Goal: Communication & Community: Answer question/provide support

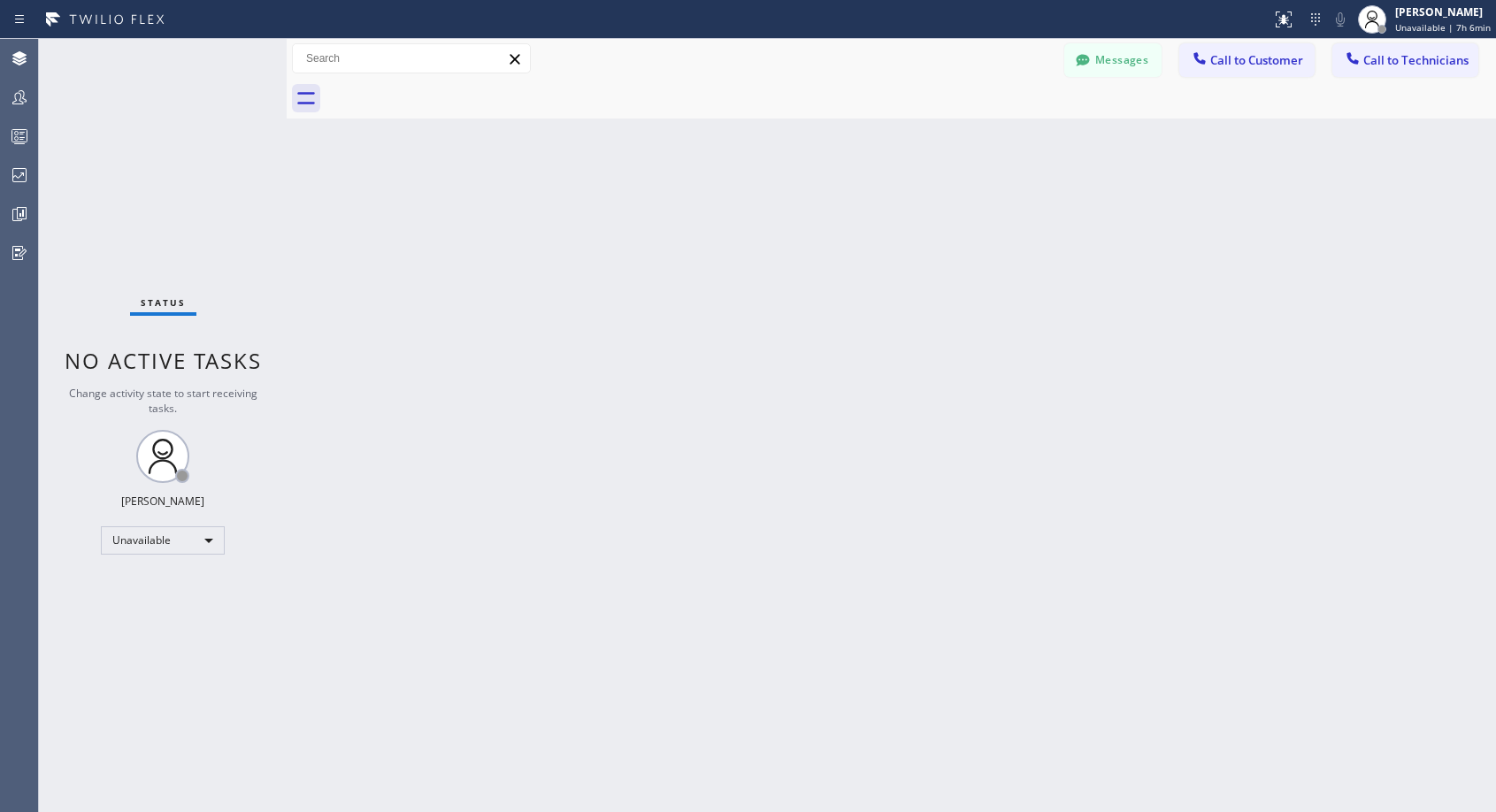
click at [1274, 56] on span "Call to Customer" at bounding box center [1257, 60] width 93 height 16
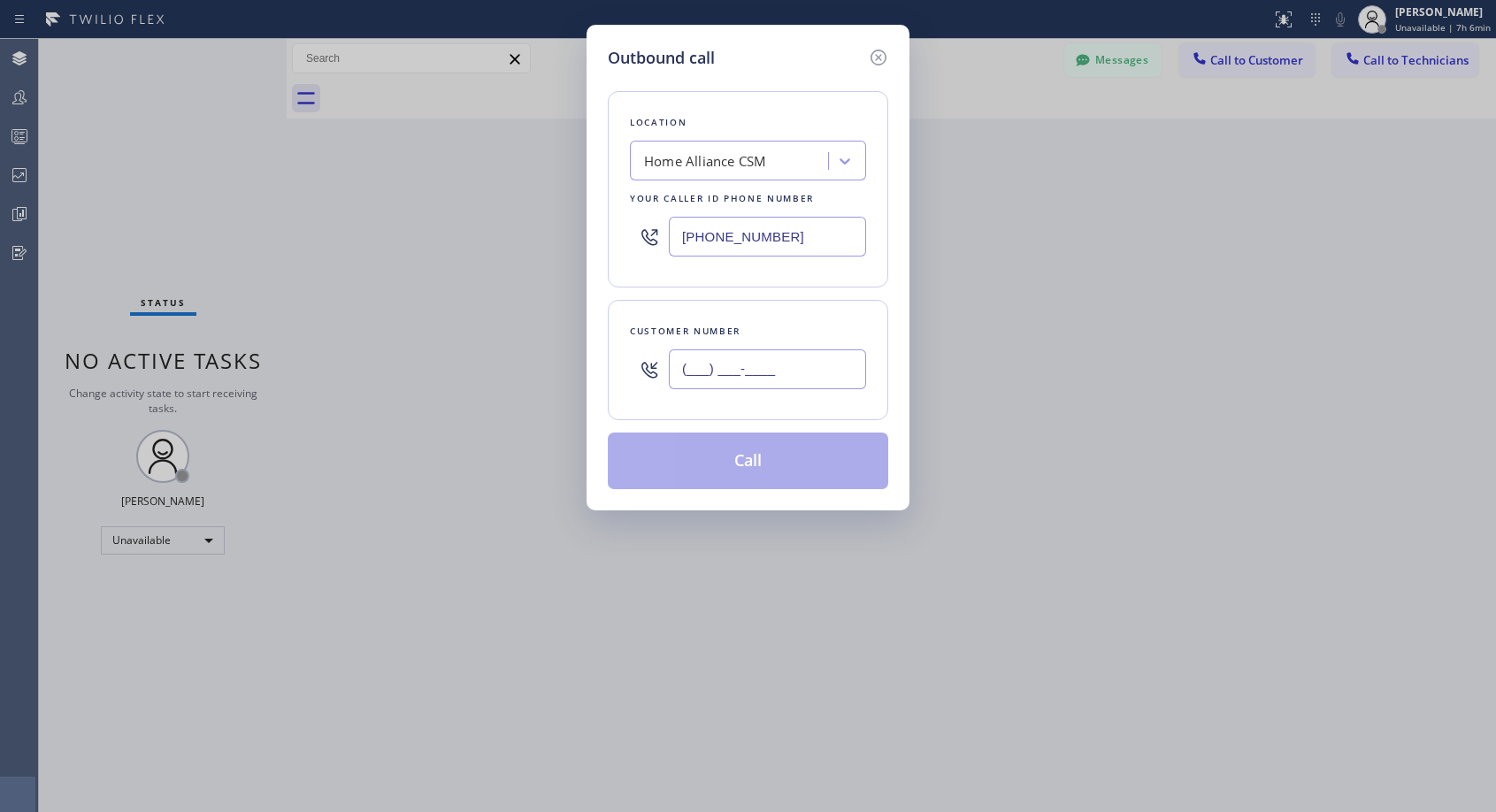
click at [738, 366] on input "(___) ___-____" at bounding box center [767, 369] width 197 height 40
paste input "323) 841-9151"
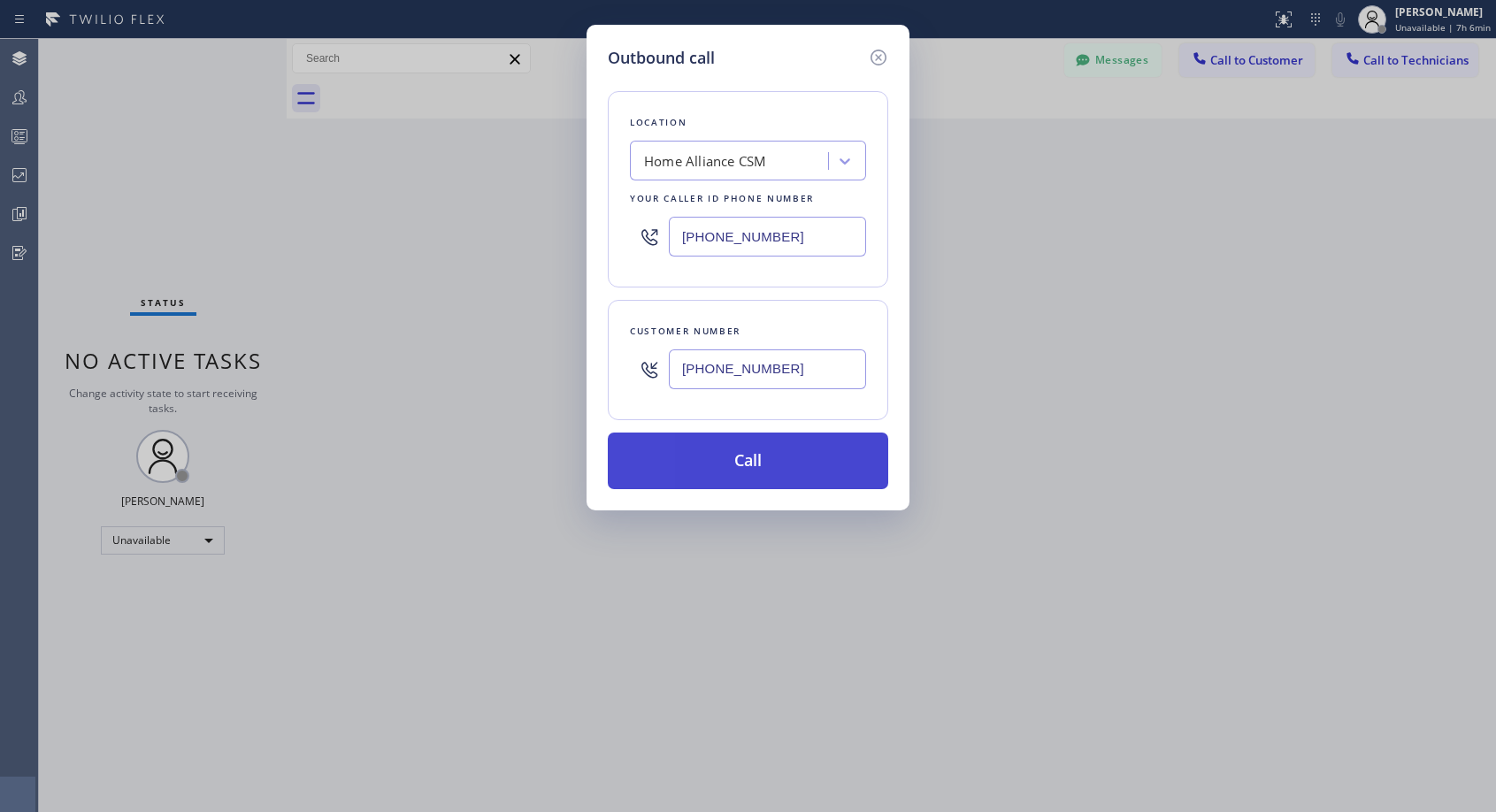
type input "[PHONE_NUMBER]"
click at [748, 454] on button "Call" at bounding box center [747, 460] width 280 height 56
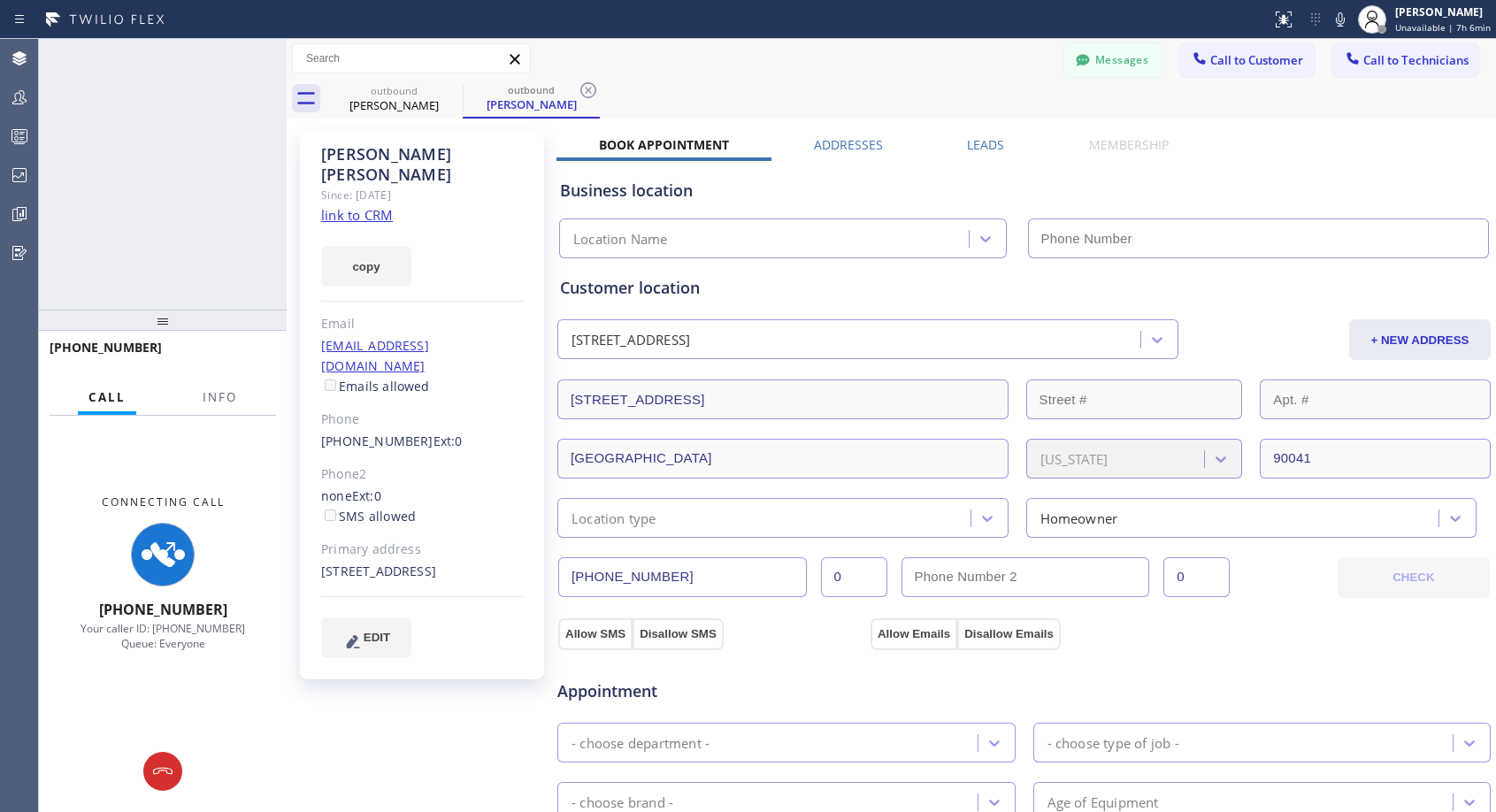
type input "[PHONE_NUMBER]"
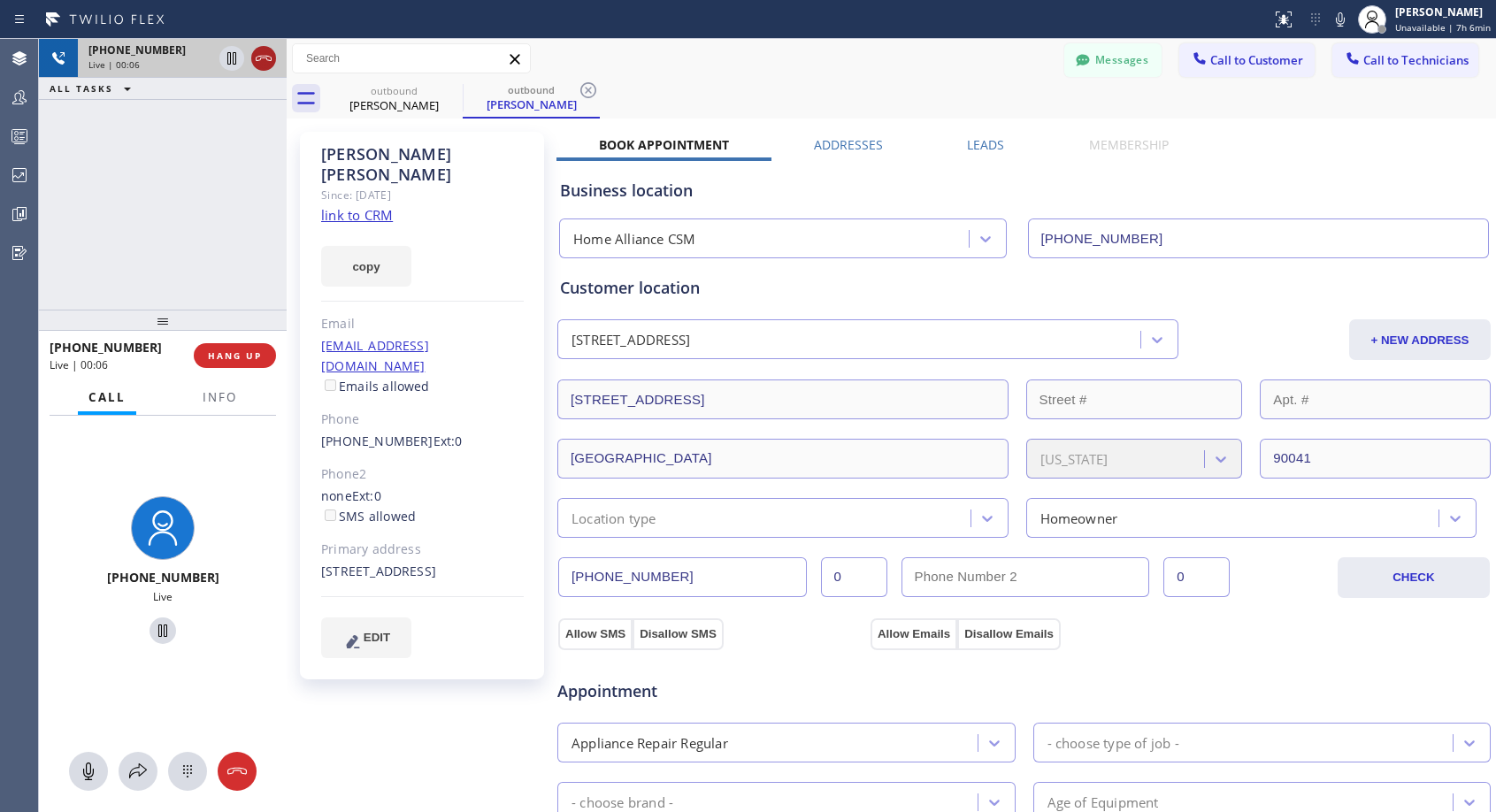
click at [257, 57] on icon at bounding box center [263, 57] width 21 height 21
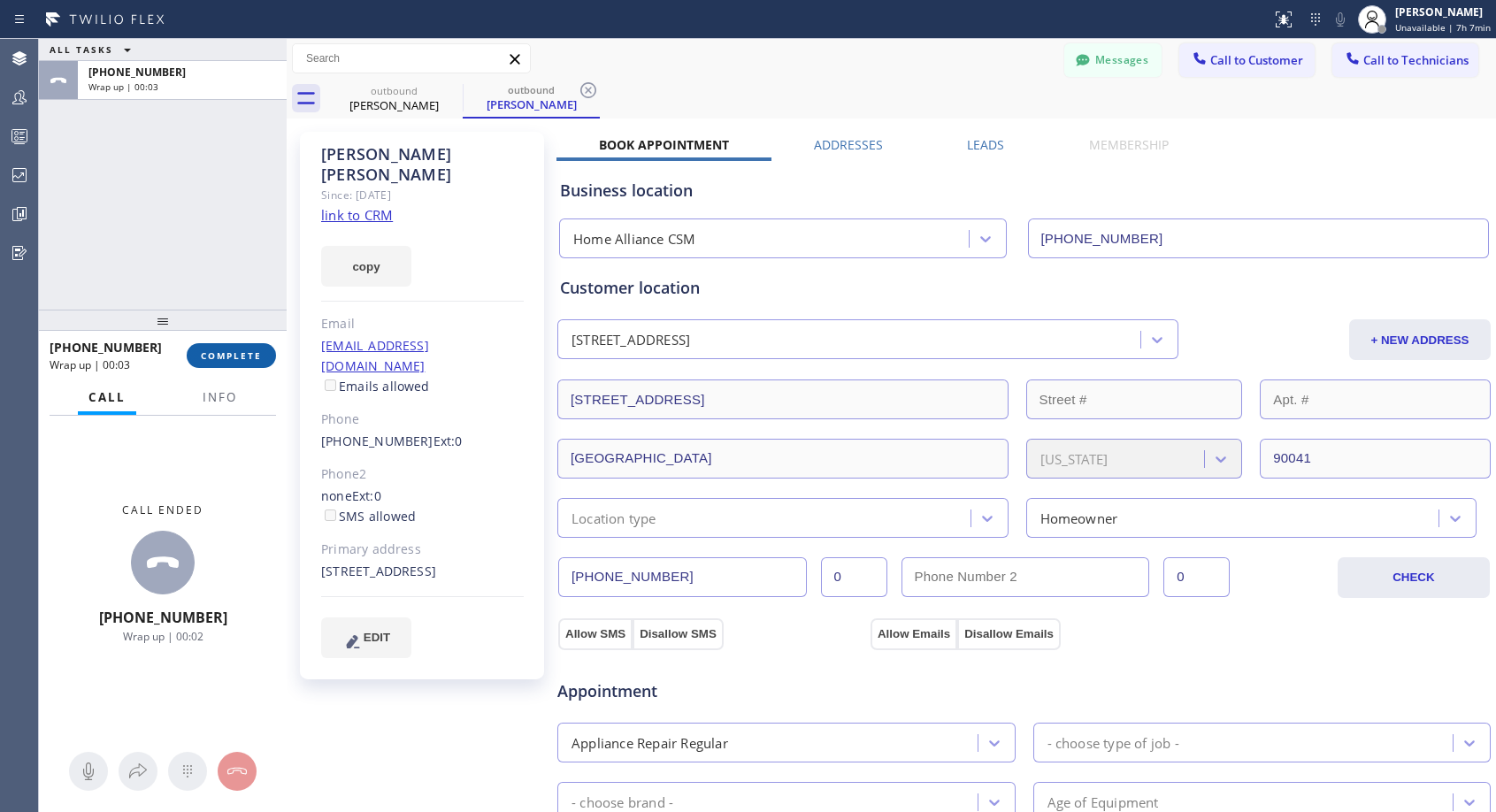
click at [254, 352] on span "COMPLETE" at bounding box center [232, 355] width 61 height 13
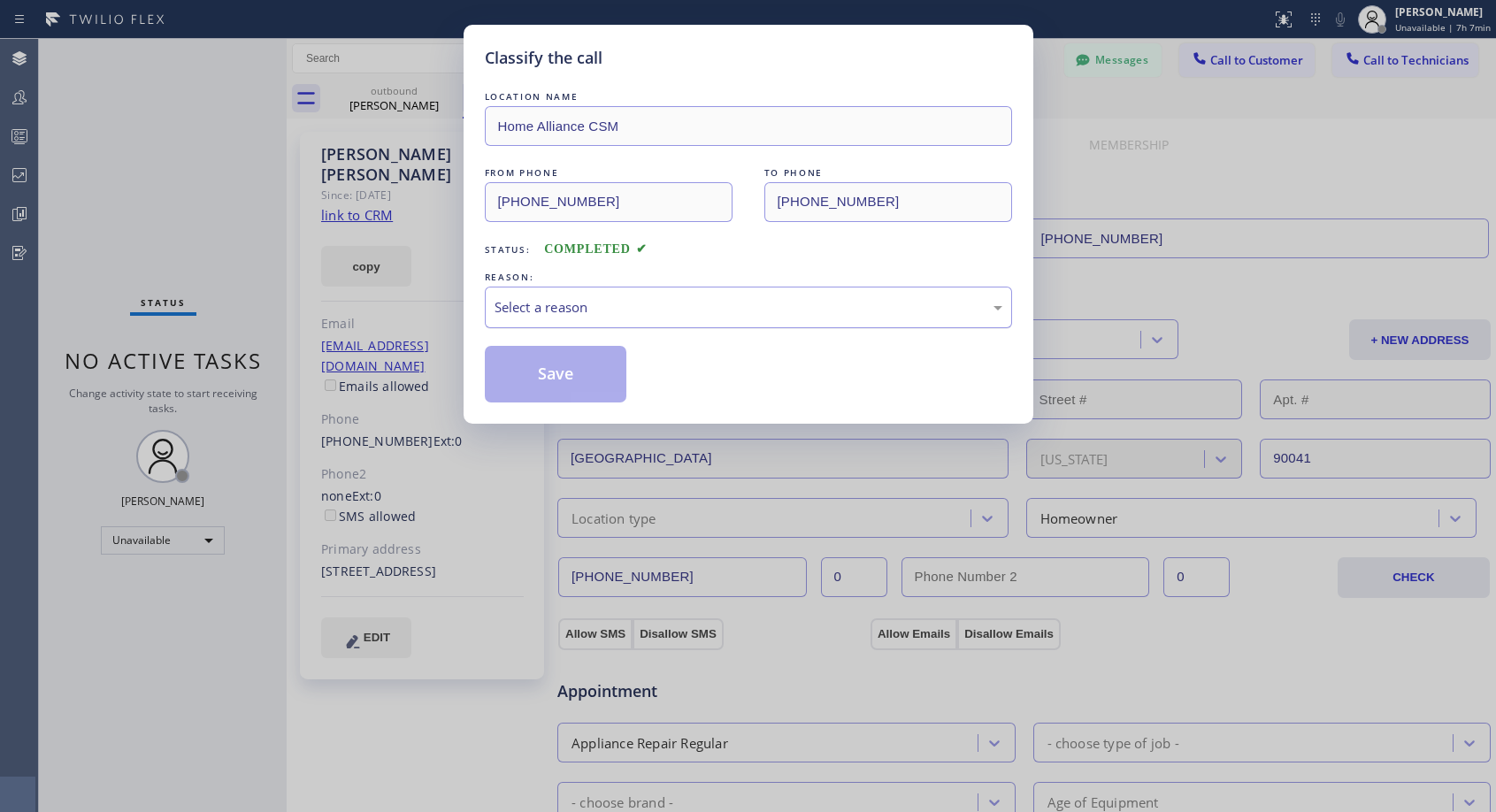
click at [743, 303] on div "Select a reason" at bounding box center [748, 307] width 508 height 21
click at [582, 371] on button "Save" at bounding box center [556, 374] width 142 height 56
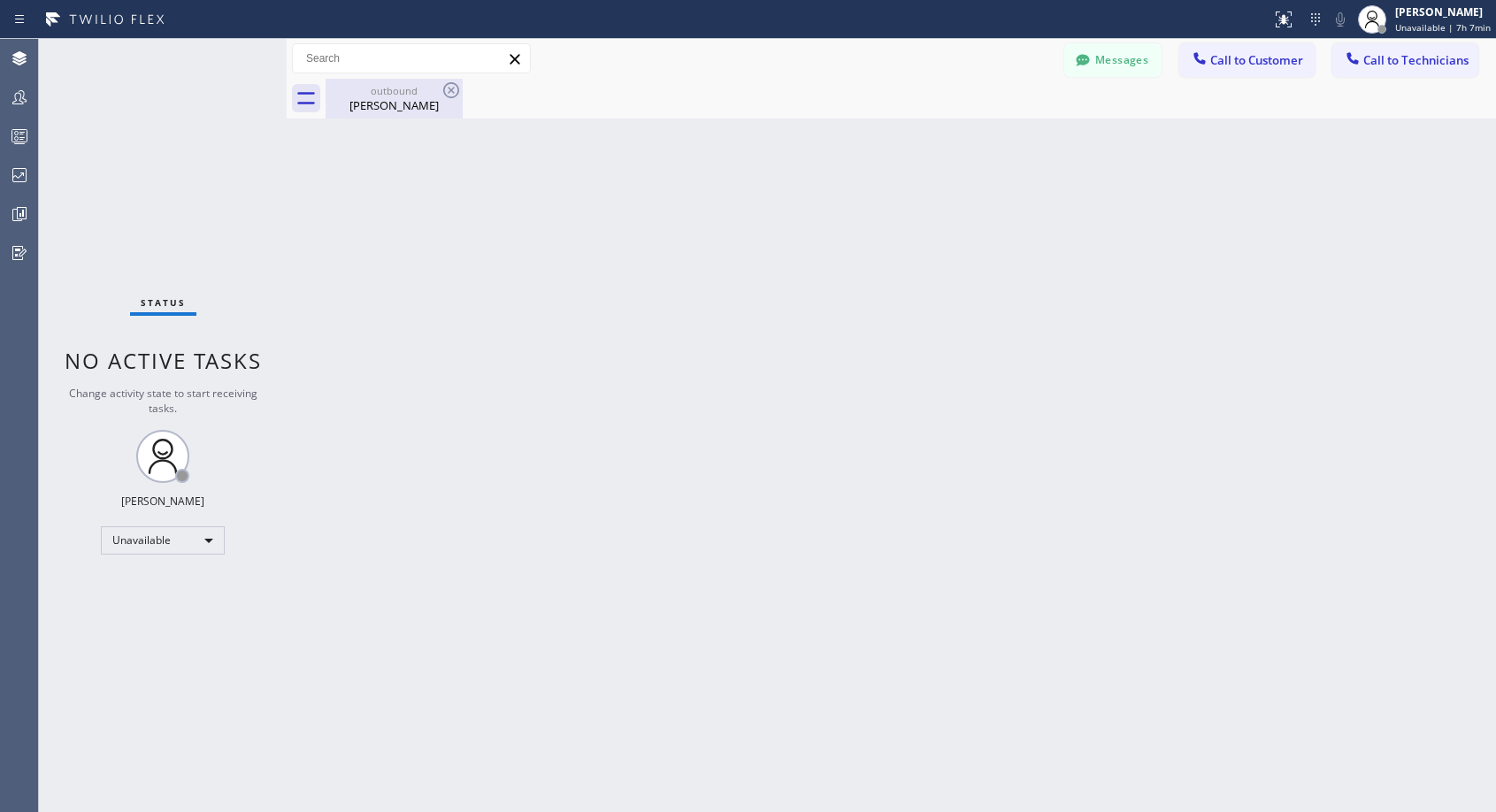
click at [379, 113] on div "outbound [PERSON_NAME]" at bounding box center [394, 99] width 134 height 40
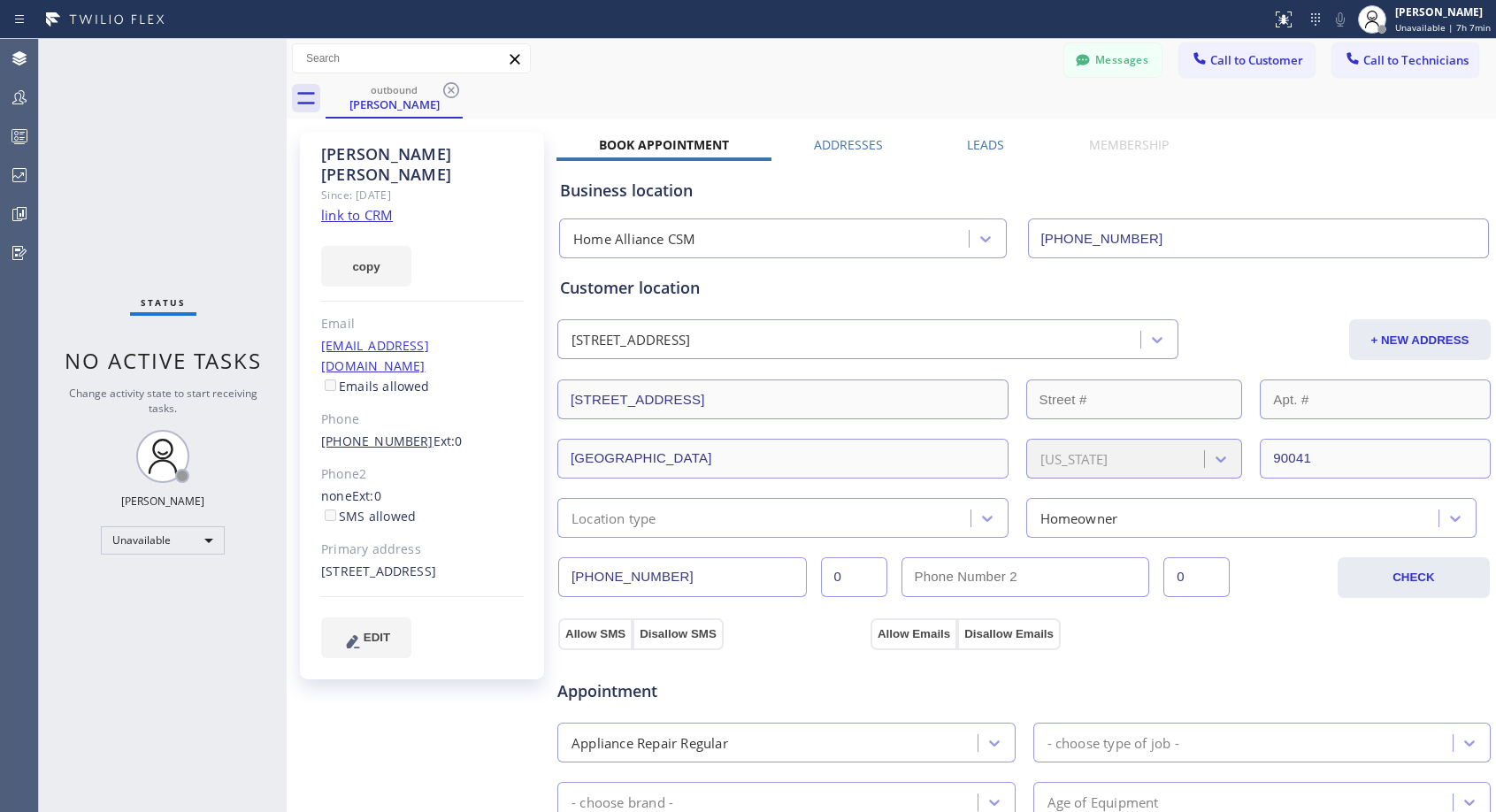
click at [371, 432] on link "[PHONE_NUMBER]" at bounding box center [377, 440] width 113 height 17
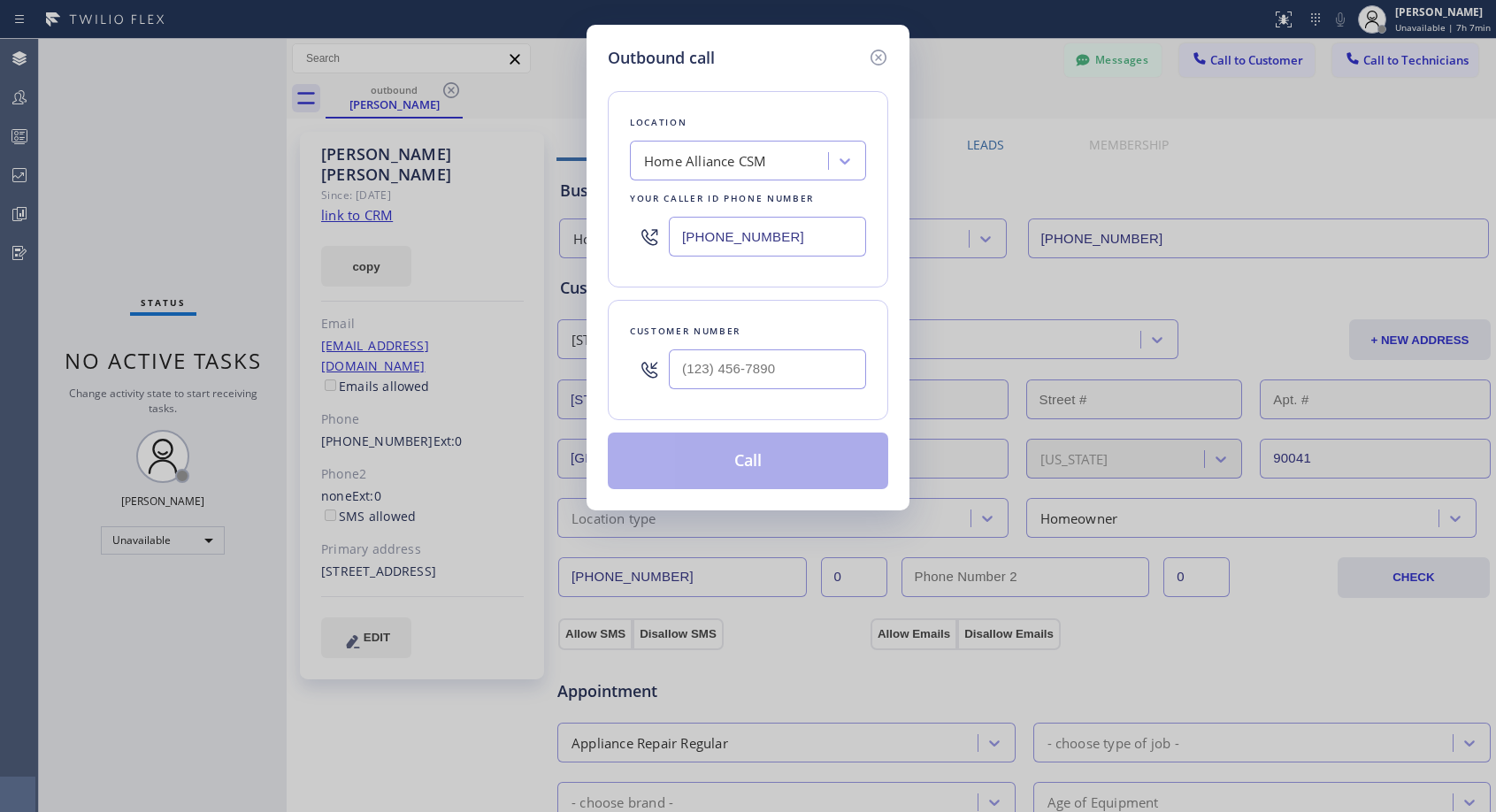
type input "[PHONE_NUMBER]"
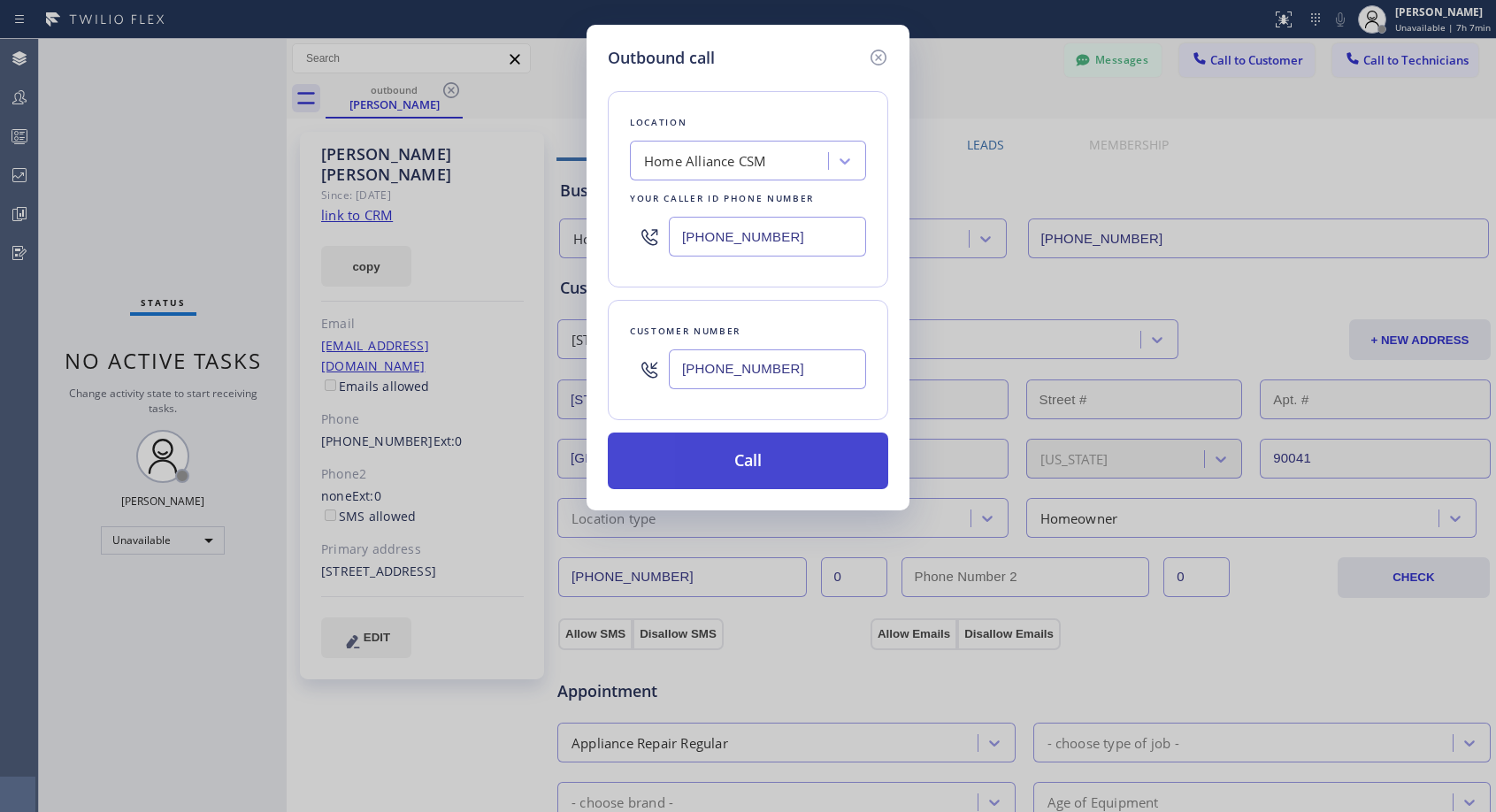
click at [701, 471] on button "Call" at bounding box center [747, 460] width 280 height 56
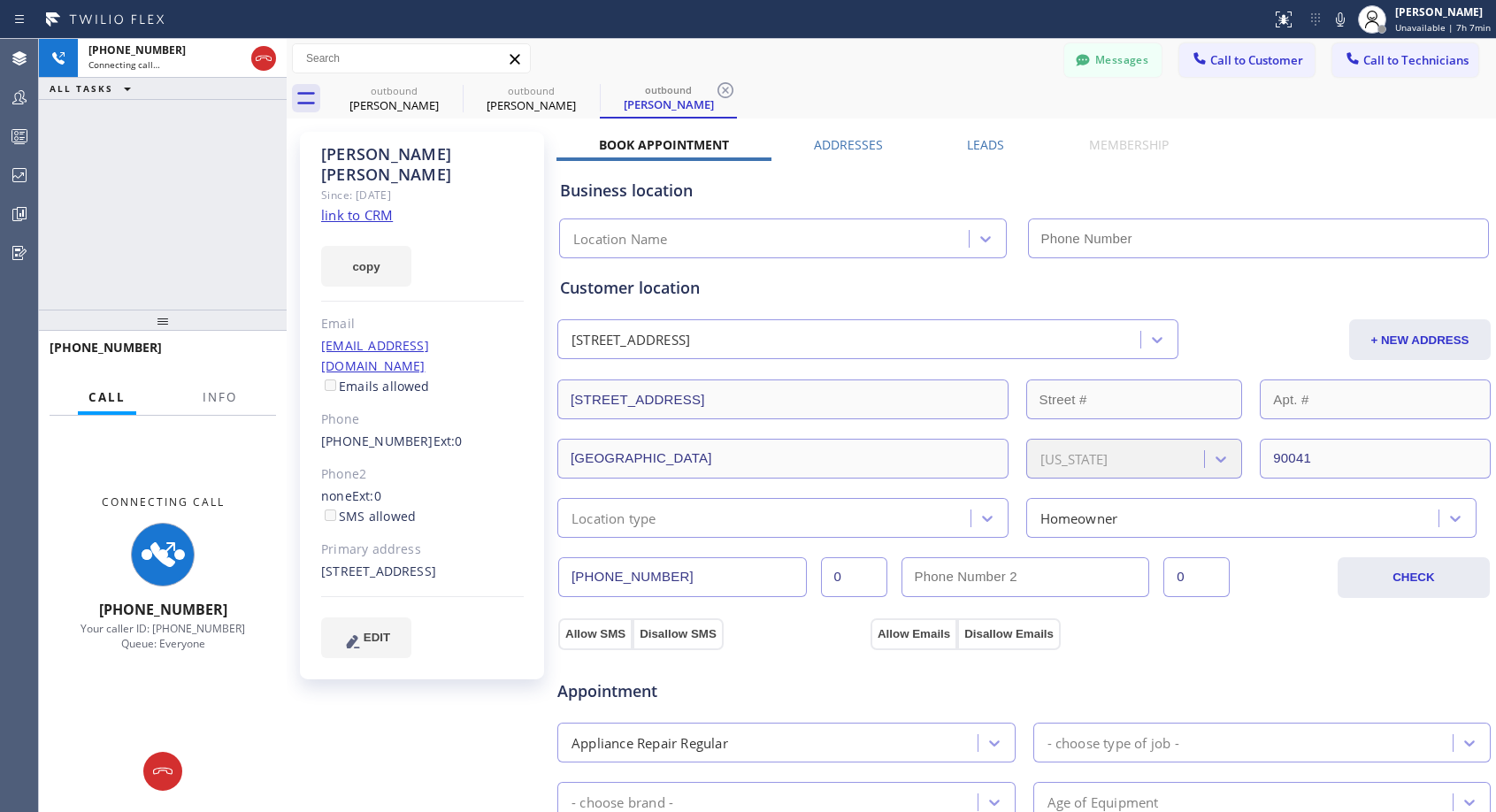
type input "[PHONE_NUMBER]"
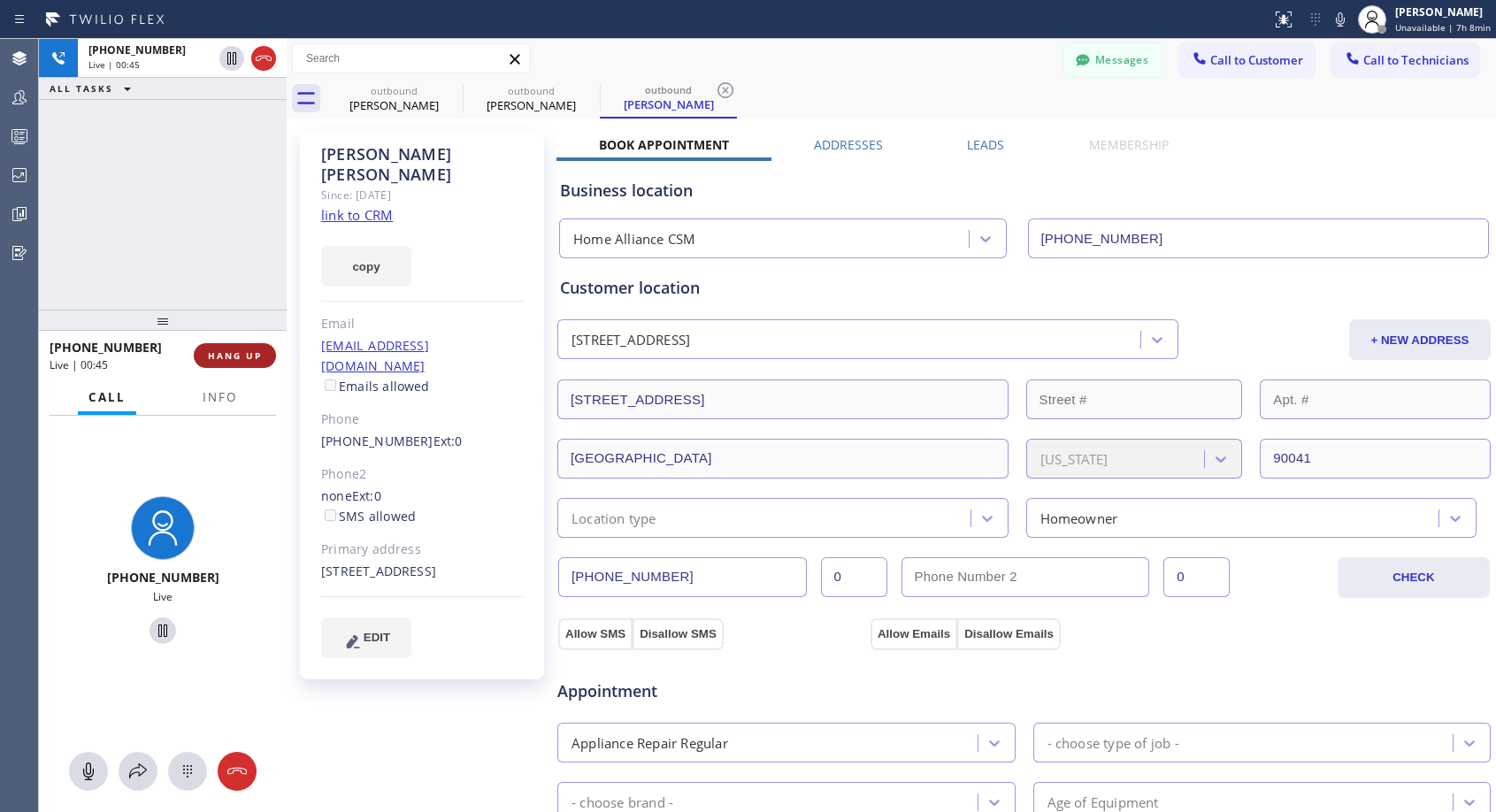
click at [242, 349] on span "HANG UP" at bounding box center [234, 355] width 54 height 13
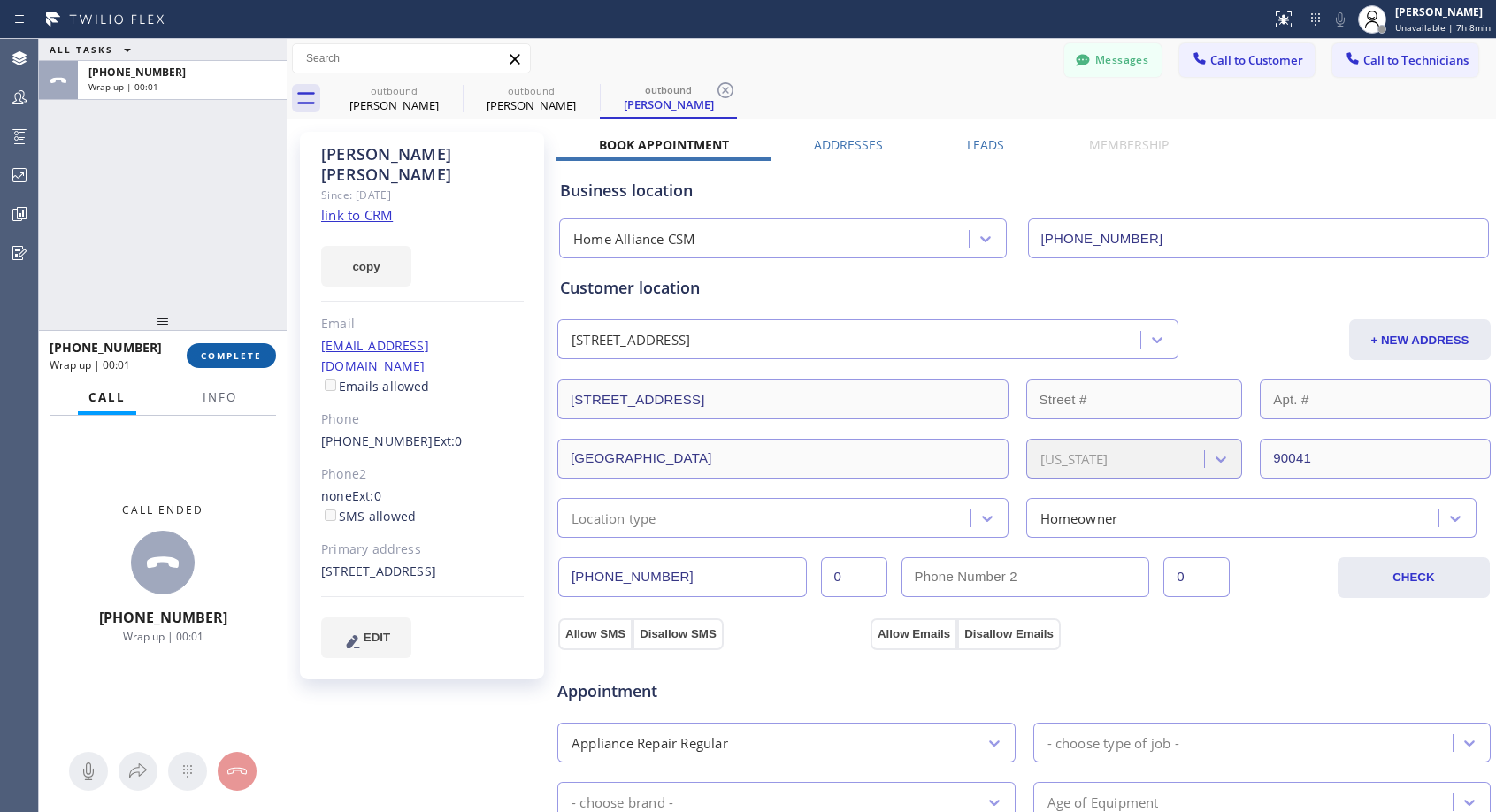
click at [247, 343] on button "COMPLETE" at bounding box center [232, 355] width 89 height 25
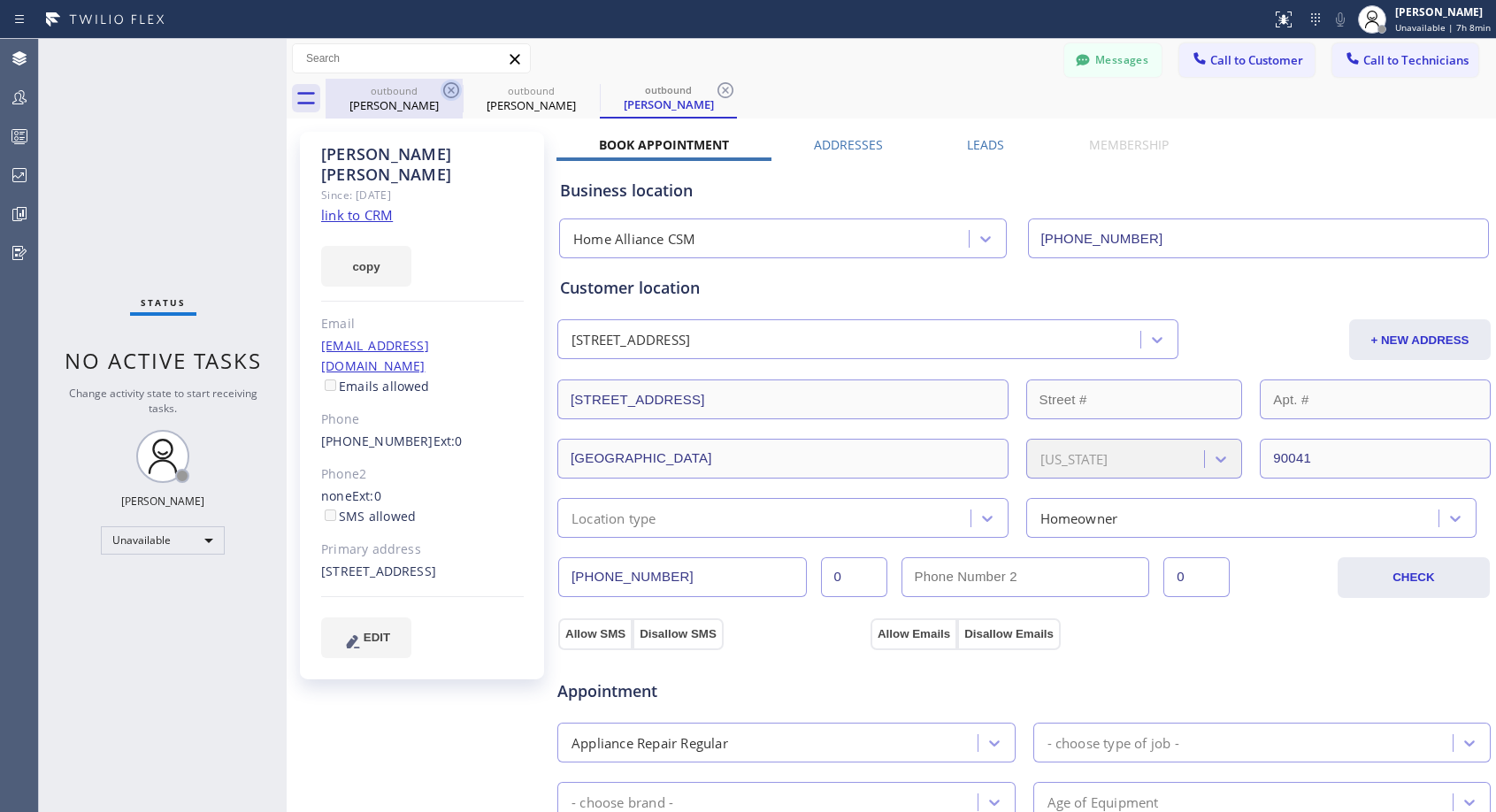
click at [451, 88] on icon at bounding box center [450, 89] width 21 height 21
click at [0, 0] on icon at bounding box center [0, 0] width 0 height 0
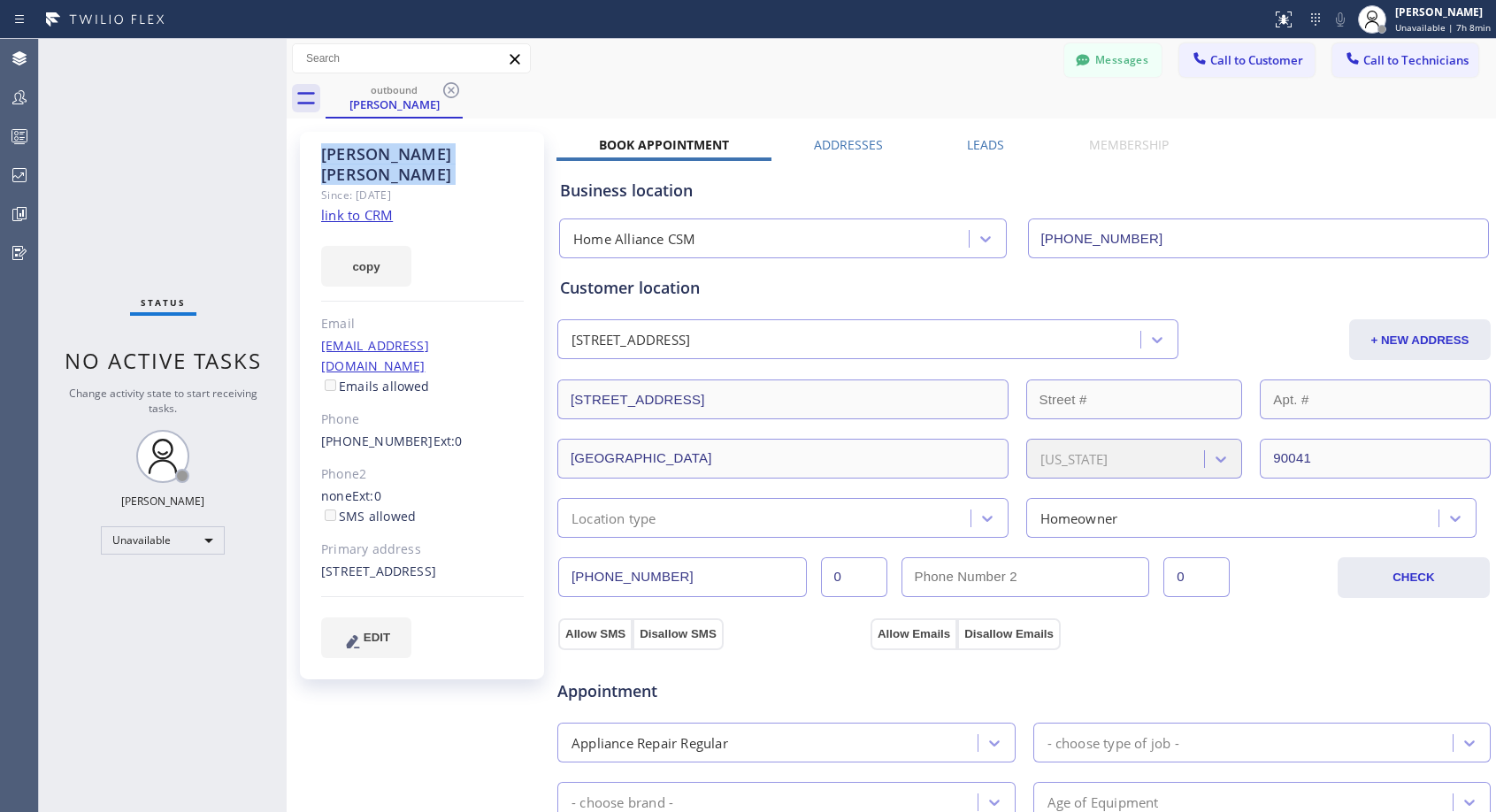
click at [451, 88] on icon at bounding box center [450, 89] width 21 height 21
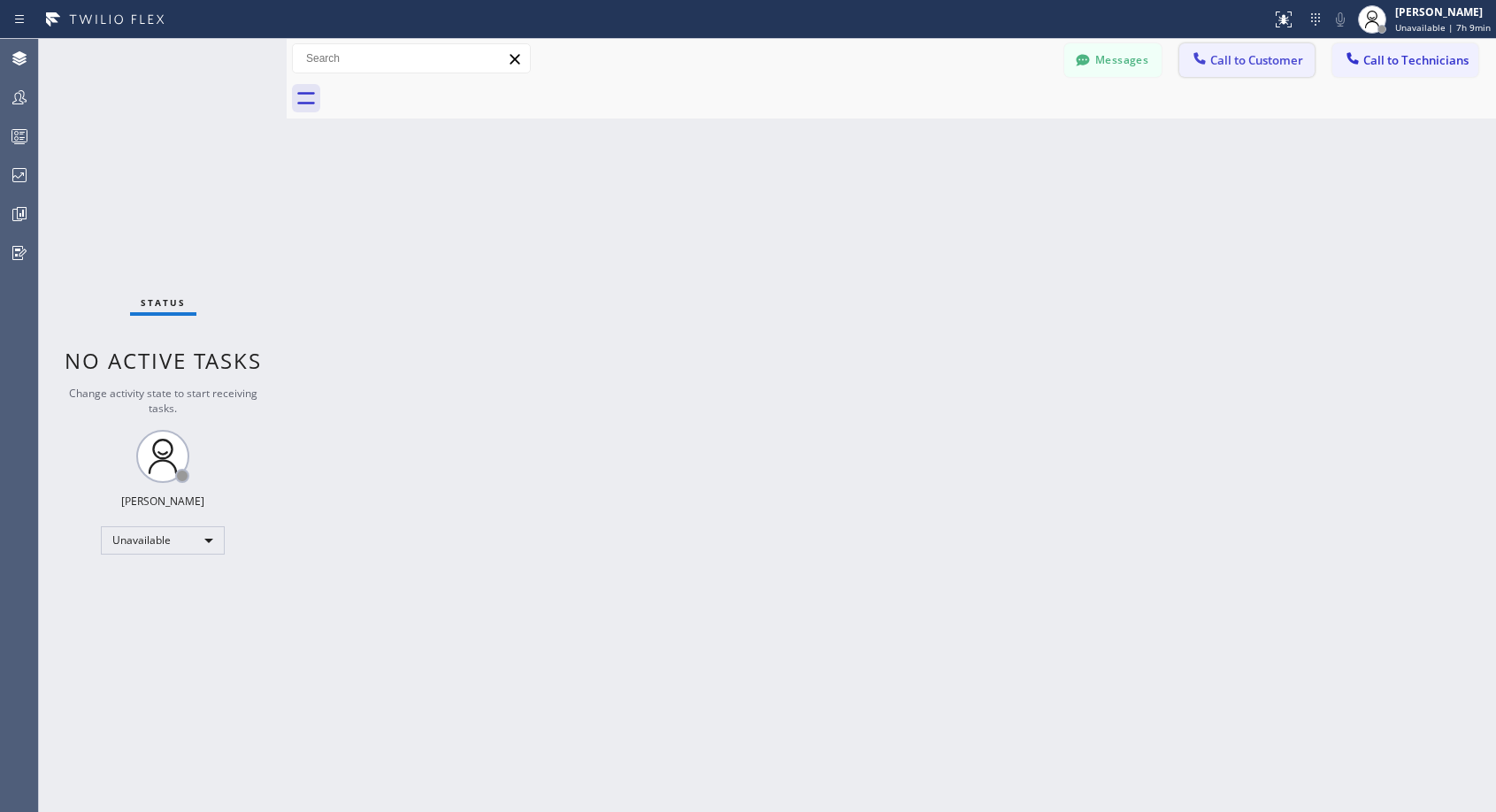
click at [1247, 65] on span "Call to Customer" at bounding box center [1257, 60] width 93 height 16
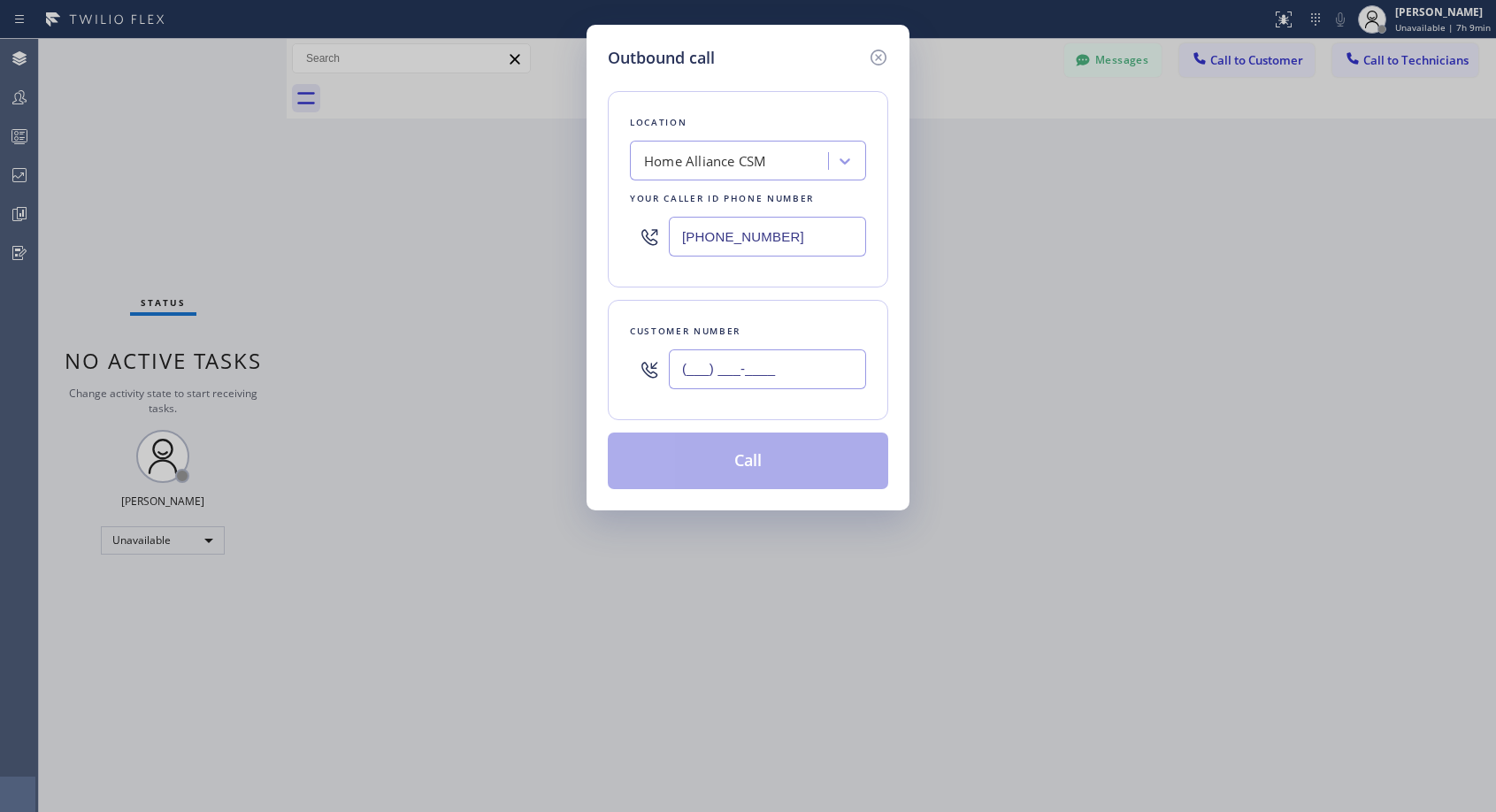
click at [759, 369] on input "(___) ___-____" at bounding box center [767, 369] width 197 height 40
paste input "202) 491-8833"
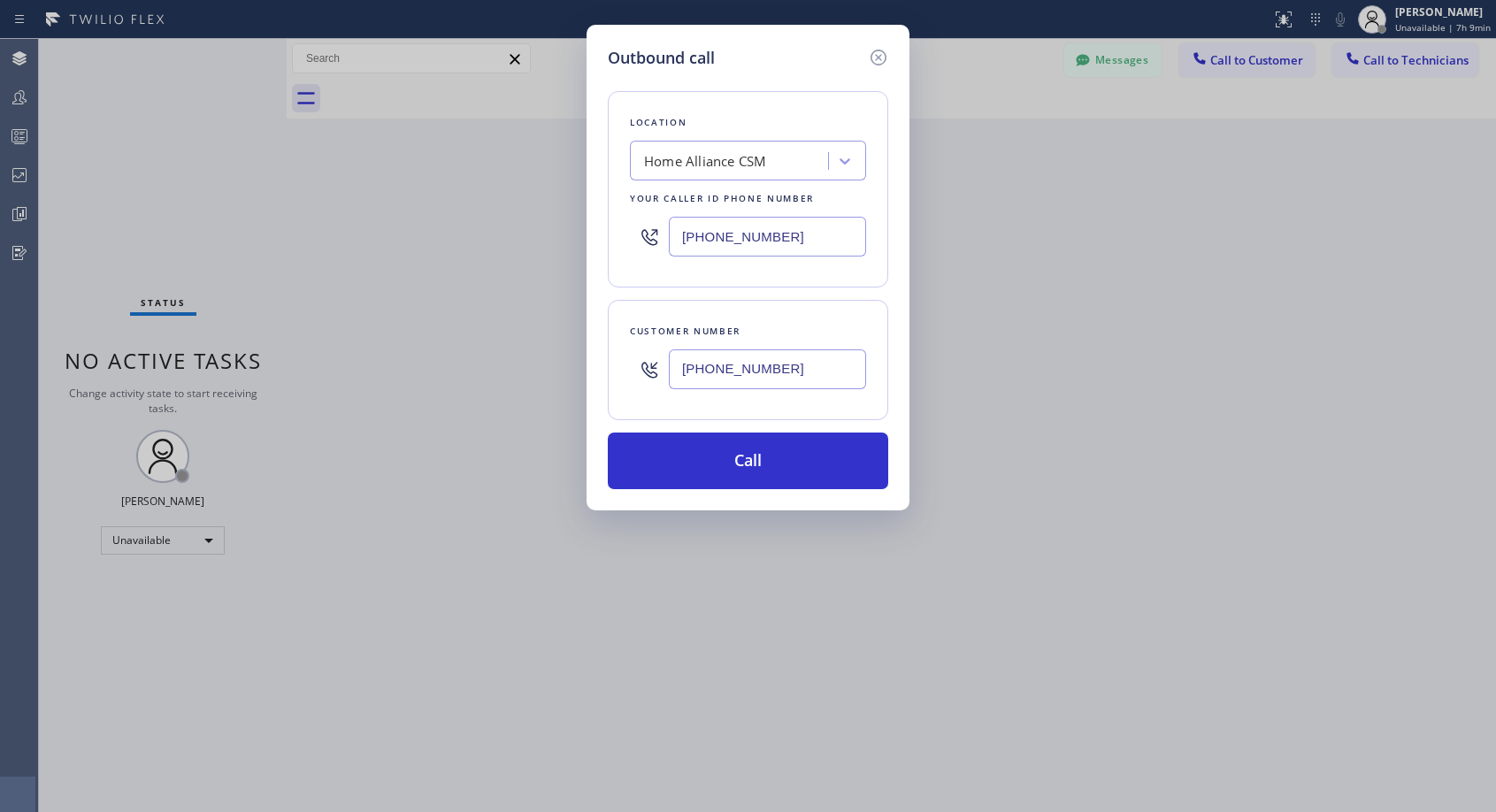
type input "[PHONE_NUMBER]"
click at [730, 464] on button "Call" at bounding box center [747, 460] width 280 height 56
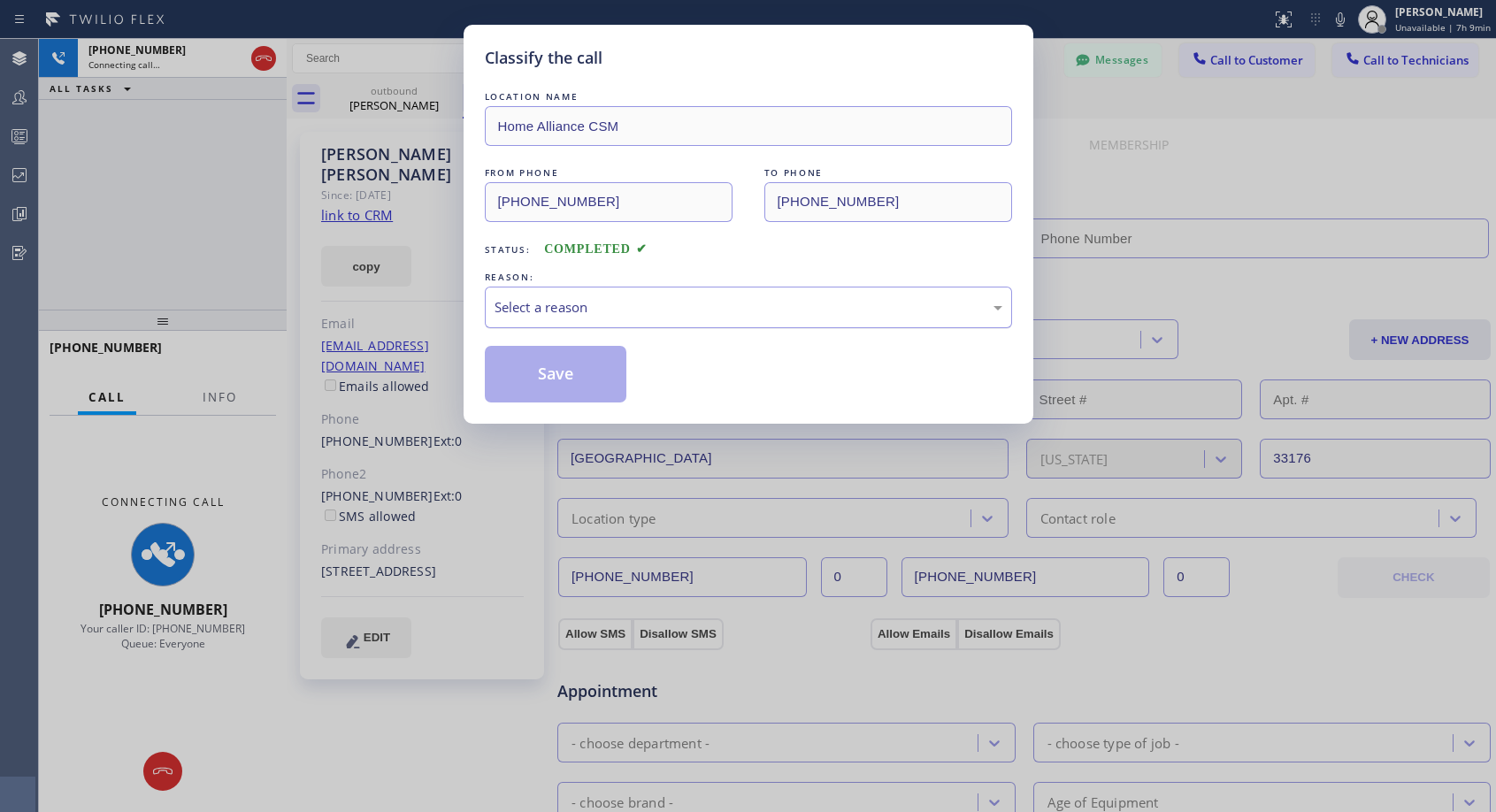
click at [620, 309] on div "Select a reason" at bounding box center [748, 307] width 508 height 21
type input "[PHONE_NUMBER]"
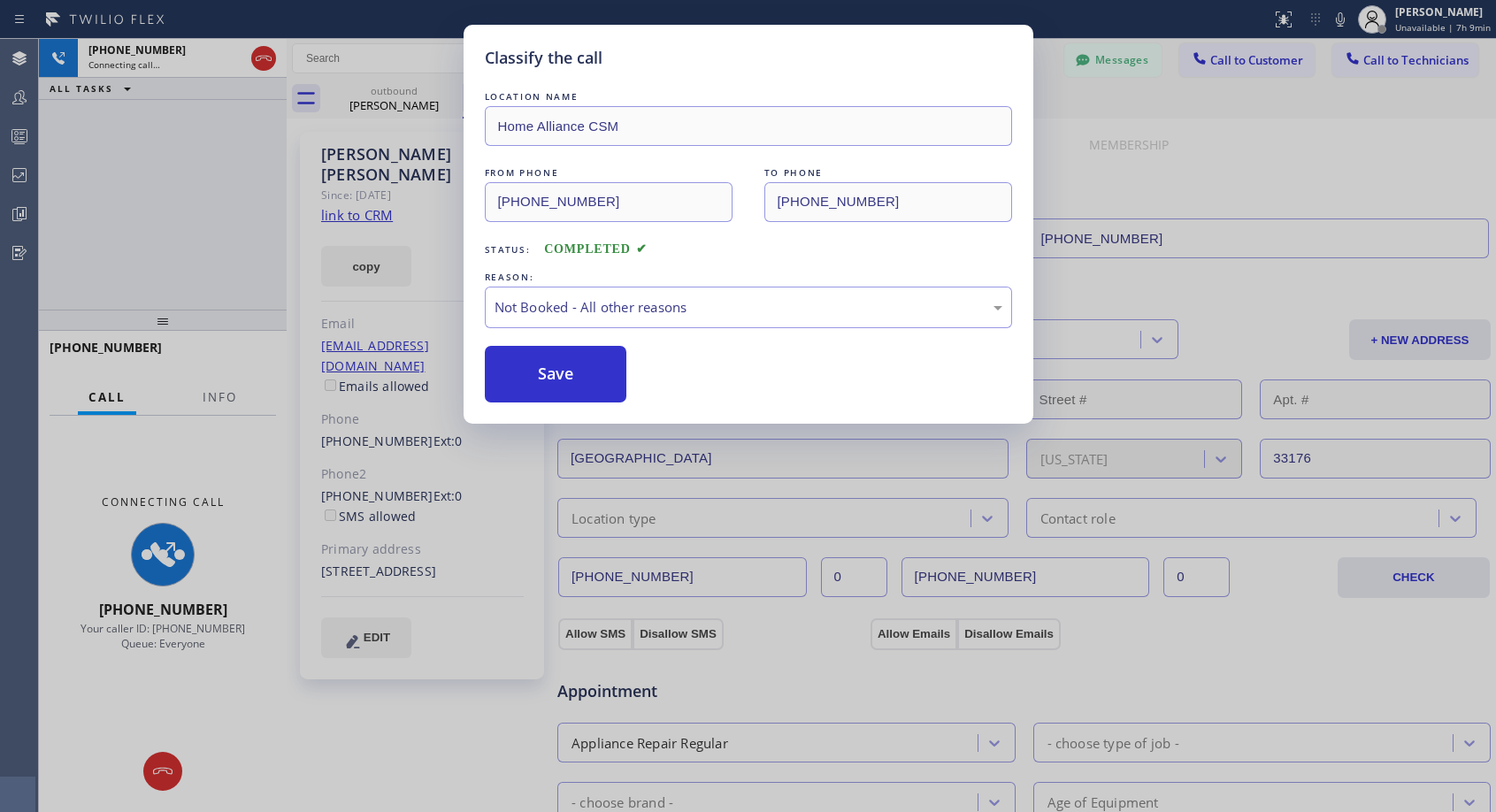
click at [552, 375] on button "Save" at bounding box center [556, 374] width 142 height 56
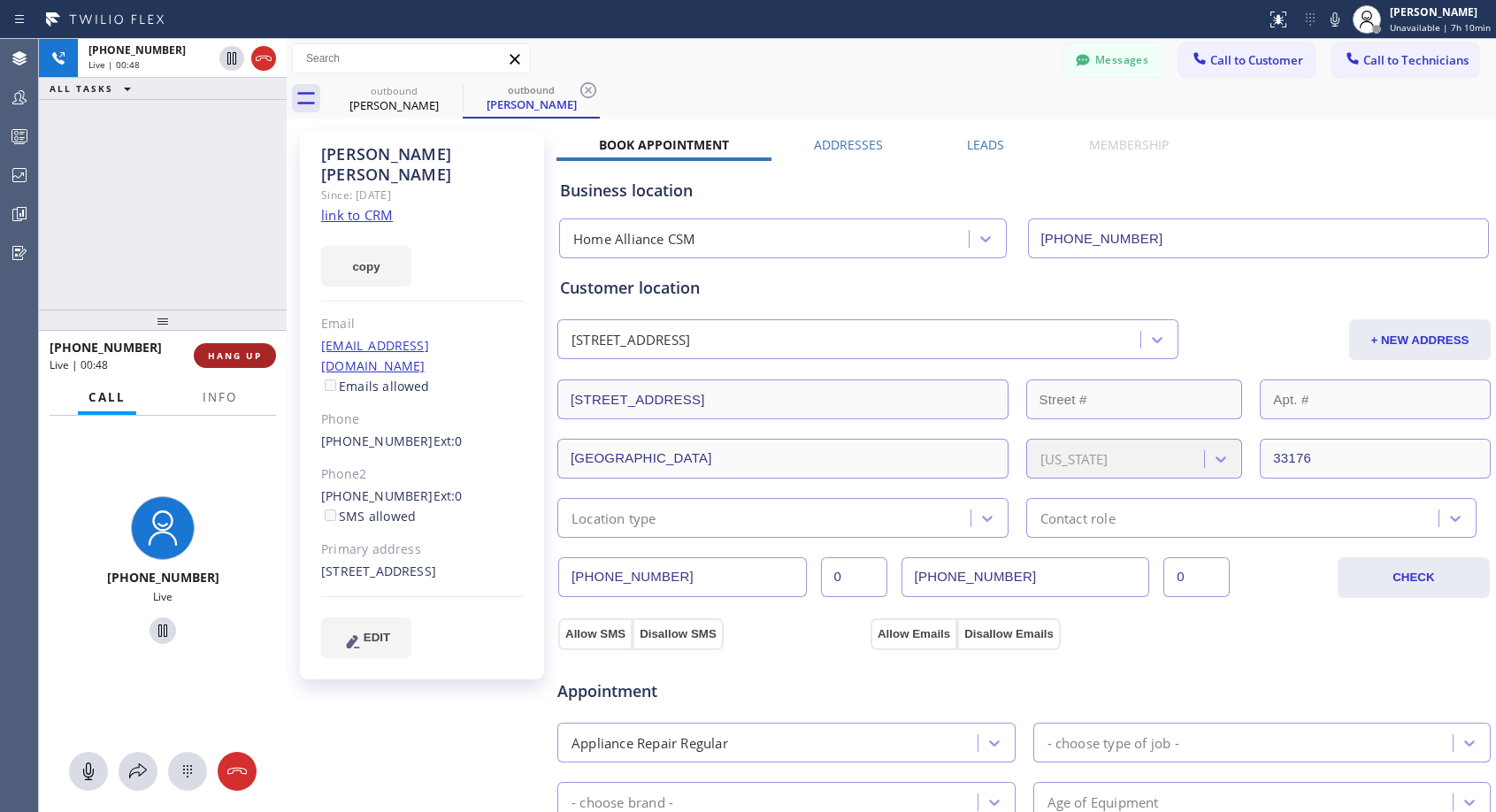
click at [252, 354] on span "HANG UP" at bounding box center [234, 355] width 54 height 13
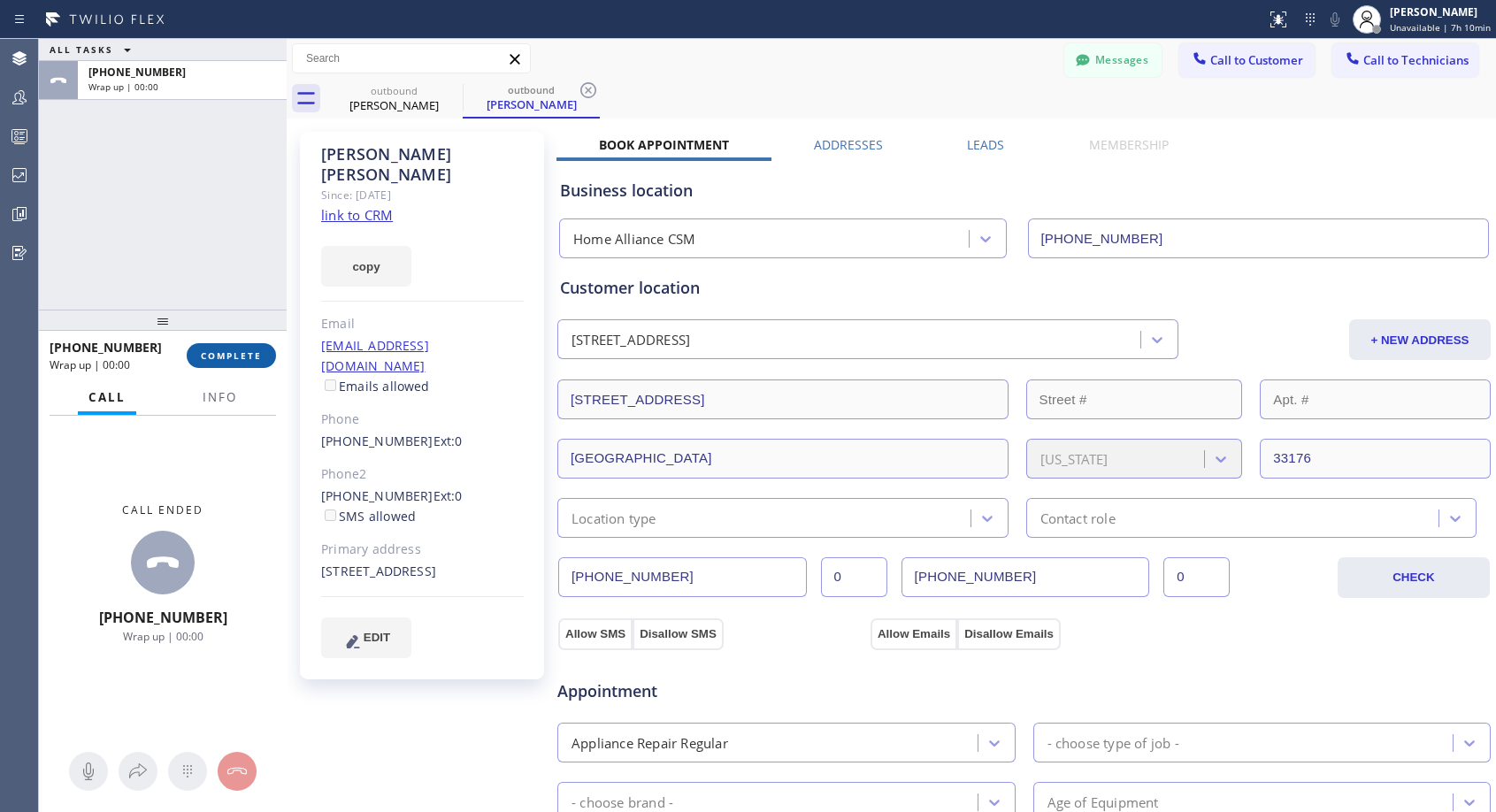
click at [252, 354] on span "COMPLETE" at bounding box center [232, 355] width 61 height 13
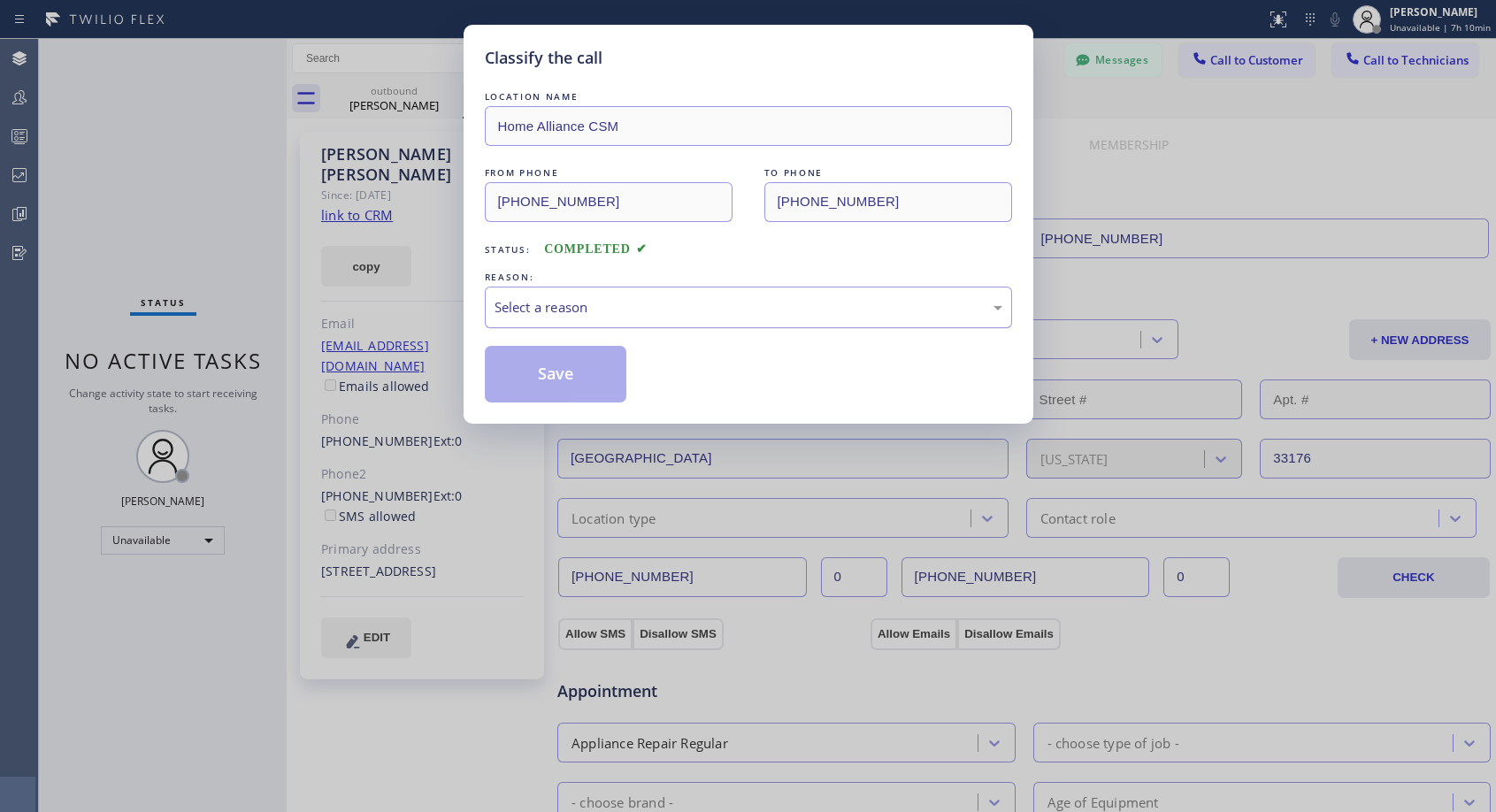
click at [651, 315] on div "Select a reason" at bounding box center [748, 307] width 508 height 21
click at [560, 372] on button "Save" at bounding box center [556, 374] width 142 height 56
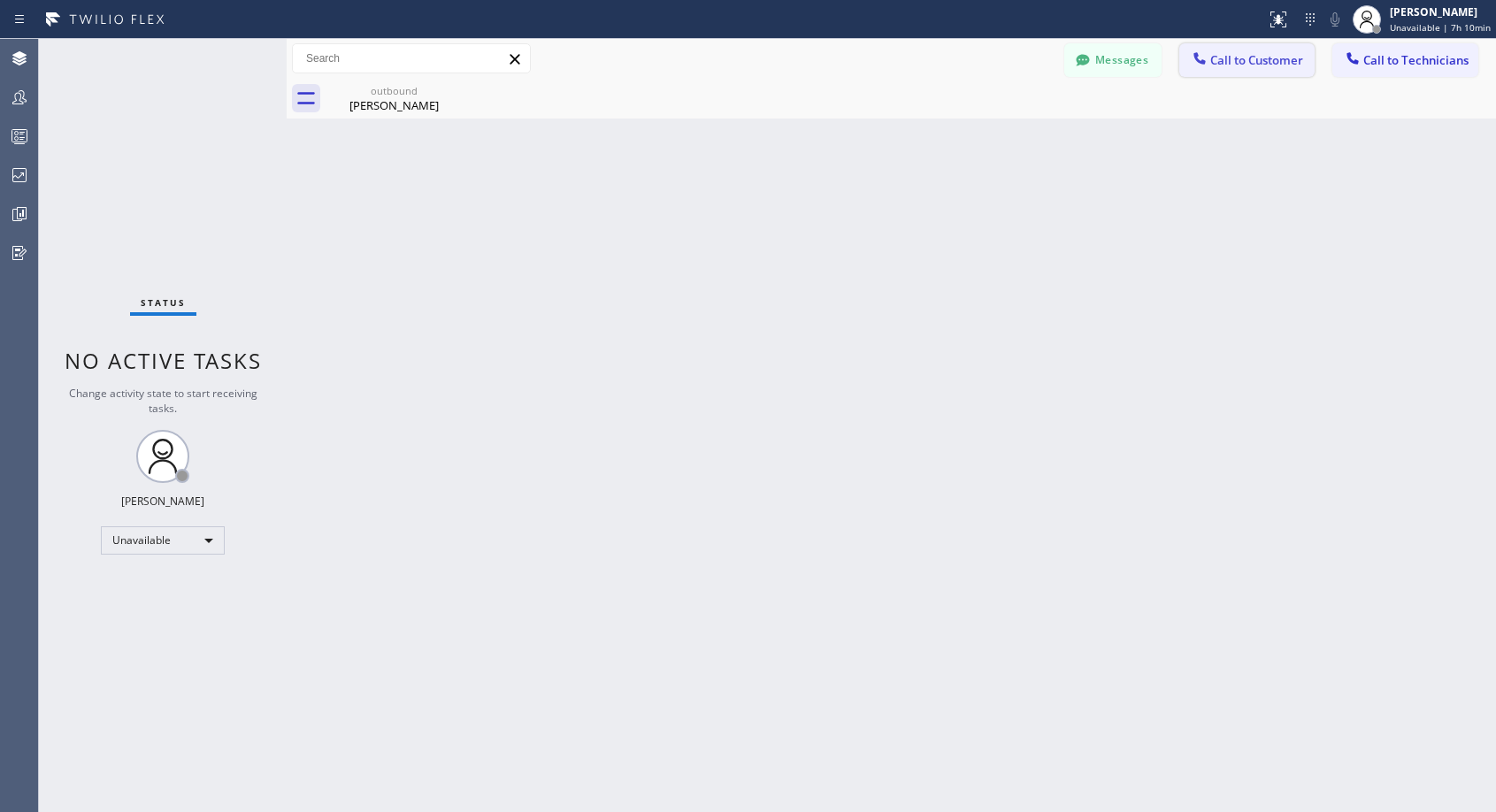
click at [1230, 65] on span "Call to Customer" at bounding box center [1257, 60] width 93 height 16
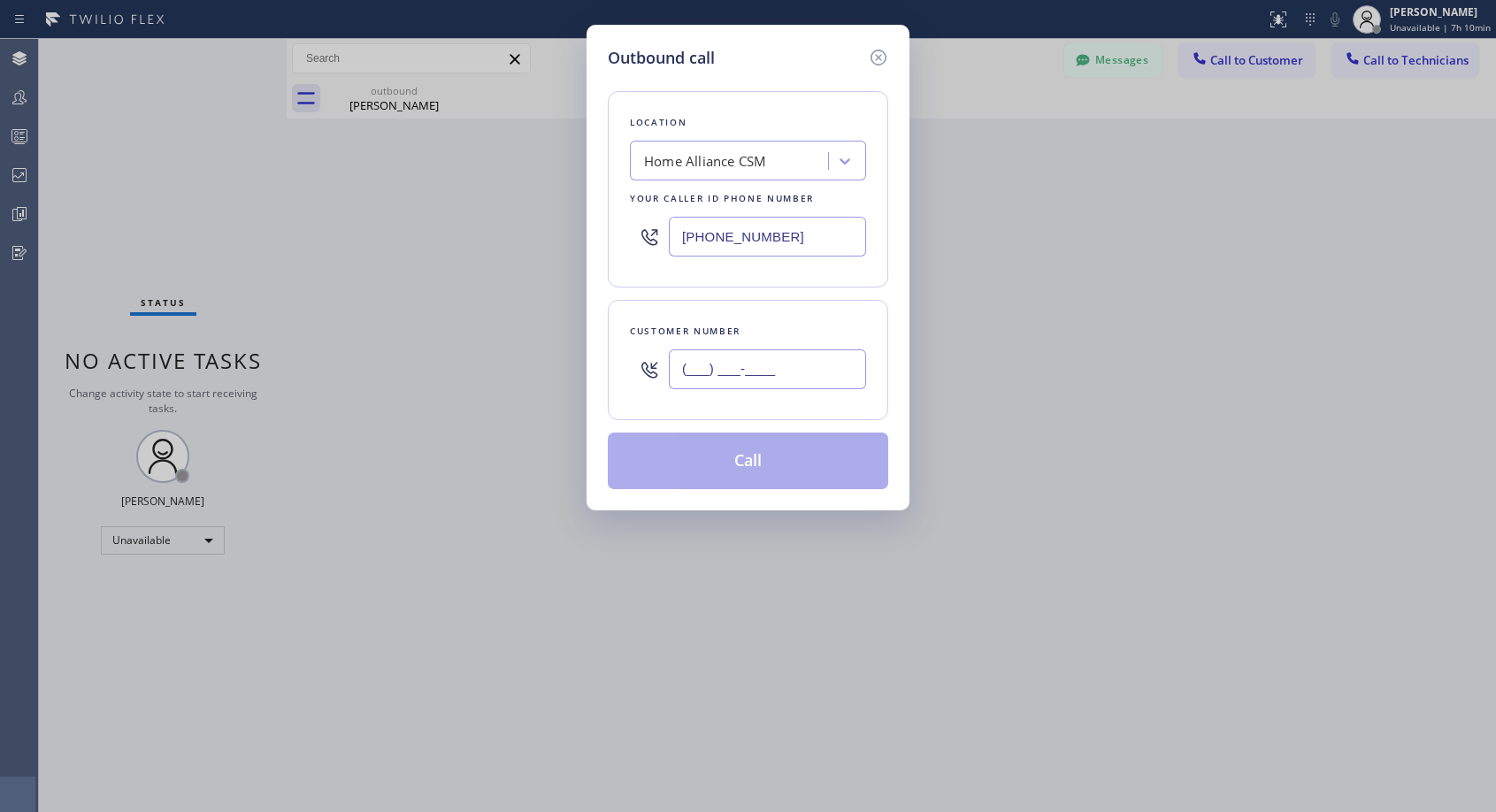
click at [810, 375] on input "(___) ___-____" at bounding box center [767, 369] width 197 height 40
paste input "909) 331-1511"
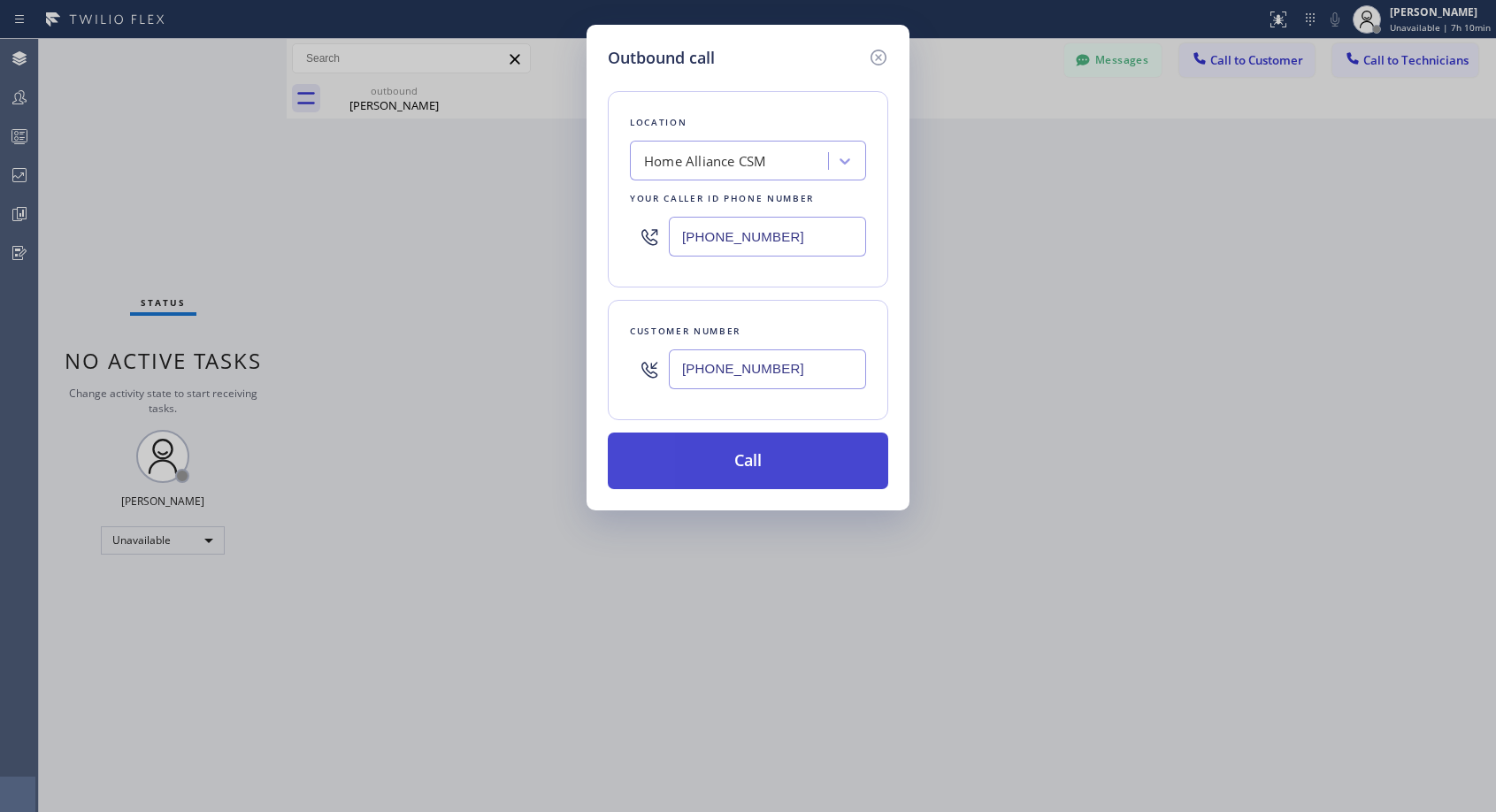
type input "[PHONE_NUMBER]"
click at [758, 475] on button "Call" at bounding box center [747, 460] width 280 height 56
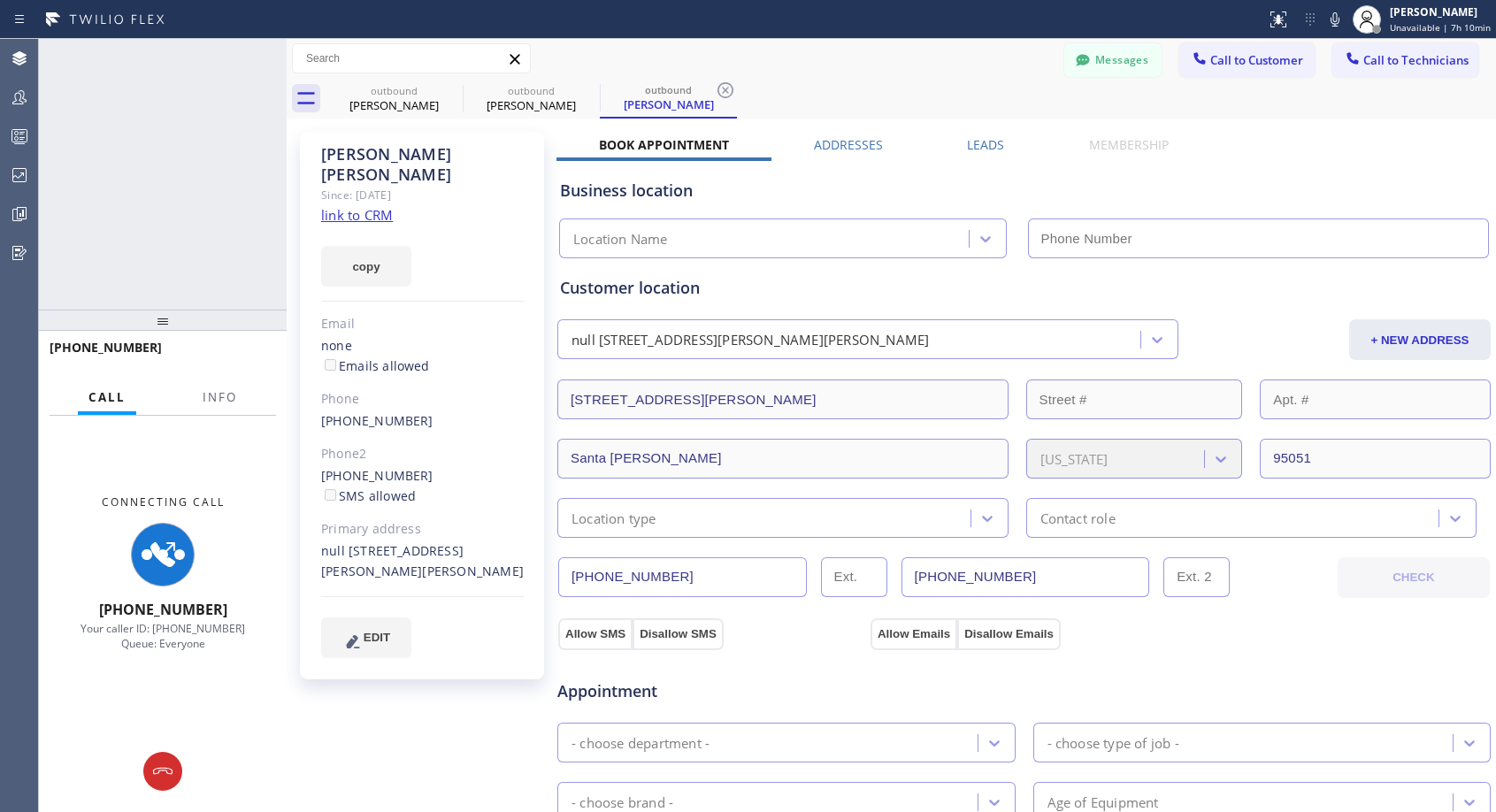
type input "[PHONE_NUMBER]"
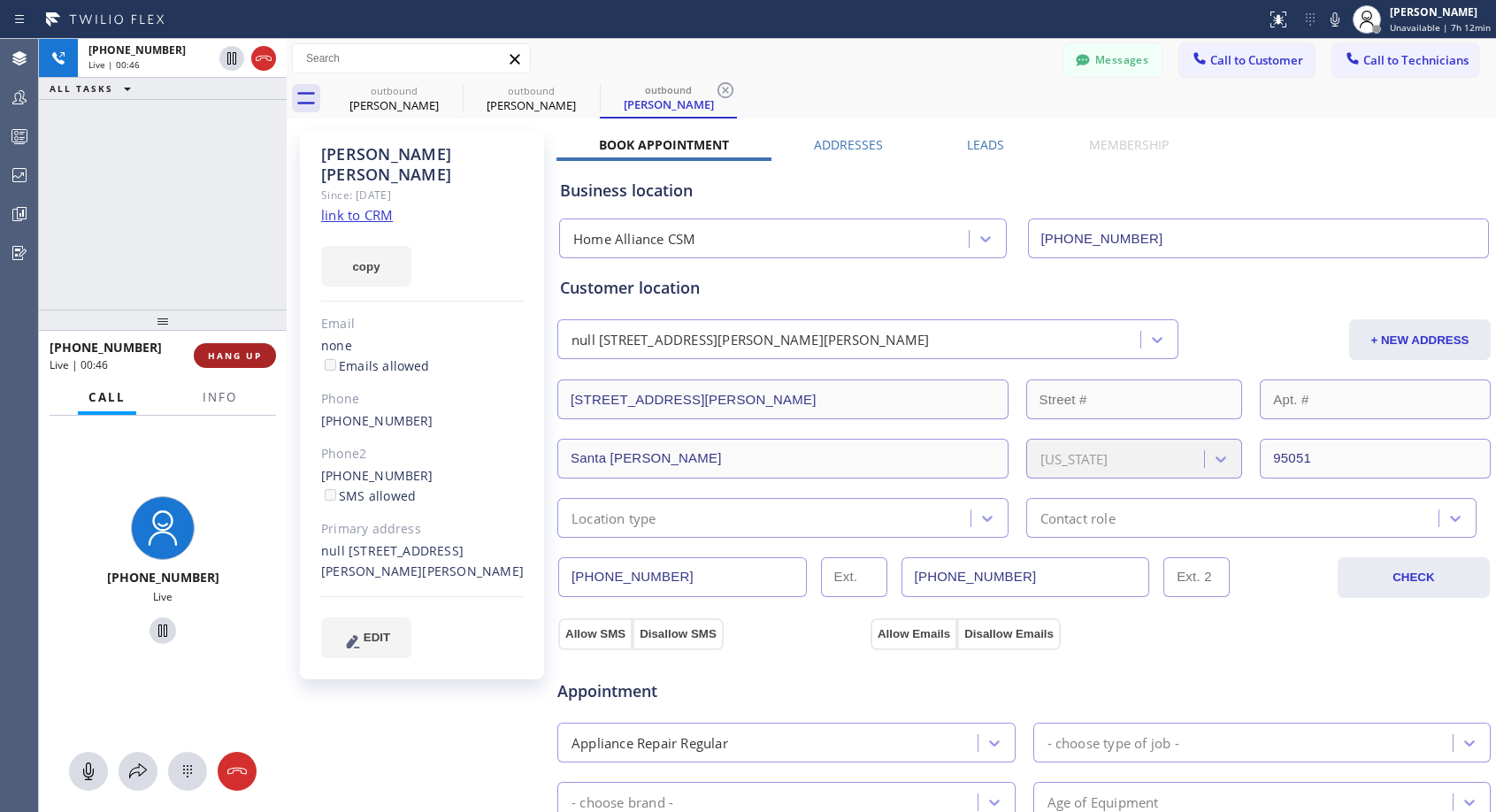
click at [248, 360] on span "HANG UP" at bounding box center [234, 355] width 54 height 13
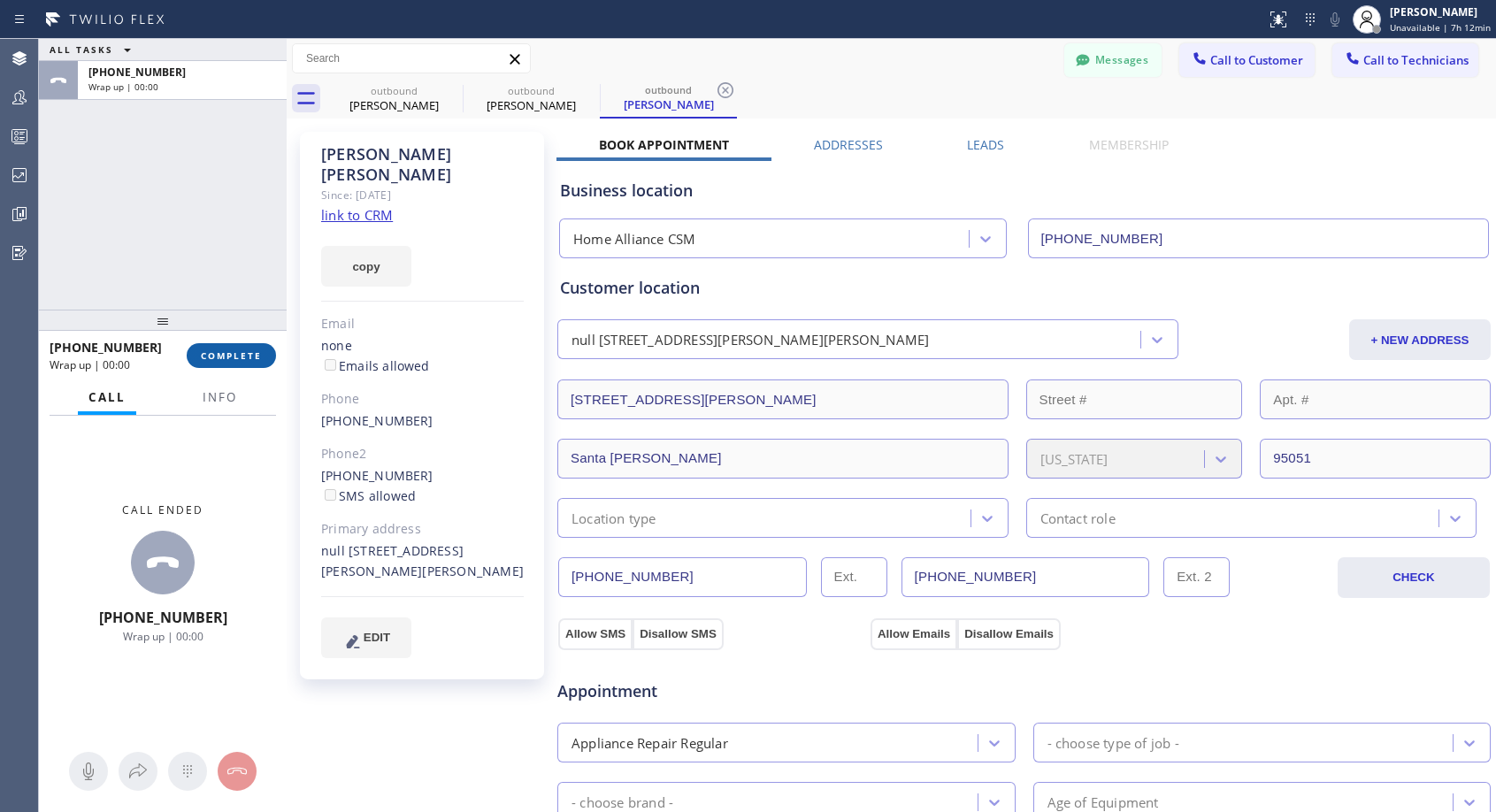
click at [248, 360] on span "COMPLETE" at bounding box center [232, 355] width 61 height 13
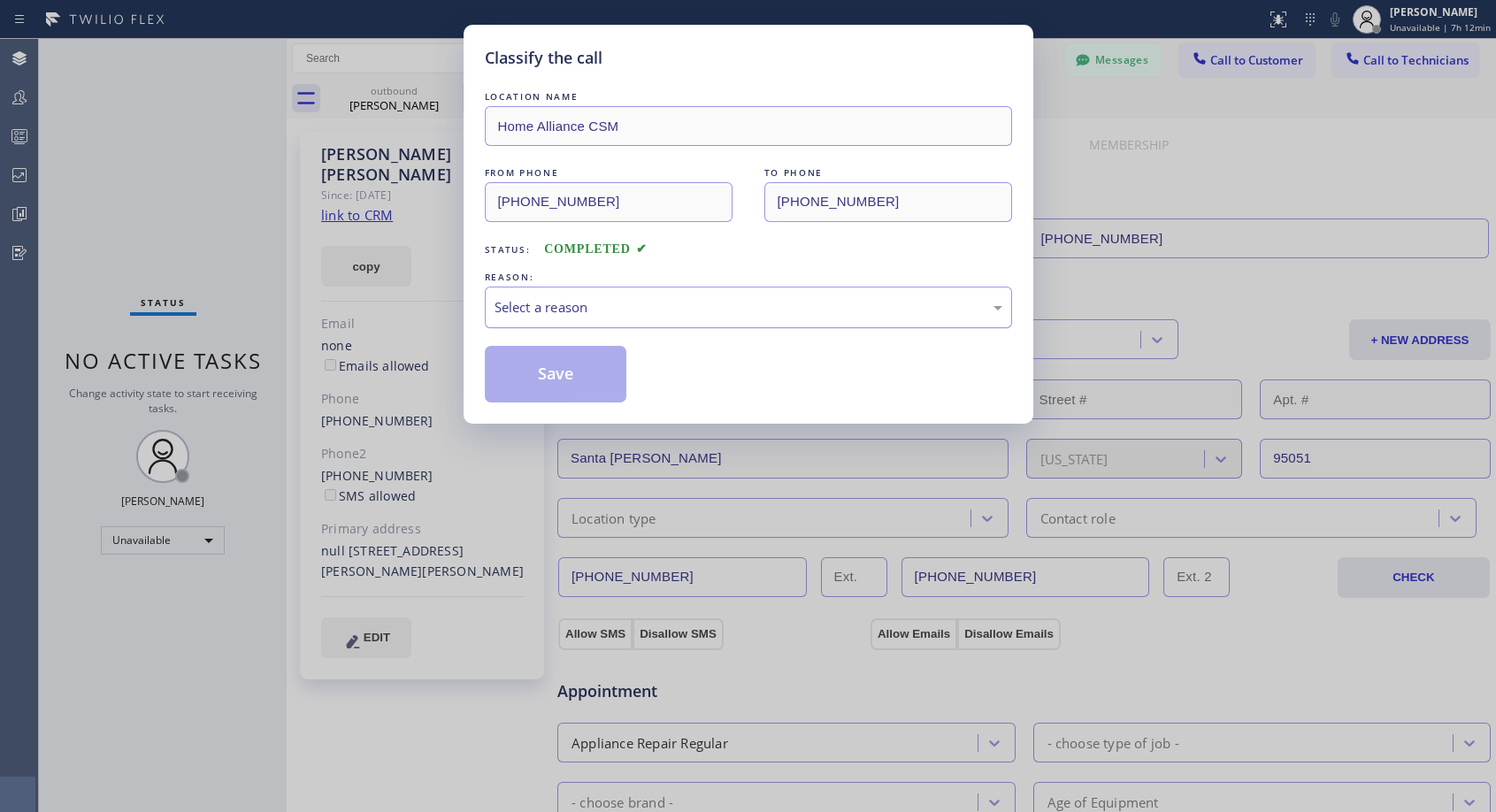
click at [583, 307] on div "Select a reason" at bounding box center [748, 307] width 508 height 21
click at [555, 378] on button "Save" at bounding box center [556, 374] width 142 height 56
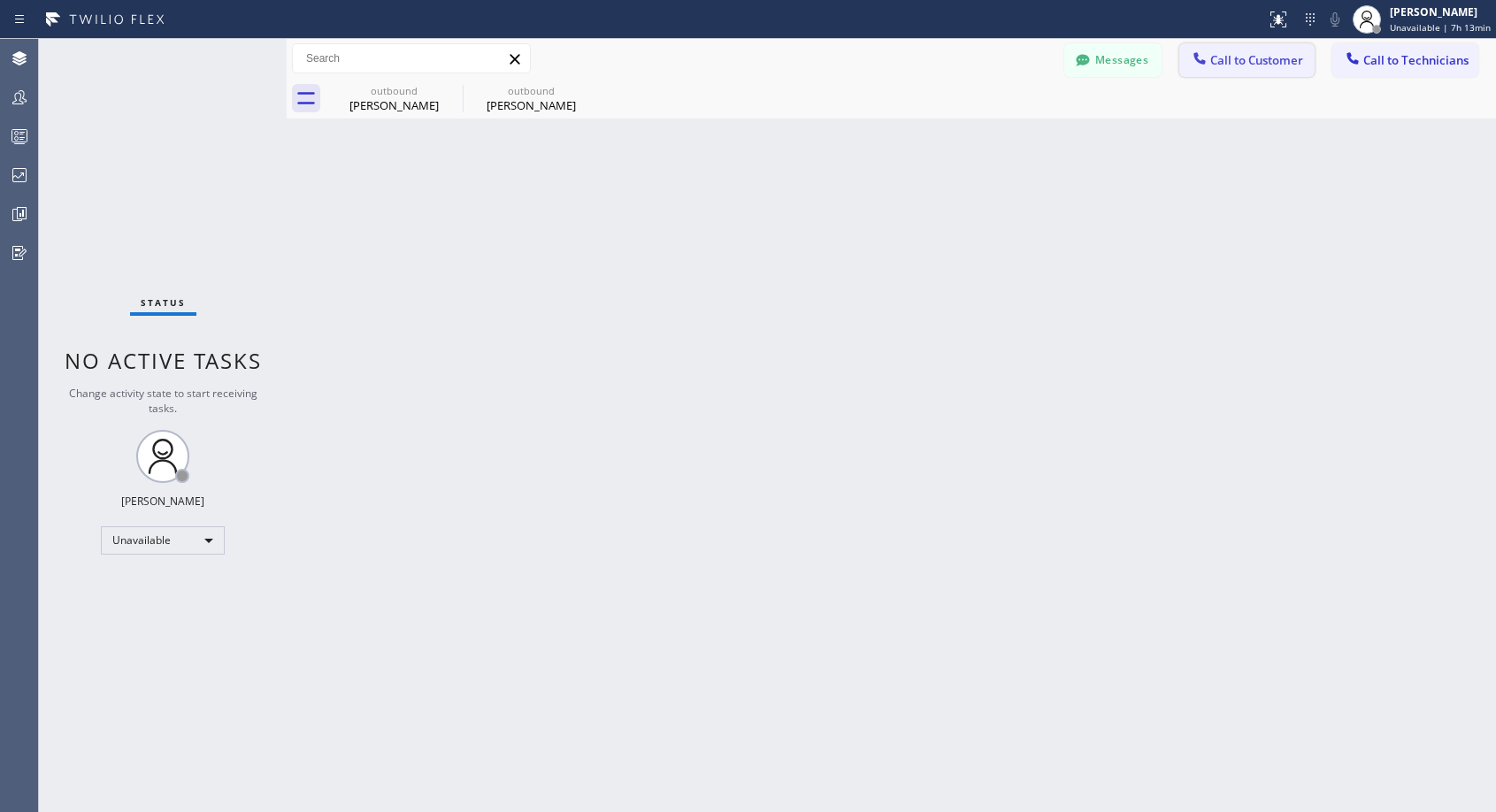
click at [1239, 60] on span "Call to Customer" at bounding box center [1257, 60] width 93 height 16
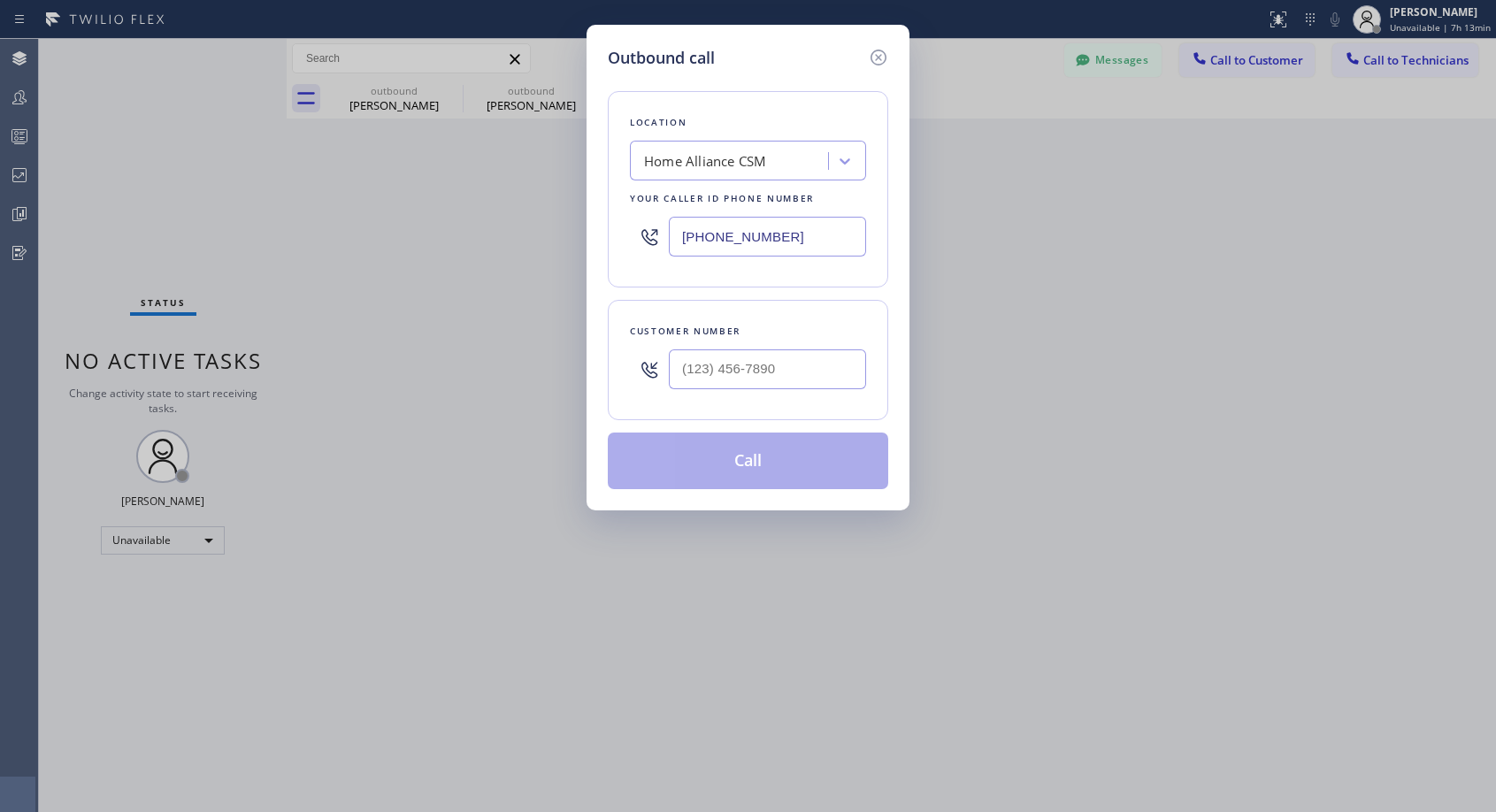
click at [807, 346] on div at bounding box center [767, 369] width 197 height 57
click at [805, 359] on input "(___) ___-____" at bounding box center [767, 369] width 197 height 40
paste input "310) 739-3590"
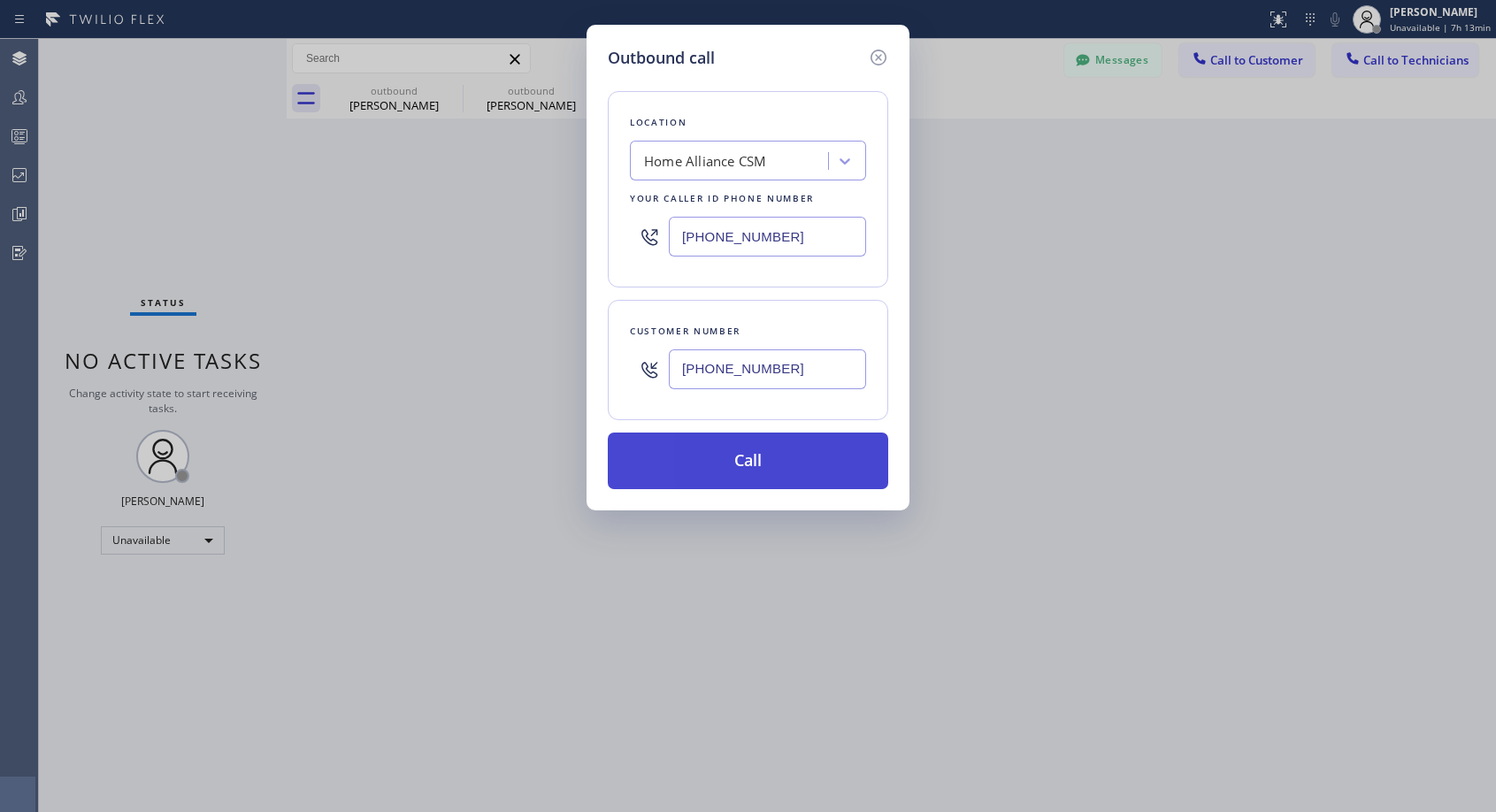
type input "[PHONE_NUMBER]"
click at [768, 461] on button "Call" at bounding box center [747, 460] width 280 height 56
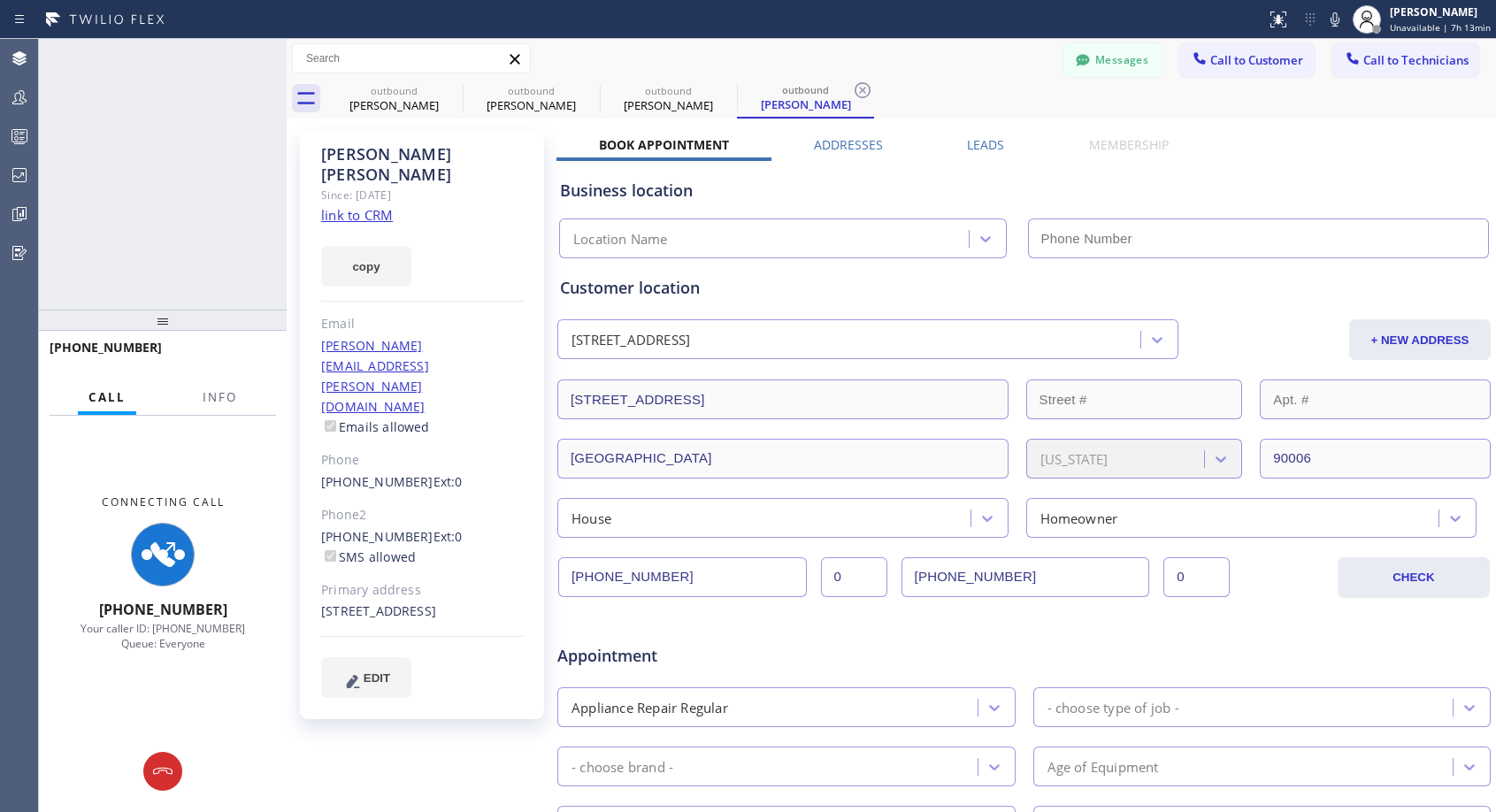
type input "[PHONE_NUMBER]"
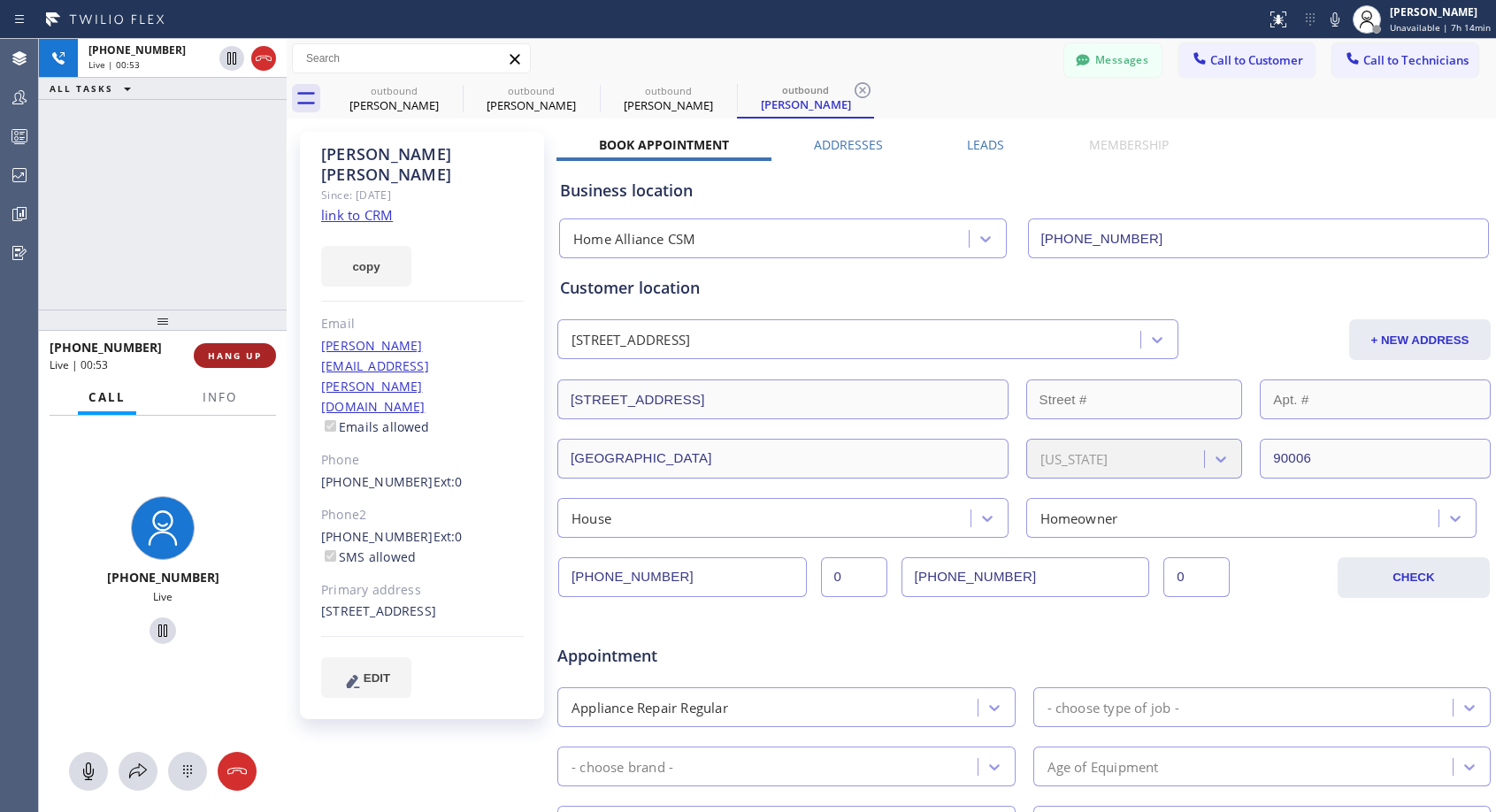
click at [244, 349] on span "HANG UP" at bounding box center [234, 355] width 54 height 13
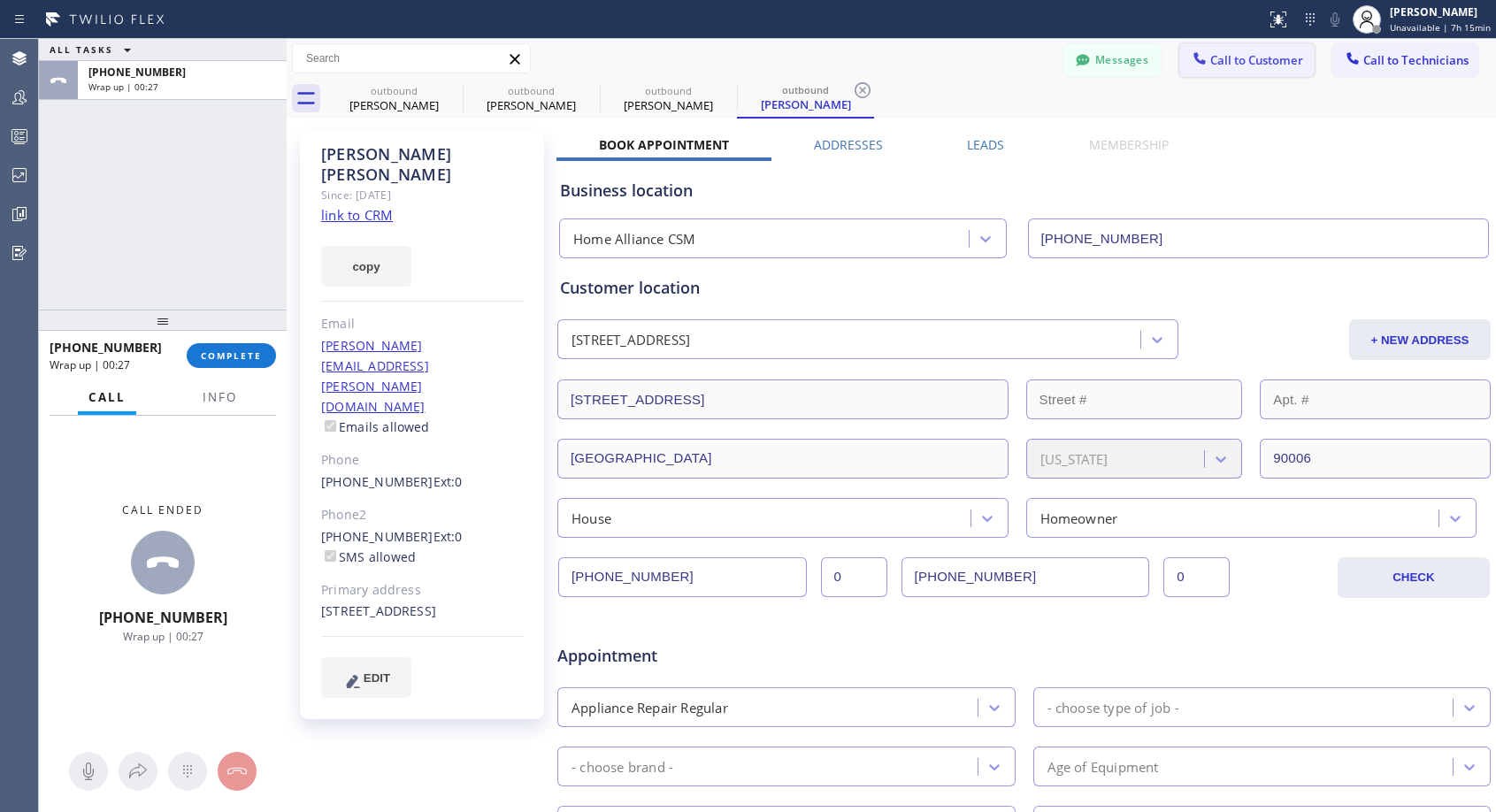
click at [1243, 61] on span "Call to Customer" at bounding box center [1257, 60] width 93 height 16
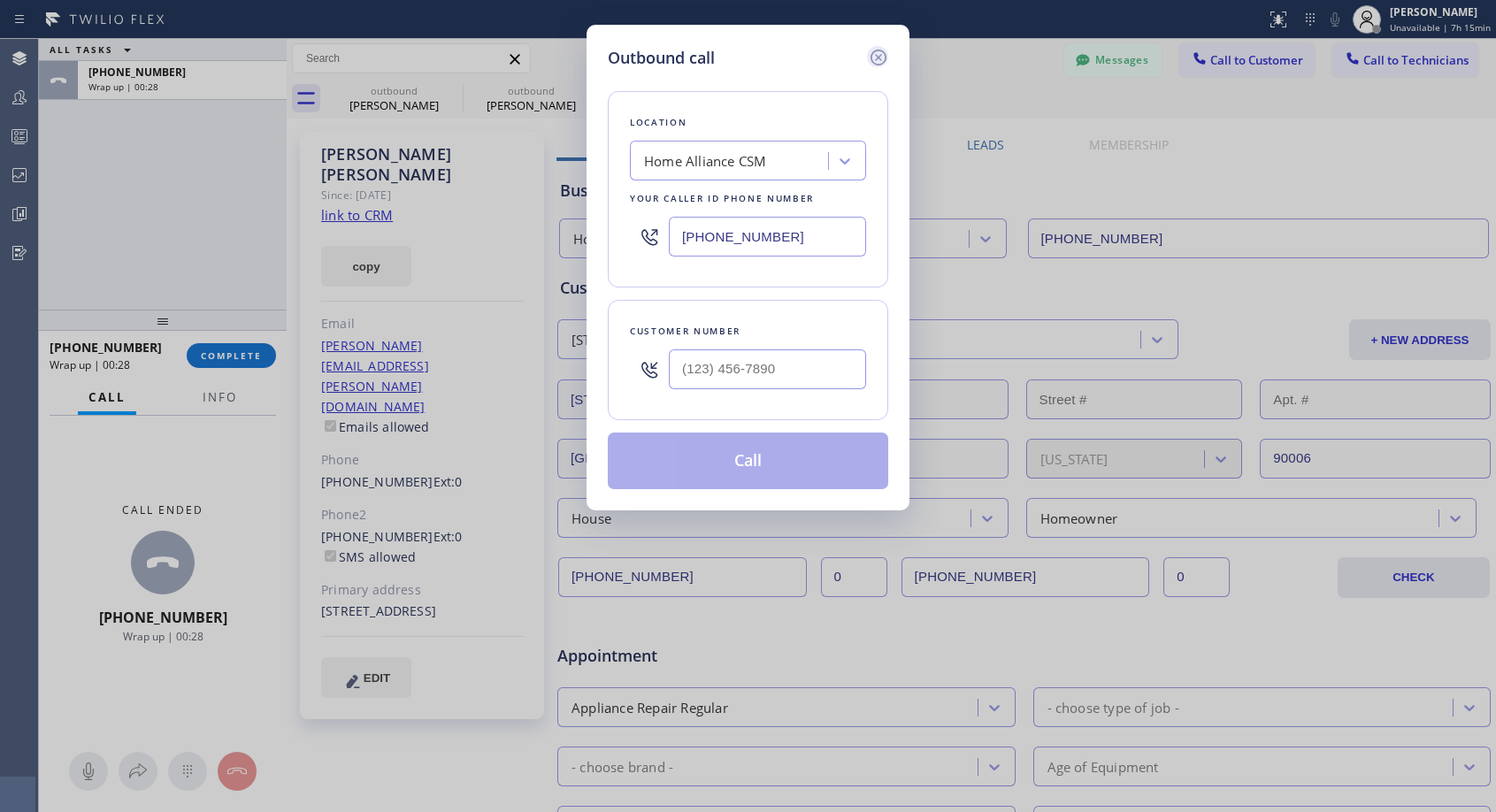
click at [879, 53] on icon at bounding box center [878, 56] width 21 height 21
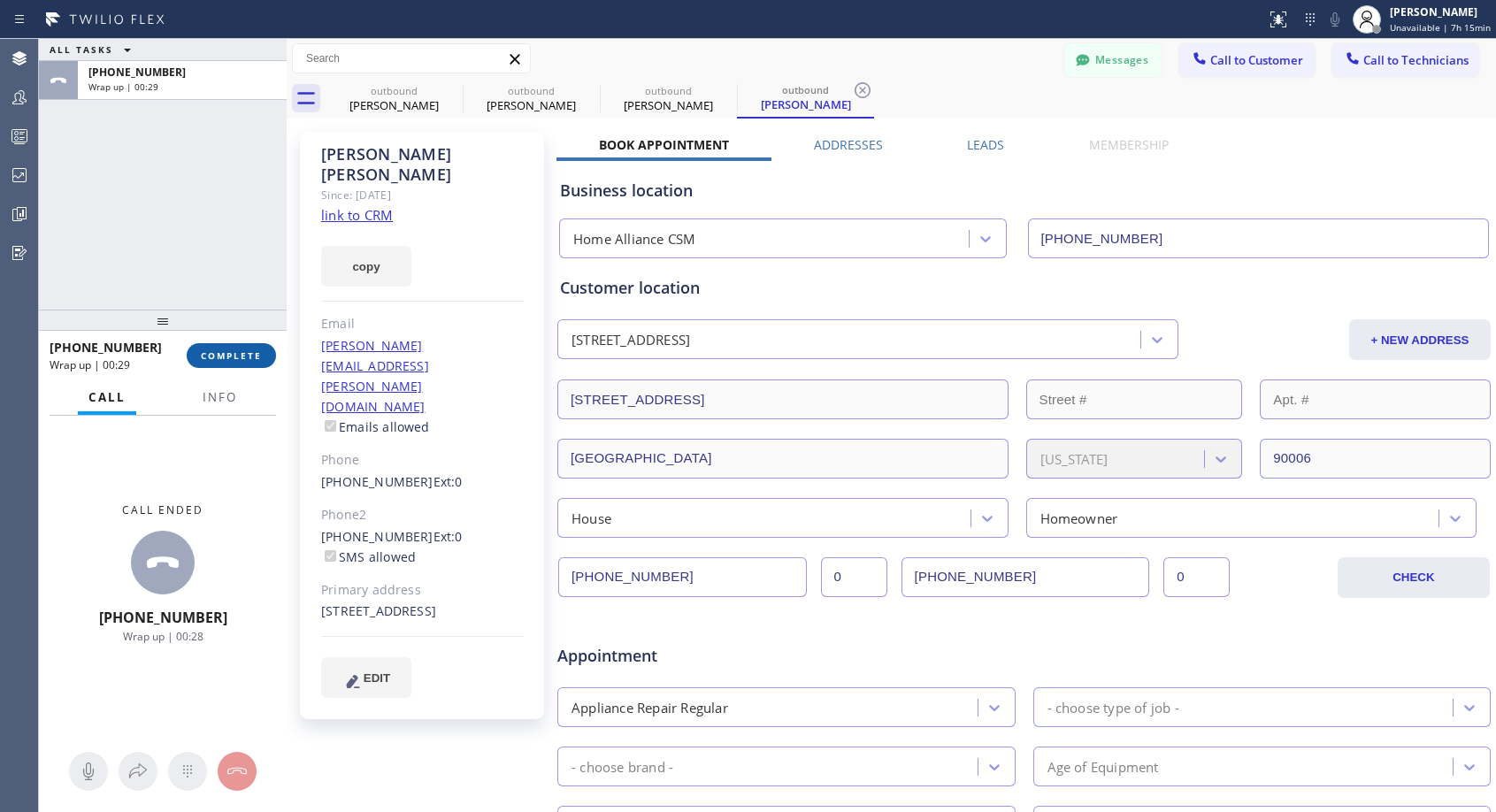
click at [258, 355] on span "COMPLETE" at bounding box center [232, 355] width 61 height 13
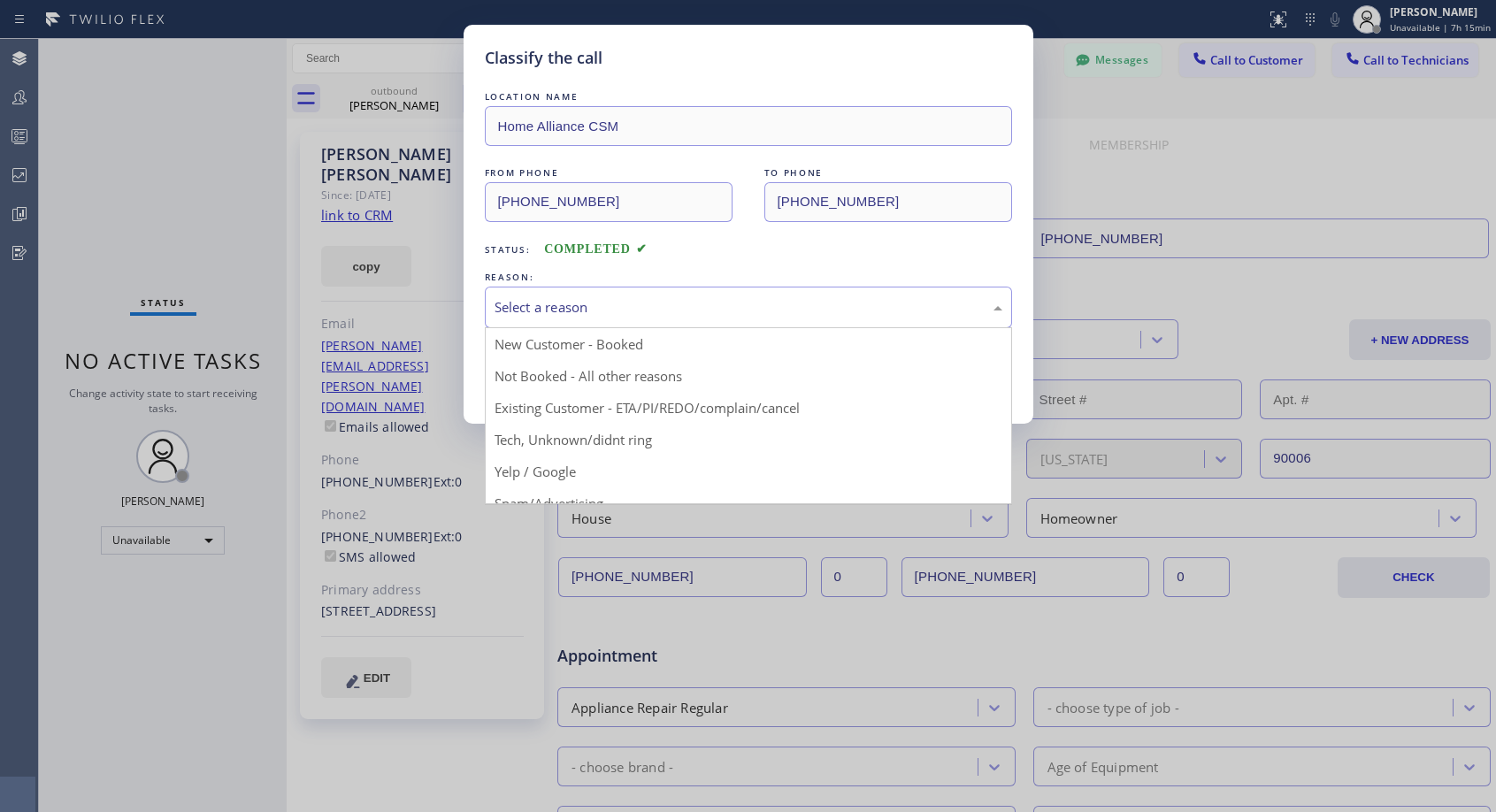
click at [712, 308] on div "Select a reason" at bounding box center [748, 307] width 508 height 21
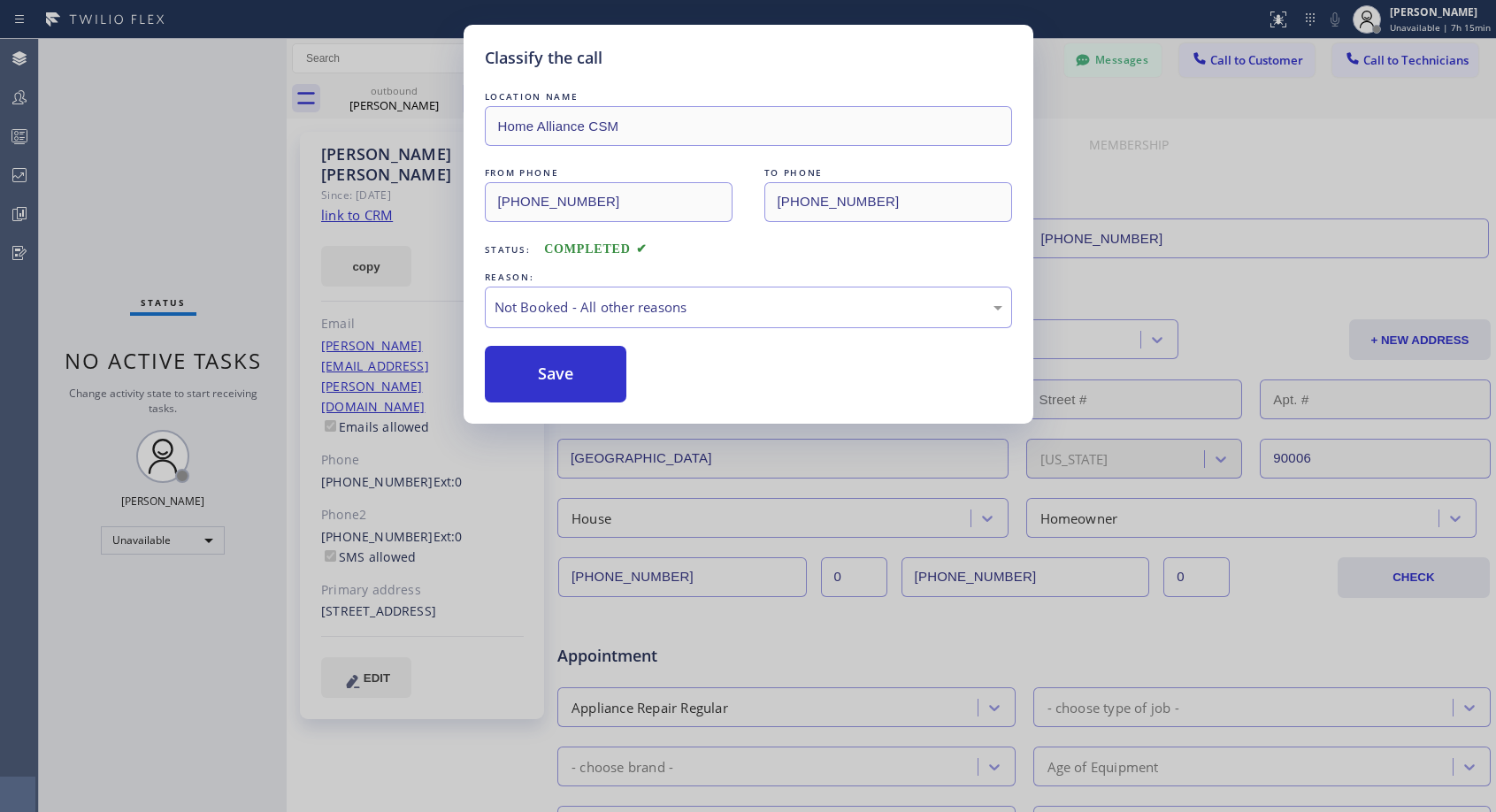
click at [560, 377] on button "Save" at bounding box center [556, 374] width 142 height 56
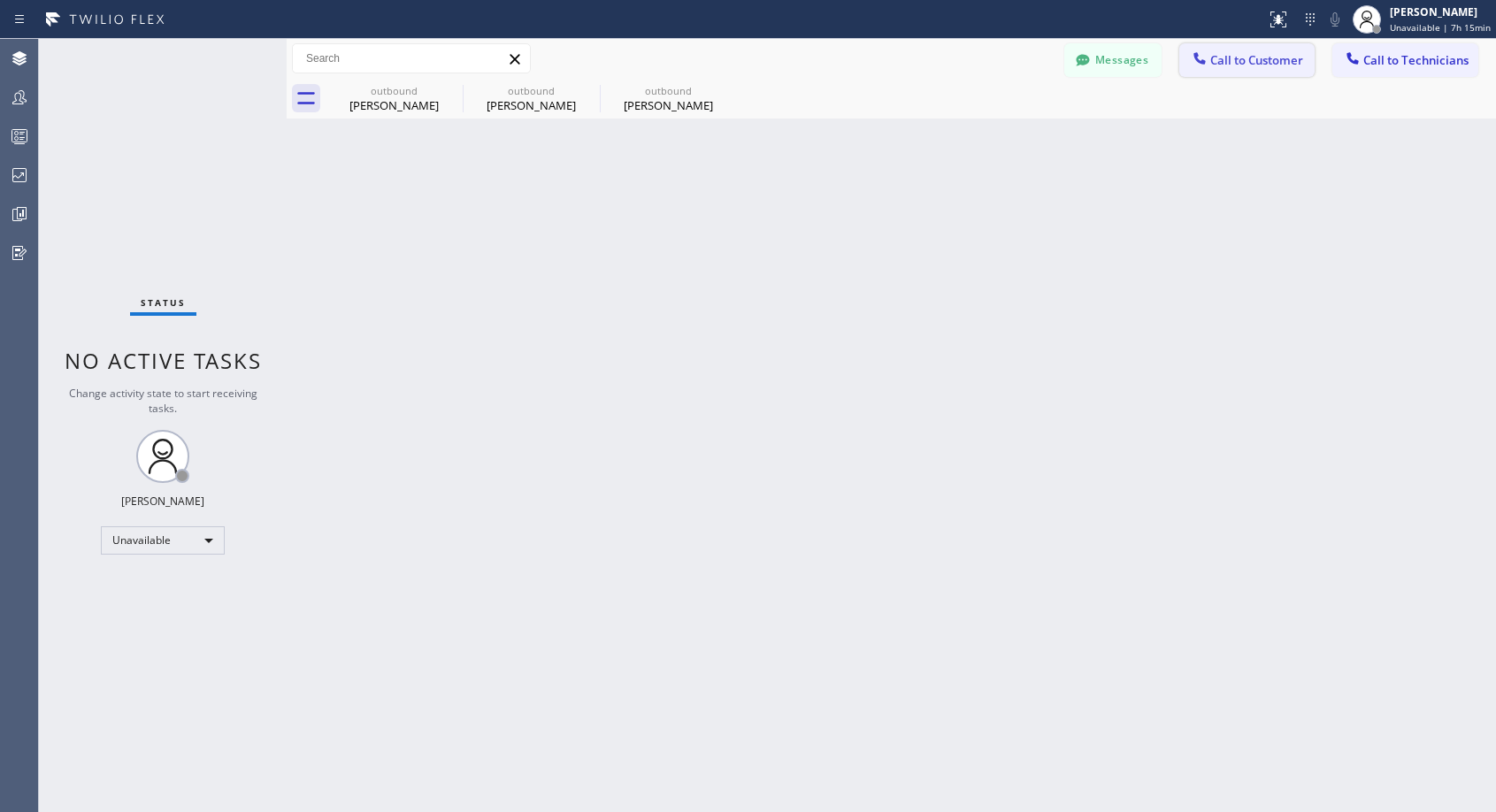
click at [1228, 60] on span "Call to Customer" at bounding box center [1257, 60] width 93 height 16
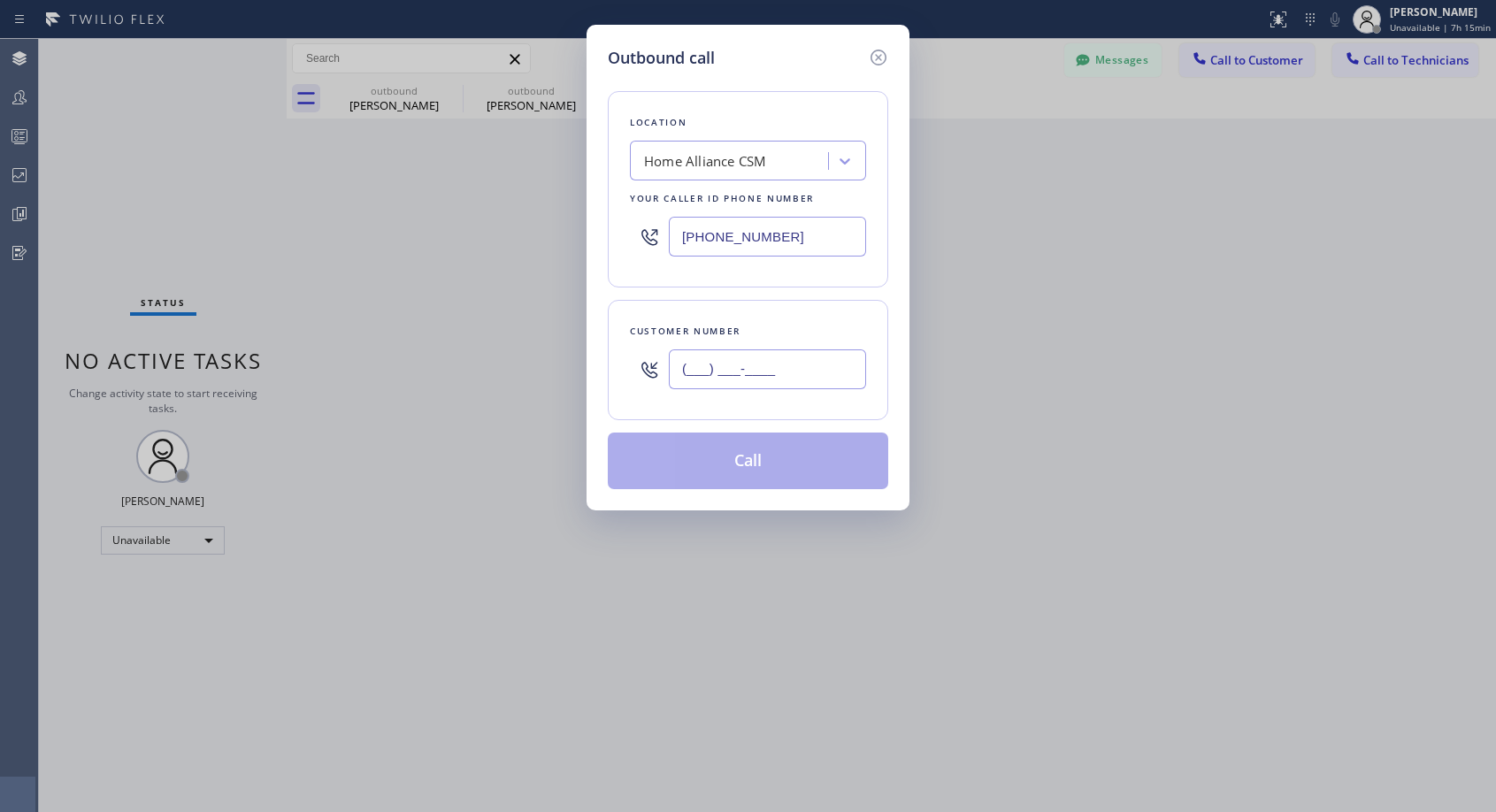
click at [728, 360] on input "(___) ___-____" at bounding box center [767, 369] width 197 height 40
paste input "786) 302-7805"
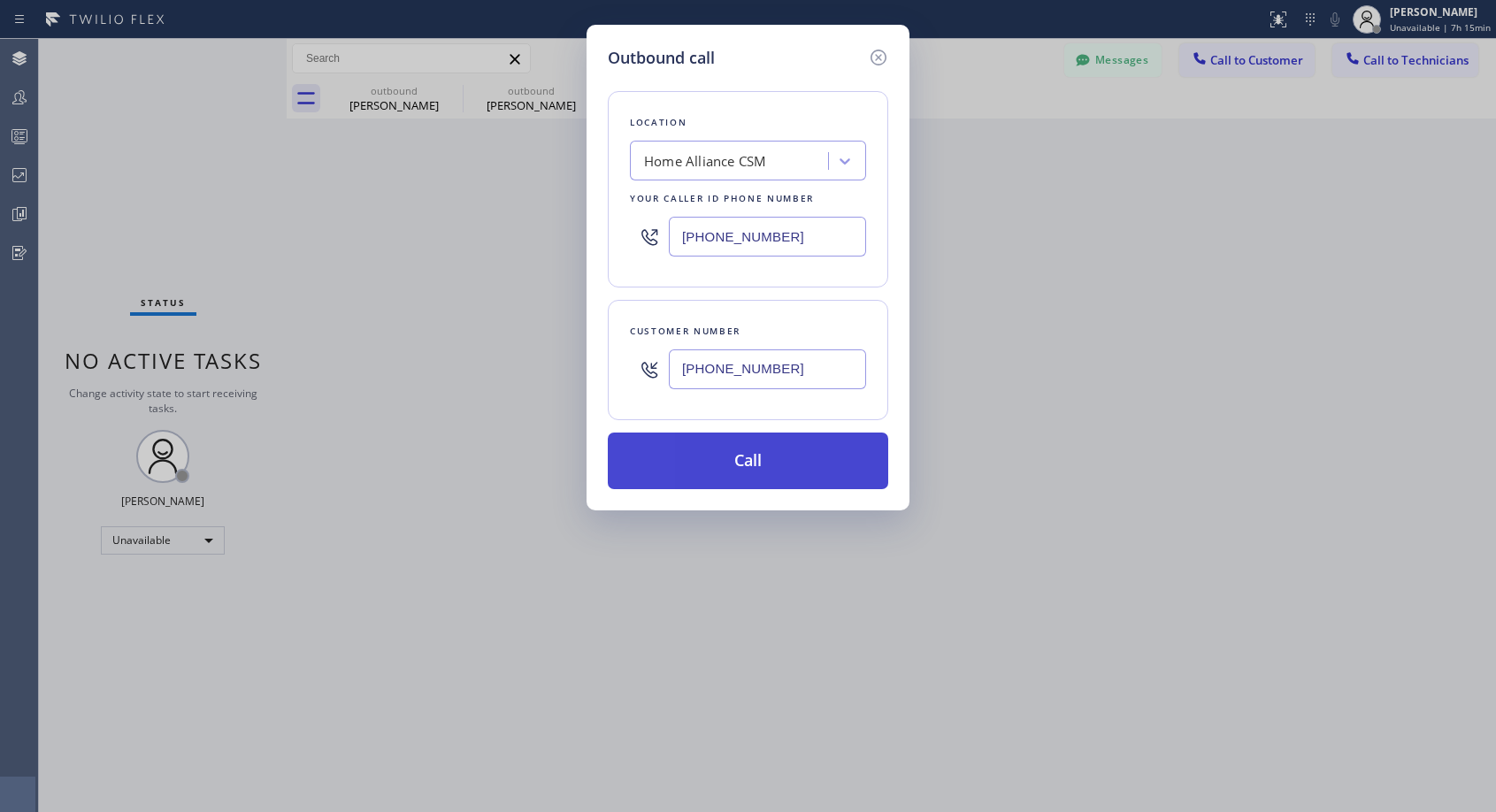
type input "[PHONE_NUMBER]"
click at [746, 470] on button "Call" at bounding box center [747, 460] width 280 height 56
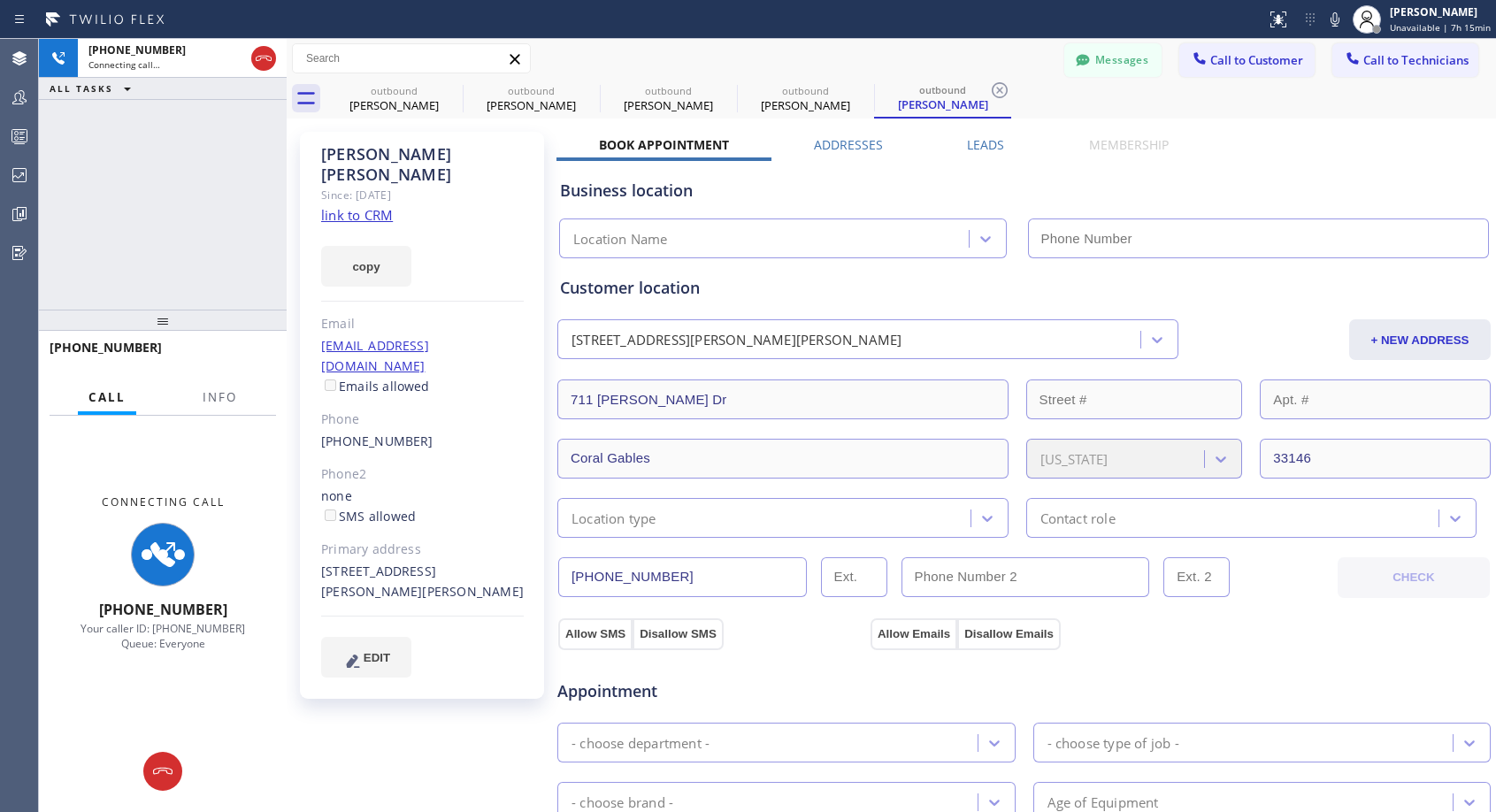
type input "[PHONE_NUMBER]"
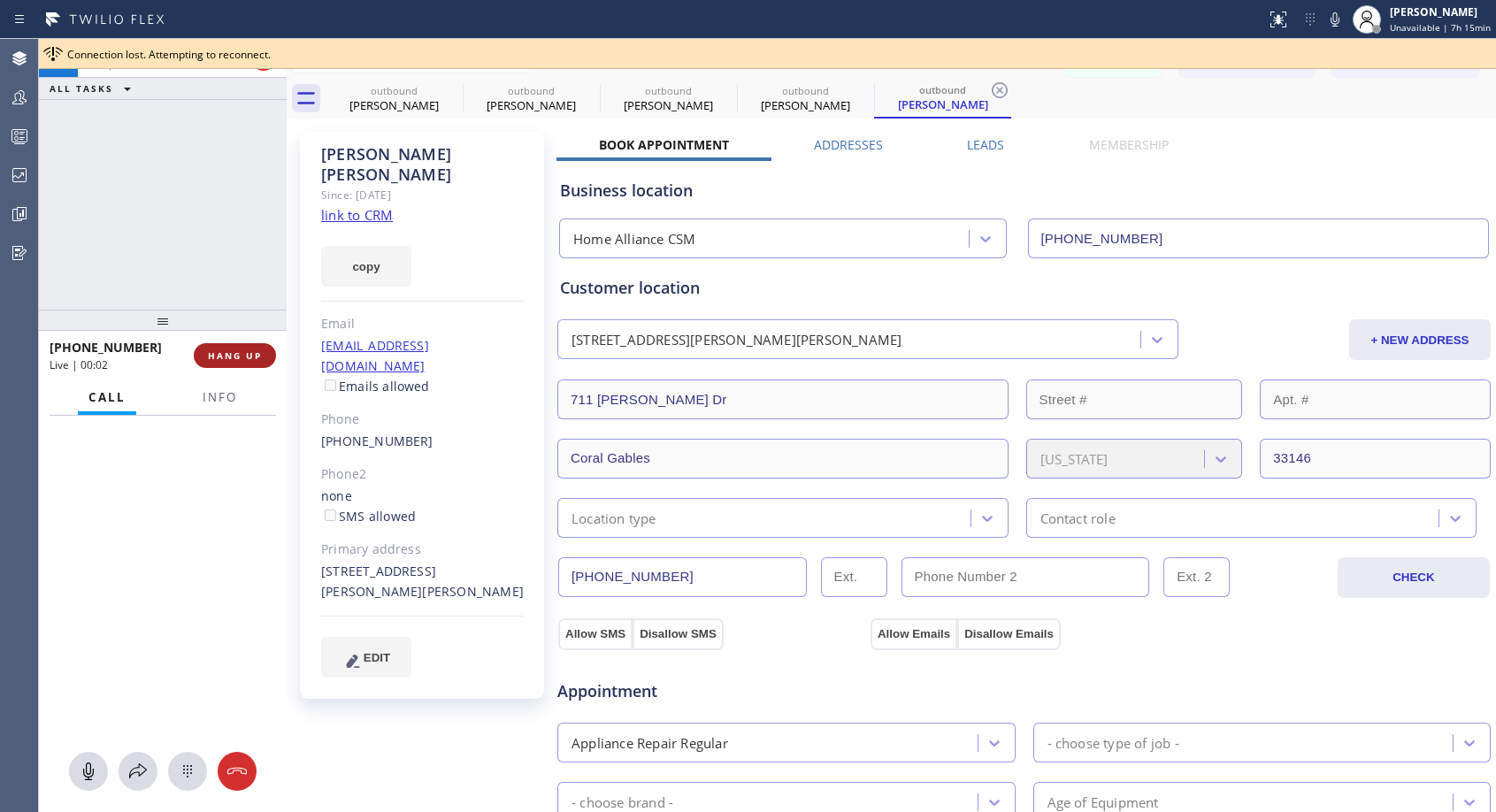
click at [243, 353] on span "HANG UP" at bounding box center [234, 355] width 54 height 13
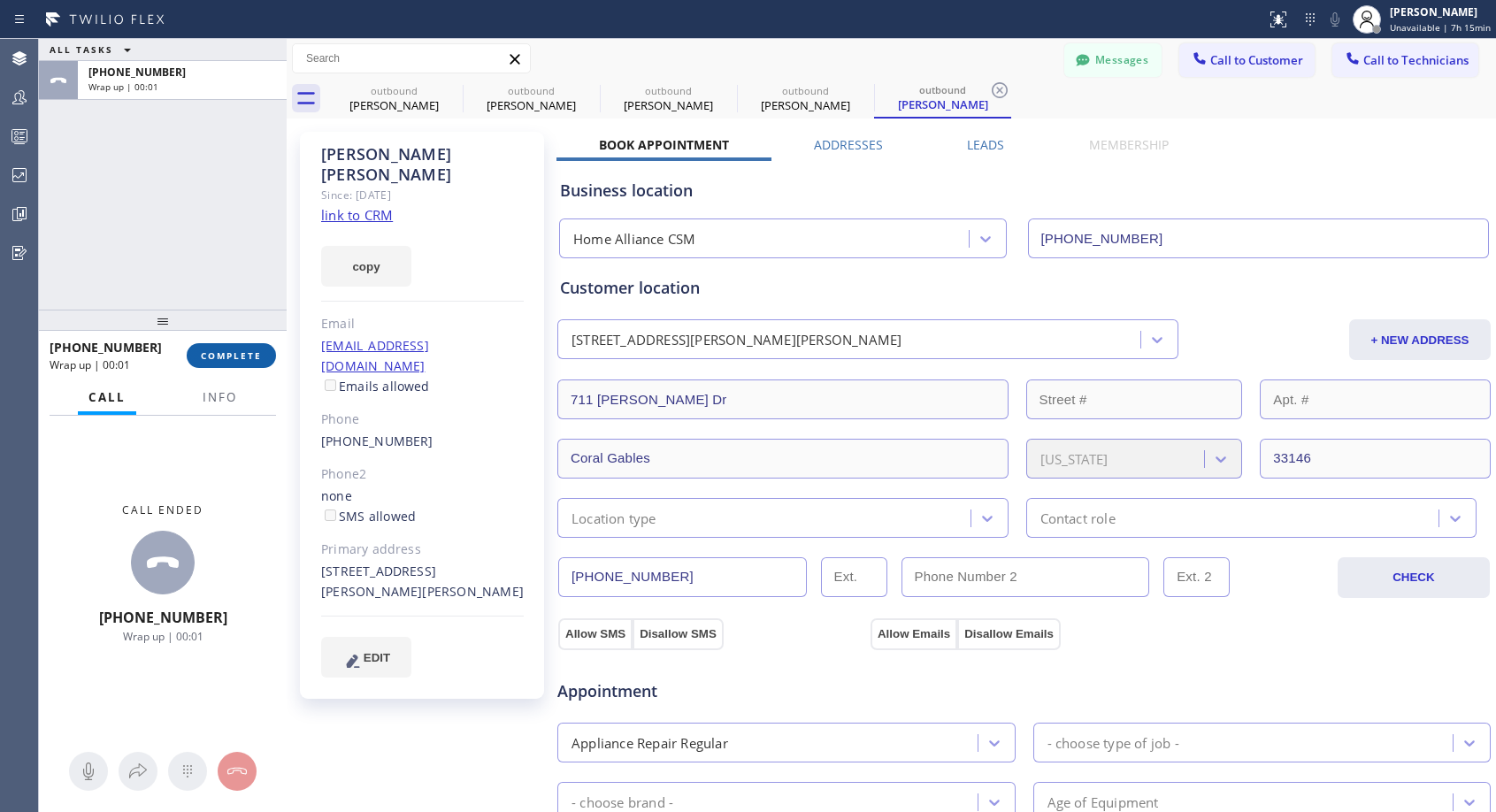
click at [243, 353] on span "COMPLETE" at bounding box center [232, 355] width 61 height 13
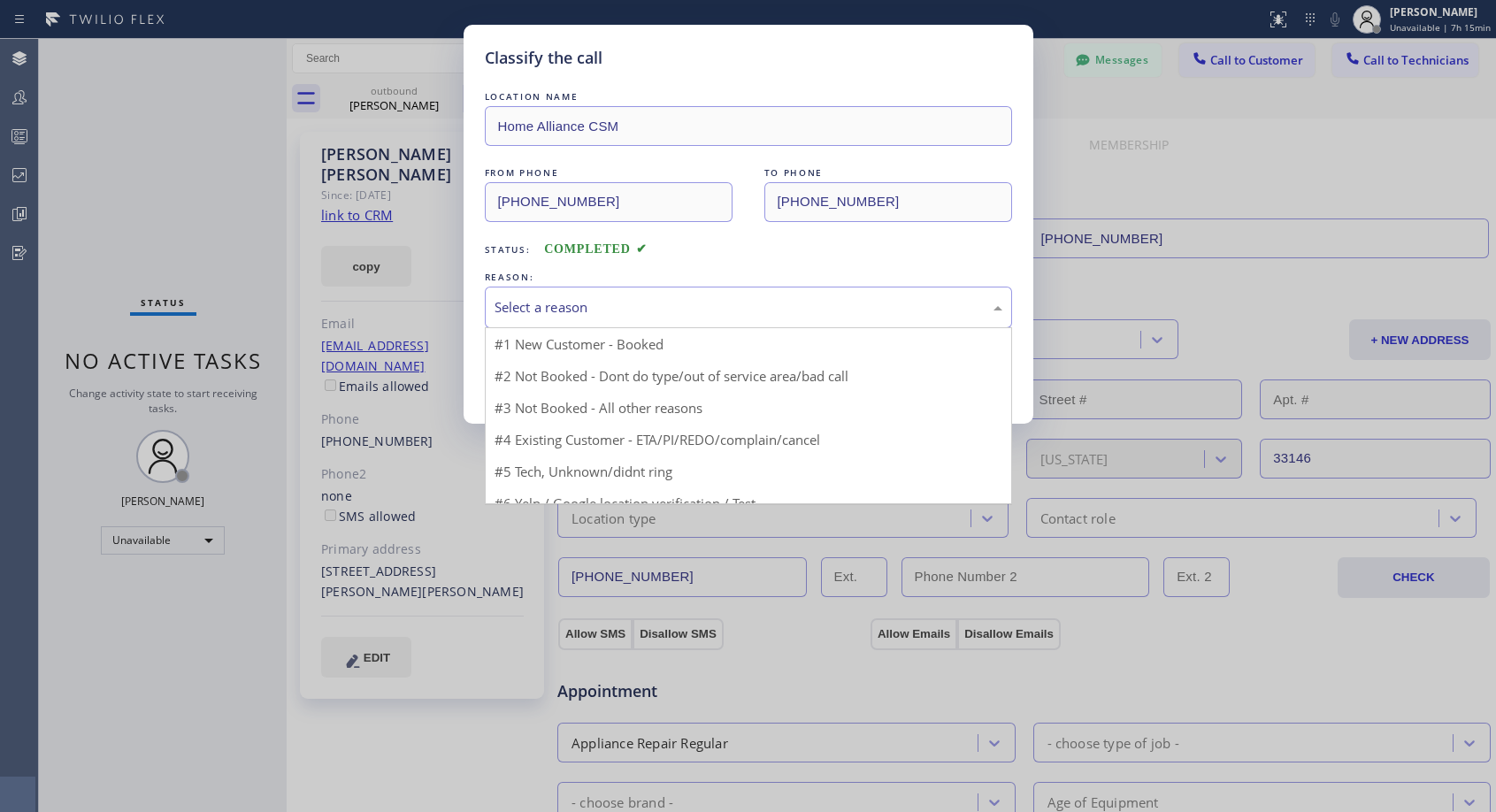
drag, startPoint x: 730, startPoint y: 306, endPoint x: 498, endPoint y: 387, distance: 245.7
click at [730, 305] on div "Select a reason" at bounding box center [748, 307] width 508 height 21
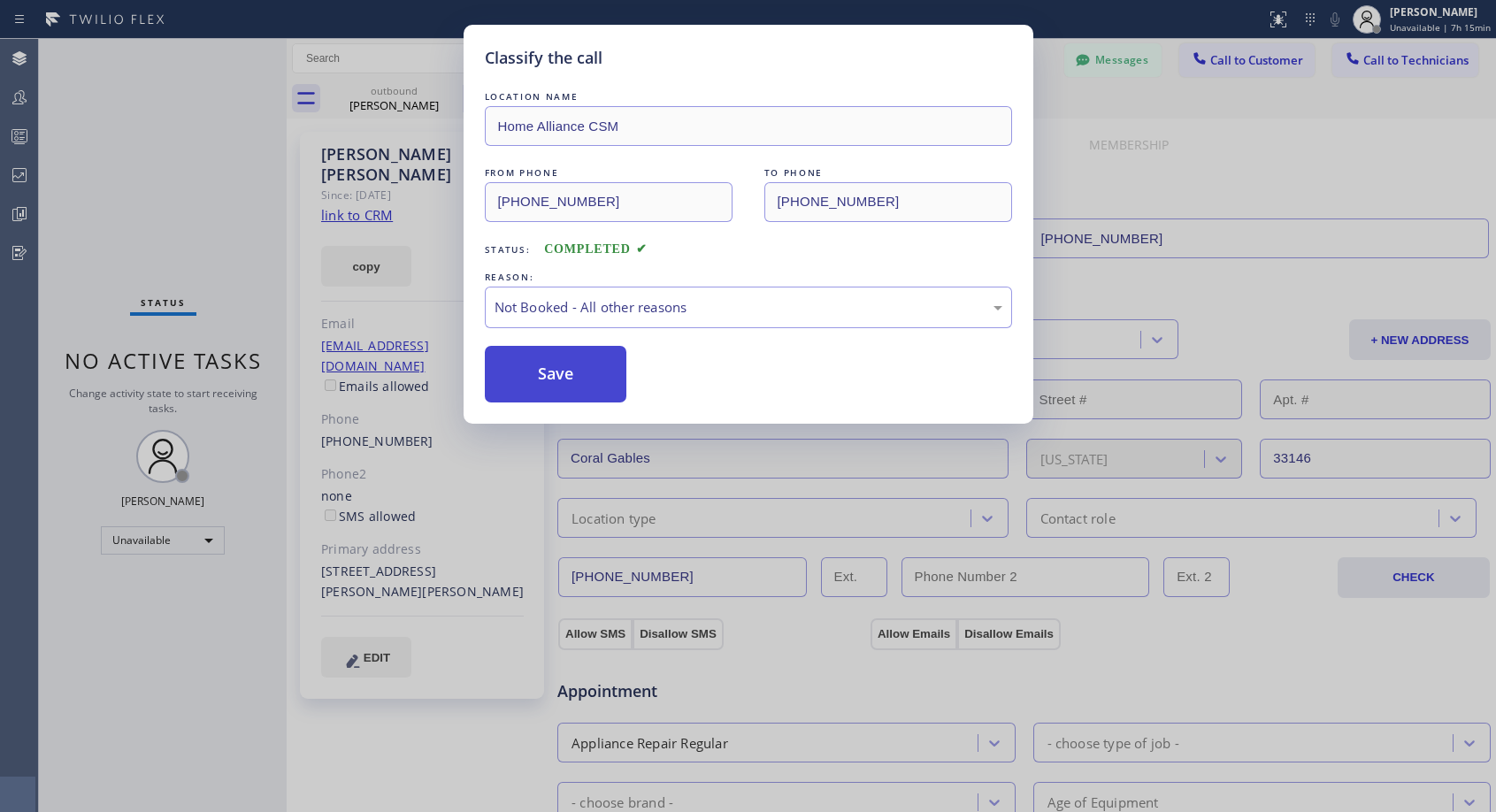
click at [512, 377] on button "Save" at bounding box center [556, 374] width 142 height 56
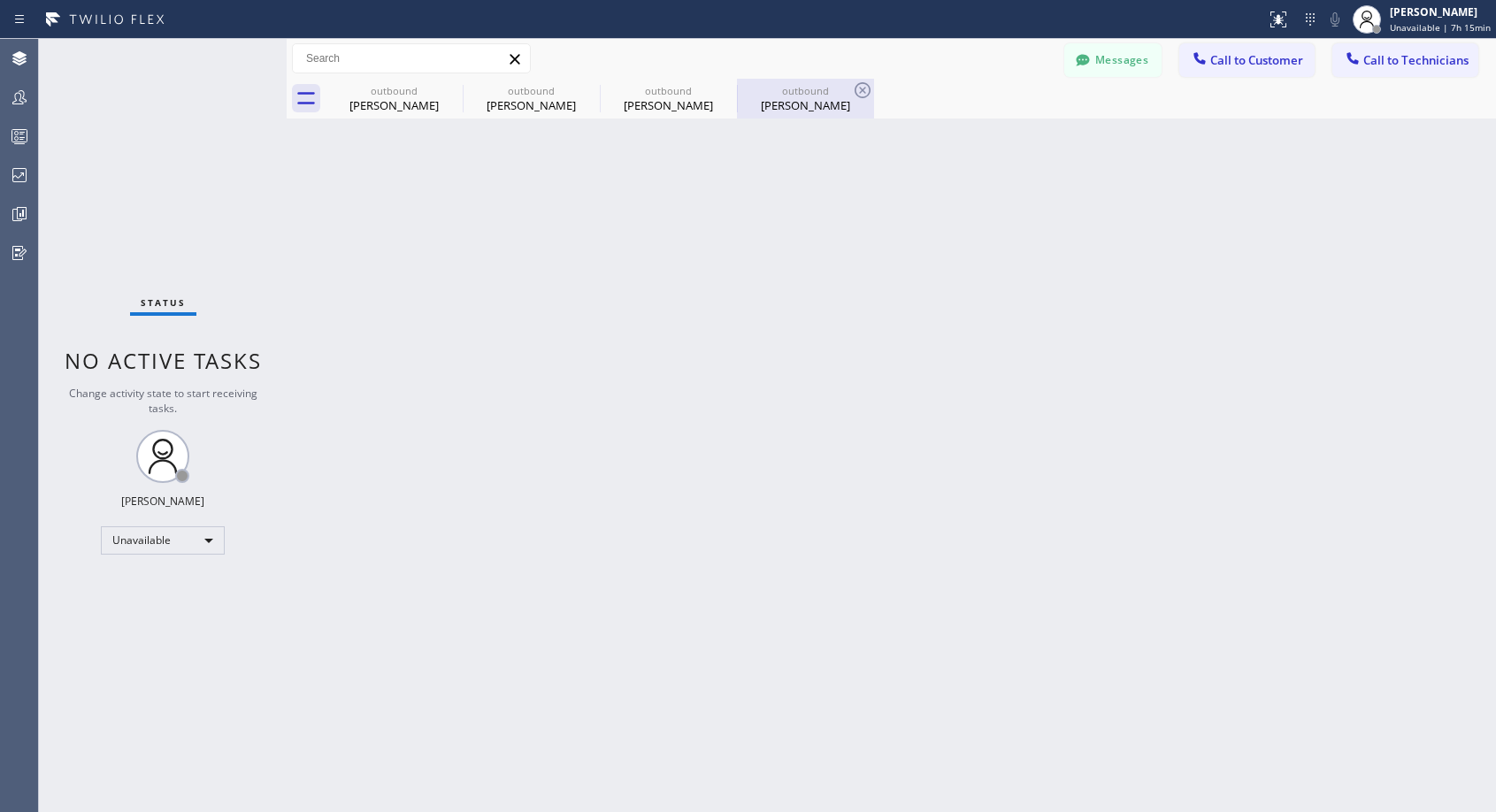
click at [779, 106] on div "[PERSON_NAME]" at bounding box center [804, 105] width 134 height 16
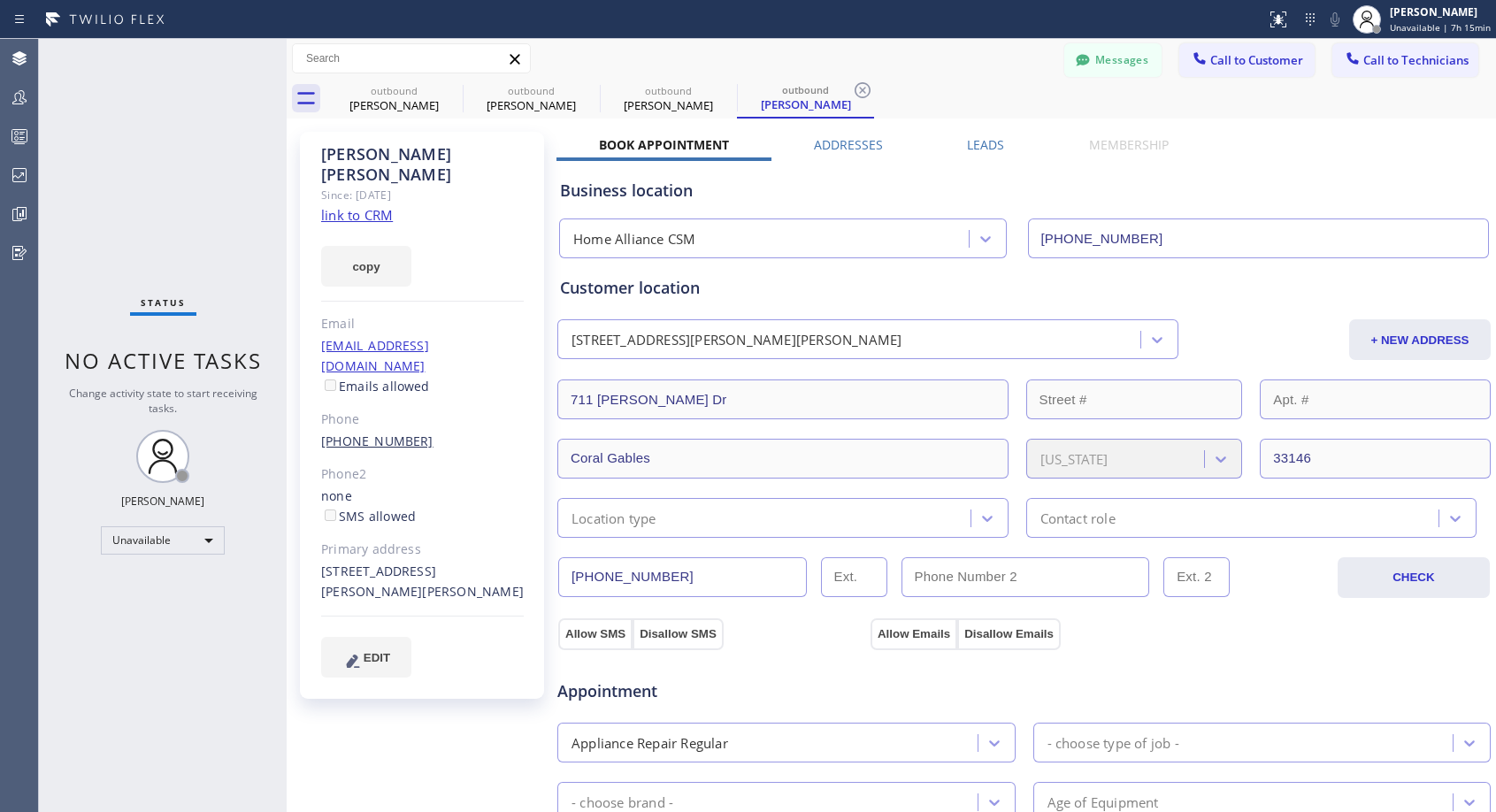
click at [371, 432] on link "[PHONE_NUMBER]" at bounding box center [377, 440] width 113 height 17
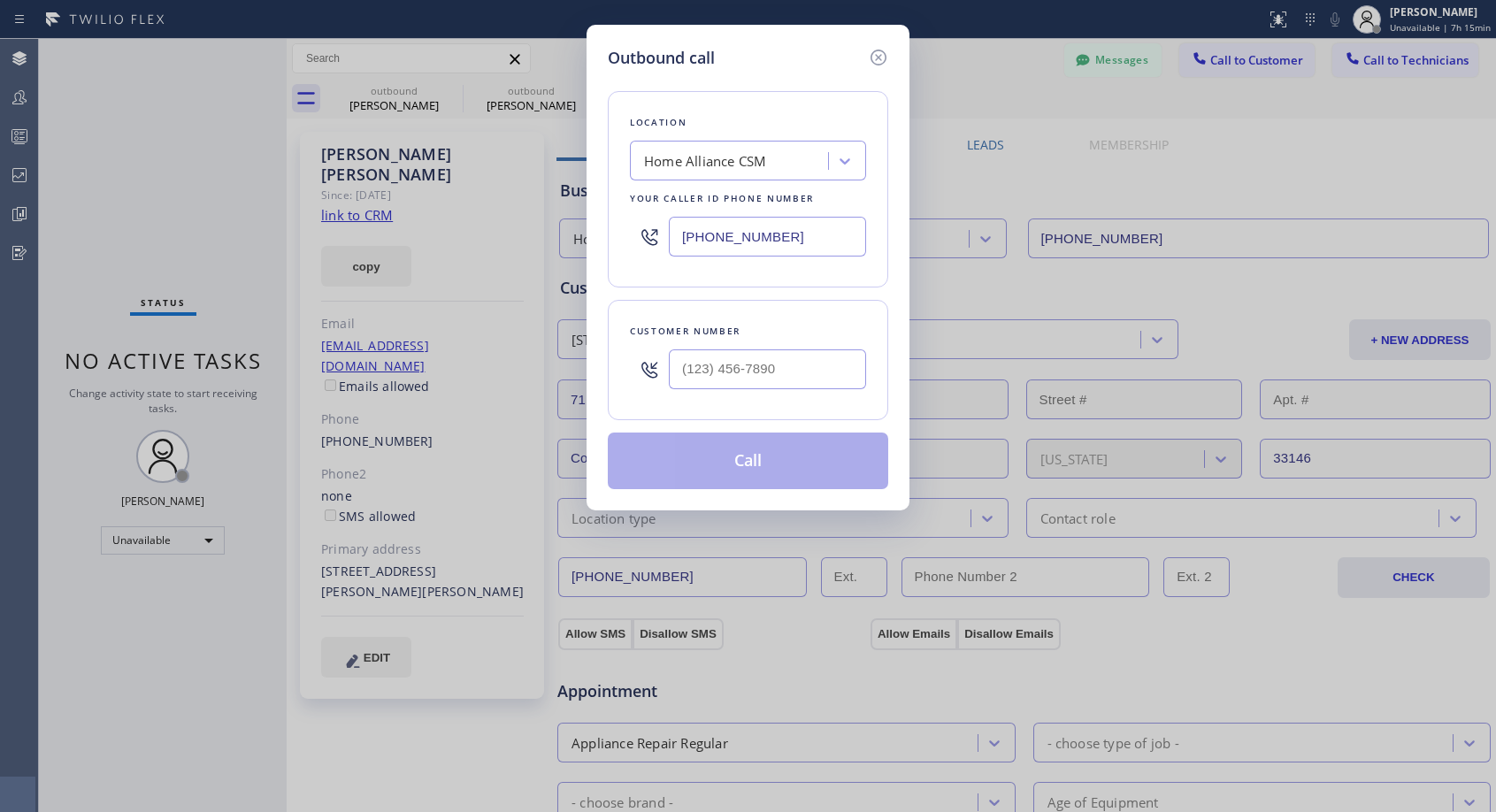
type input "[PHONE_NUMBER]"
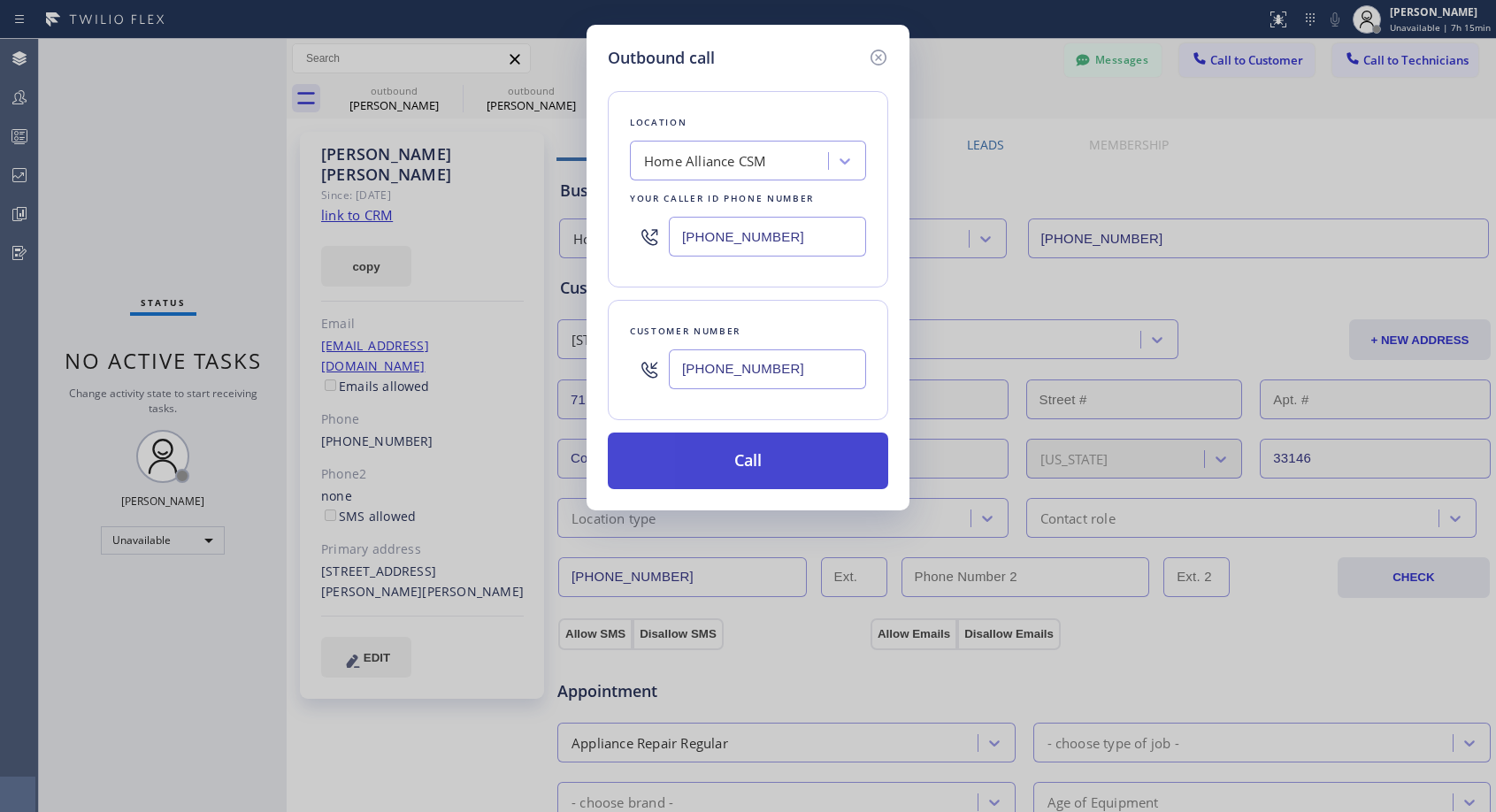
click at [708, 470] on button "Call" at bounding box center [747, 460] width 280 height 56
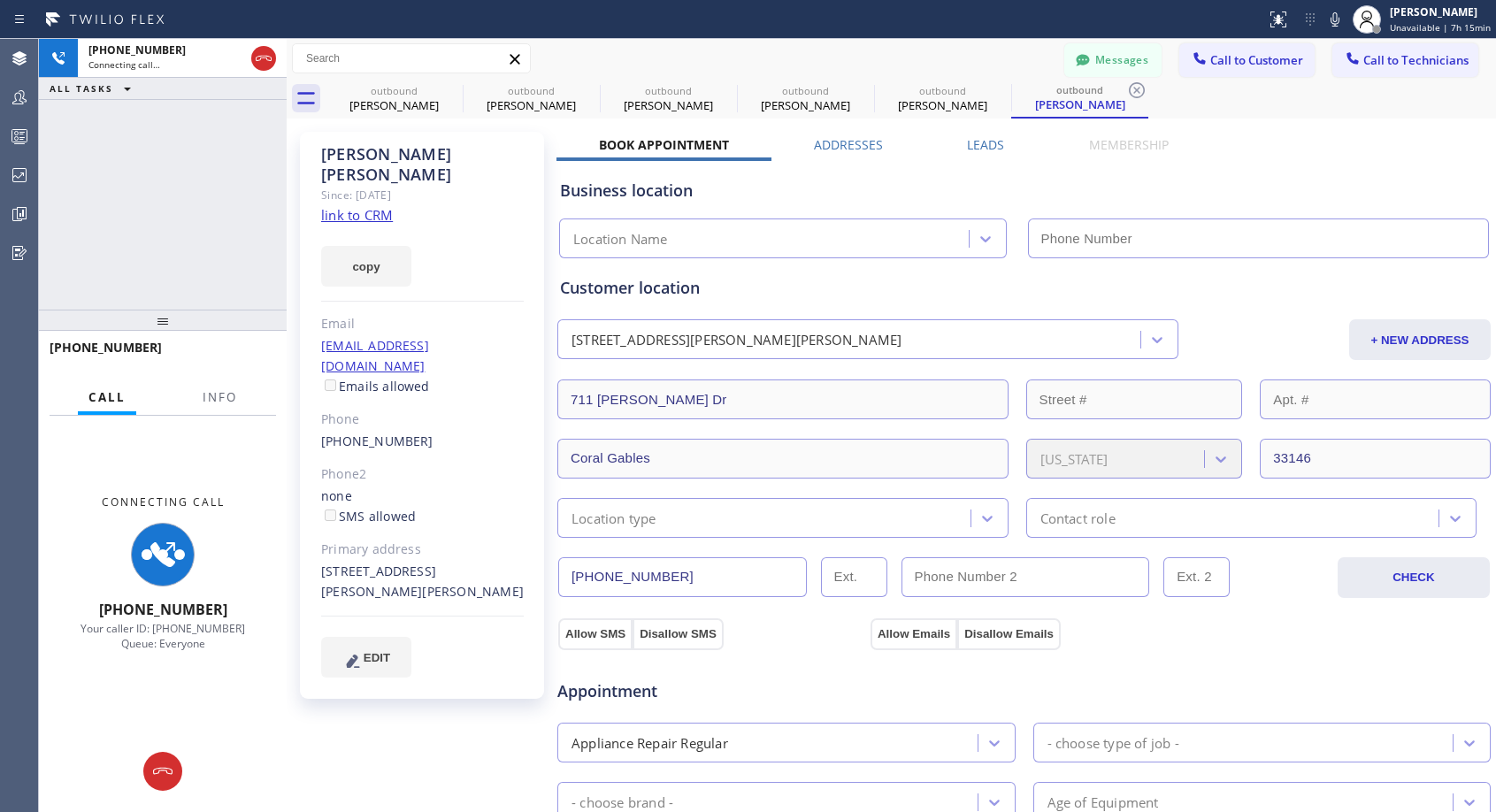
type input "[PHONE_NUMBER]"
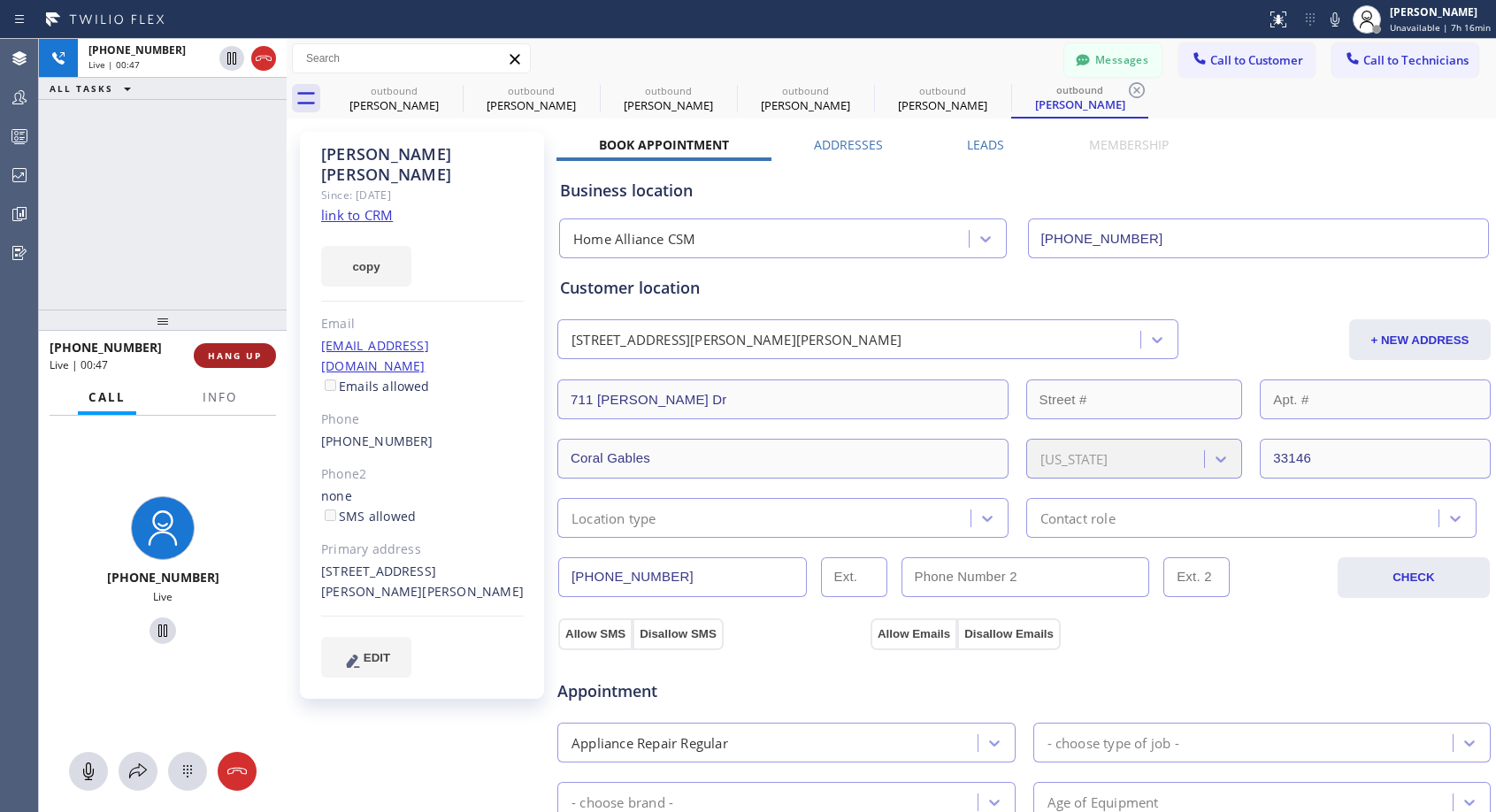
click at [259, 343] on button "HANG UP" at bounding box center [234, 355] width 82 height 25
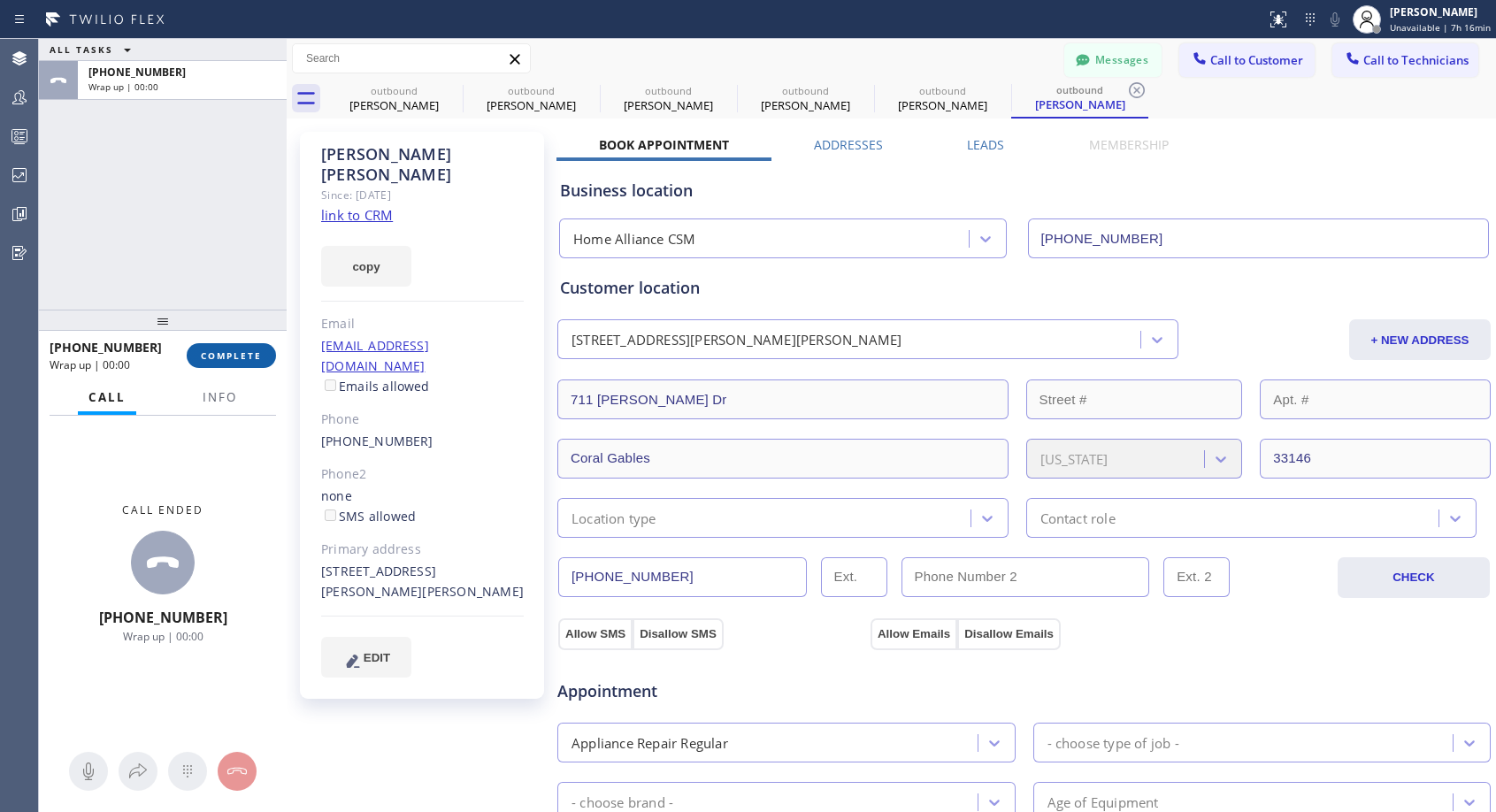
click at [264, 351] on button "COMPLETE" at bounding box center [232, 355] width 89 height 25
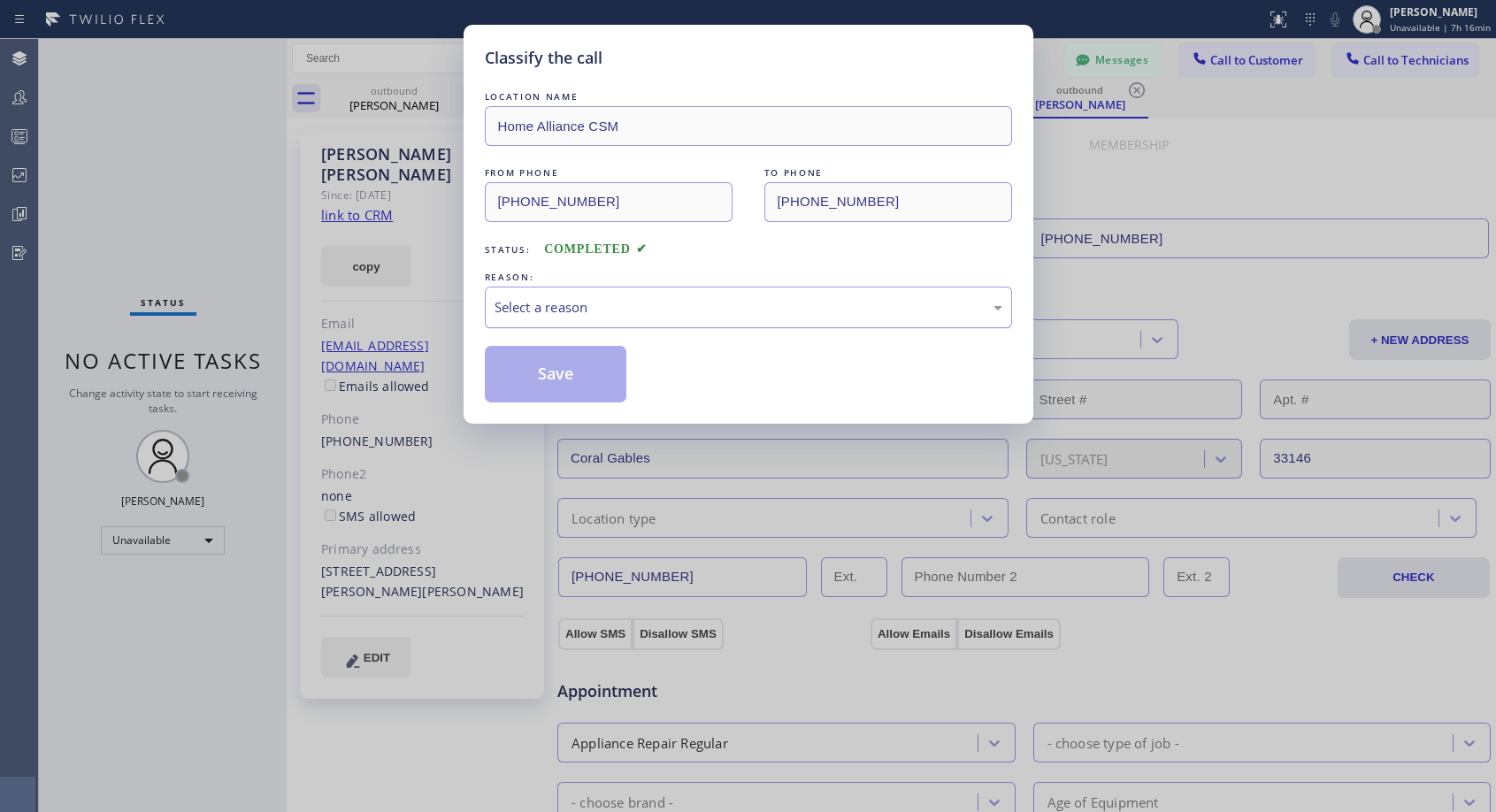
click at [575, 305] on div "Select a reason" at bounding box center [748, 307] width 508 height 21
click at [524, 368] on button "Save" at bounding box center [556, 374] width 142 height 56
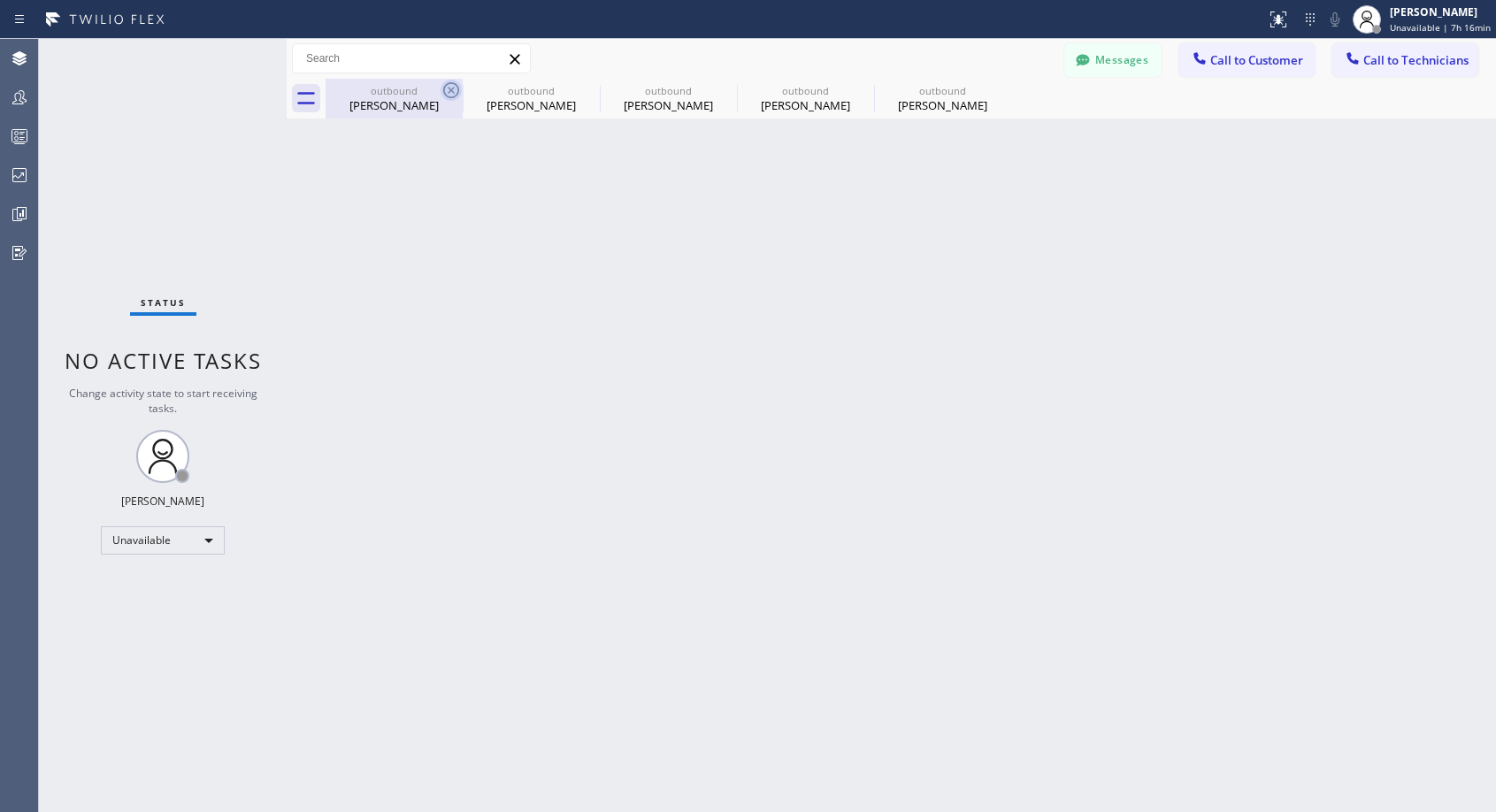
click at [450, 89] on icon at bounding box center [451, 90] width 16 height 16
click at [0, 0] on icon at bounding box center [0, 0] width 0 height 0
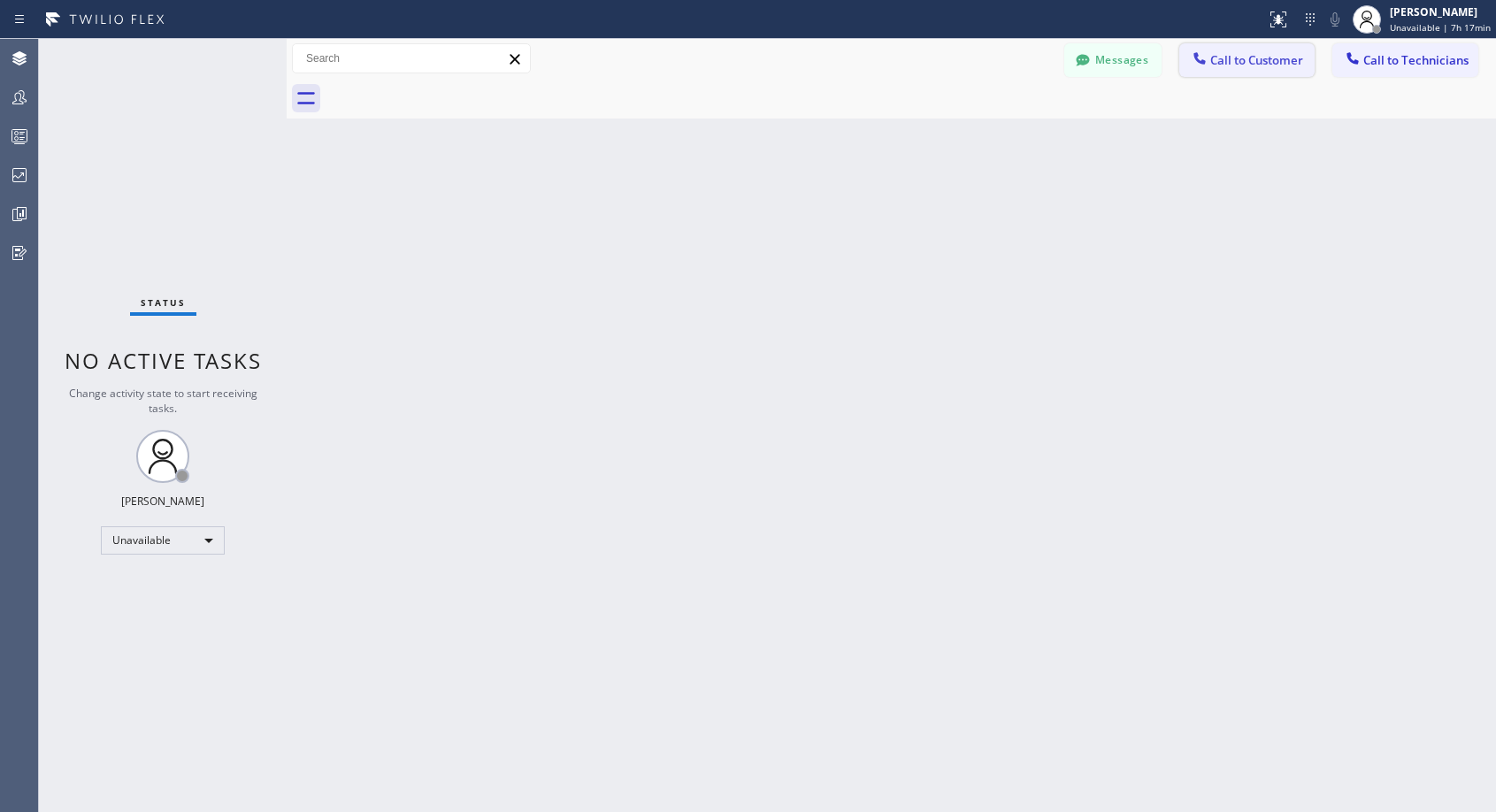
click at [1196, 57] on icon at bounding box center [1199, 58] width 12 height 12
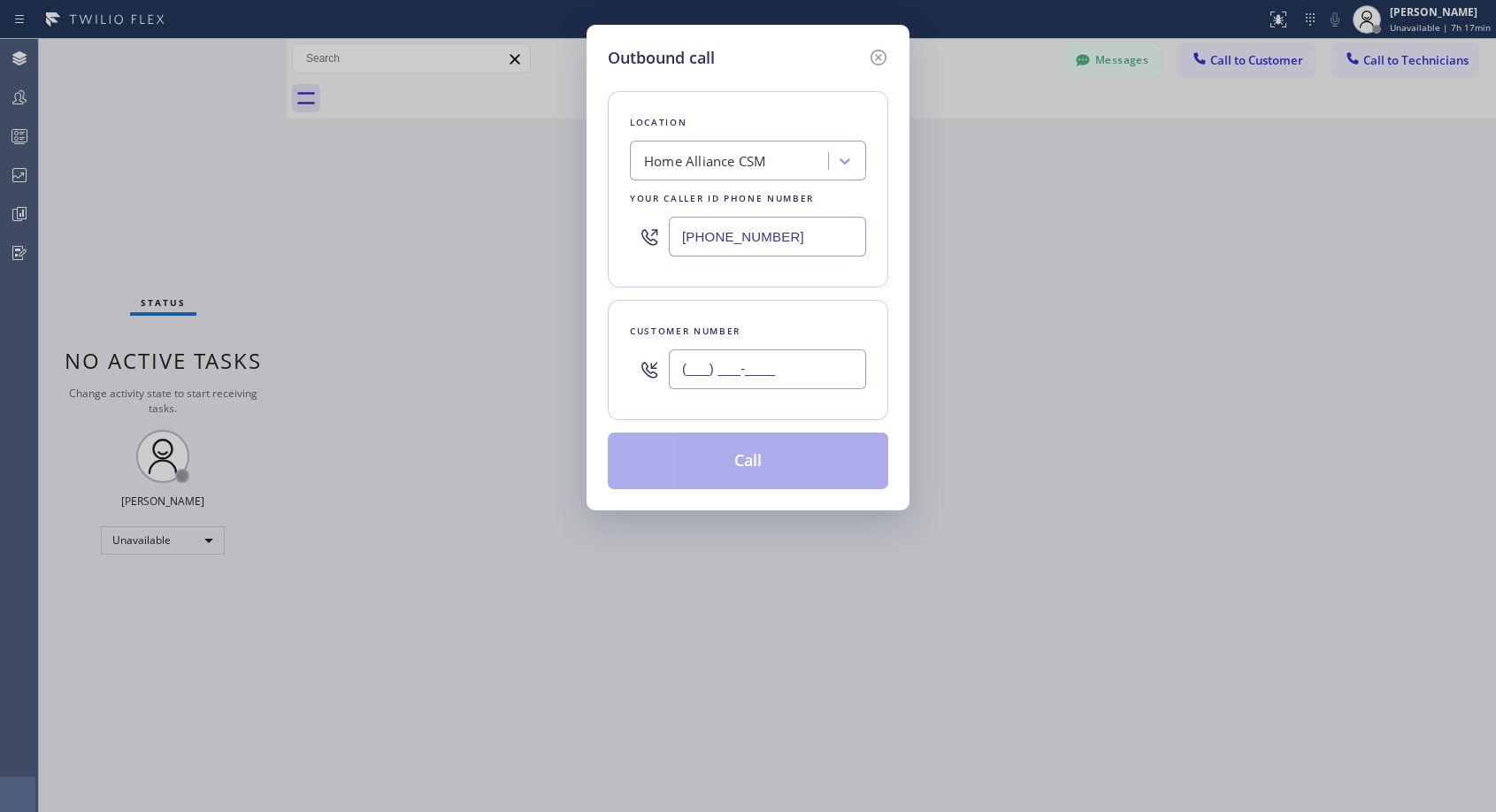
click at [814, 372] on input "(___) ___-____" at bounding box center [767, 369] width 197 height 40
paste input "818) 284-9836"
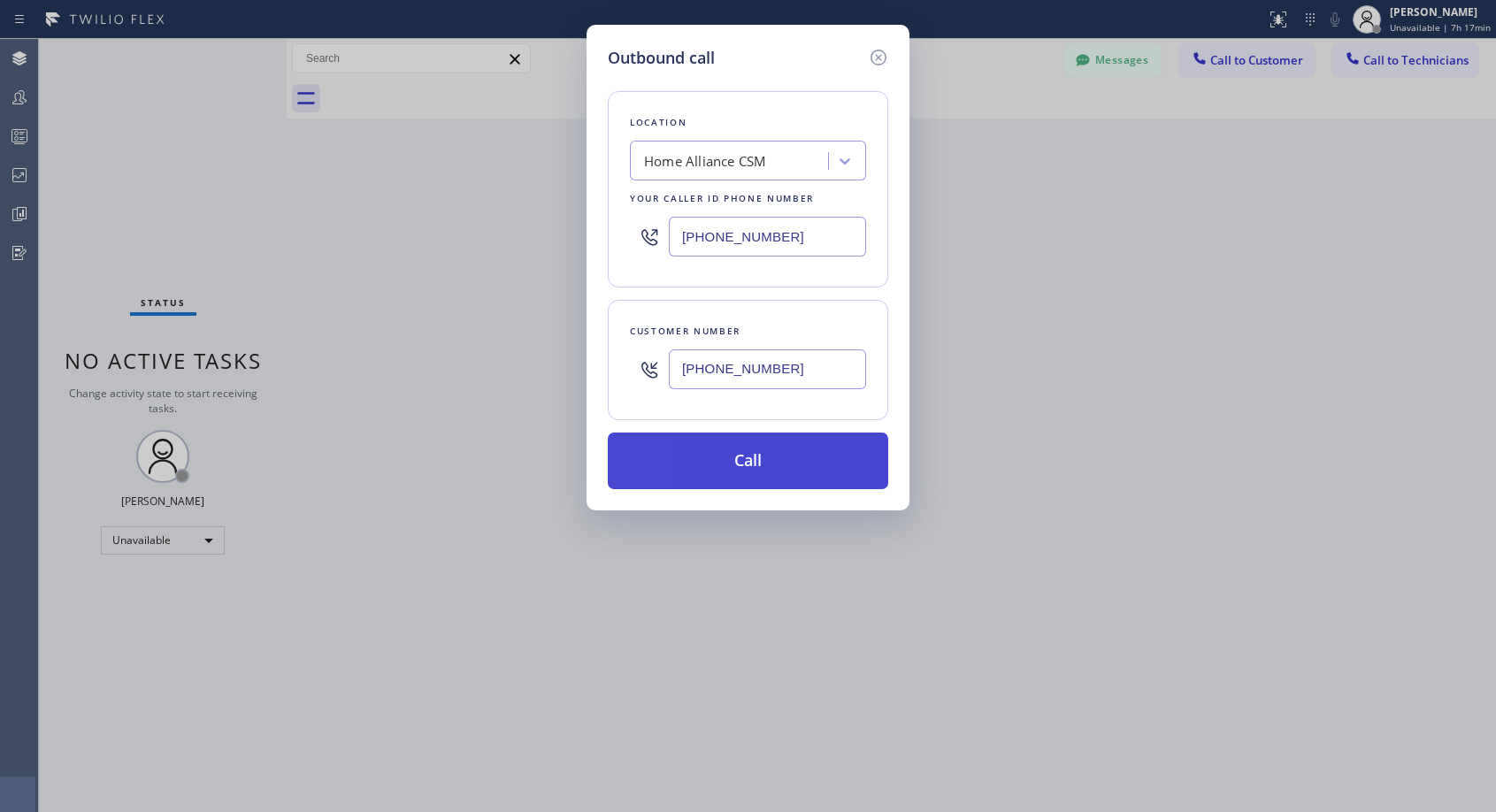
type input "[PHONE_NUMBER]"
click at [741, 456] on button "Call" at bounding box center [747, 460] width 280 height 56
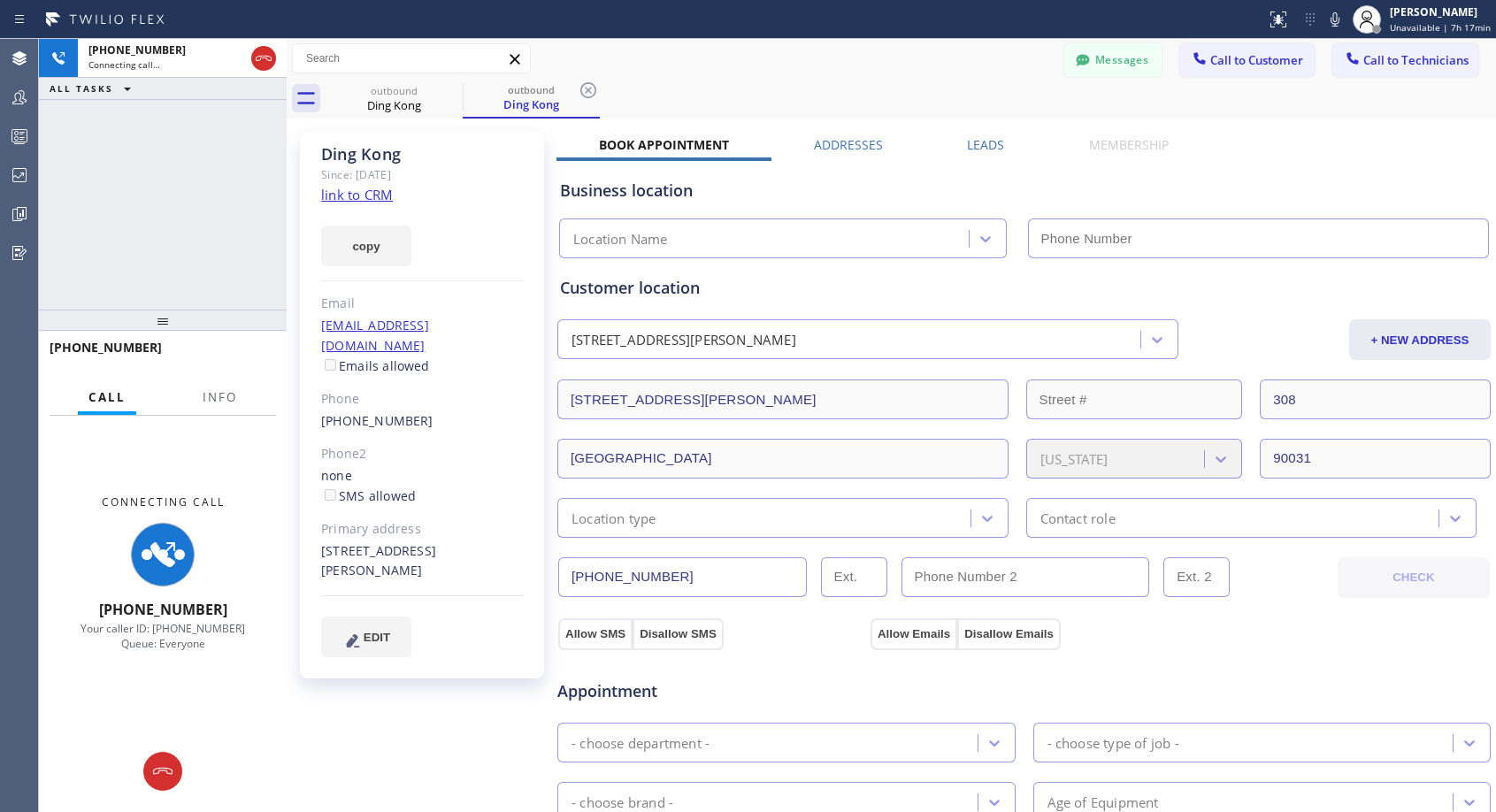
type input "[PHONE_NUMBER]"
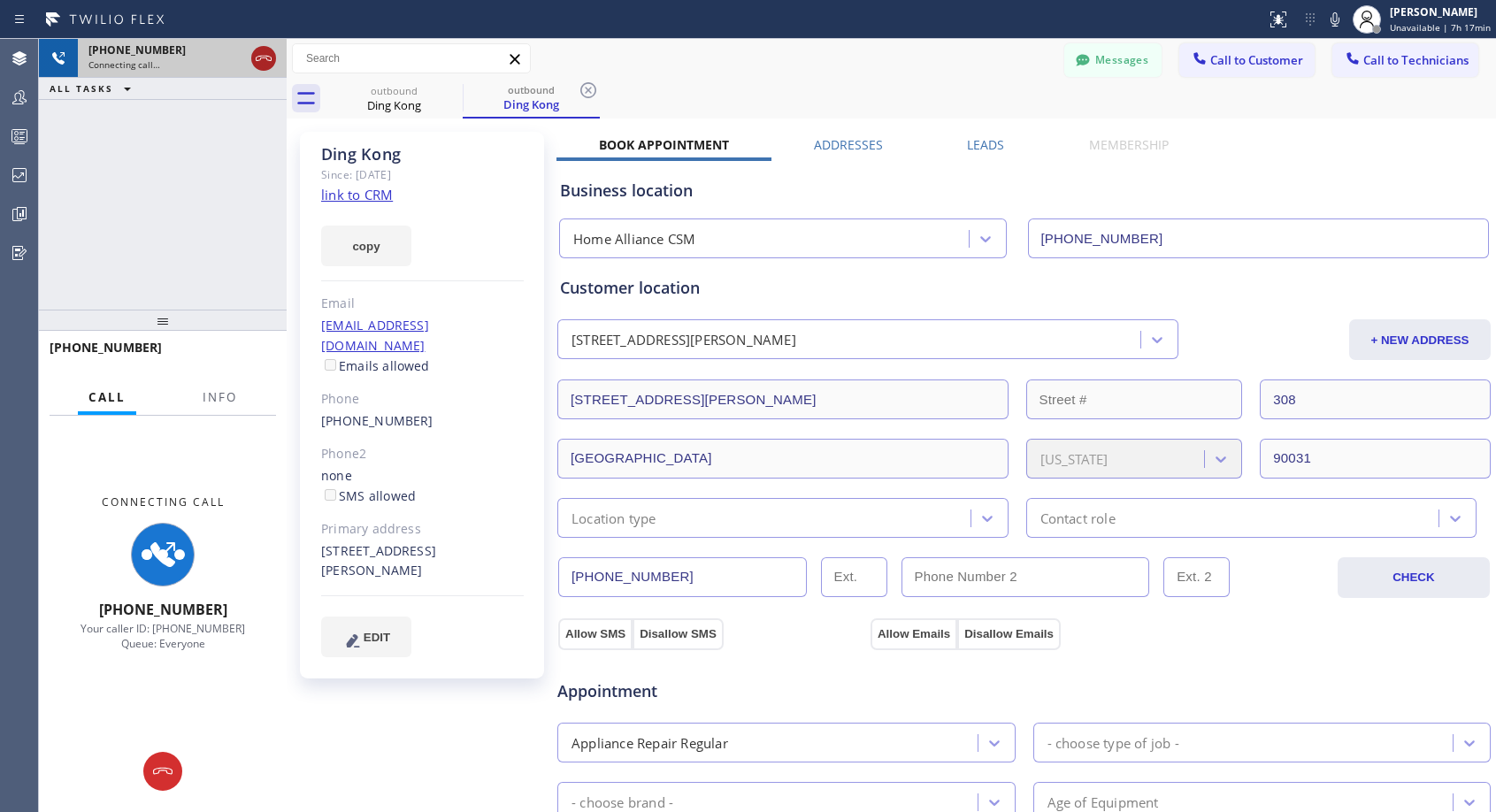
click at [269, 61] on icon at bounding box center [263, 57] width 21 height 21
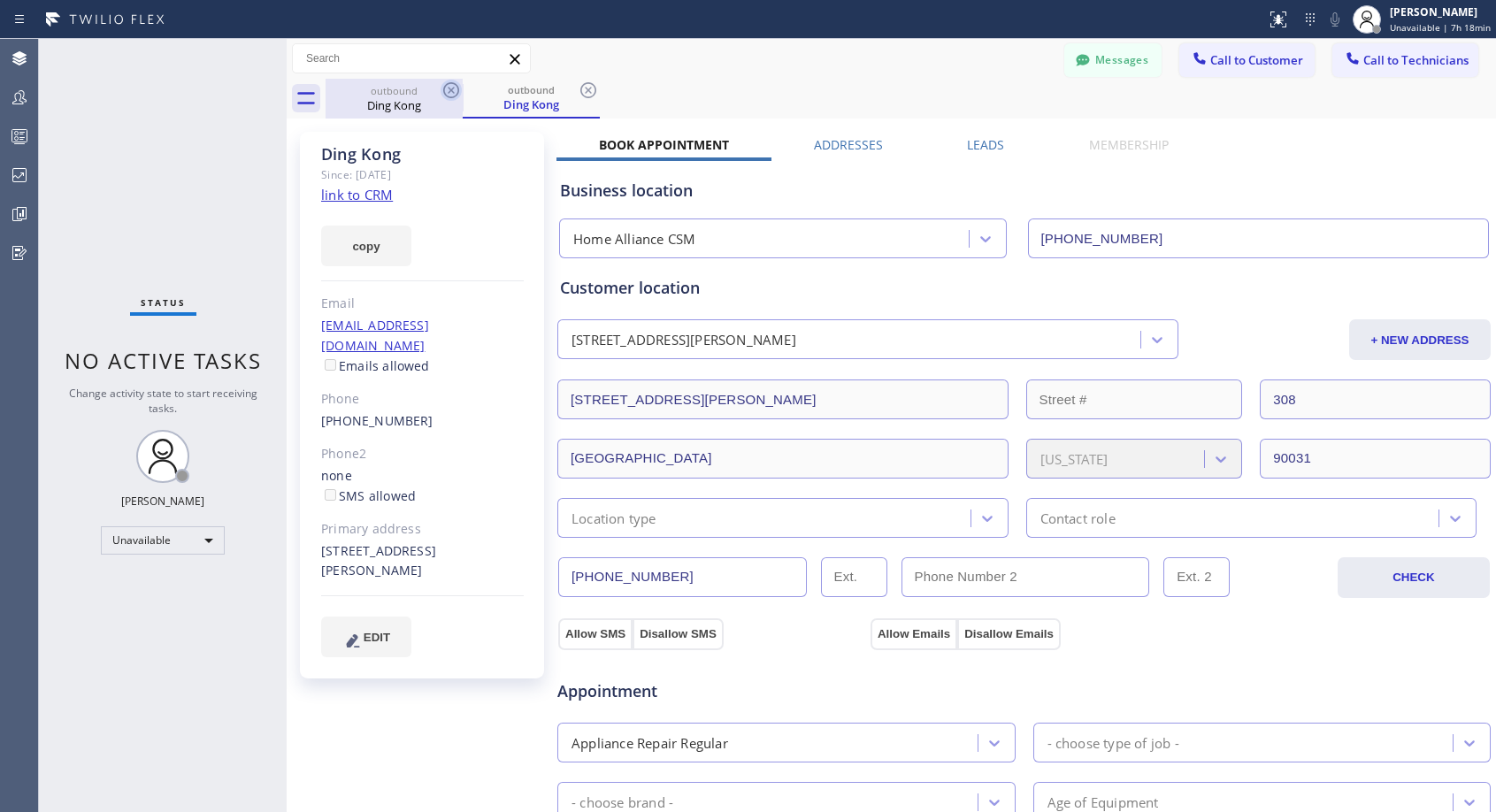
click at [449, 89] on icon at bounding box center [451, 90] width 16 height 16
click at [463, 89] on div "outbound Ding Kong" at bounding box center [531, 99] width 138 height 40
click at [449, 89] on icon at bounding box center [451, 90] width 16 height 16
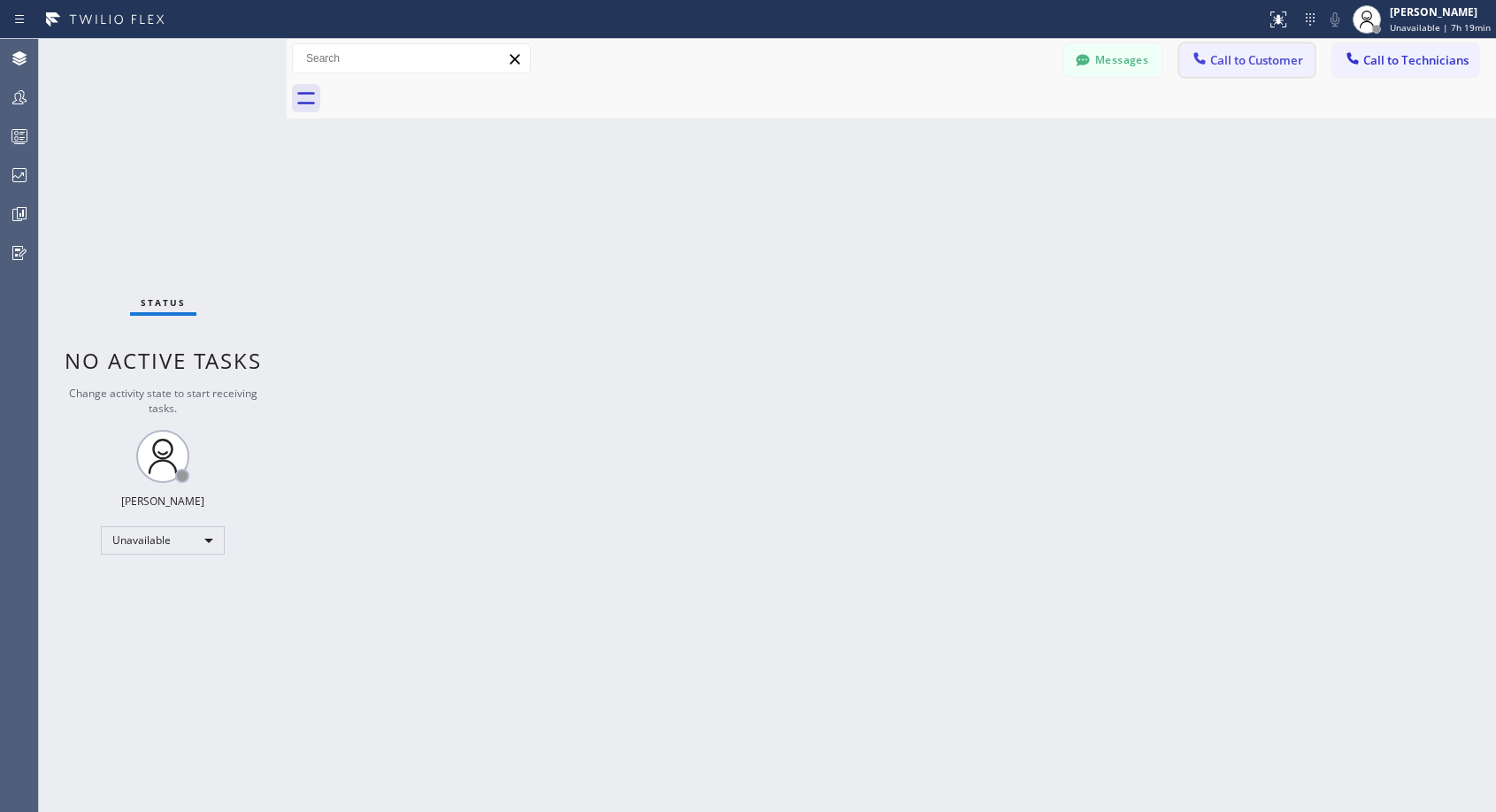
click at [1239, 59] on span "Call to Customer" at bounding box center [1257, 60] width 93 height 16
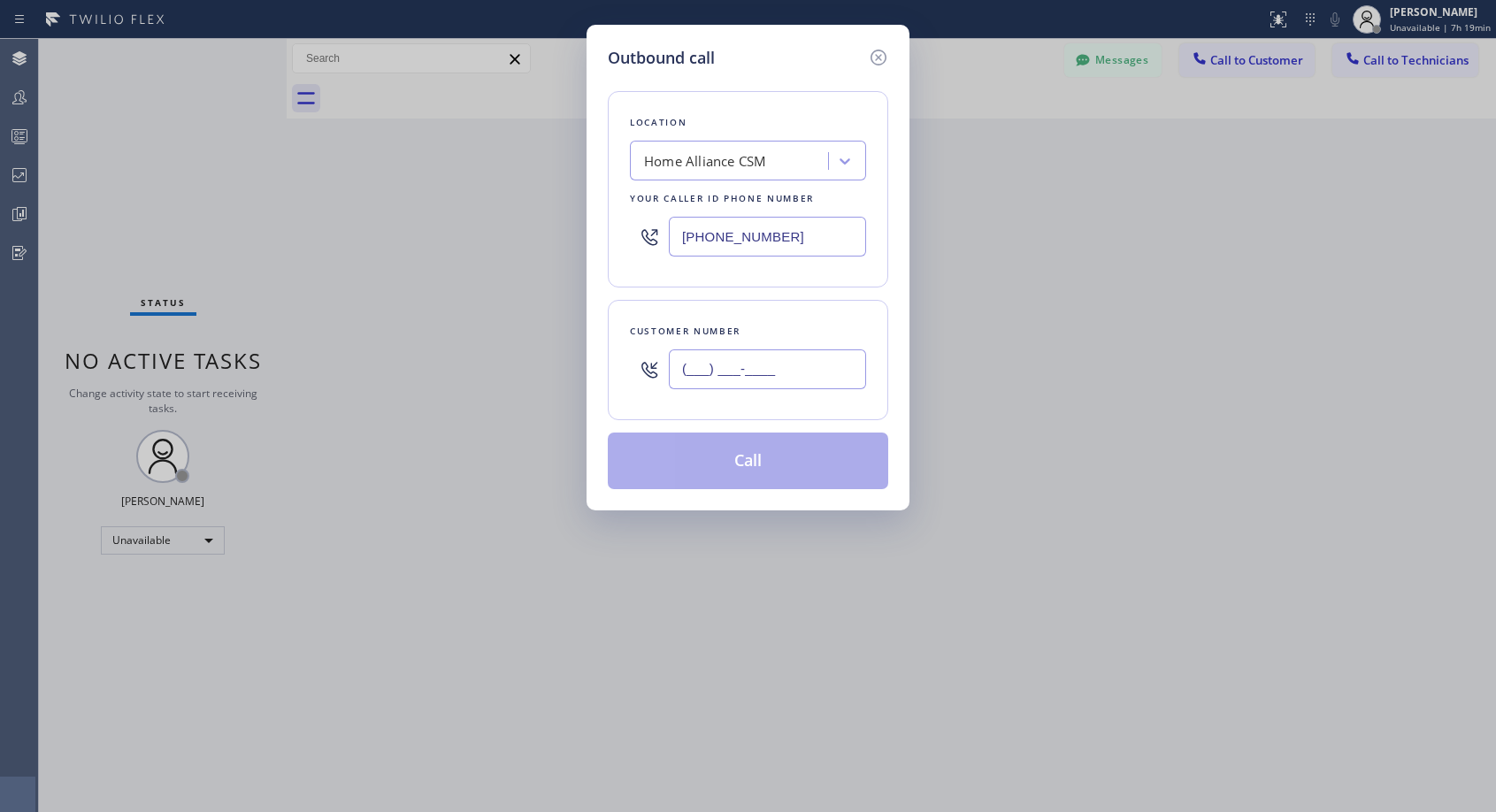
click at [729, 364] on input "(___) ___-____" at bounding box center [767, 369] width 197 height 40
paste input "323) 827-2114"
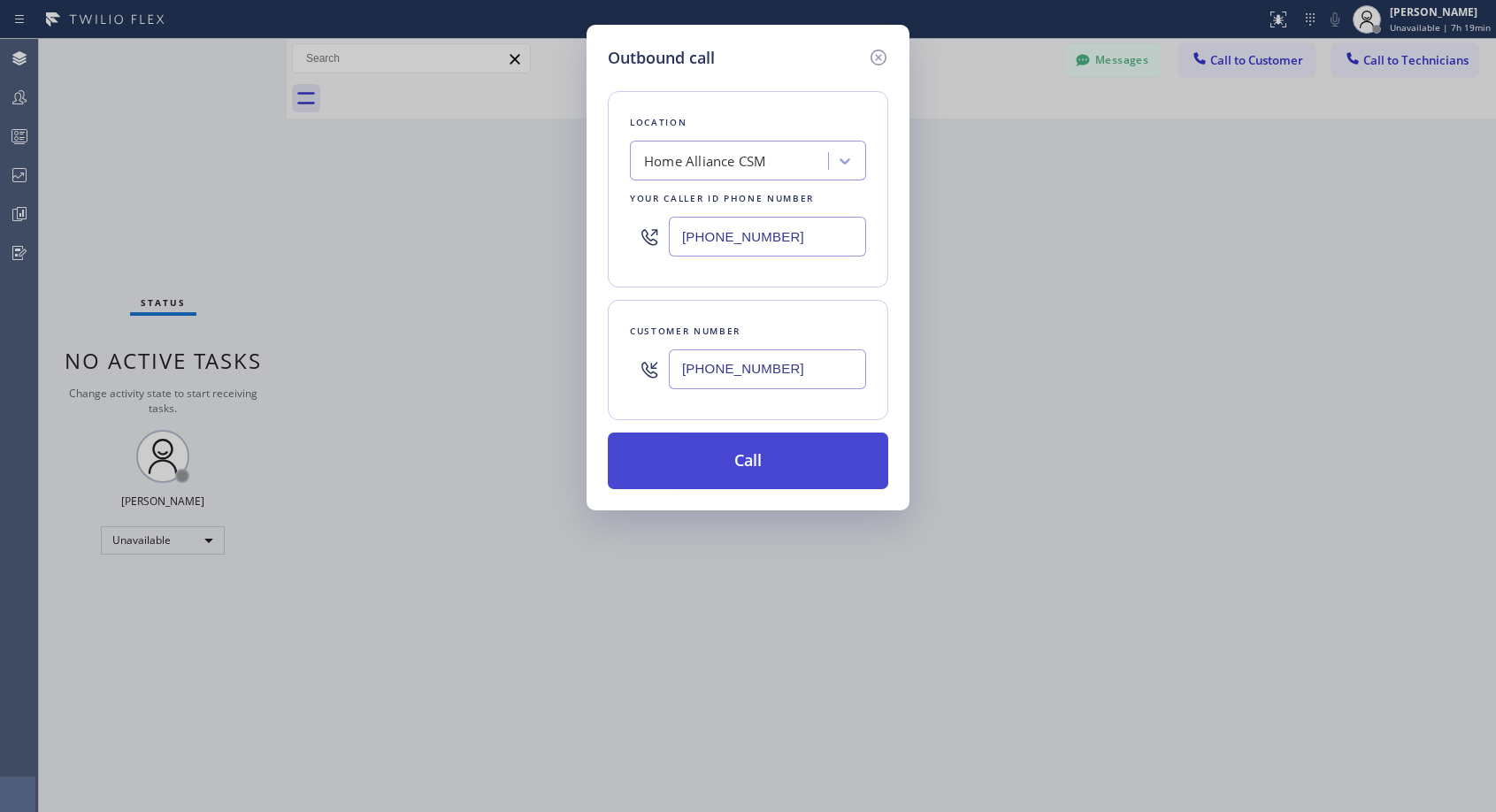
type input "[PHONE_NUMBER]"
click at [771, 463] on button "Call" at bounding box center [747, 460] width 280 height 56
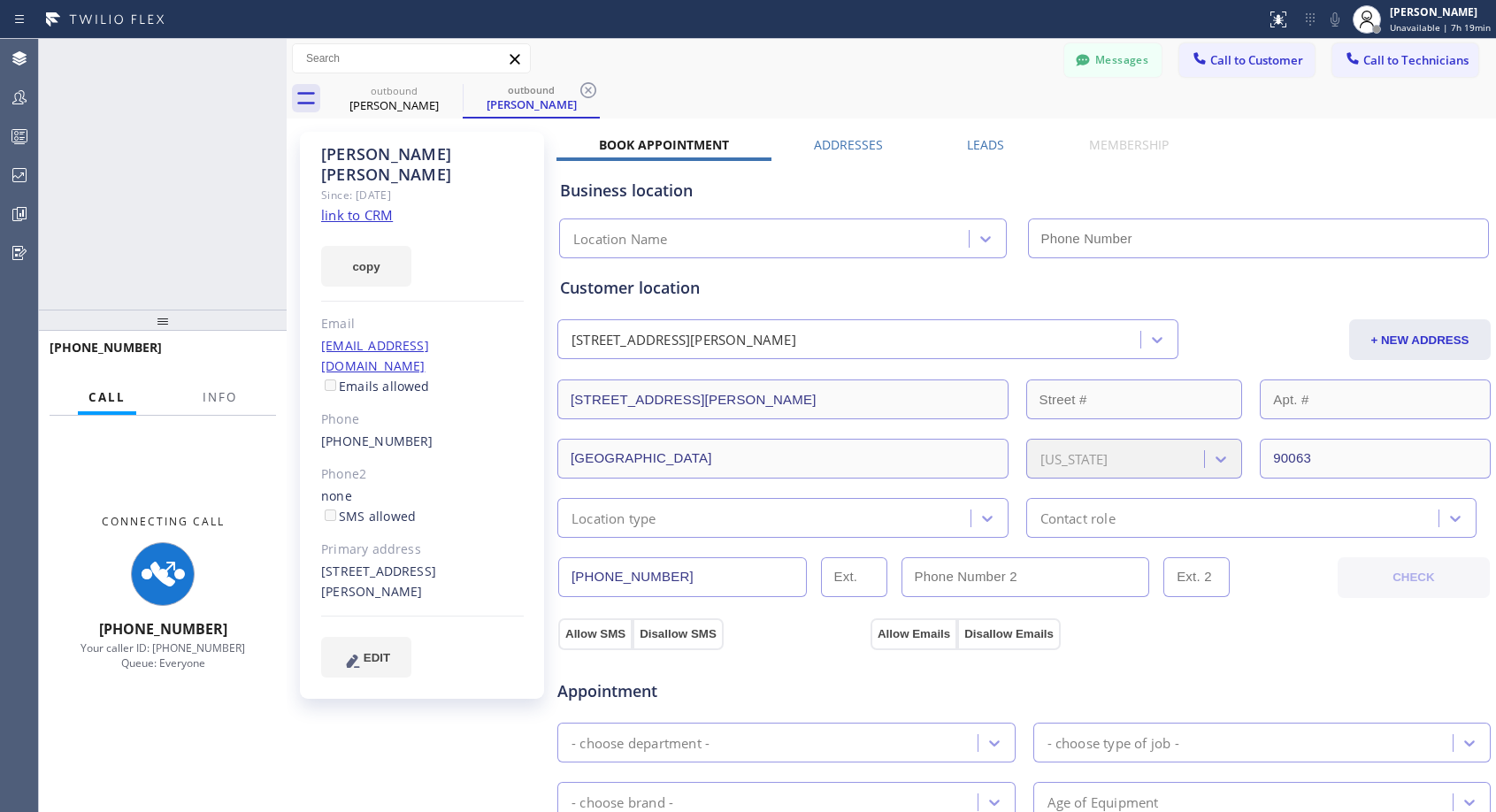
type input "[PHONE_NUMBER]"
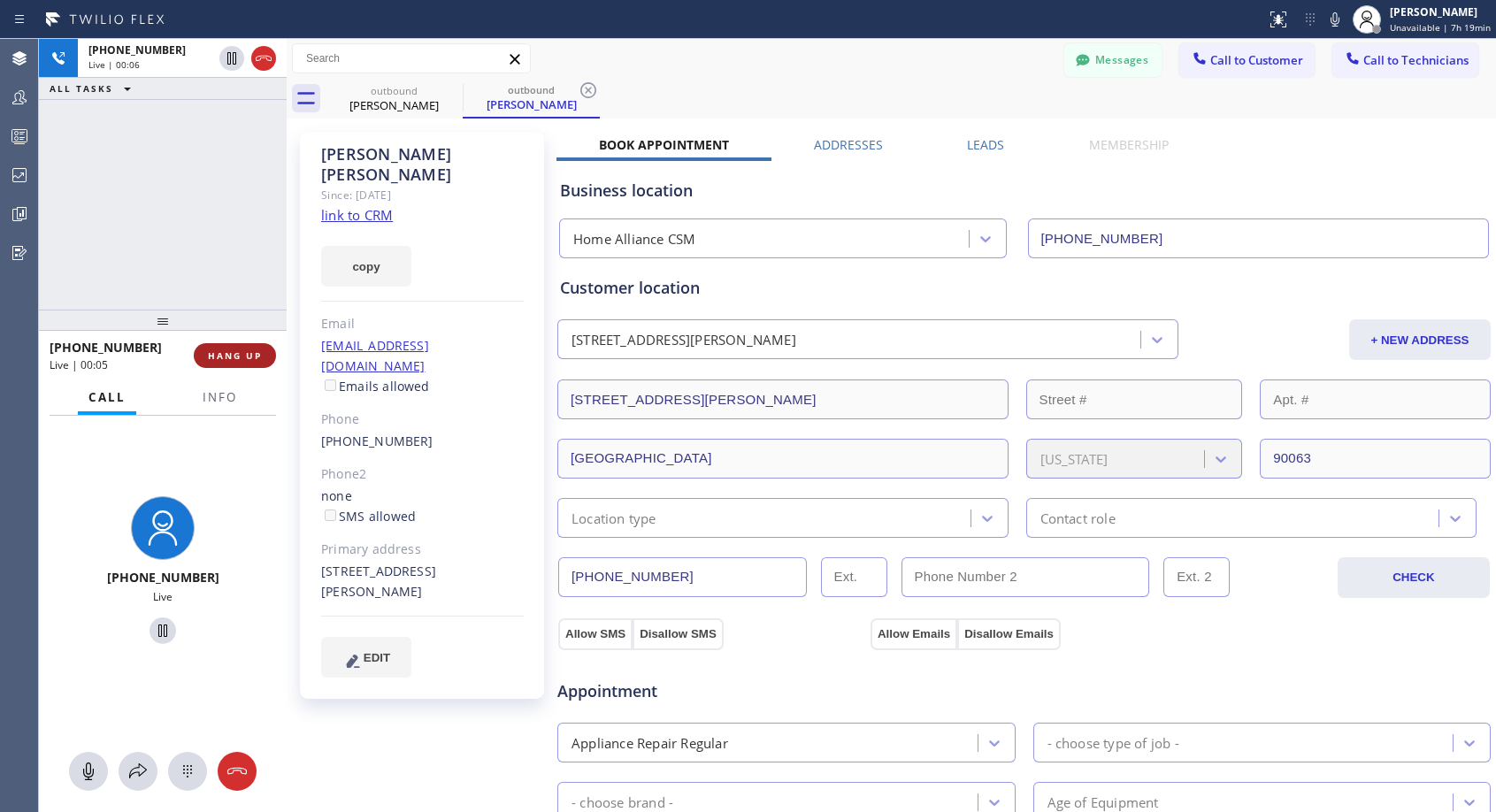
click at [227, 359] on span "HANG UP" at bounding box center [234, 355] width 54 height 13
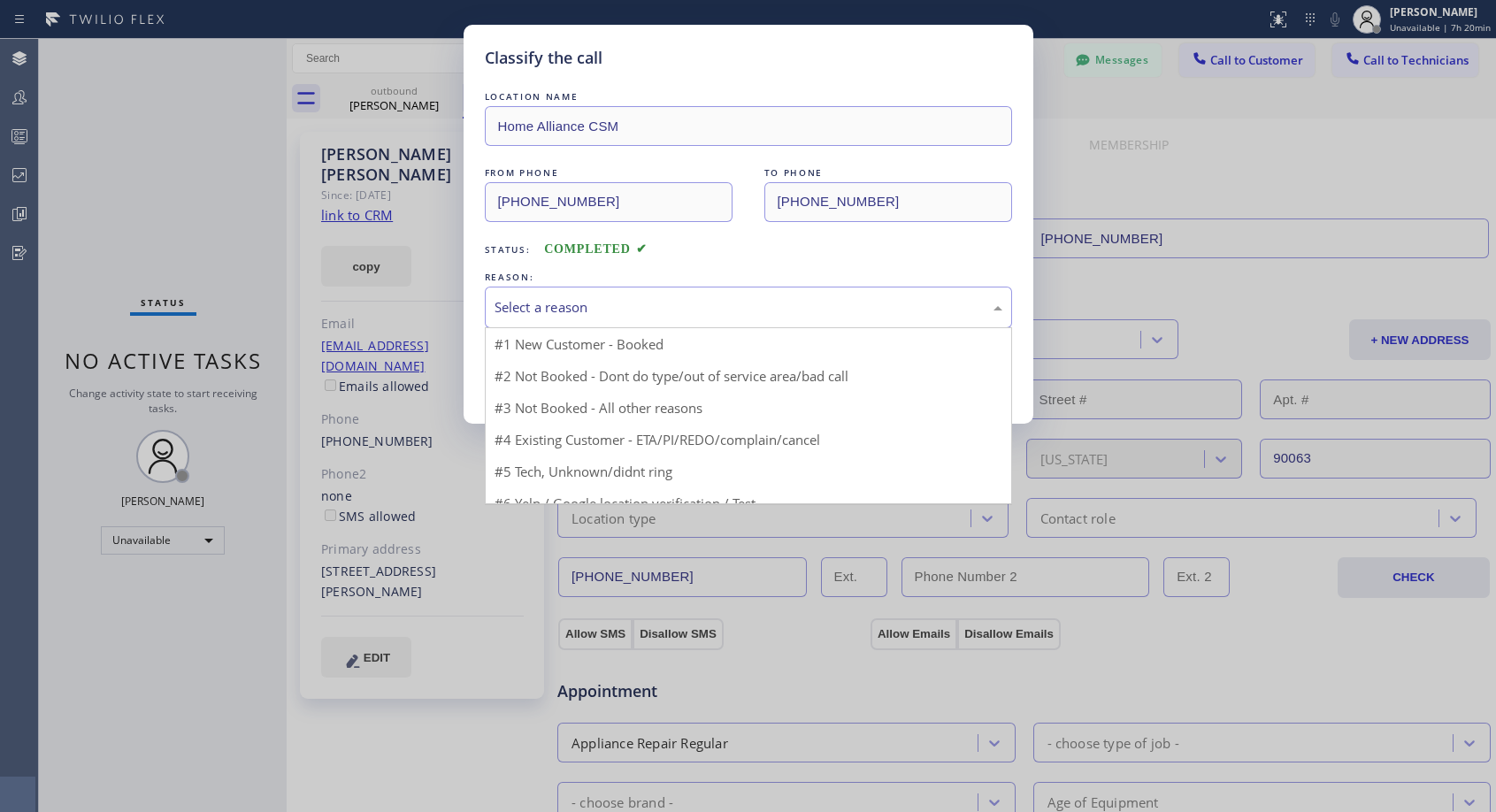
click at [594, 301] on div "Select a reason" at bounding box center [748, 307] width 508 height 21
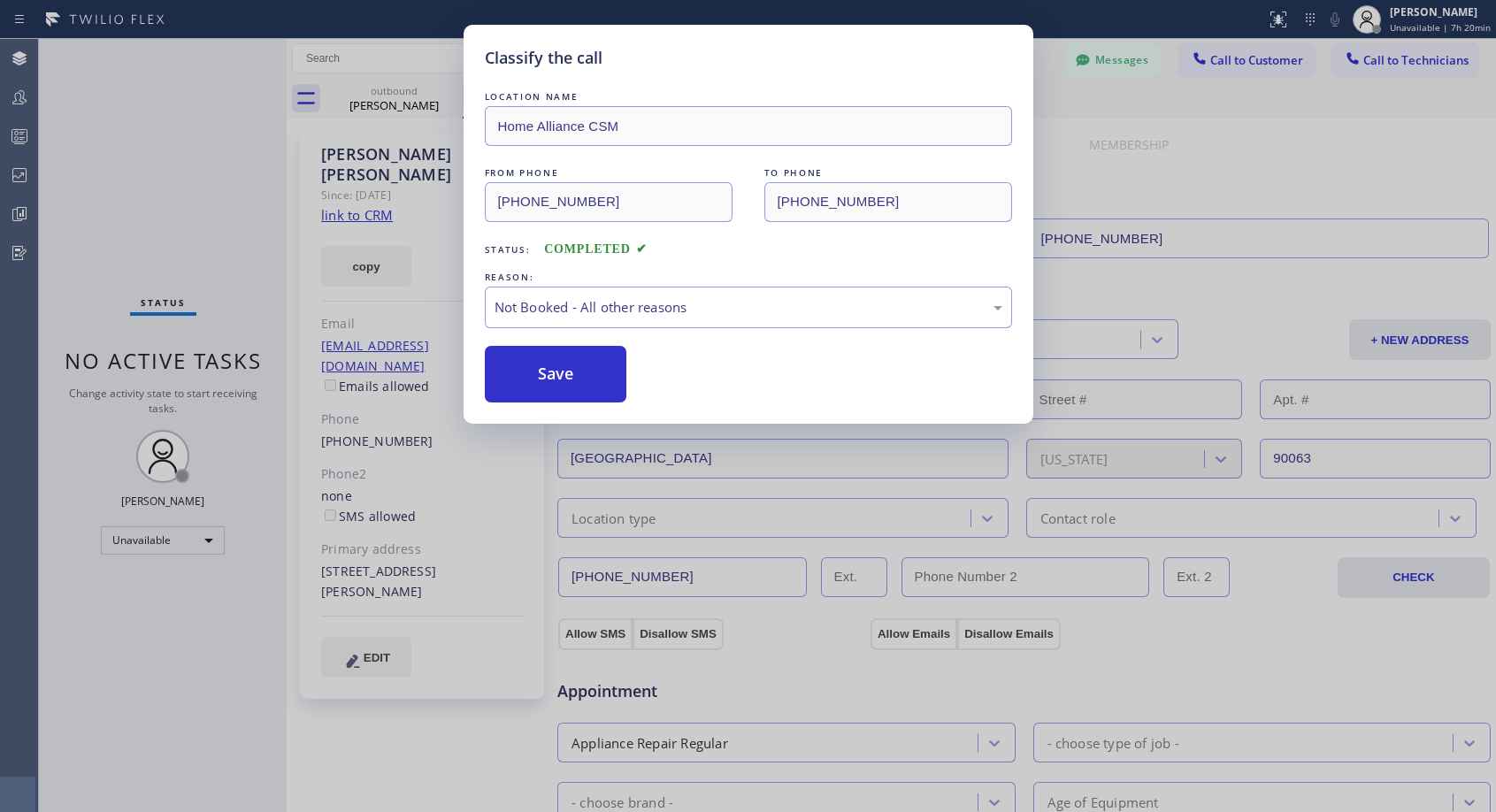
click at [525, 372] on button "Save" at bounding box center [556, 374] width 142 height 56
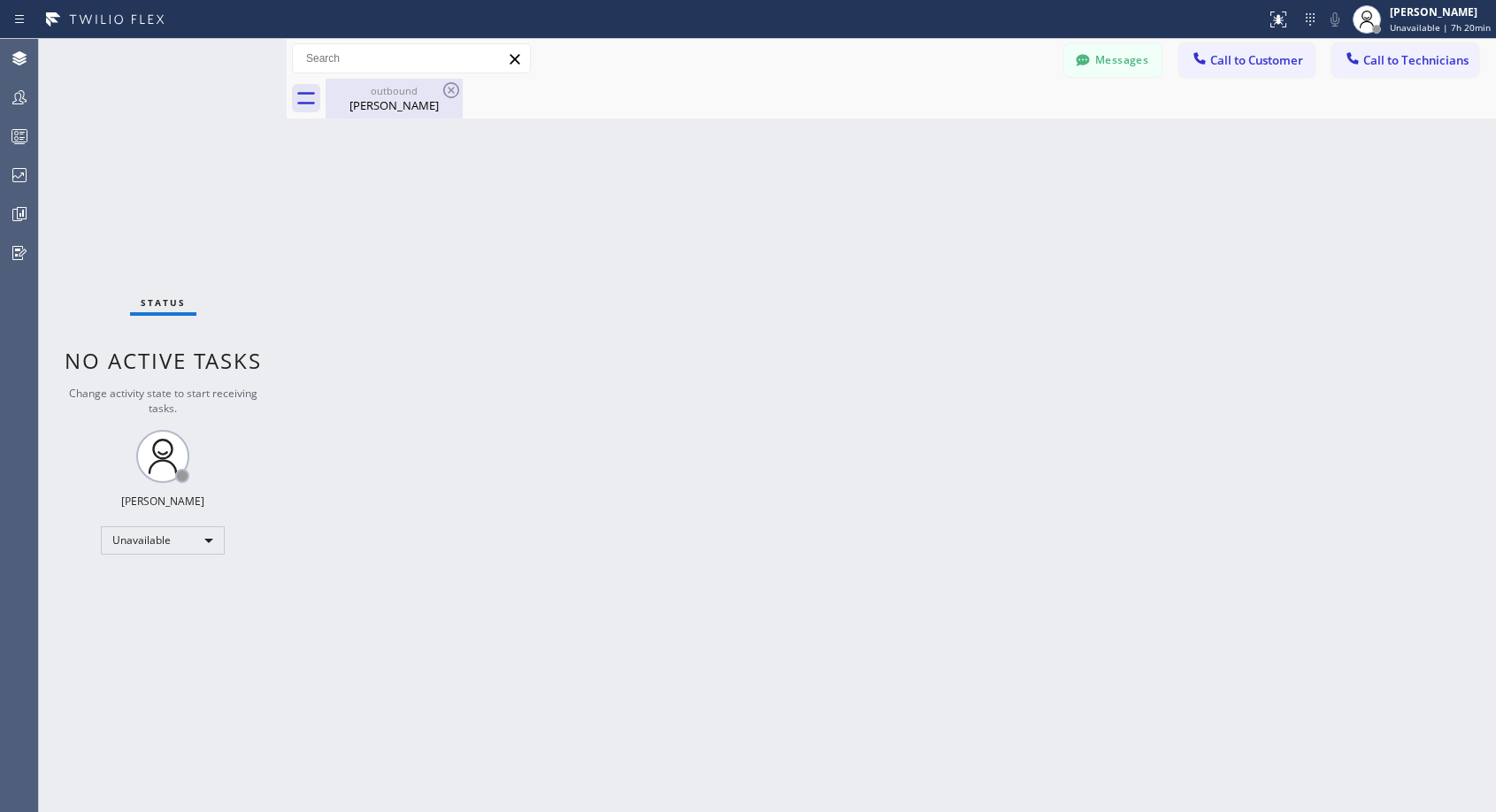
click at [380, 99] on div "[PERSON_NAME]" at bounding box center [394, 105] width 134 height 16
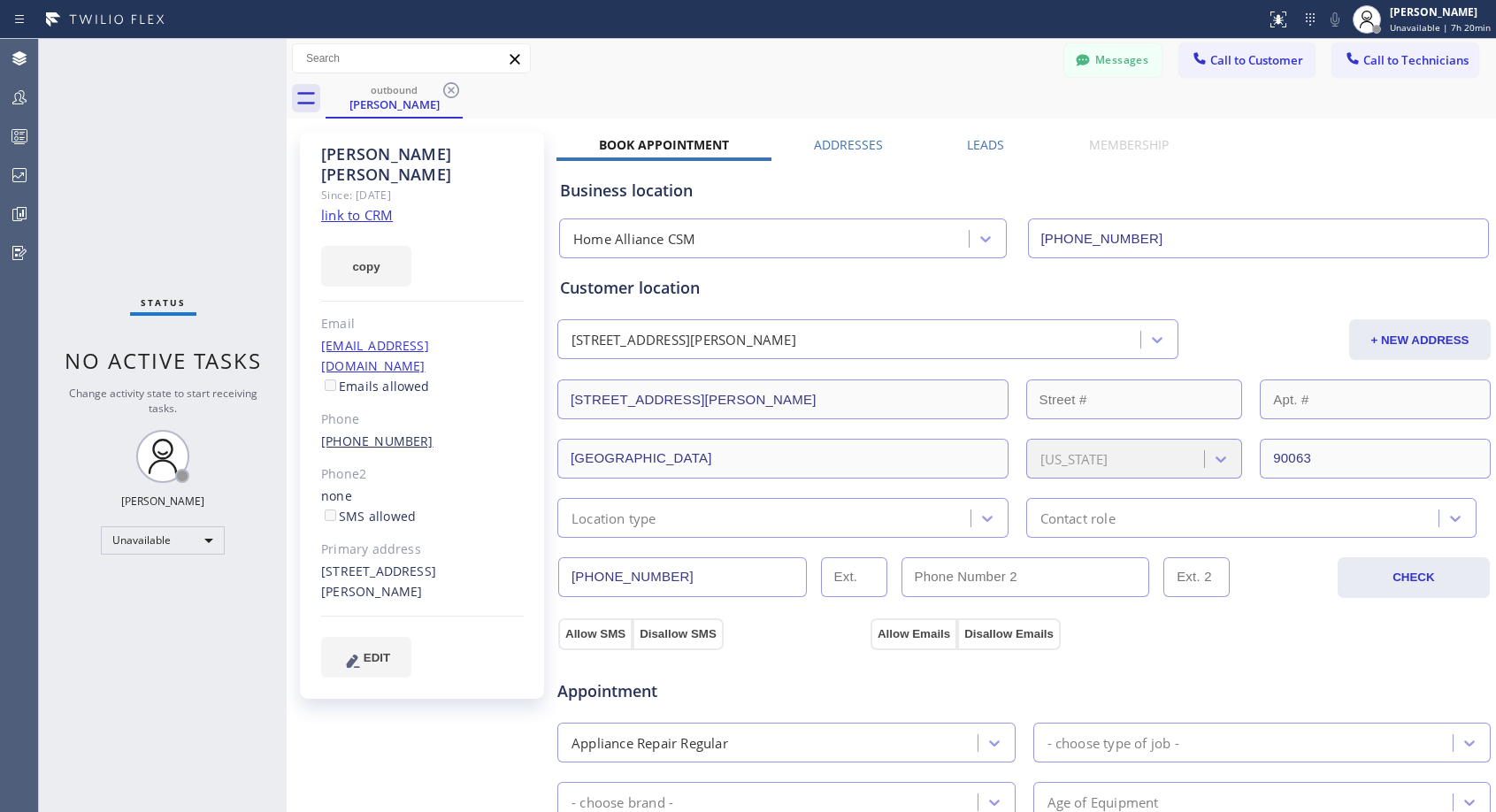
click at [393, 432] on link "[PHONE_NUMBER]" at bounding box center [377, 440] width 113 height 17
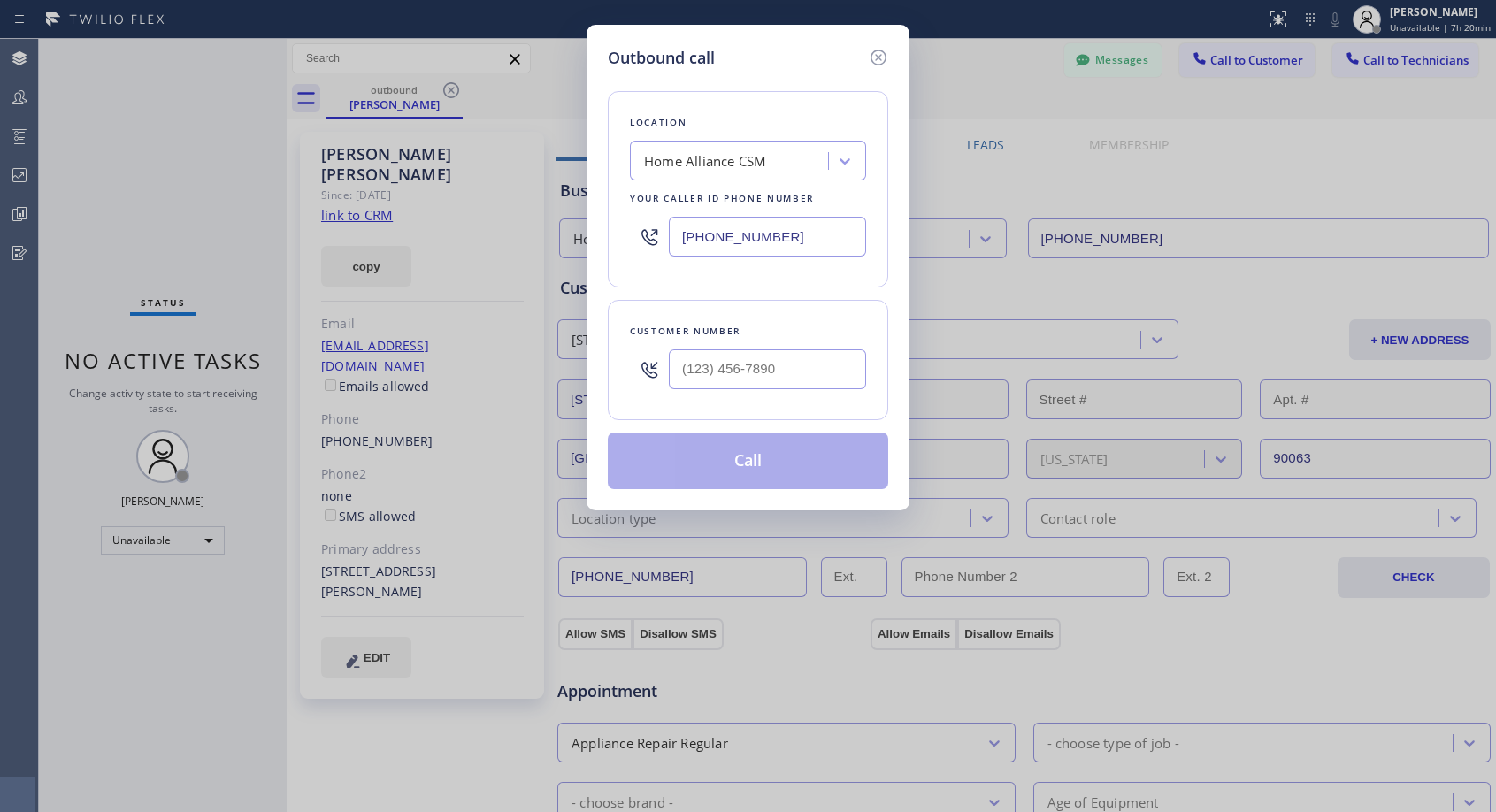
type input "[PHONE_NUMBER]"
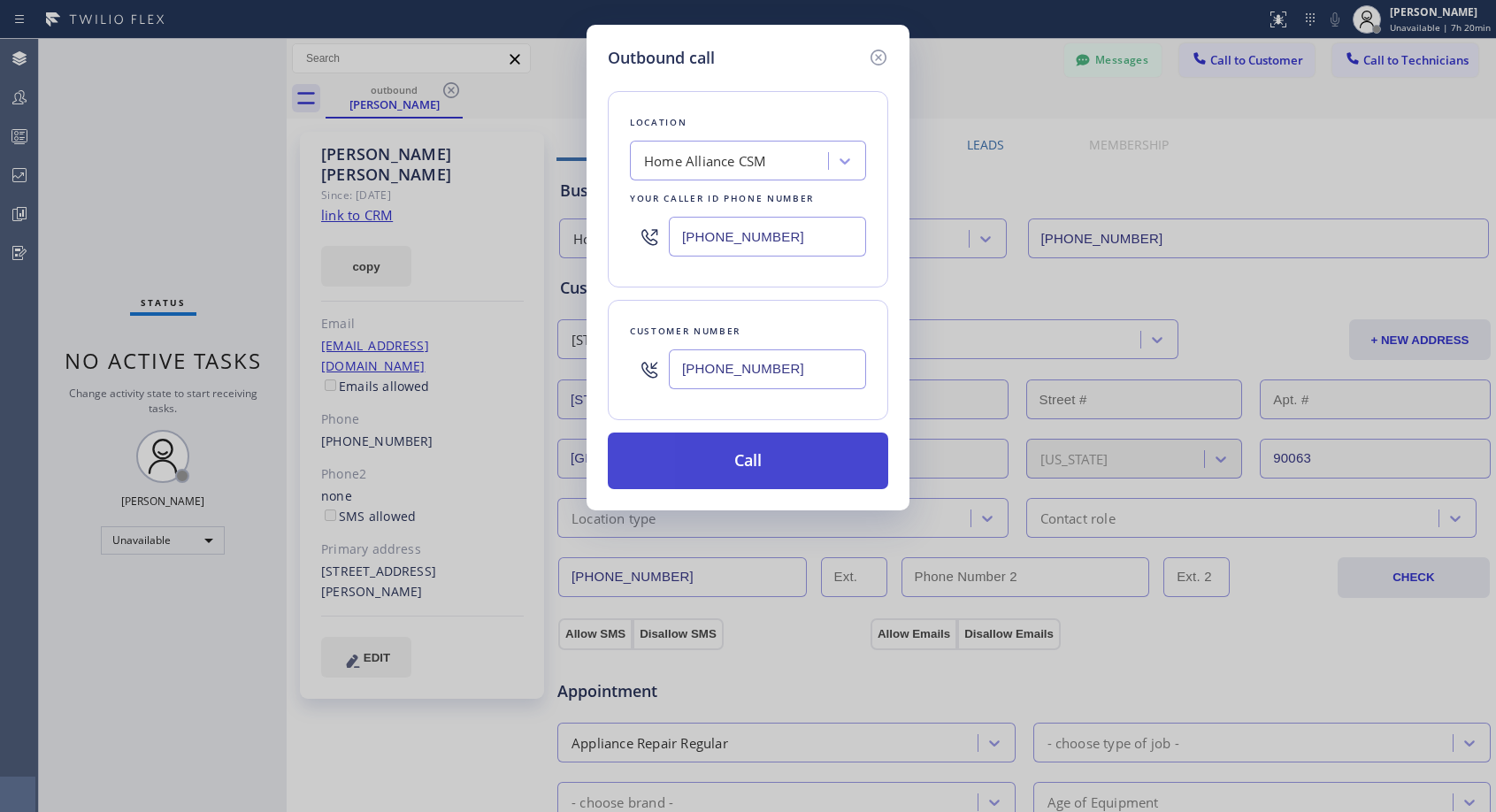
click at [735, 455] on button "Call" at bounding box center [747, 460] width 280 height 56
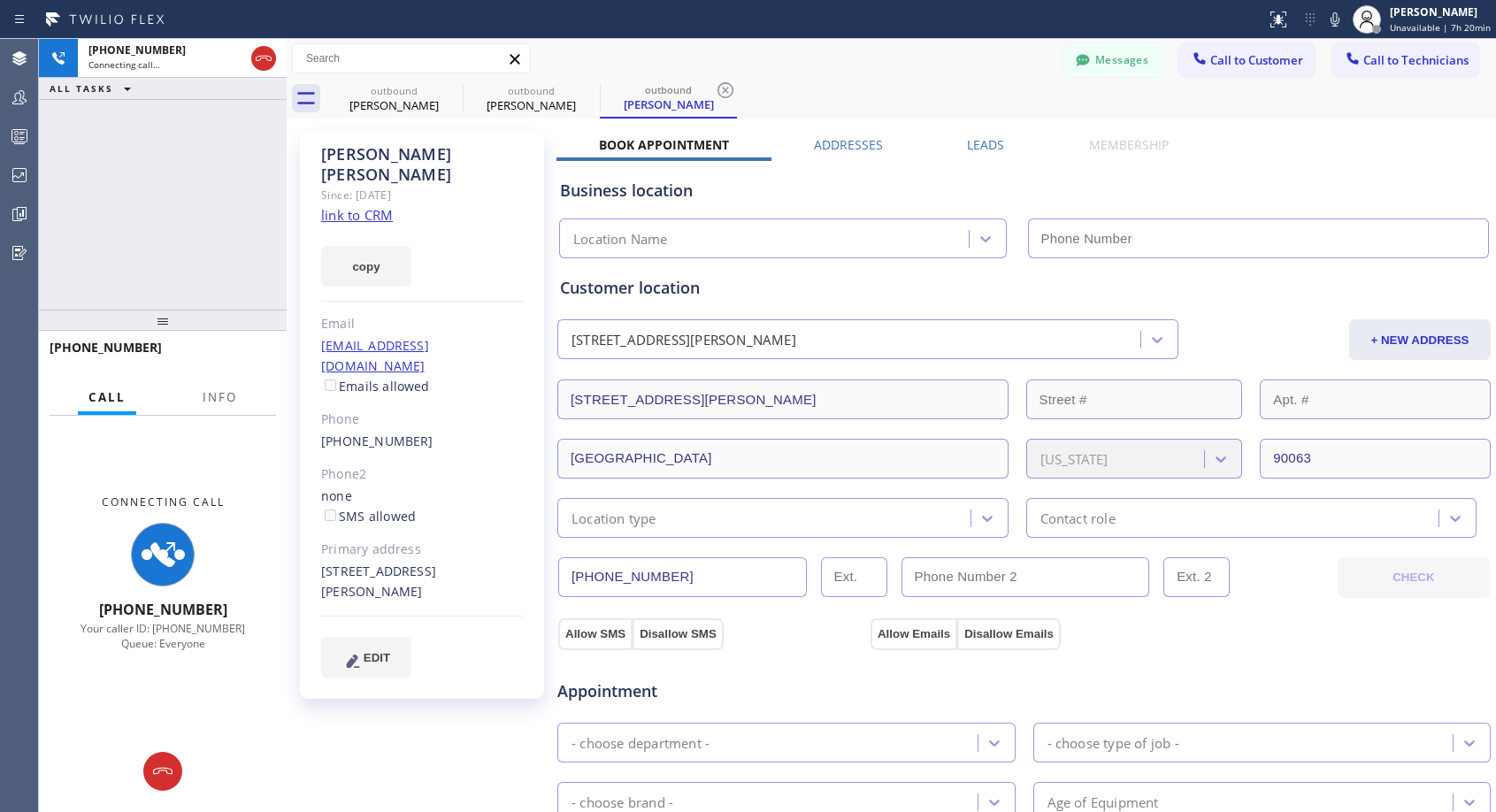
type input "[PHONE_NUMBER]"
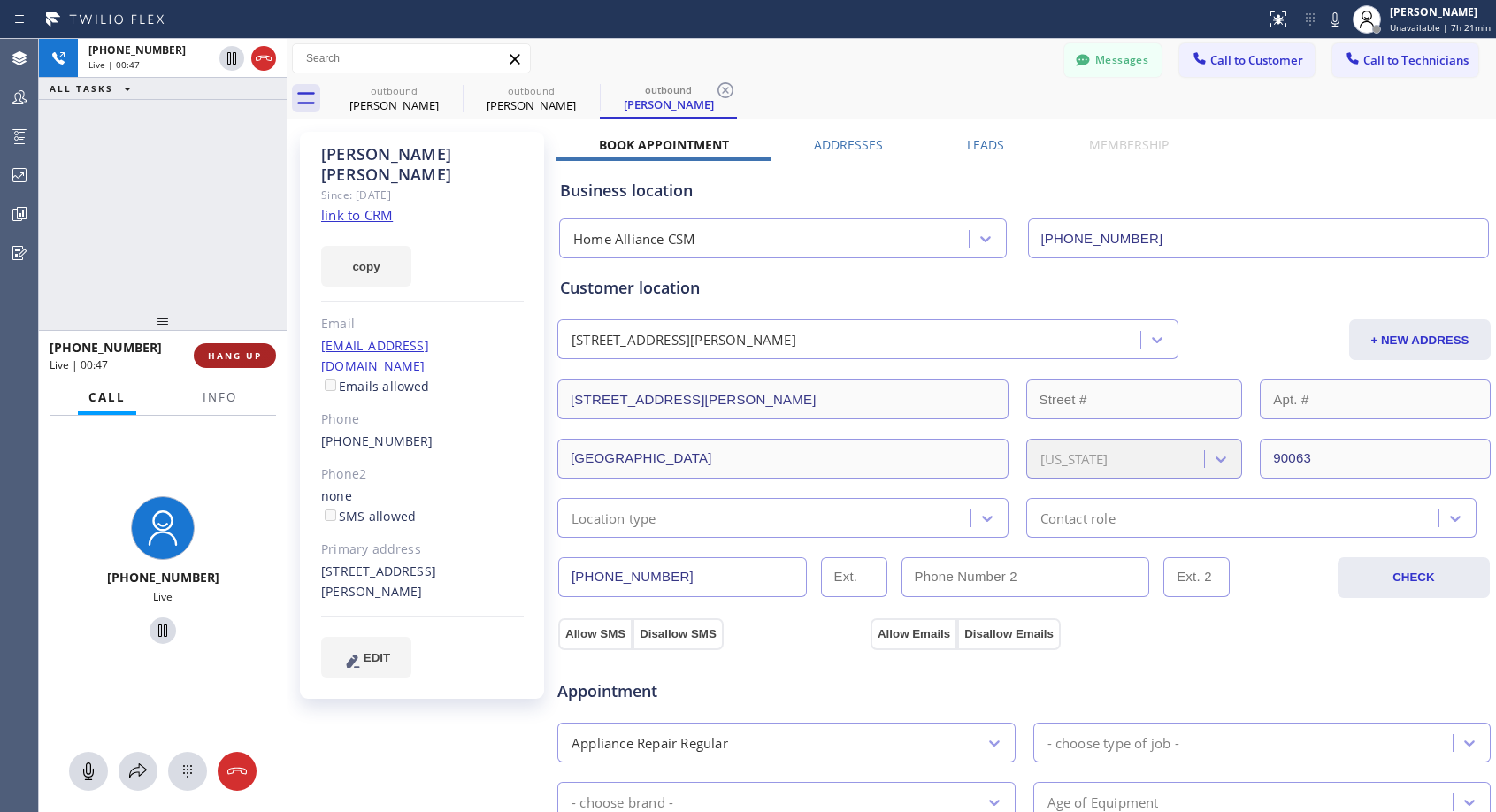
click at [239, 349] on span "HANG UP" at bounding box center [234, 355] width 54 height 13
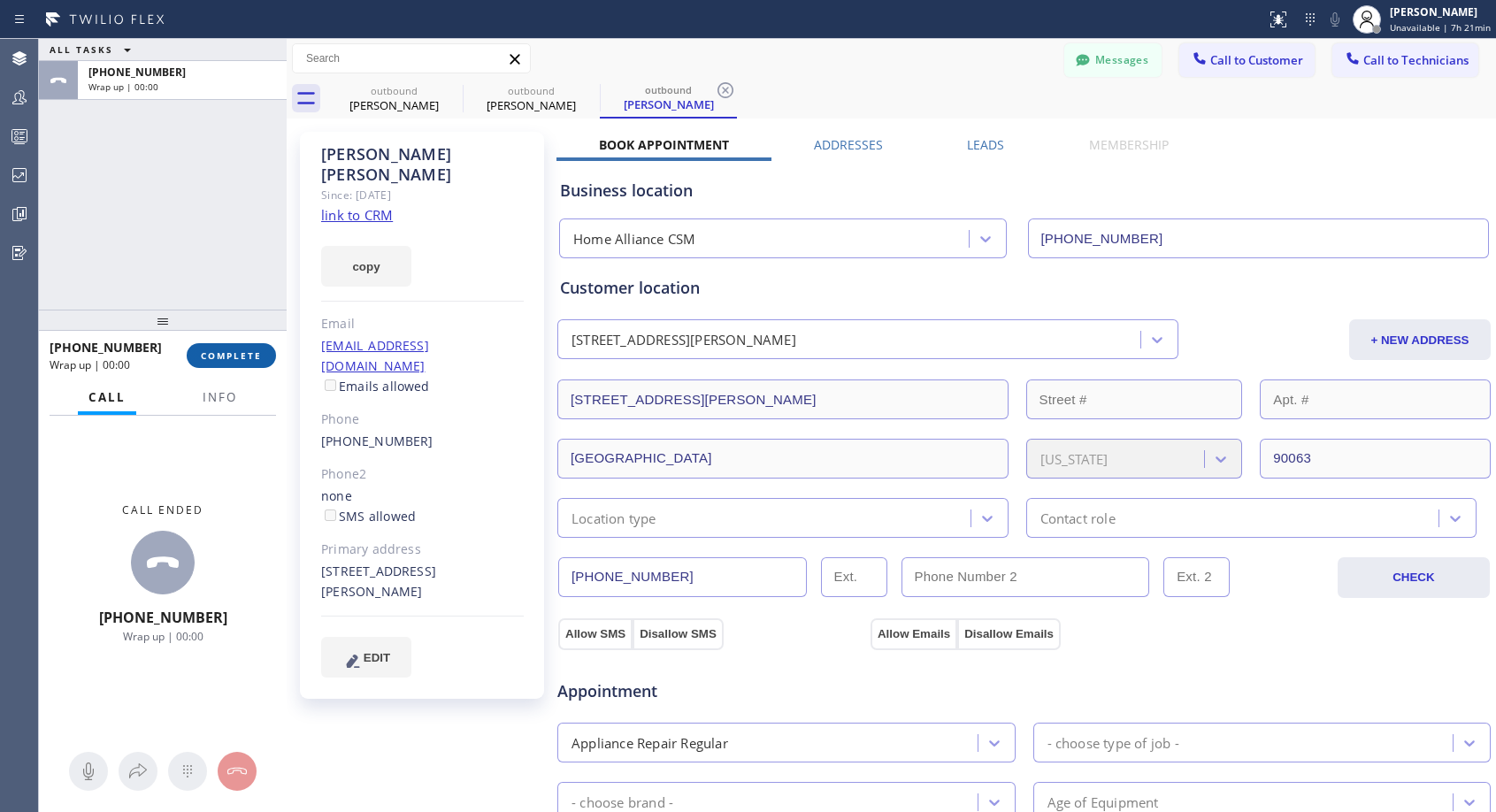
click at [245, 349] on span "COMPLETE" at bounding box center [232, 355] width 61 height 13
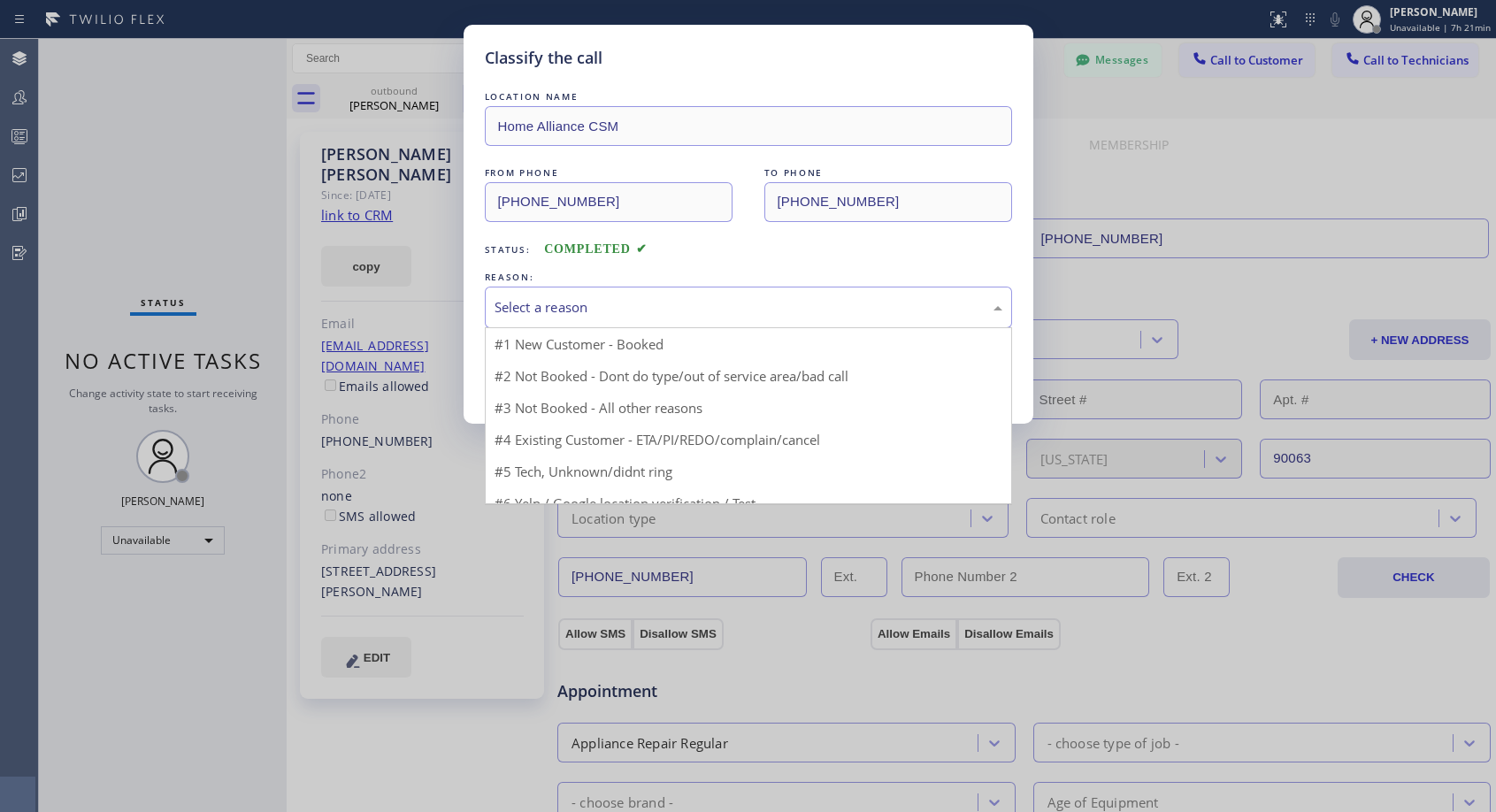
click at [731, 299] on div "Select a reason" at bounding box center [748, 307] width 508 height 21
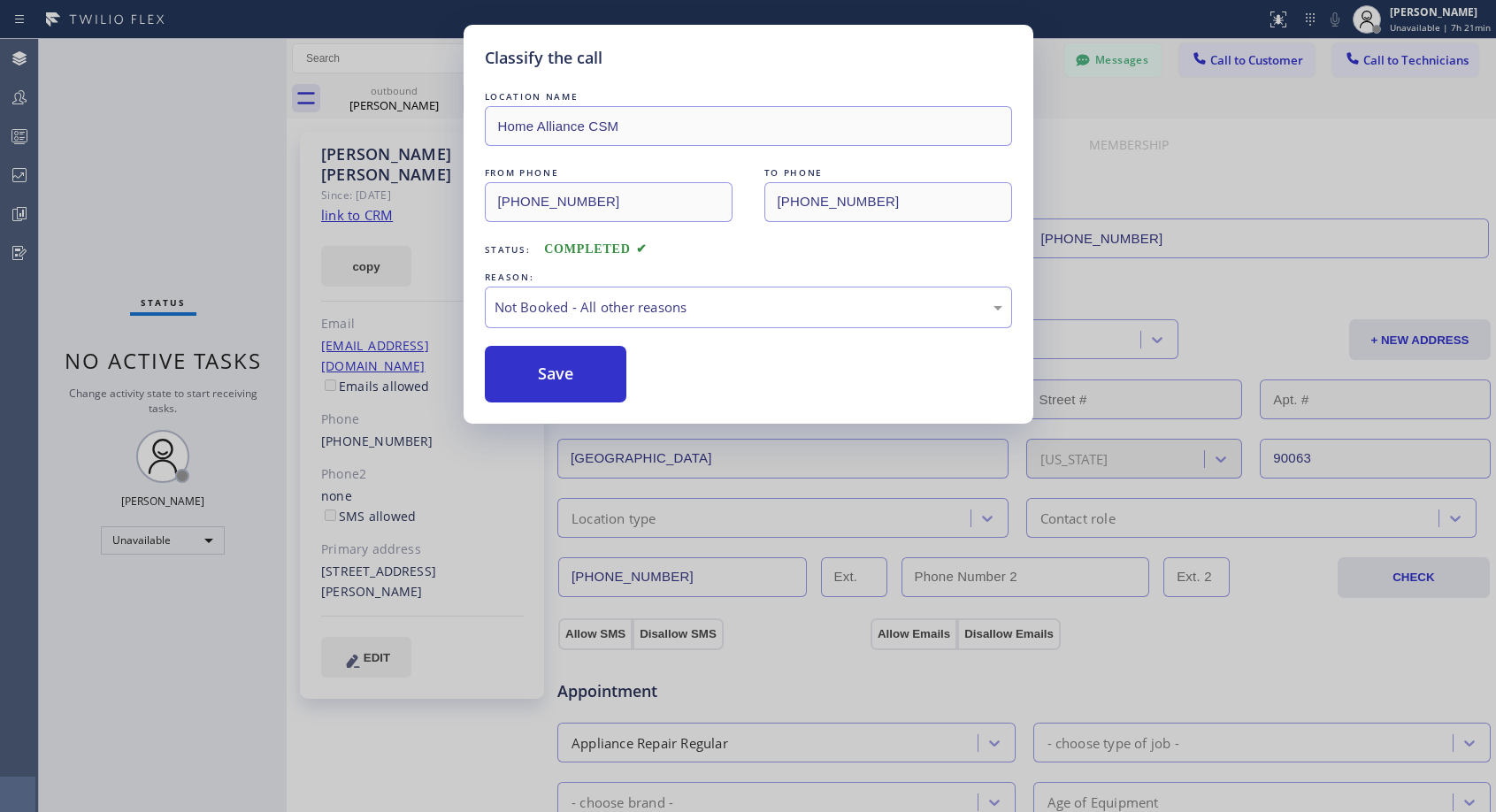
click at [578, 378] on button "Save" at bounding box center [556, 374] width 142 height 56
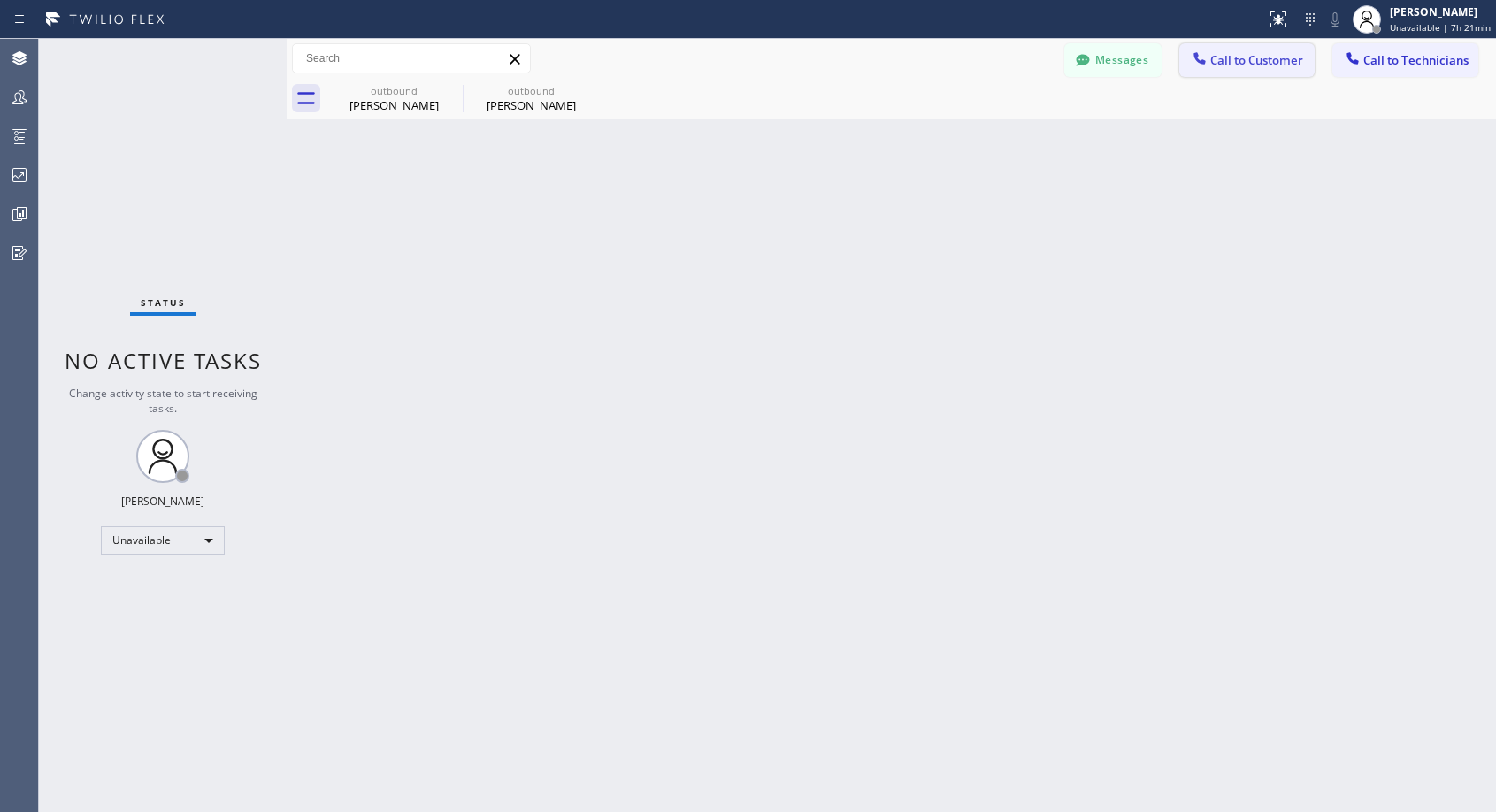
click at [1227, 61] on span "Call to Customer" at bounding box center [1257, 60] width 93 height 16
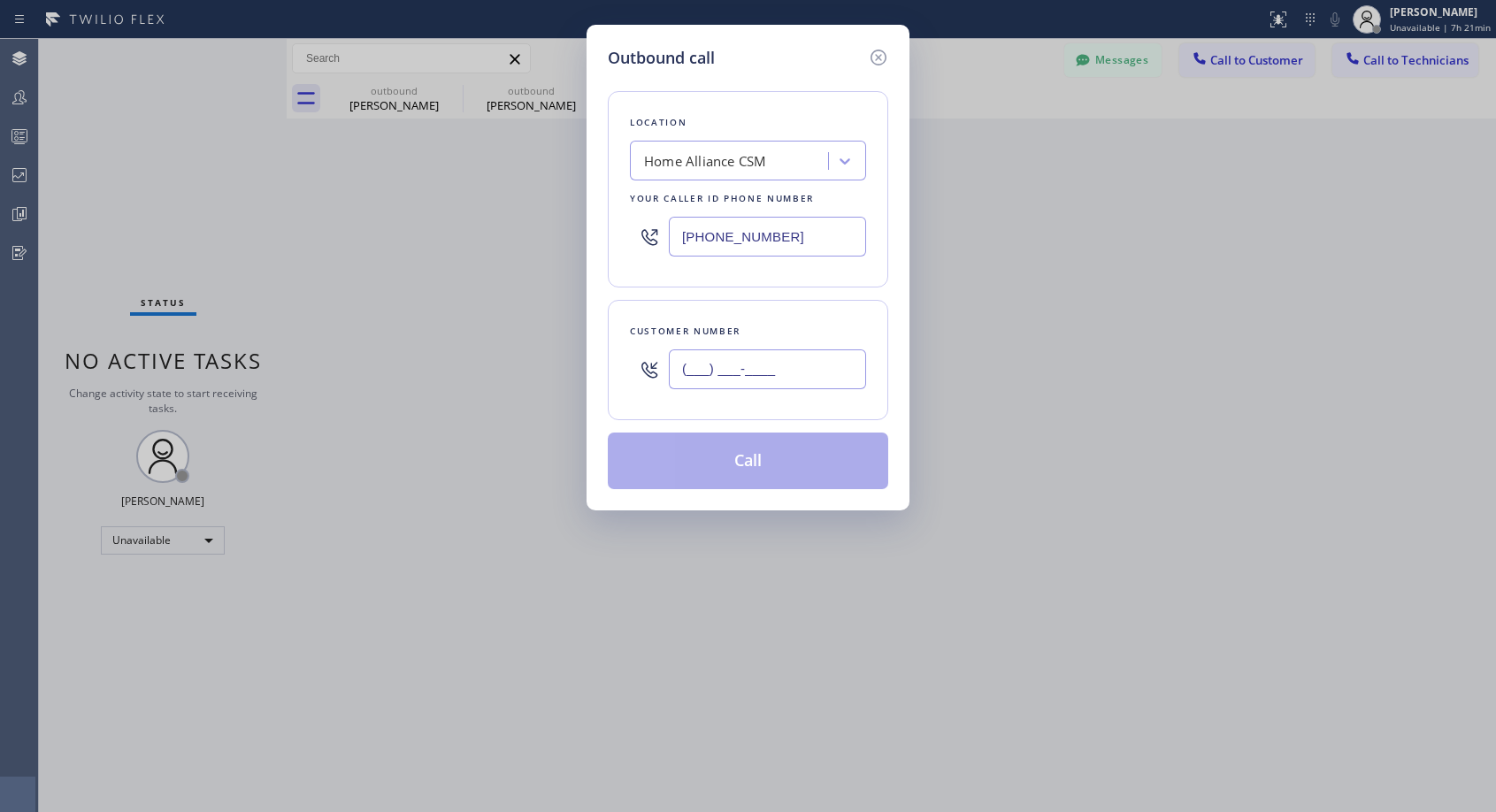
click at [809, 361] on input "(___) ___-____" at bounding box center [767, 369] width 197 height 40
paste input "805) 746-2424"
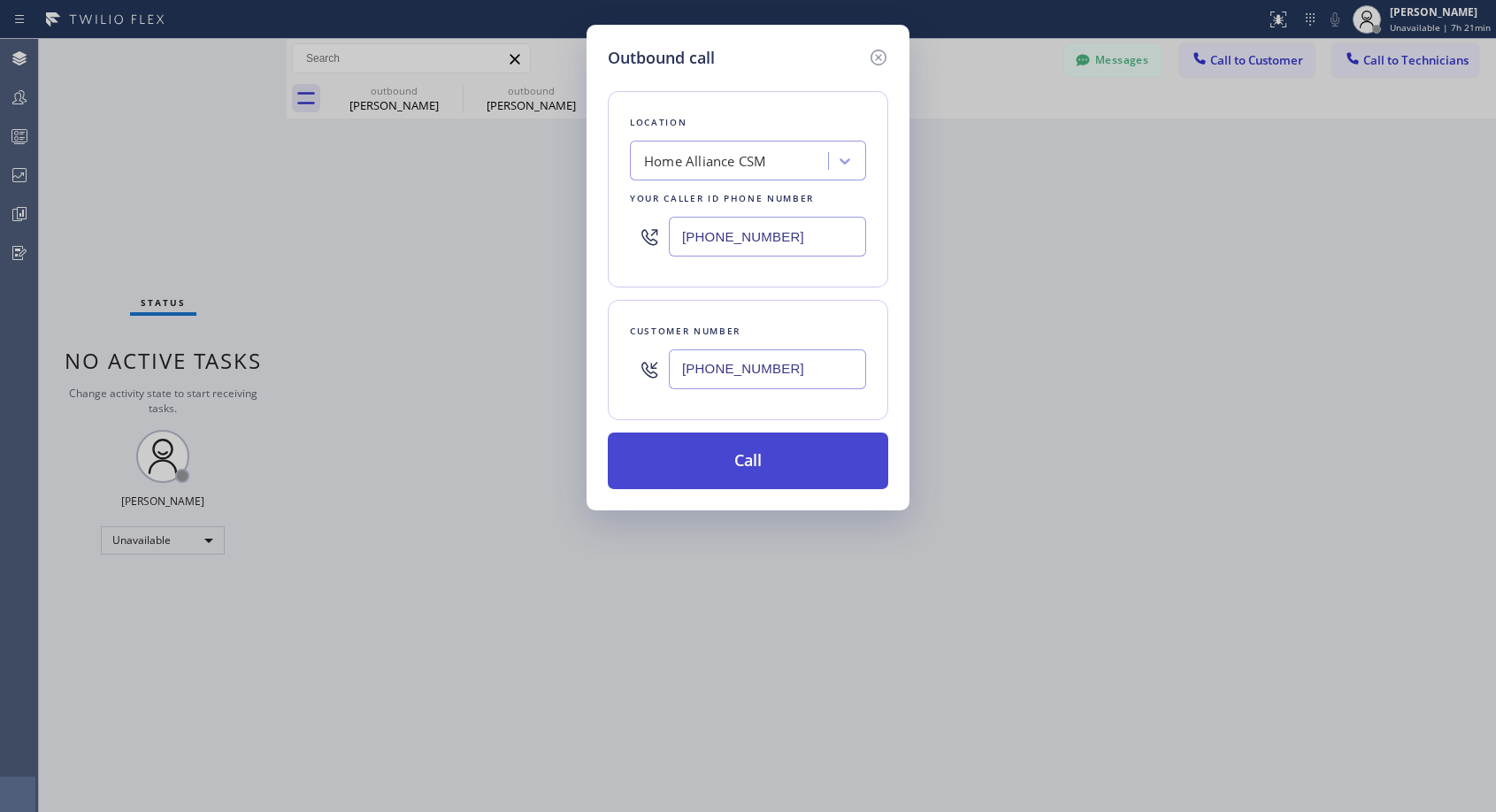
type input "[PHONE_NUMBER]"
click at [751, 454] on button "Call" at bounding box center [747, 460] width 280 height 56
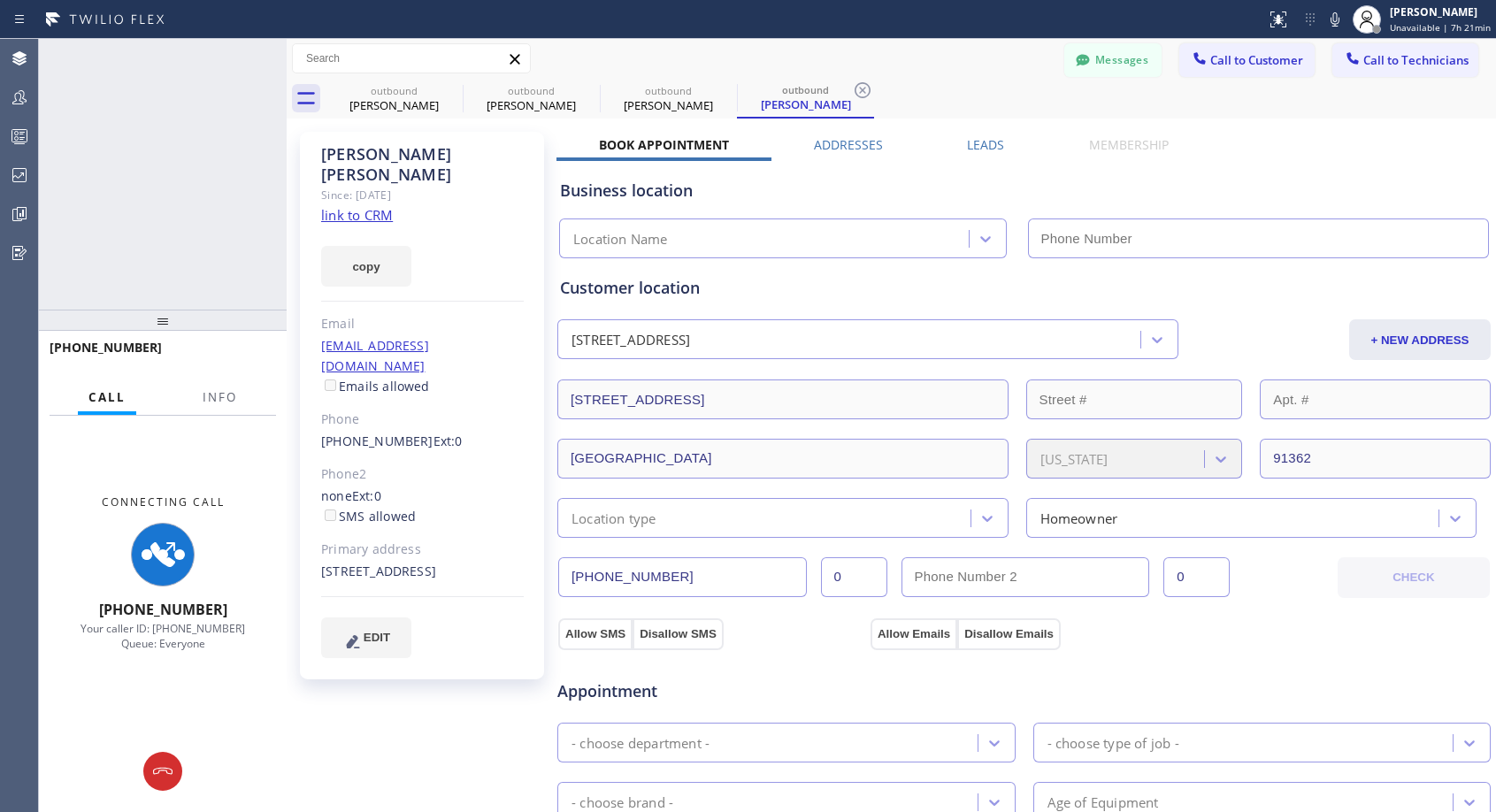
type input "[PHONE_NUMBER]"
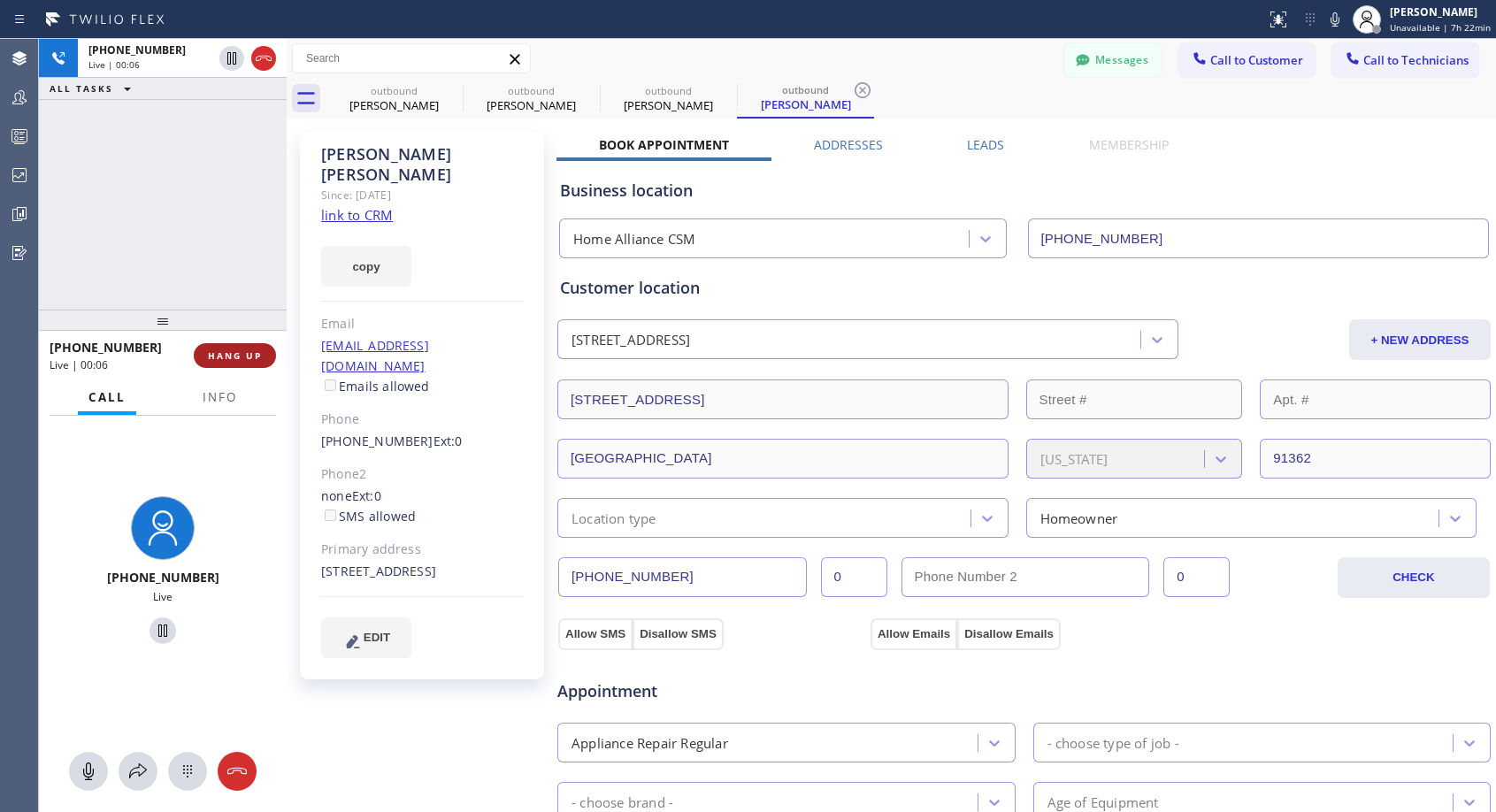
click at [246, 358] on span "HANG UP" at bounding box center [234, 355] width 54 height 13
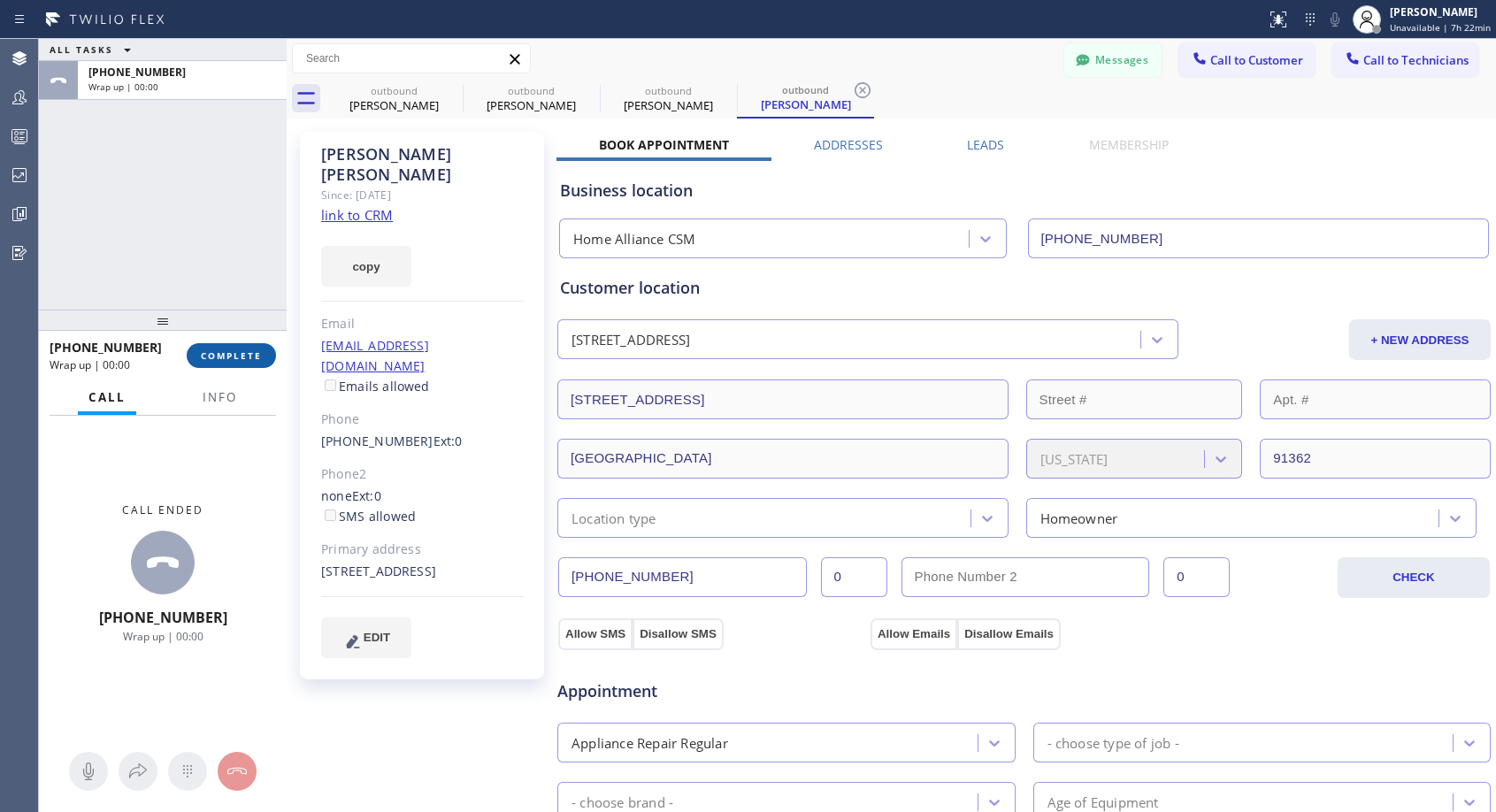
click at [246, 358] on span "COMPLETE" at bounding box center [232, 355] width 61 height 13
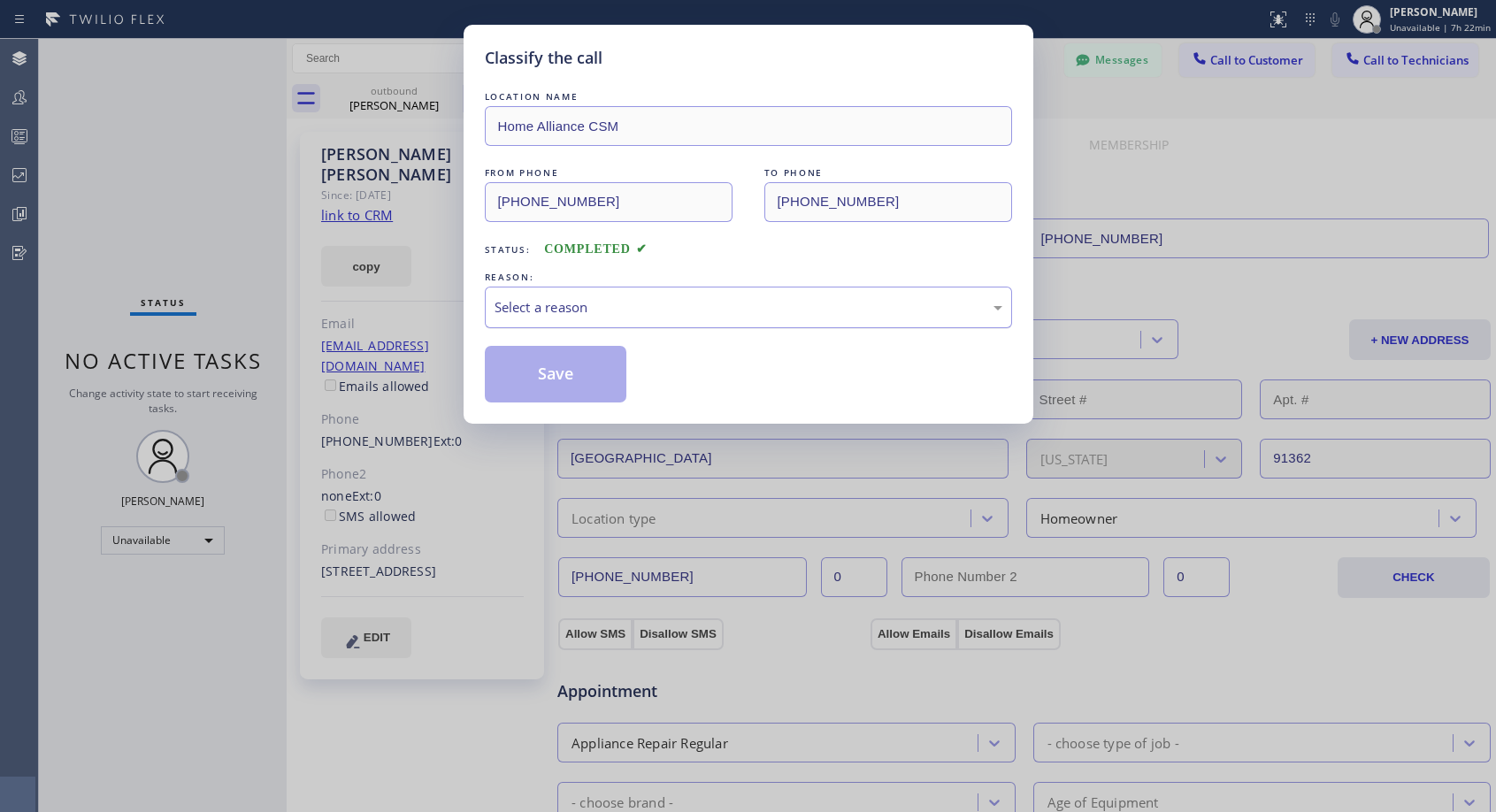
click at [718, 297] on div "Select a reason" at bounding box center [748, 307] width 508 height 21
click at [587, 377] on button "Save" at bounding box center [556, 374] width 142 height 56
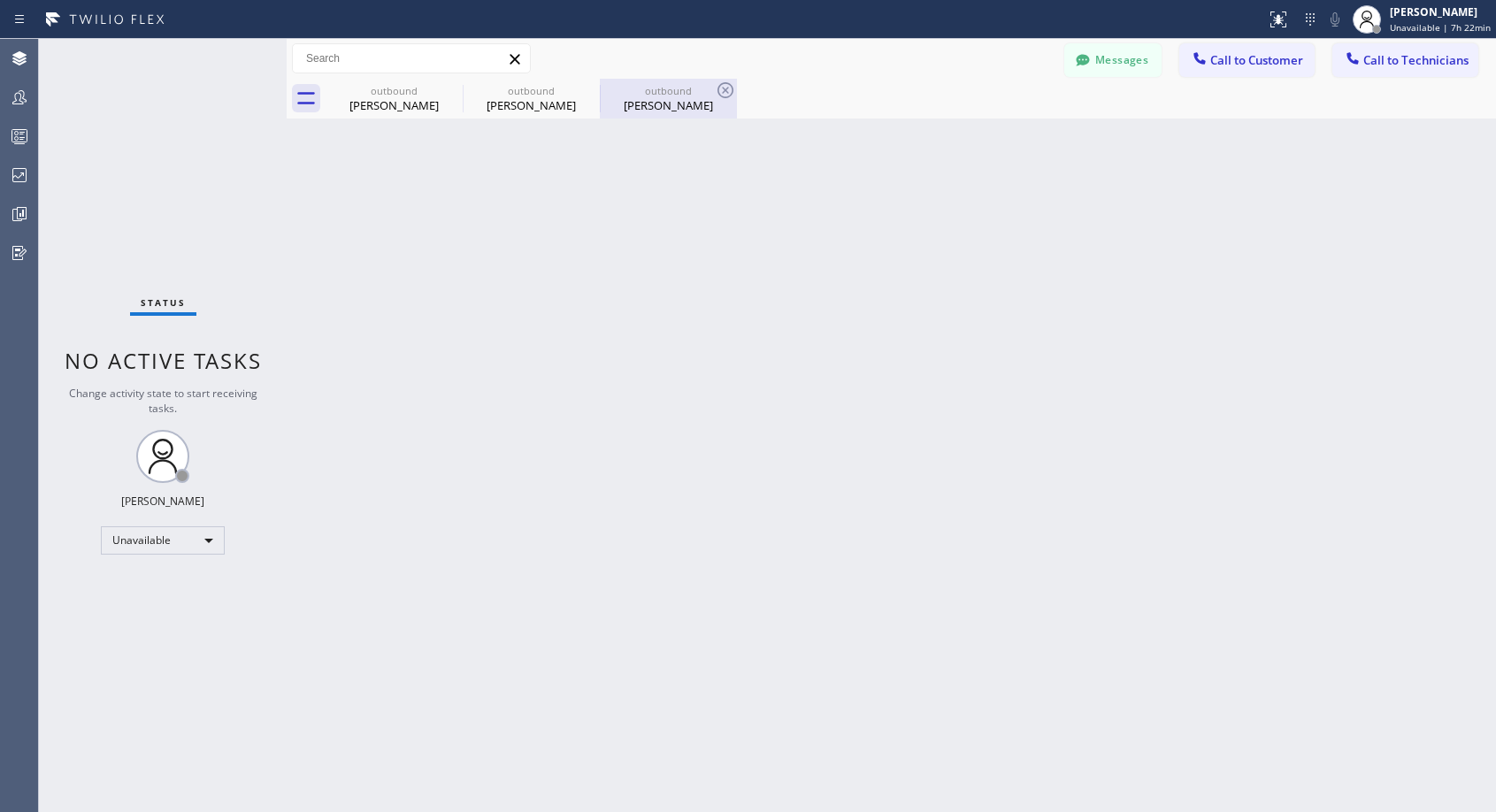
click at [660, 105] on div "[PERSON_NAME]" at bounding box center [668, 105] width 134 height 16
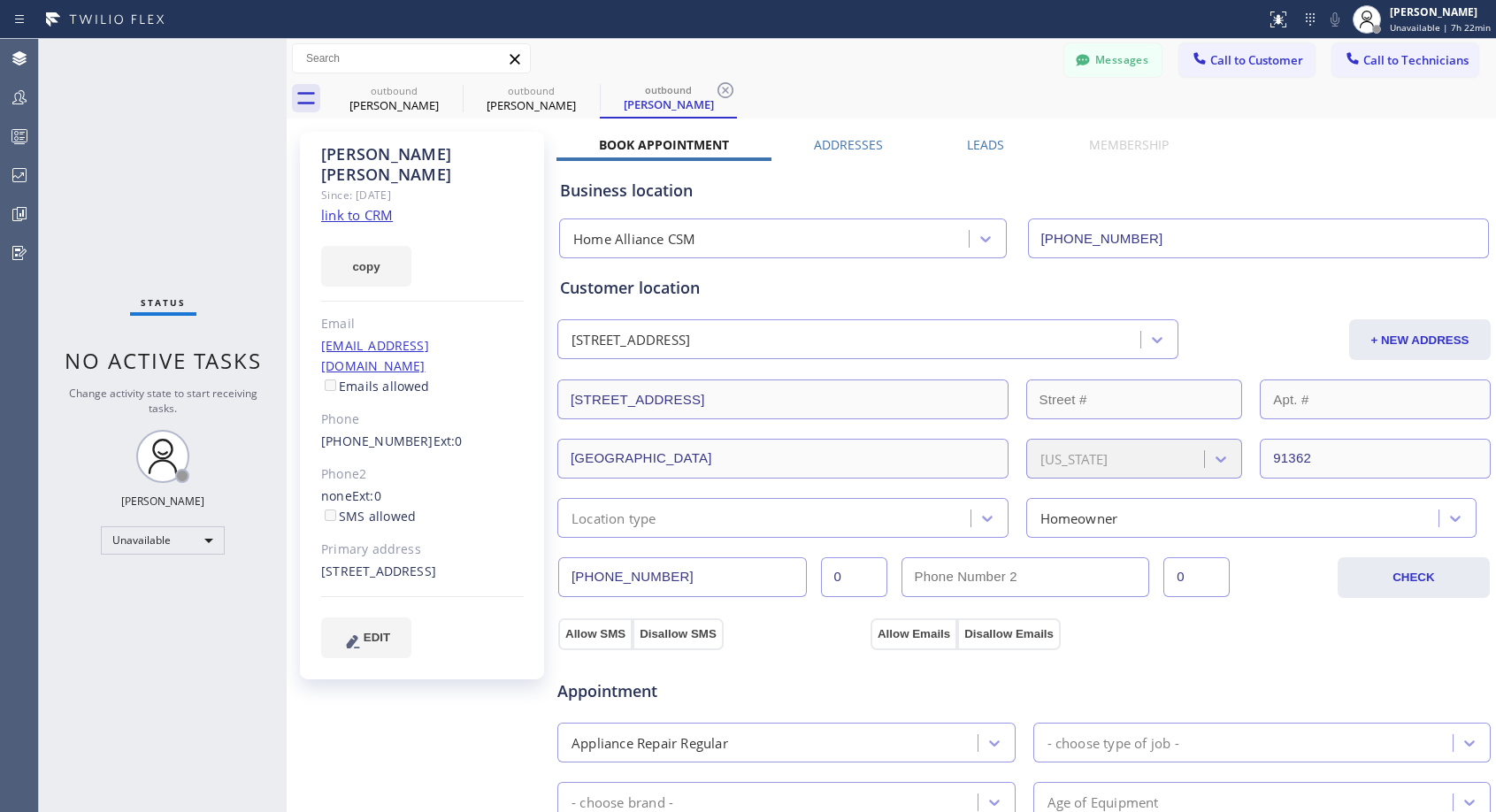
click at [409, 337] on link "[EMAIL_ADDRESS][DOMAIN_NAME]" at bounding box center [374, 356] width 108 height 38
click at [383, 432] on link "[PHONE_NUMBER]" at bounding box center [377, 440] width 113 height 17
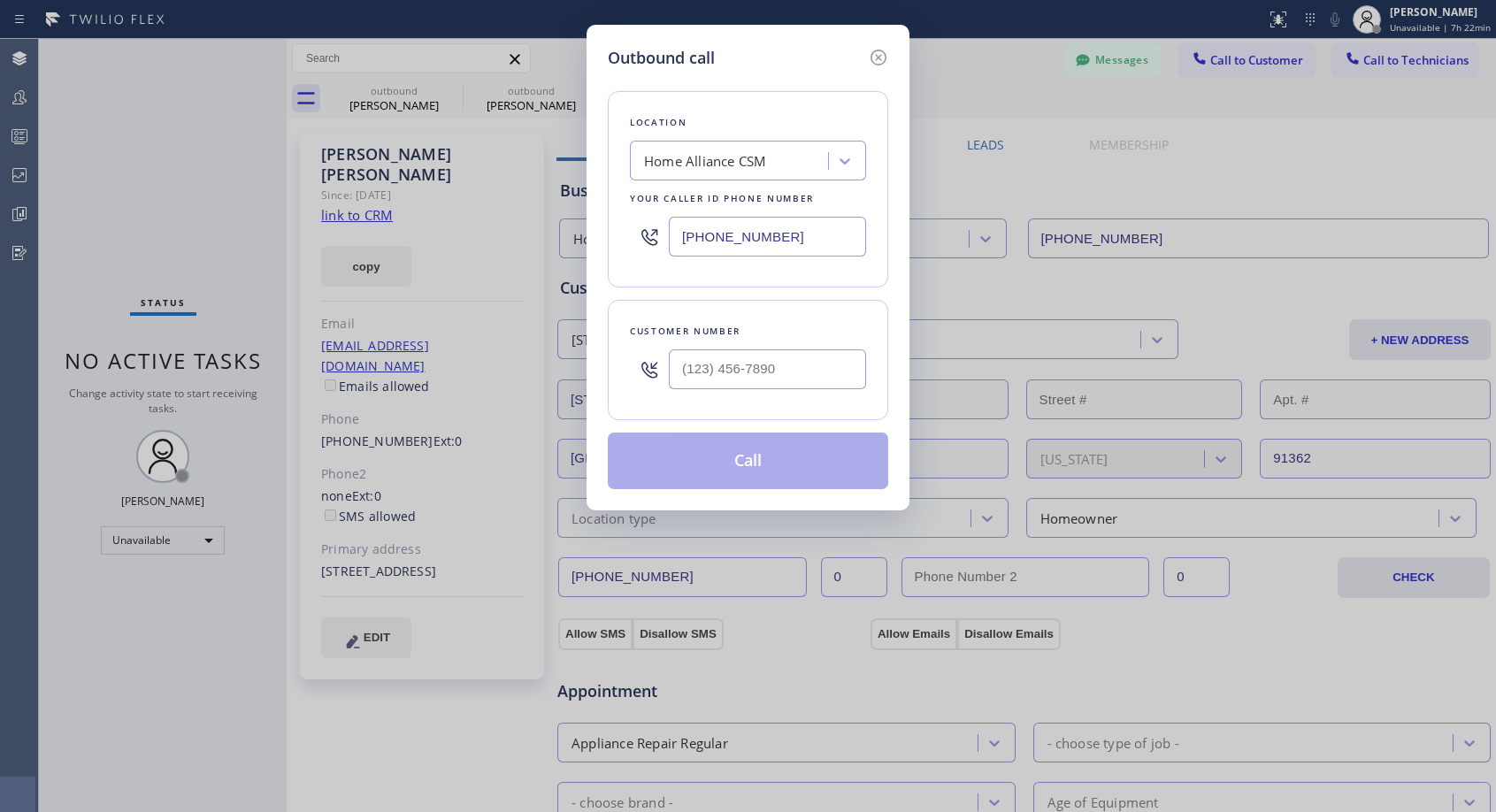
type input "[PHONE_NUMBER]"
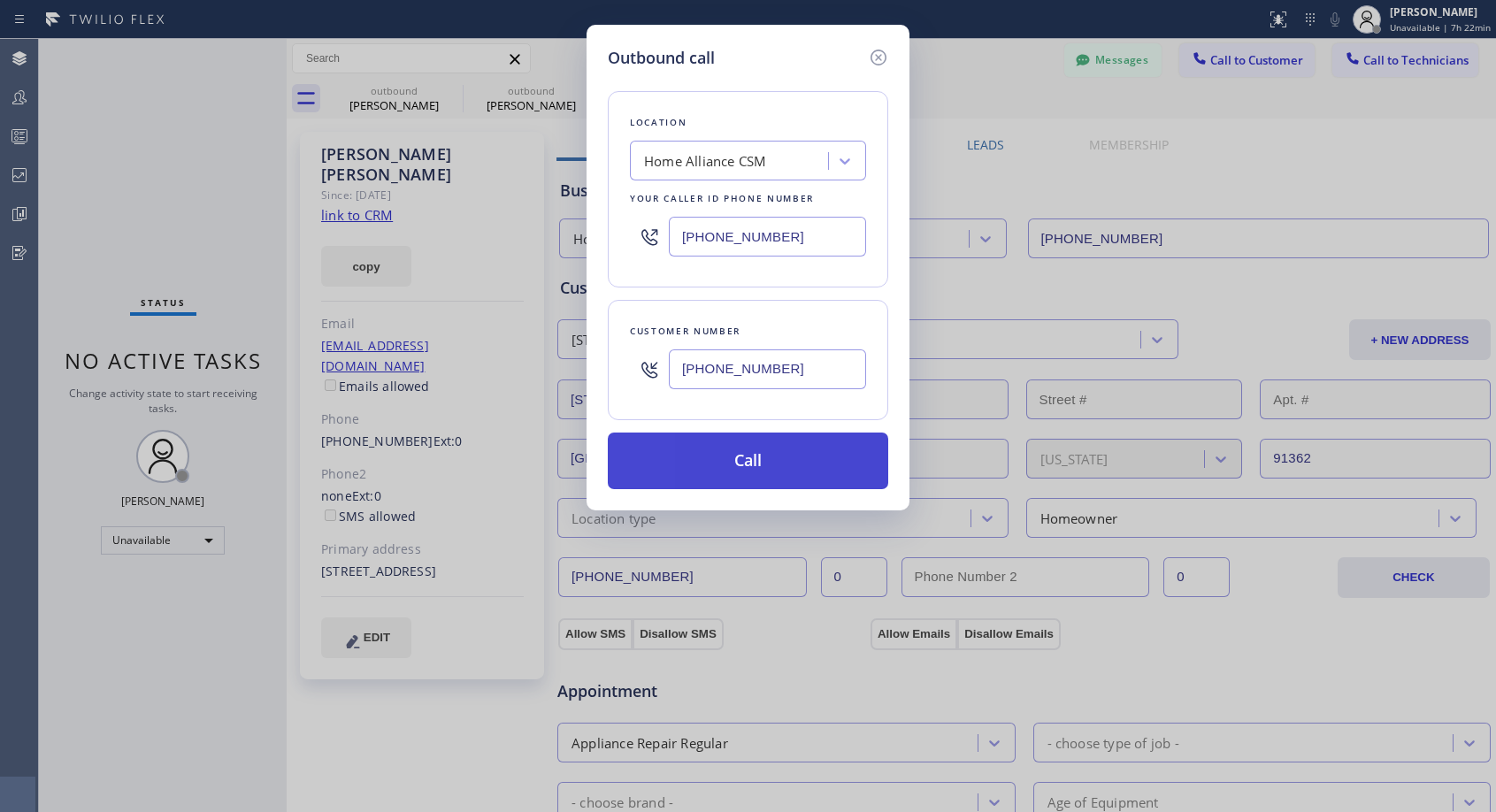
click at [799, 472] on button "Call" at bounding box center [747, 460] width 280 height 56
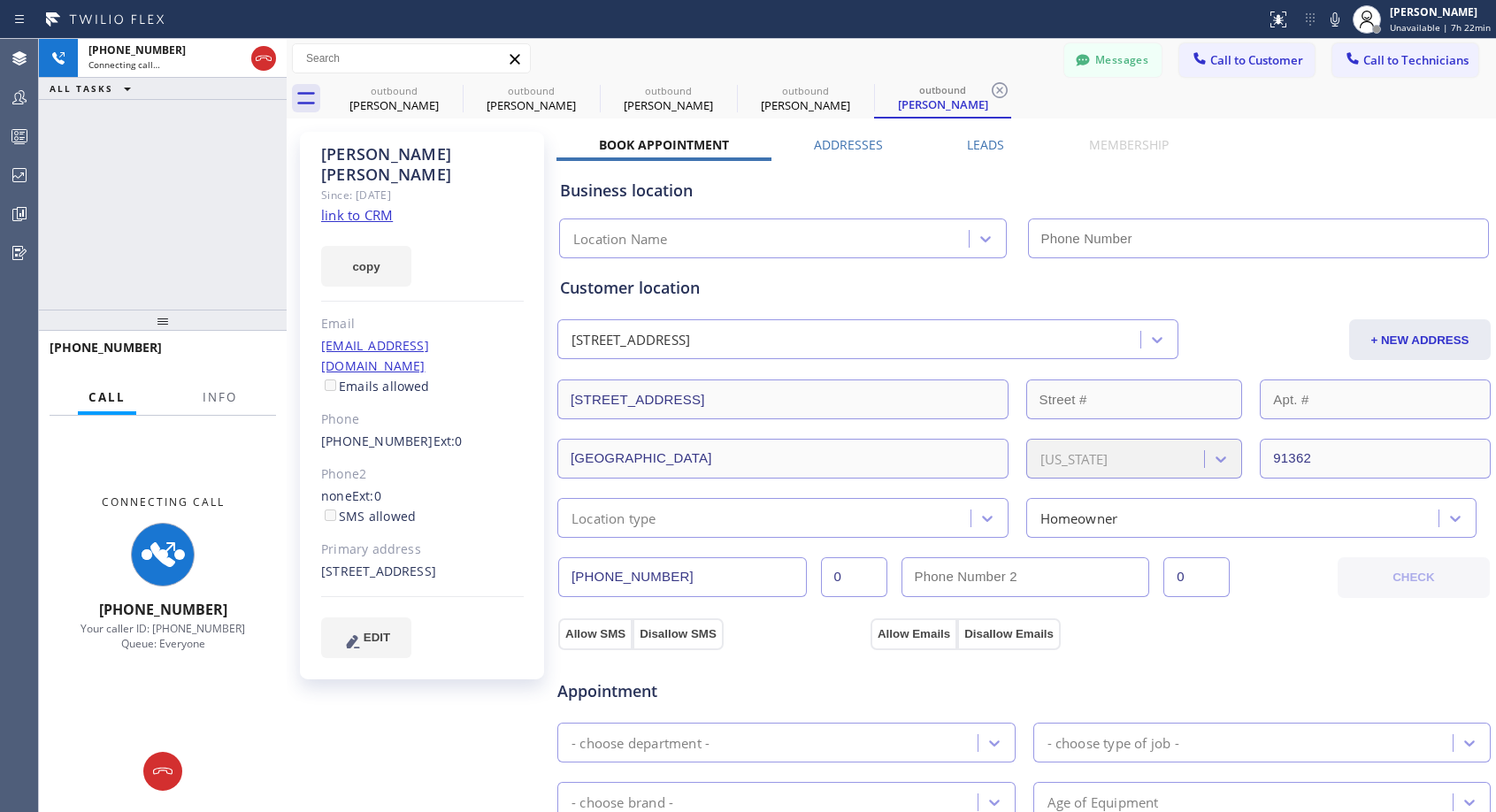
type input "[PHONE_NUMBER]"
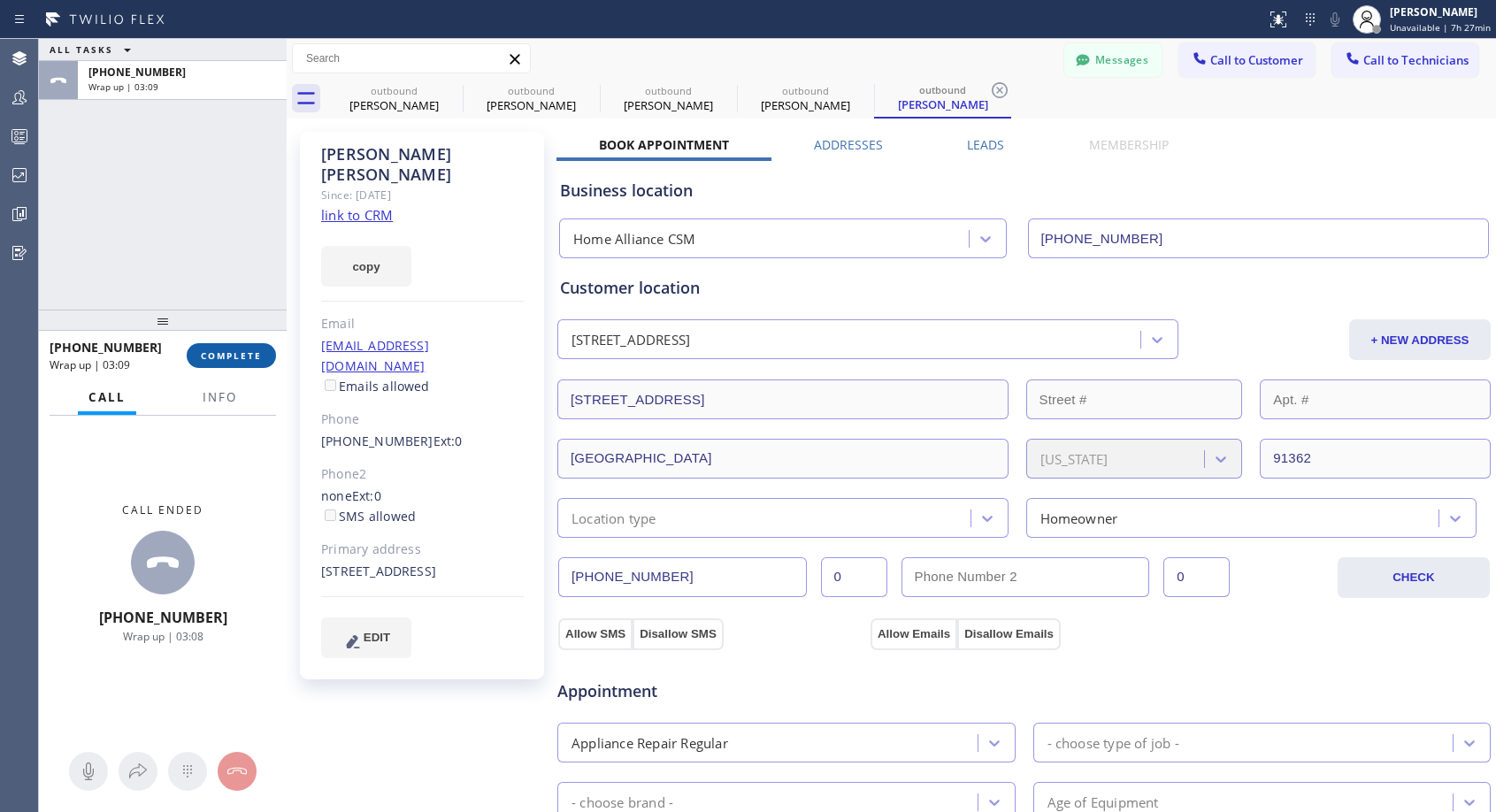
click at [254, 351] on span "COMPLETE" at bounding box center [232, 355] width 61 height 13
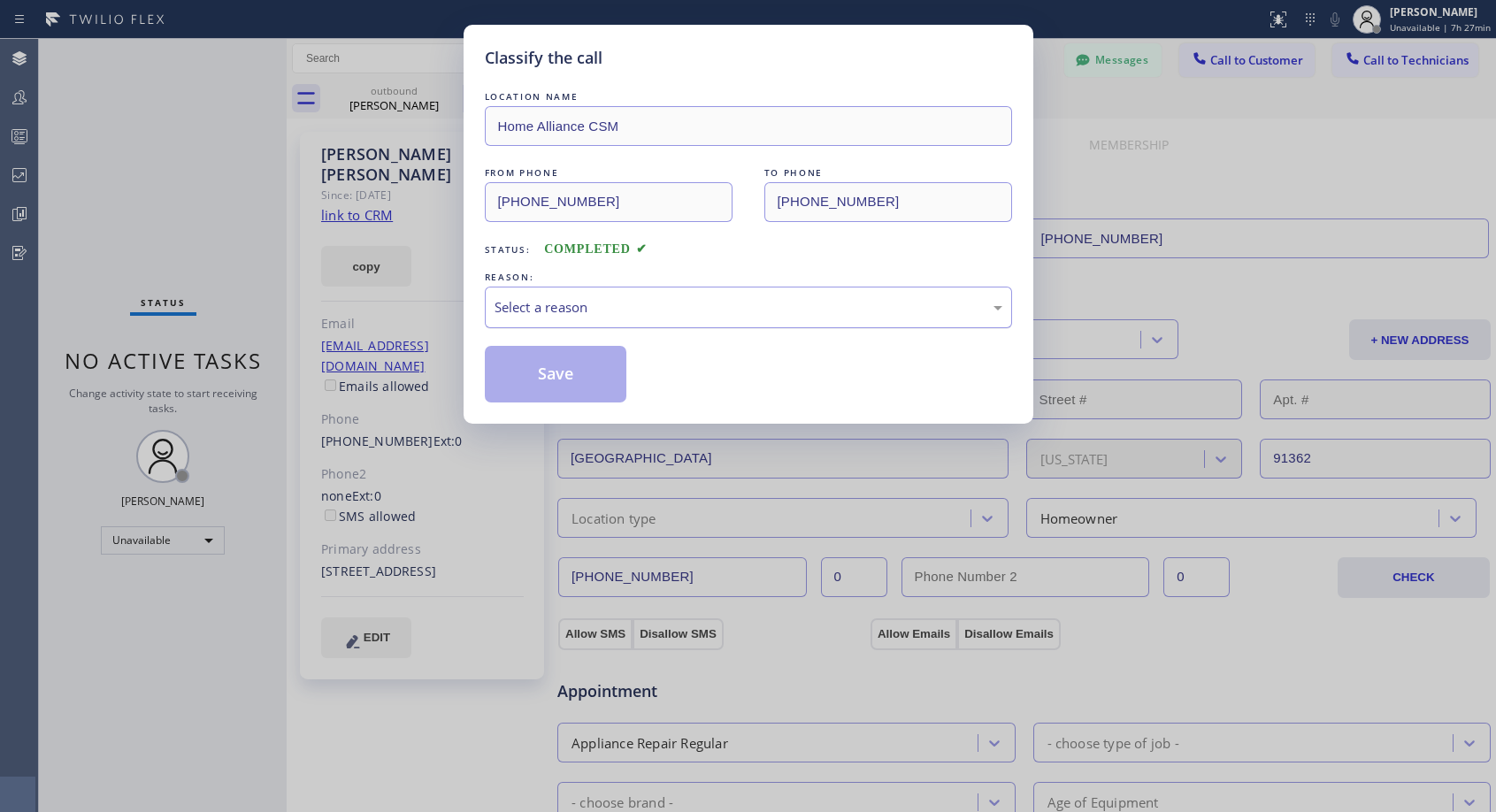
click at [589, 298] on div "Select a reason" at bounding box center [748, 307] width 508 height 21
click at [572, 378] on button "Save" at bounding box center [556, 374] width 142 height 56
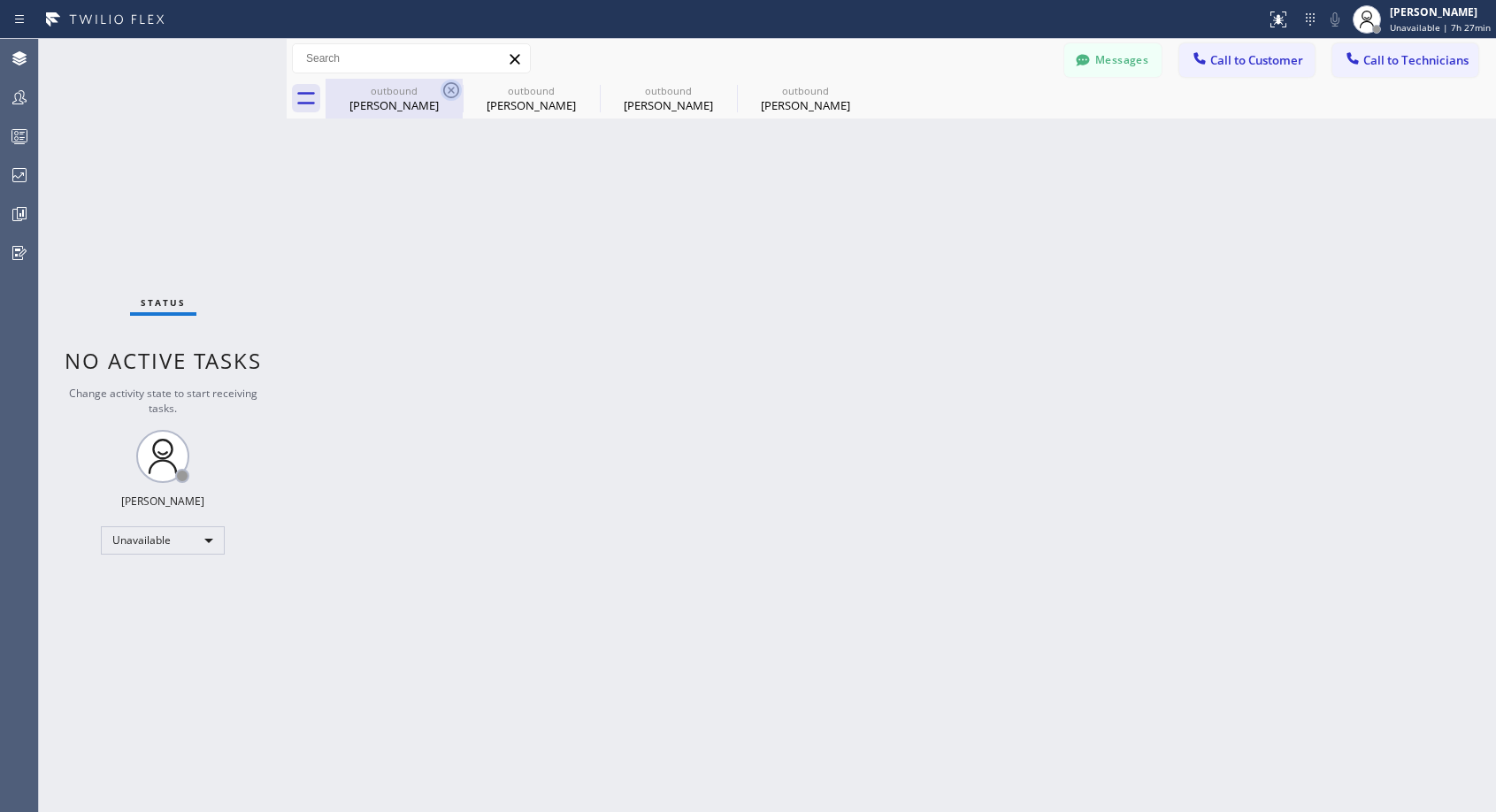
click at [455, 90] on icon at bounding box center [450, 89] width 21 height 21
click at [0, 0] on icon at bounding box center [0, 0] width 0 height 0
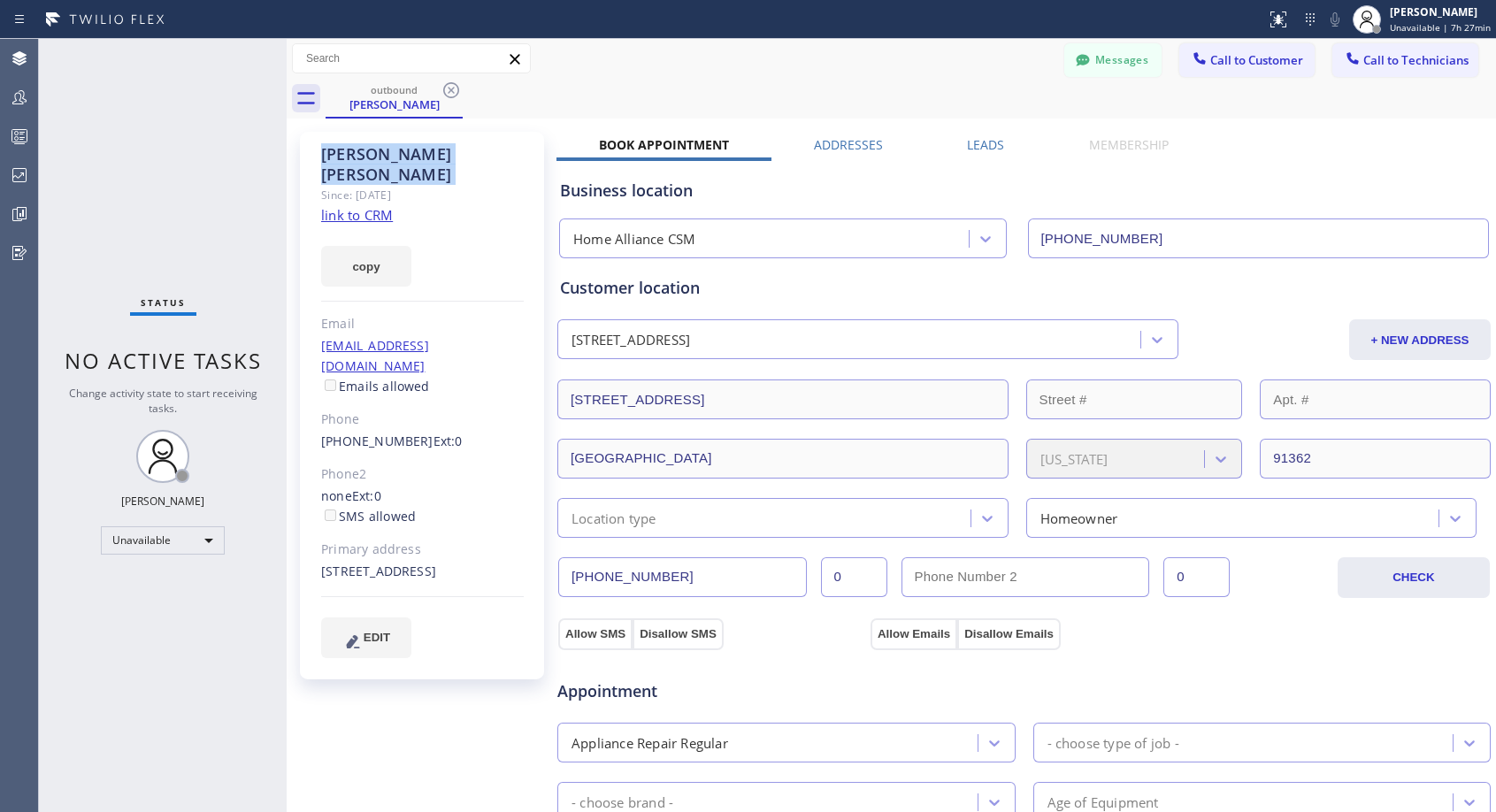
click at [455, 90] on icon at bounding box center [450, 89] width 21 height 21
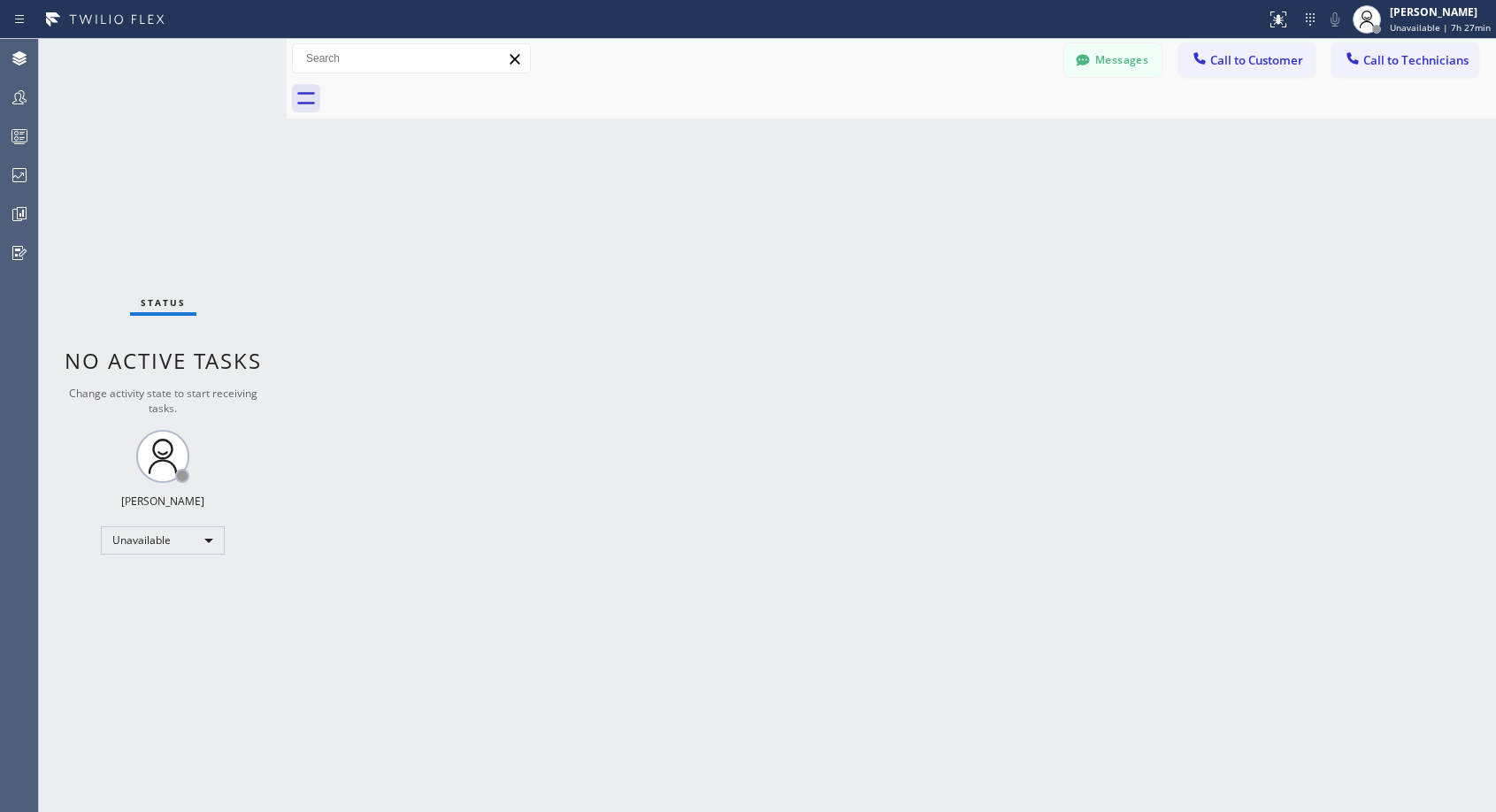
click at [455, 90] on div at bounding box center [910, 99] width 1170 height 40
drag, startPoint x: 1263, startPoint y: 61, endPoint x: 742, endPoint y: 359, distance: 600.2
click at [1262, 61] on span "Call to Customer" at bounding box center [1257, 60] width 93 height 16
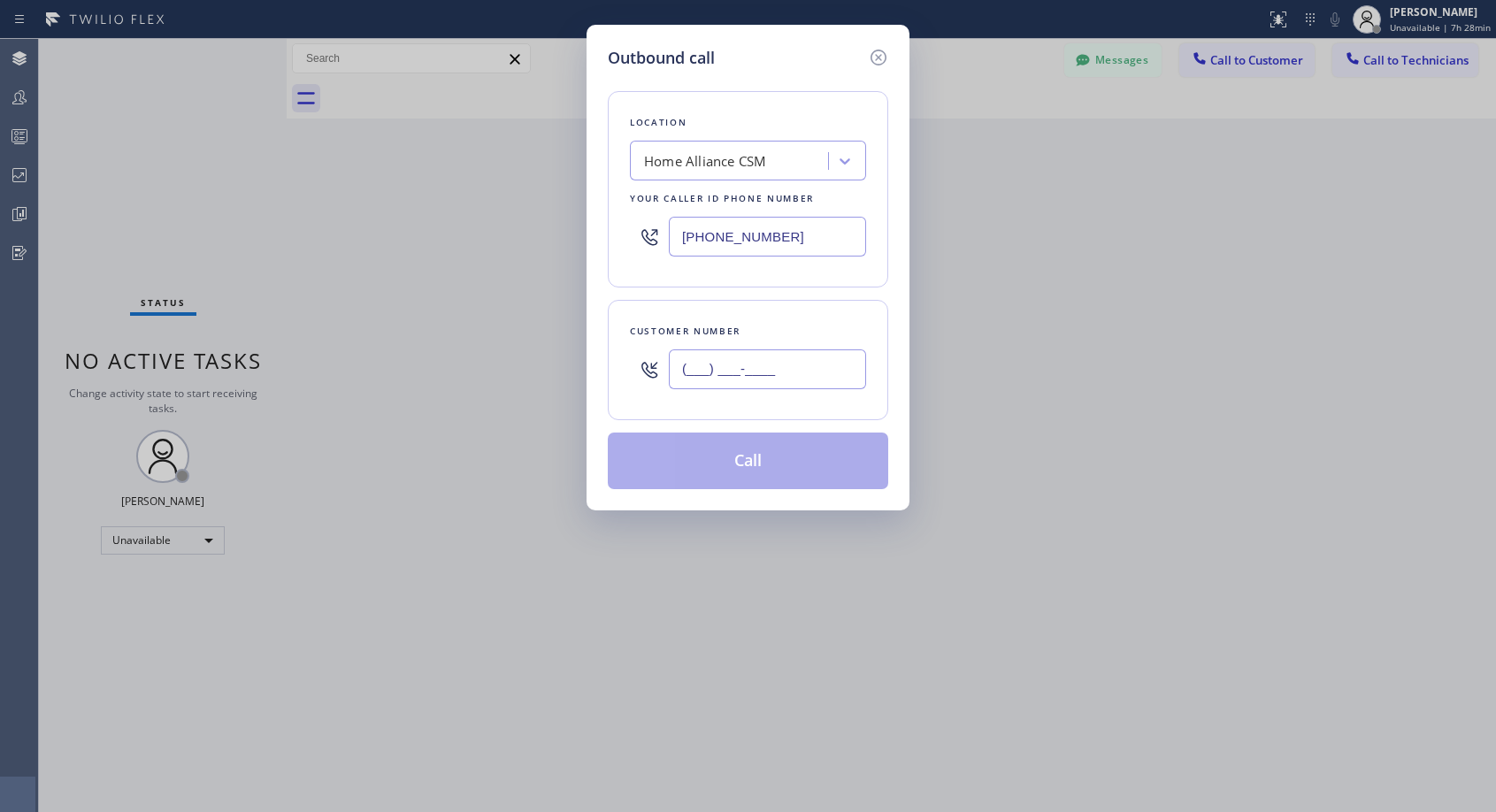
click at [755, 371] on input "(___) ___-____" at bounding box center [767, 369] width 197 height 40
paste input "310) 500-5899"
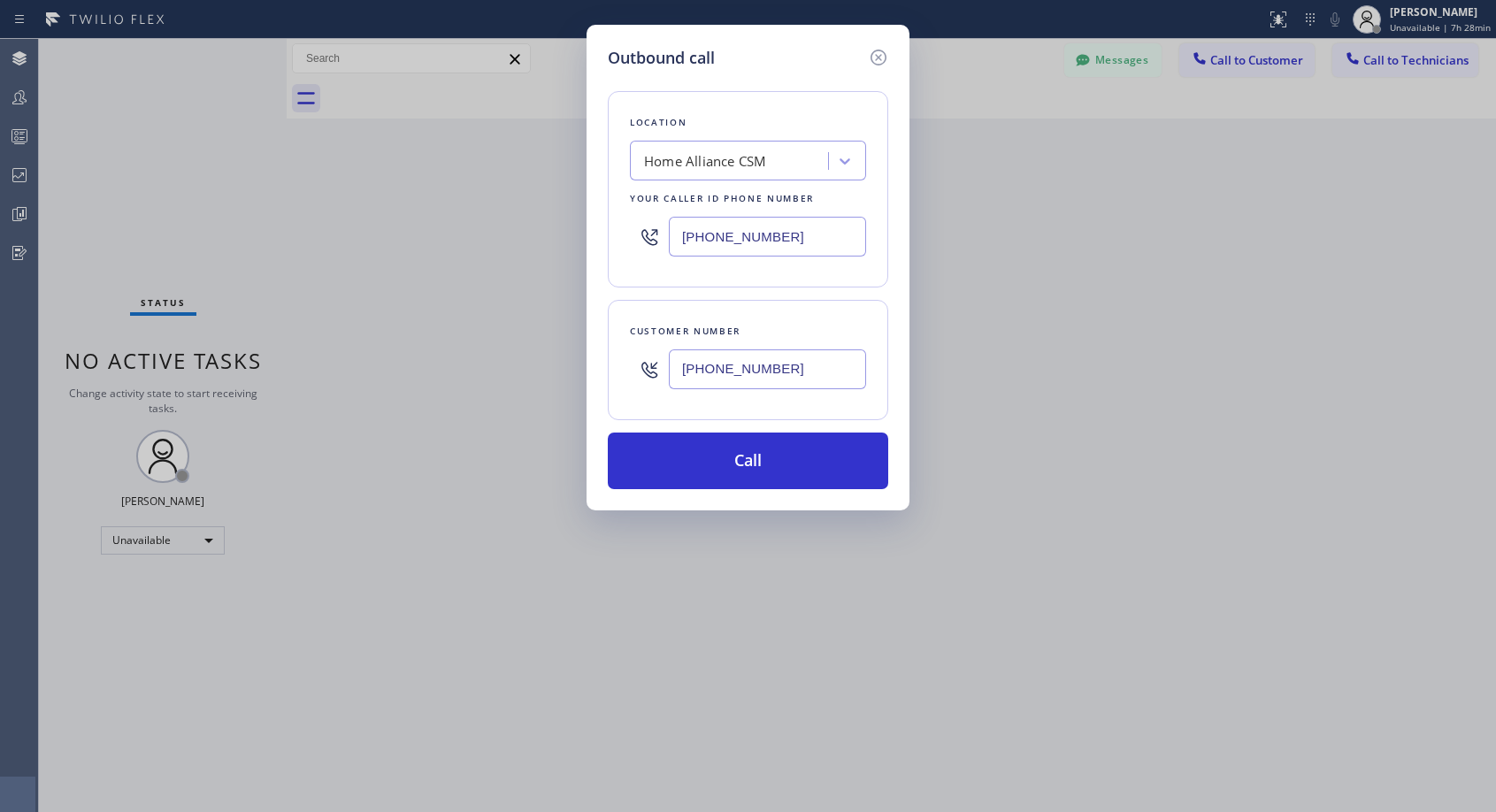
type input "[PHONE_NUMBER]"
click at [755, 462] on button "Call" at bounding box center [747, 460] width 280 height 56
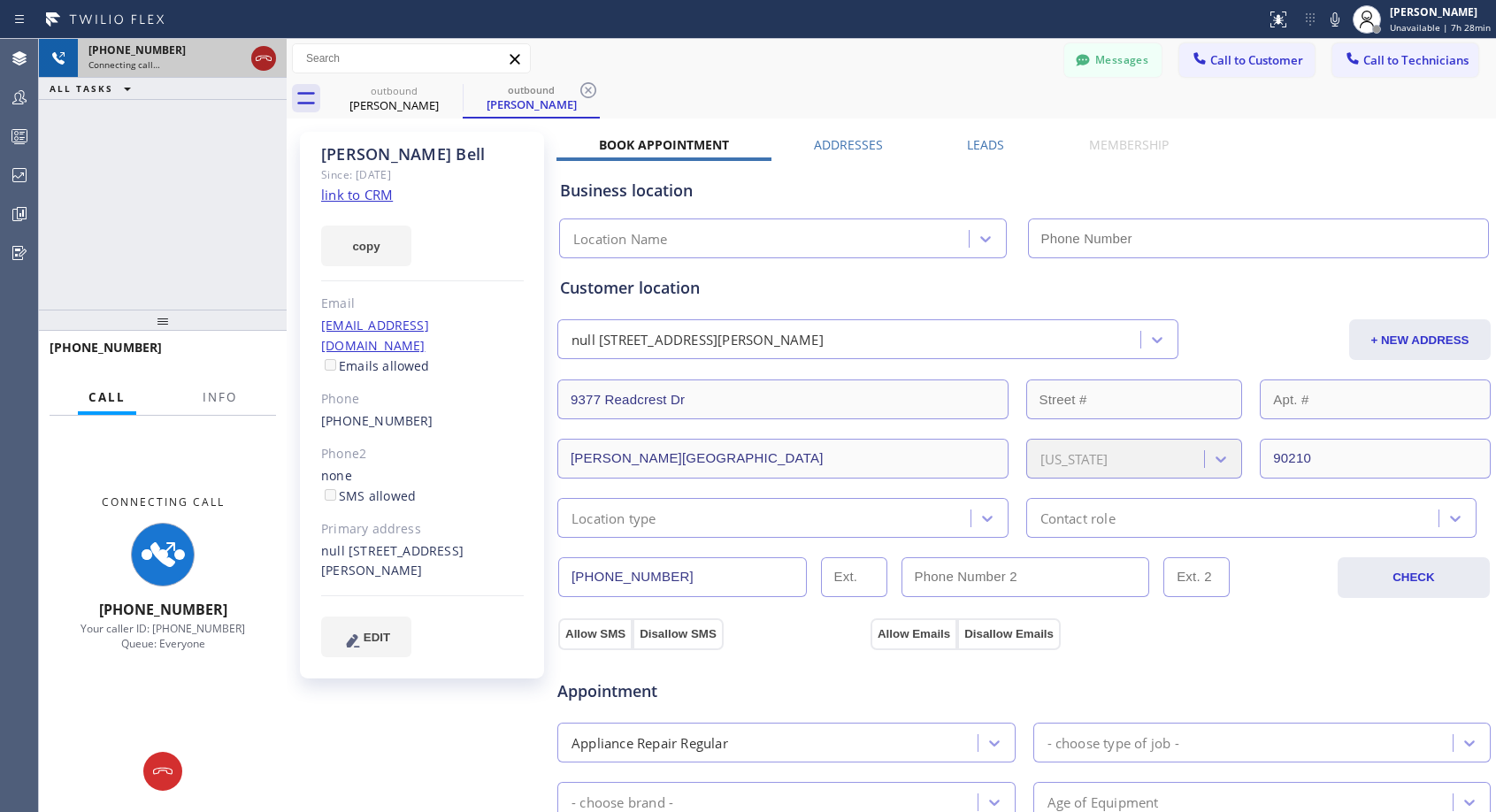
type input "[PHONE_NUMBER]"
click at [263, 59] on icon at bounding box center [263, 57] width 21 height 21
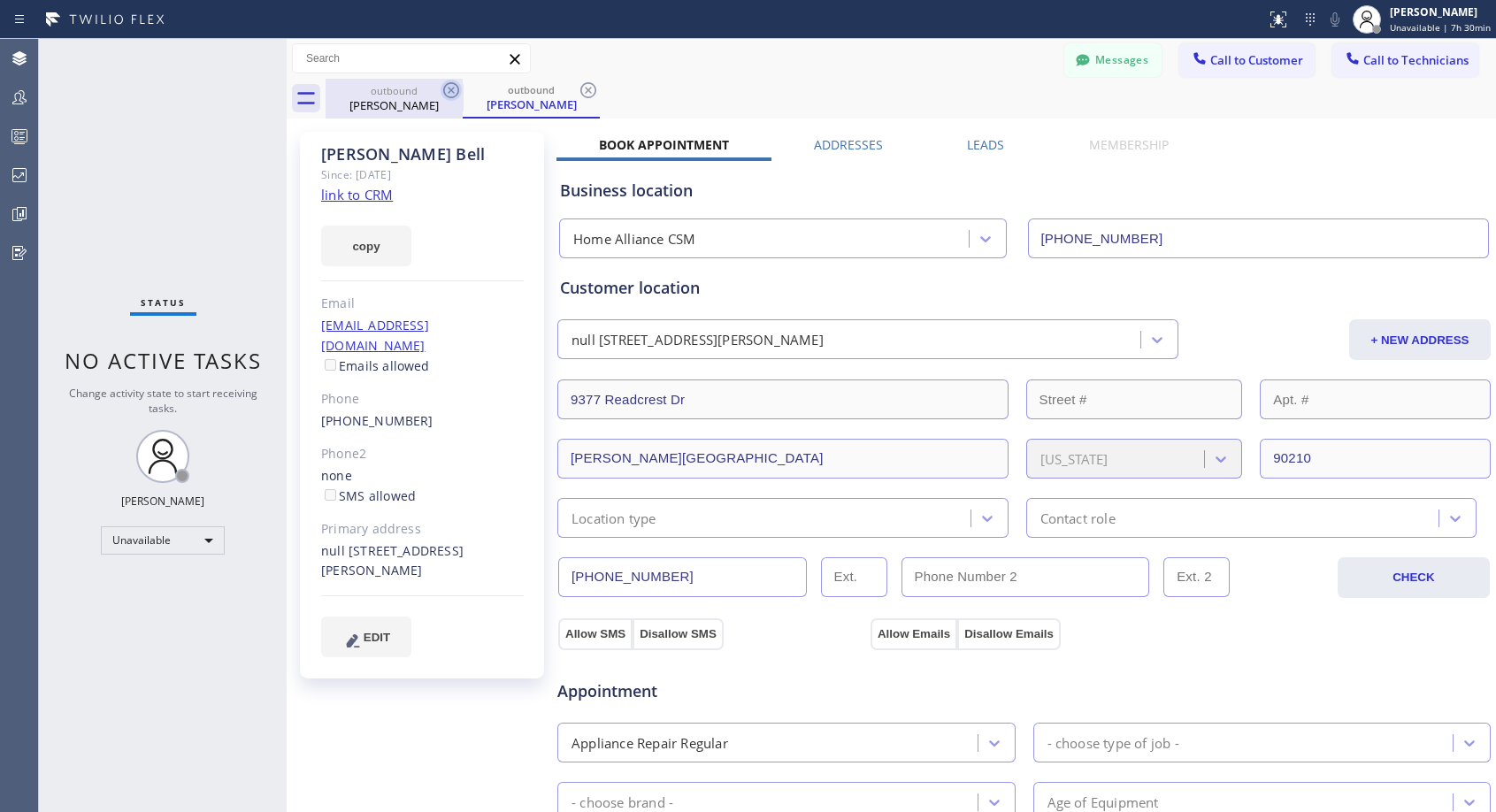
click at [454, 90] on icon at bounding box center [450, 89] width 21 height 21
click at [463, 90] on div "outbound [PERSON_NAME]" at bounding box center [531, 99] width 138 height 40
click at [1241, 64] on span "Call to Customer" at bounding box center [1257, 60] width 93 height 16
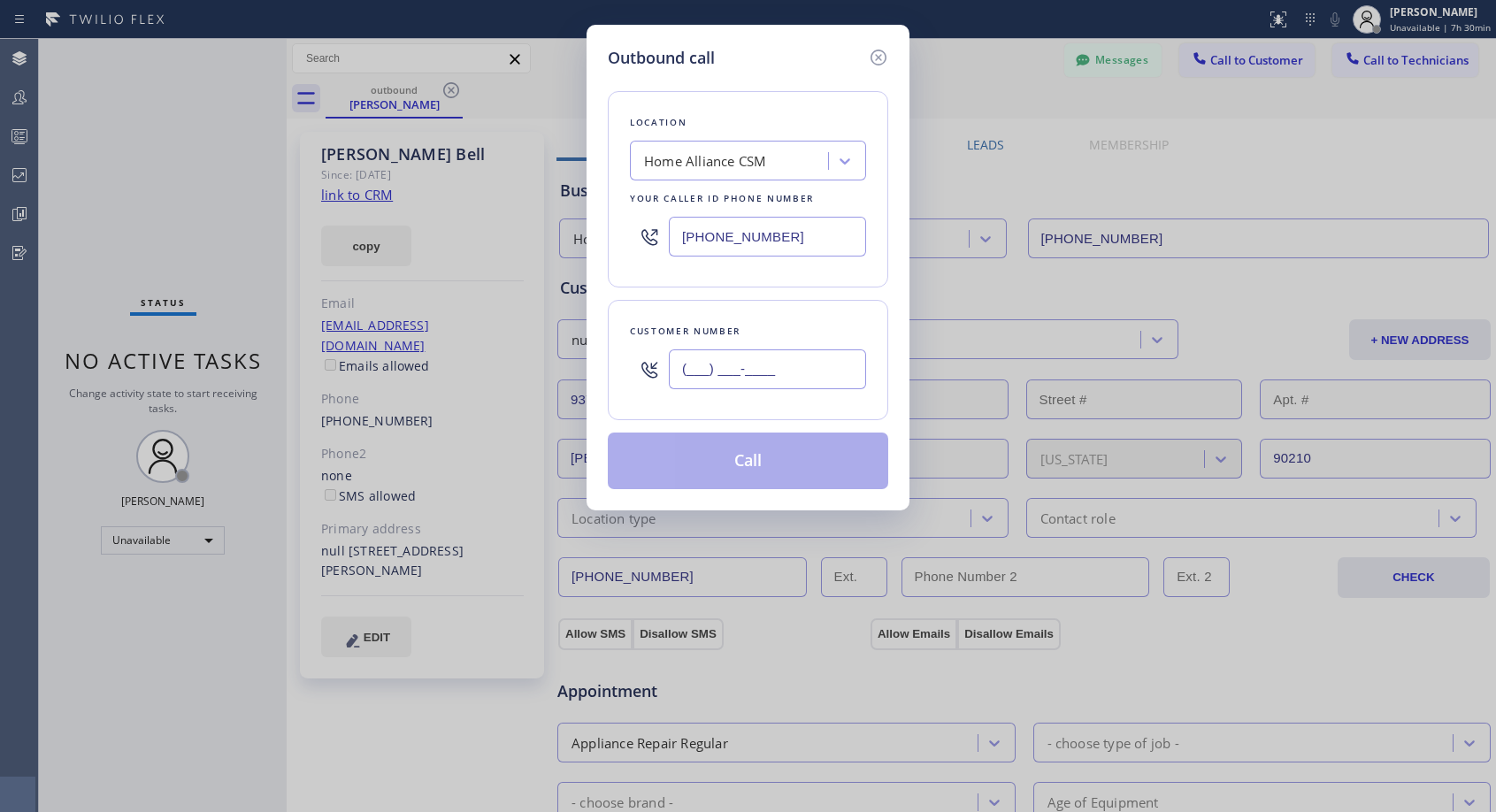
click at [688, 368] on input "(___) ___-____" at bounding box center [767, 369] width 197 height 40
paste input "727) 457-3727"
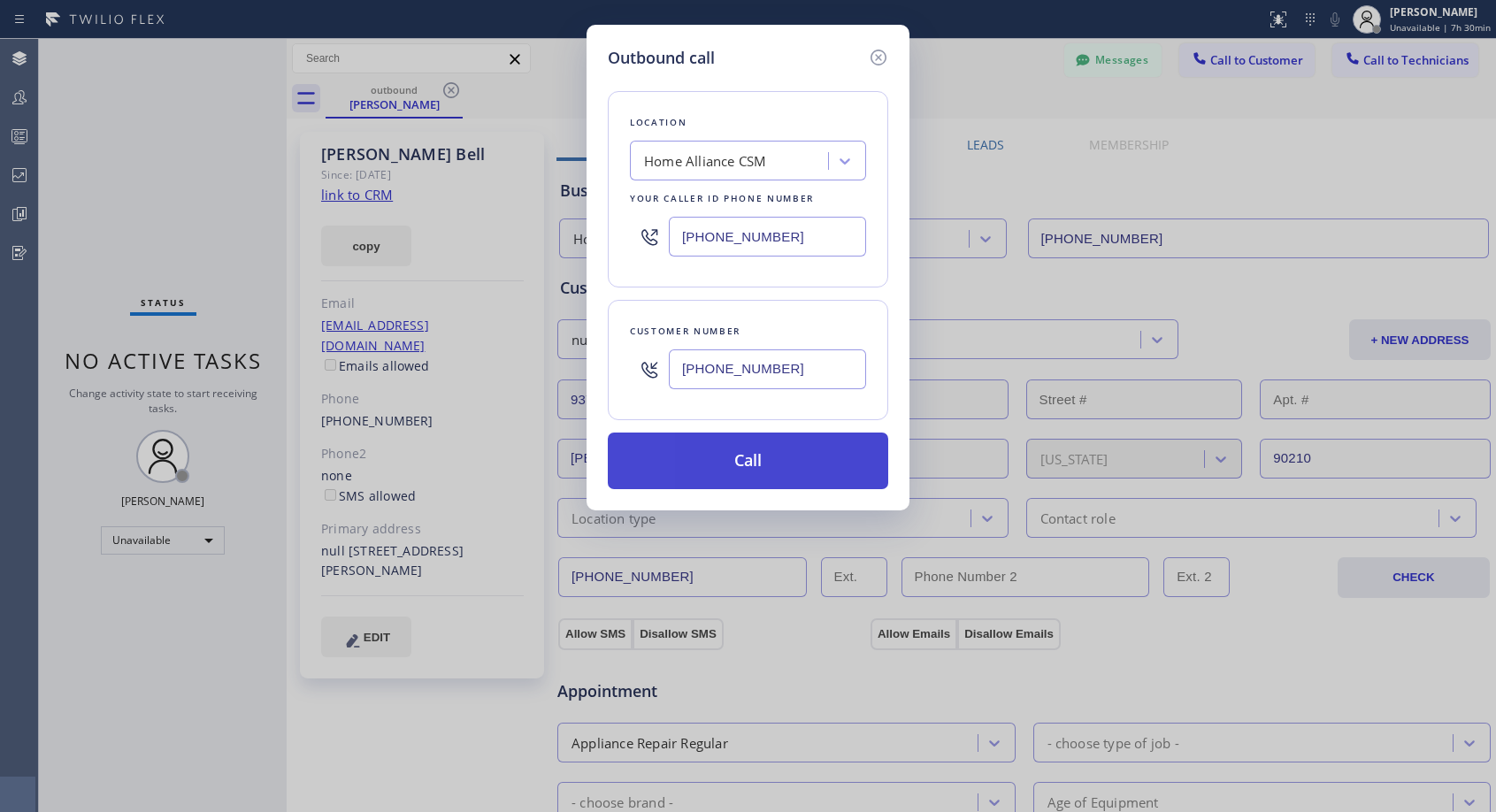
type input "[PHONE_NUMBER]"
click at [768, 465] on button "Call" at bounding box center [747, 460] width 280 height 56
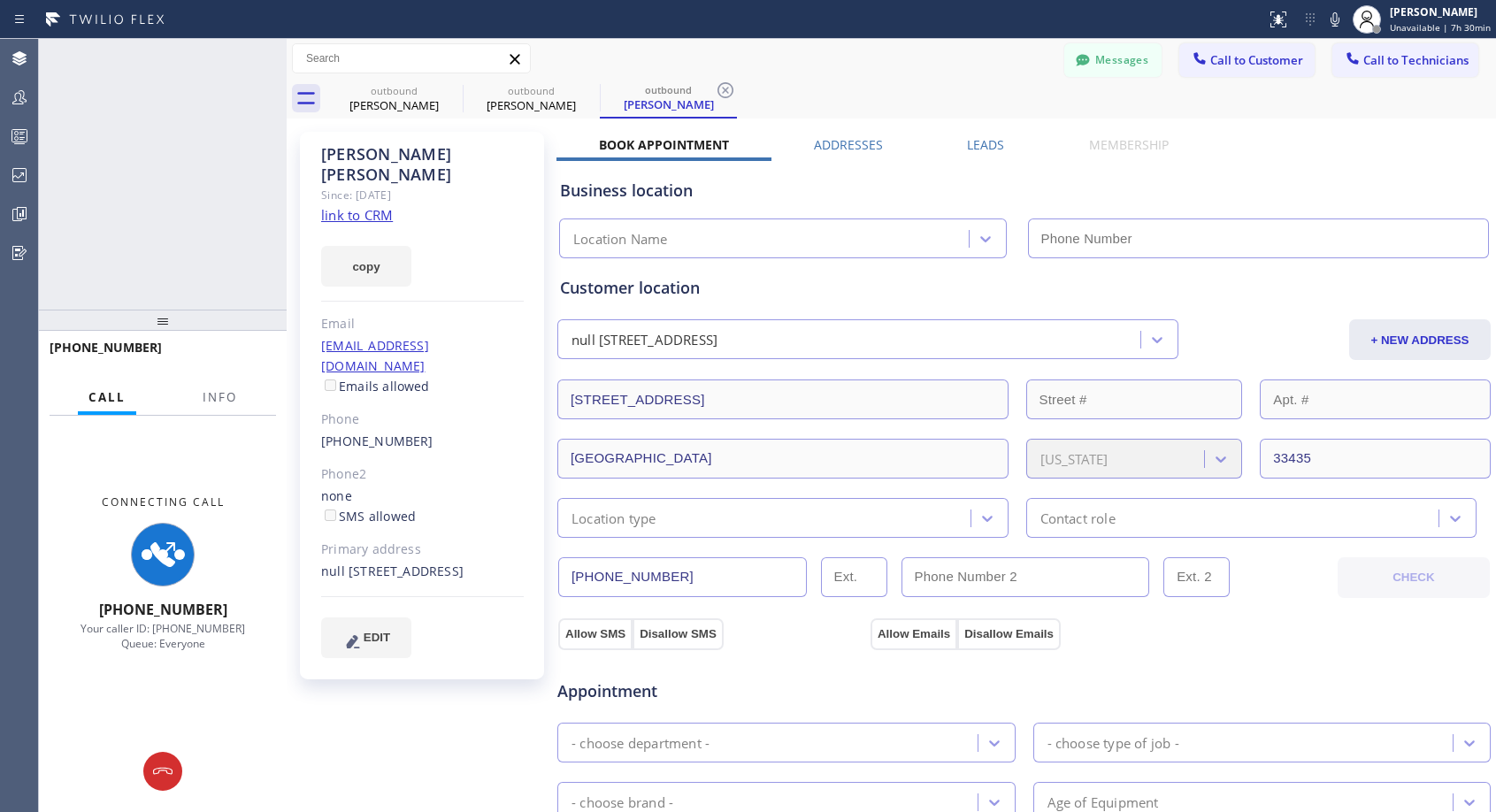
type input "[PHONE_NUMBER]"
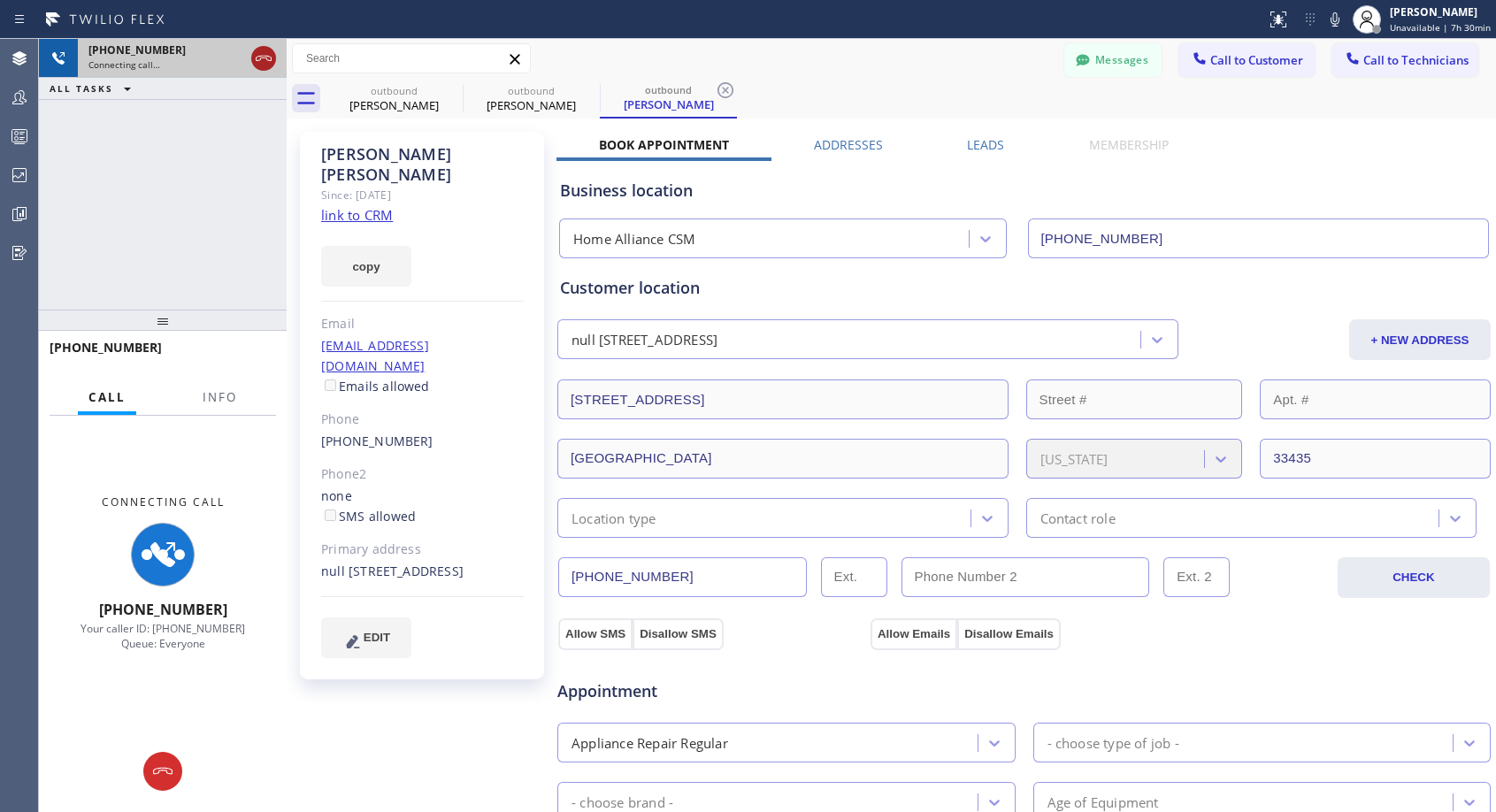
click at [267, 62] on icon at bounding box center [263, 57] width 21 height 21
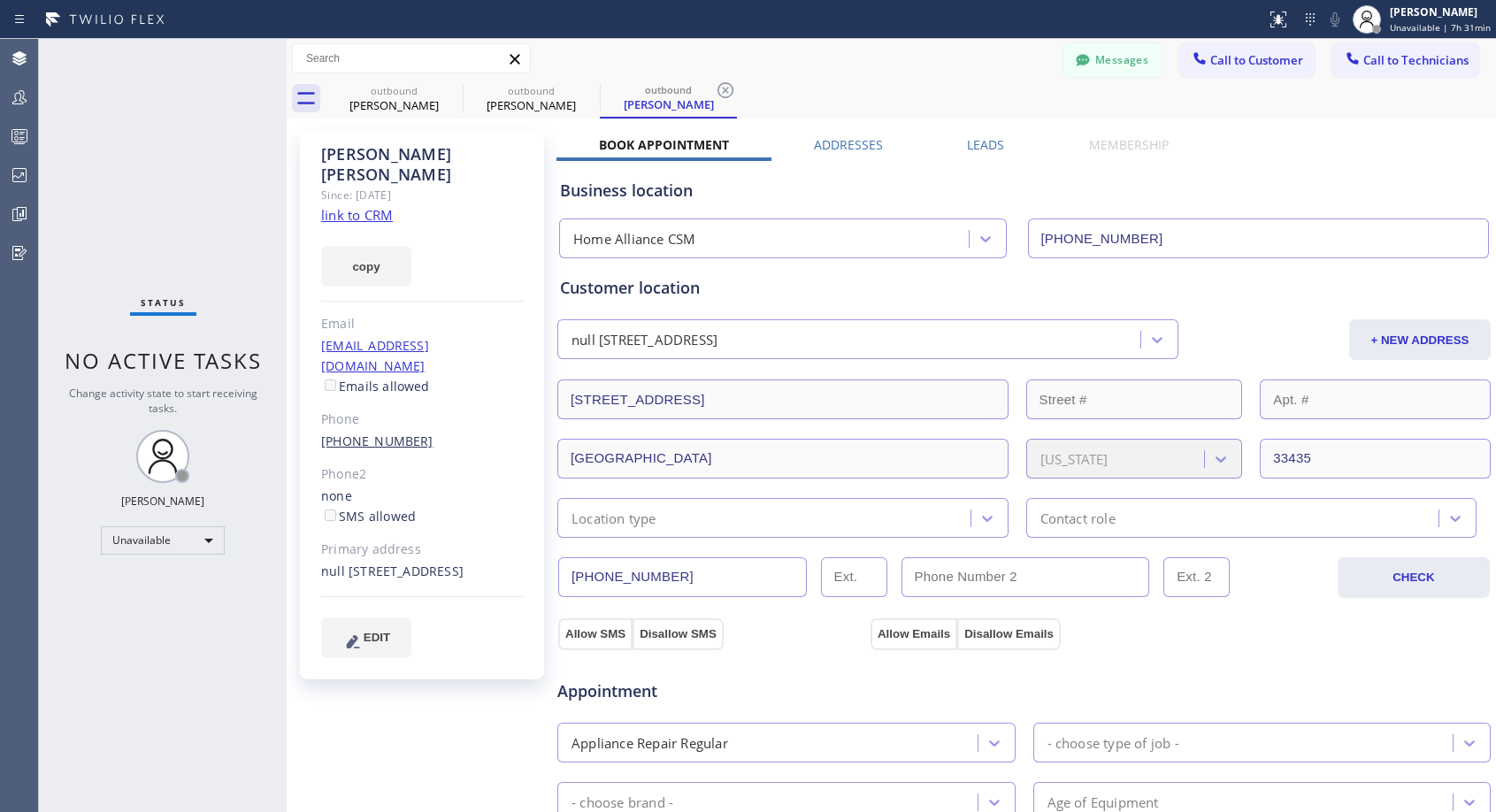
click at [368, 432] on link "[PHONE_NUMBER]" at bounding box center [377, 440] width 113 height 17
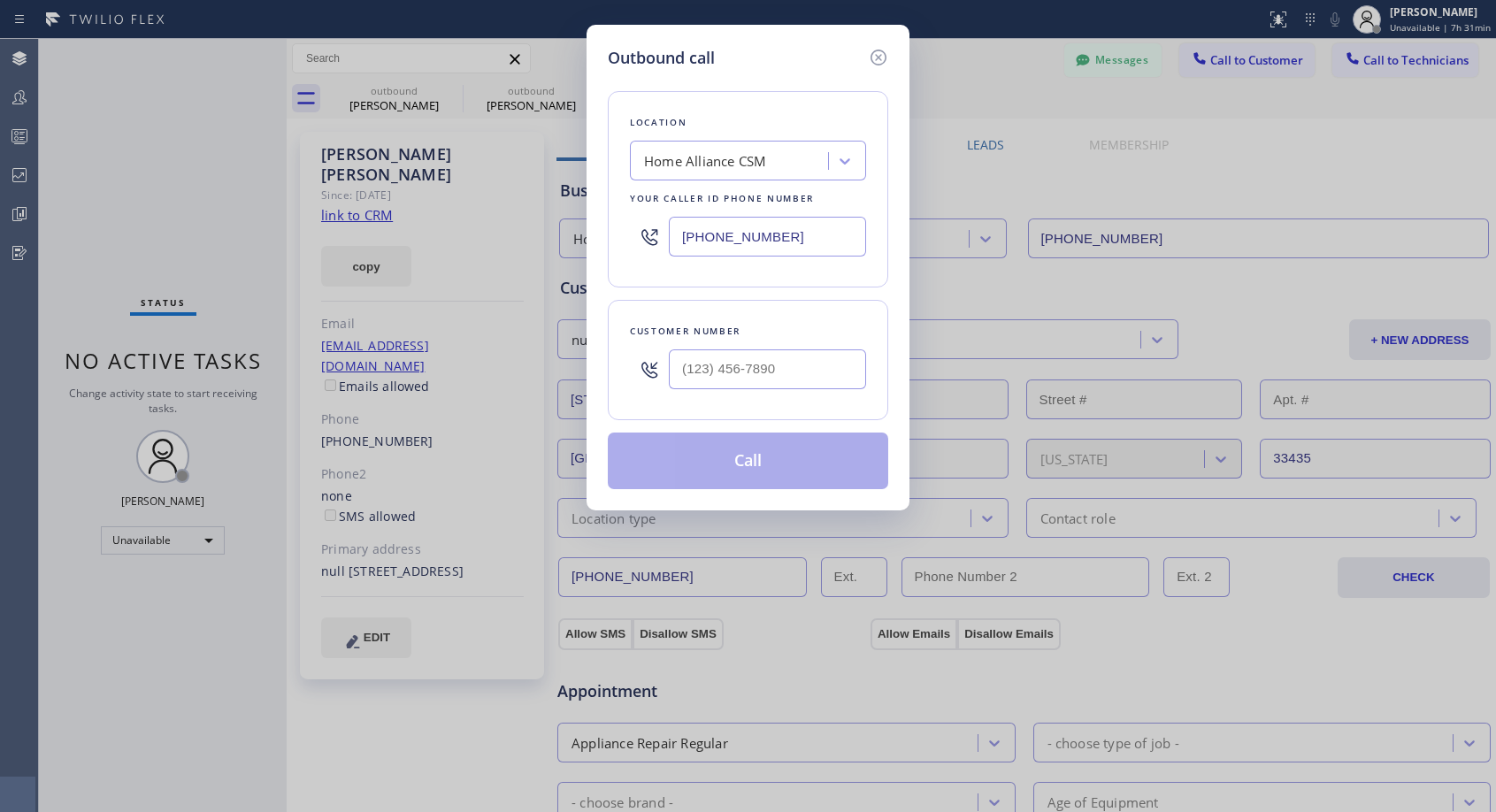
type input "[PHONE_NUMBER]"
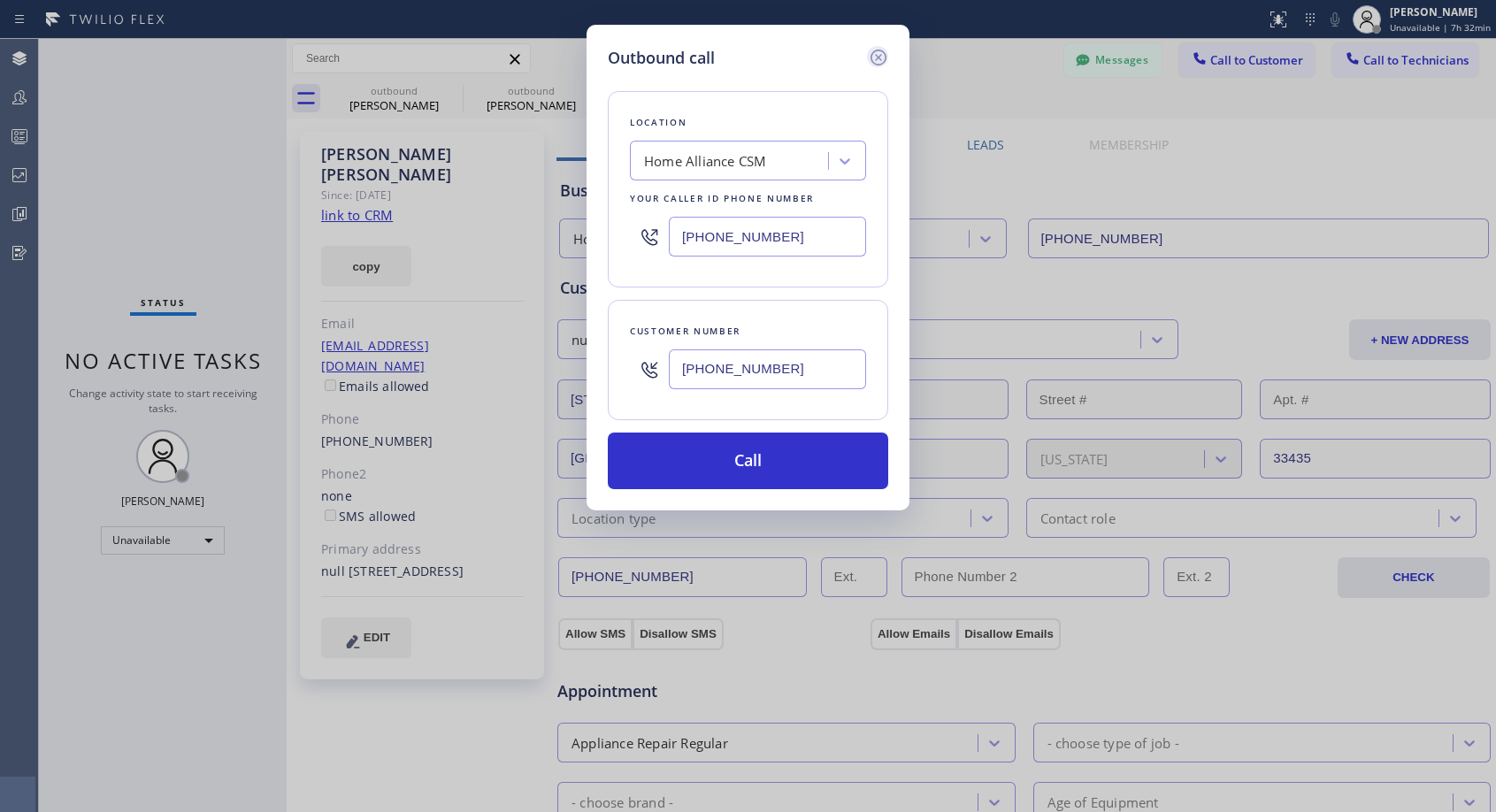
click at [881, 62] on icon at bounding box center [878, 56] width 21 height 21
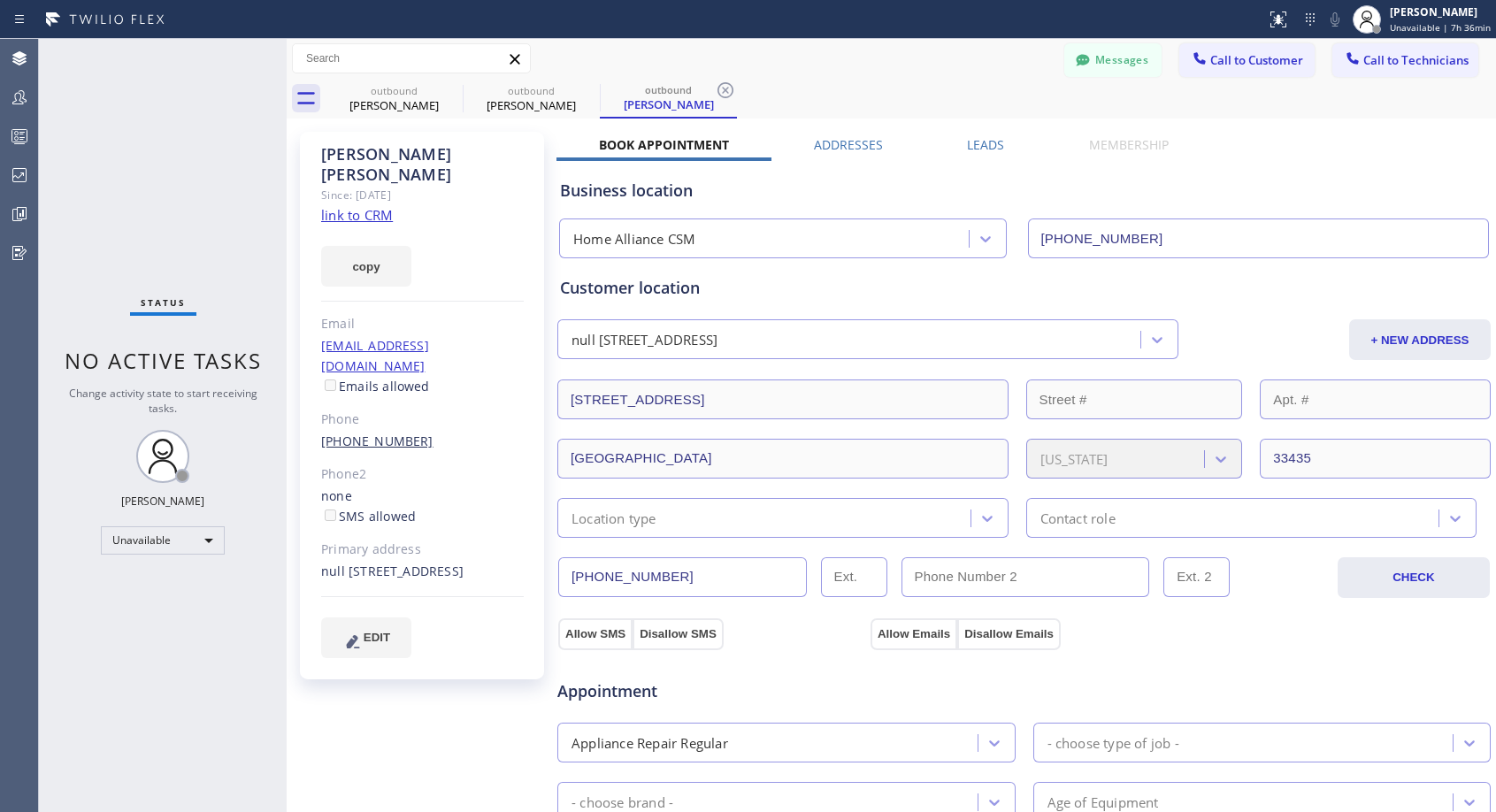
click at [390, 432] on link "[PHONE_NUMBER]" at bounding box center [377, 440] width 113 height 17
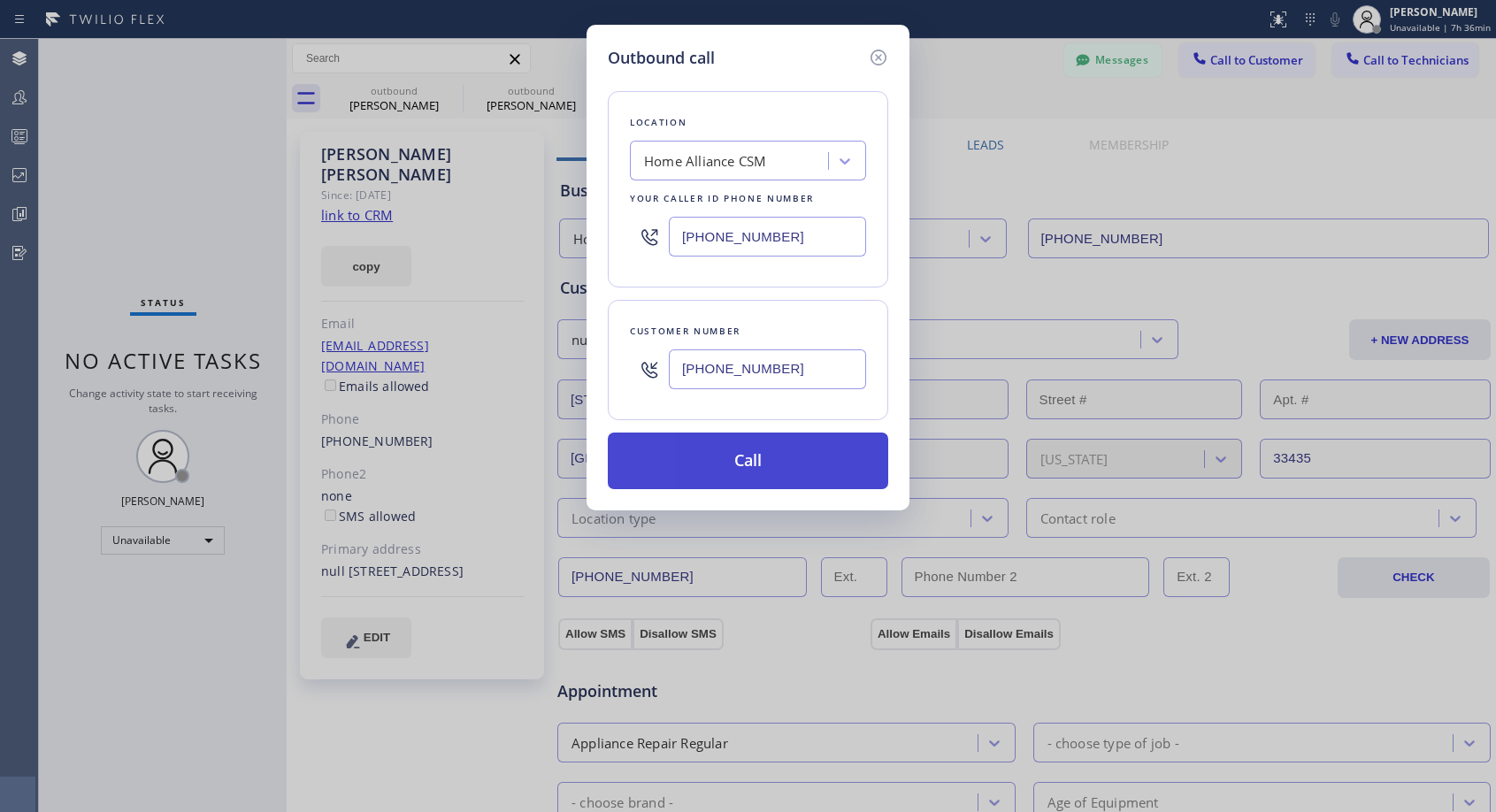
click at [762, 458] on button "Call" at bounding box center [747, 460] width 280 height 56
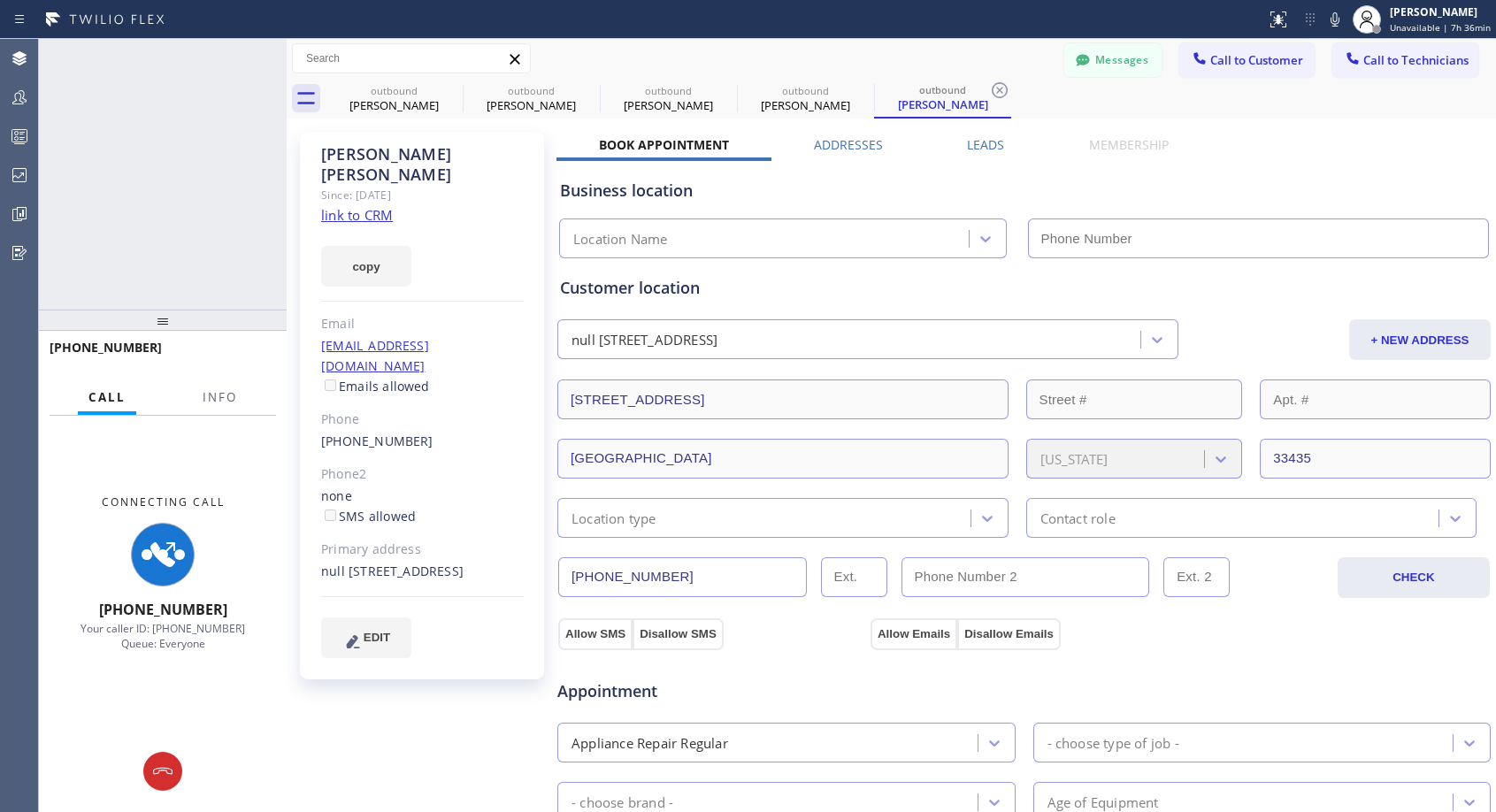
type input "[PHONE_NUMBER]"
click at [259, 60] on icon at bounding box center [263, 57] width 16 height 5
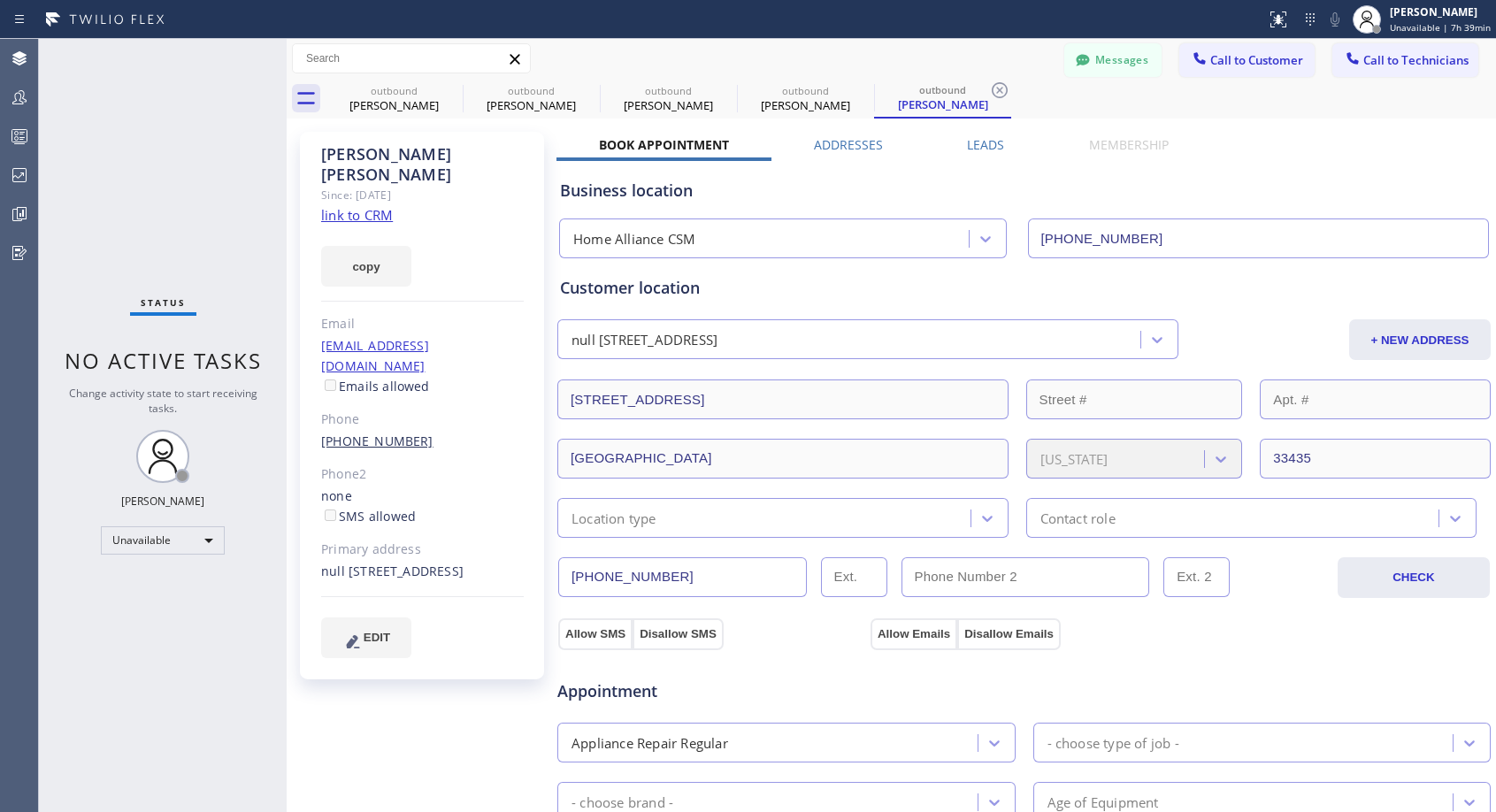
click at [385, 432] on link "[PHONE_NUMBER]" at bounding box center [377, 440] width 113 height 17
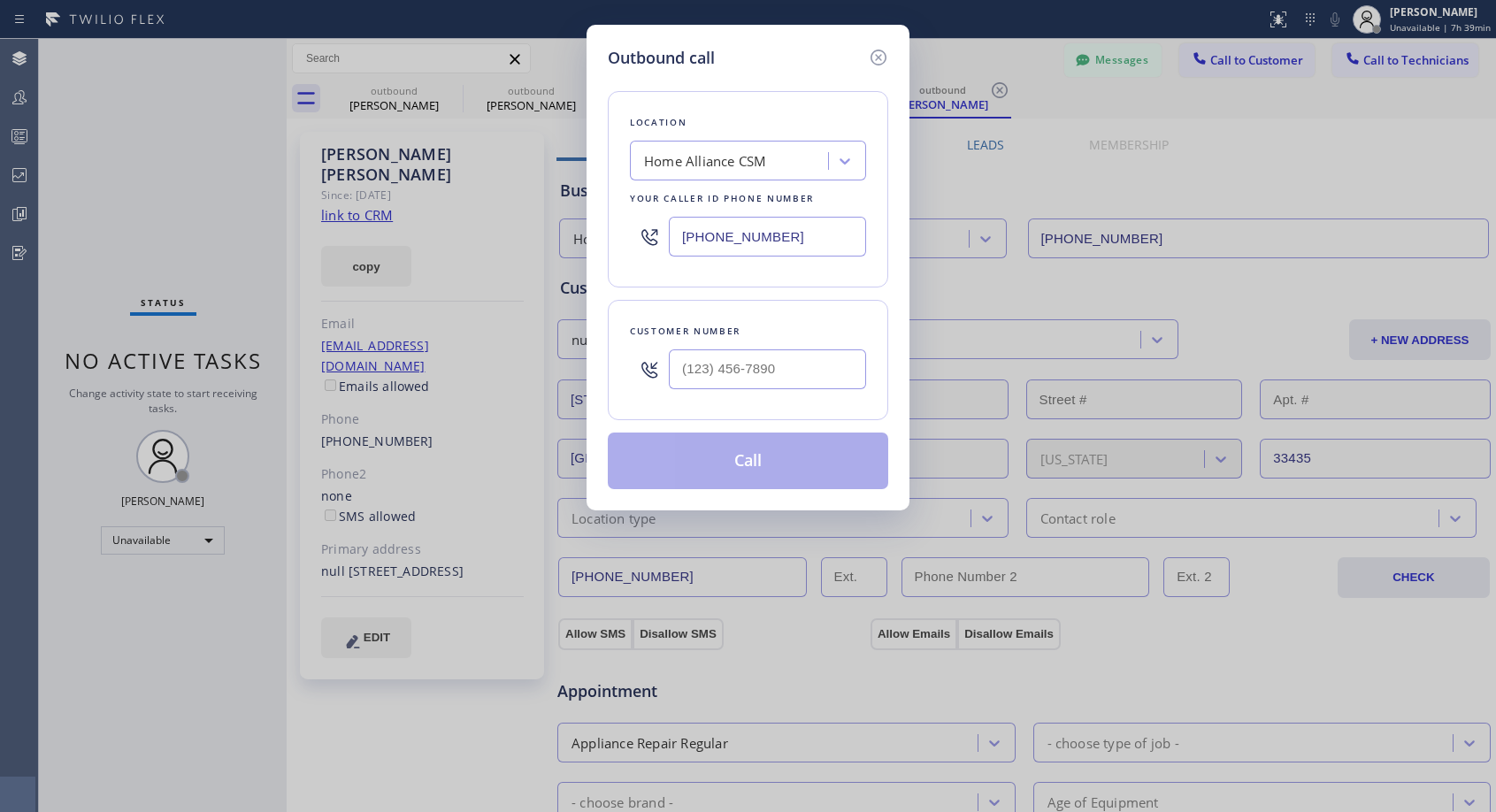
type input "[PHONE_NUMBER]"
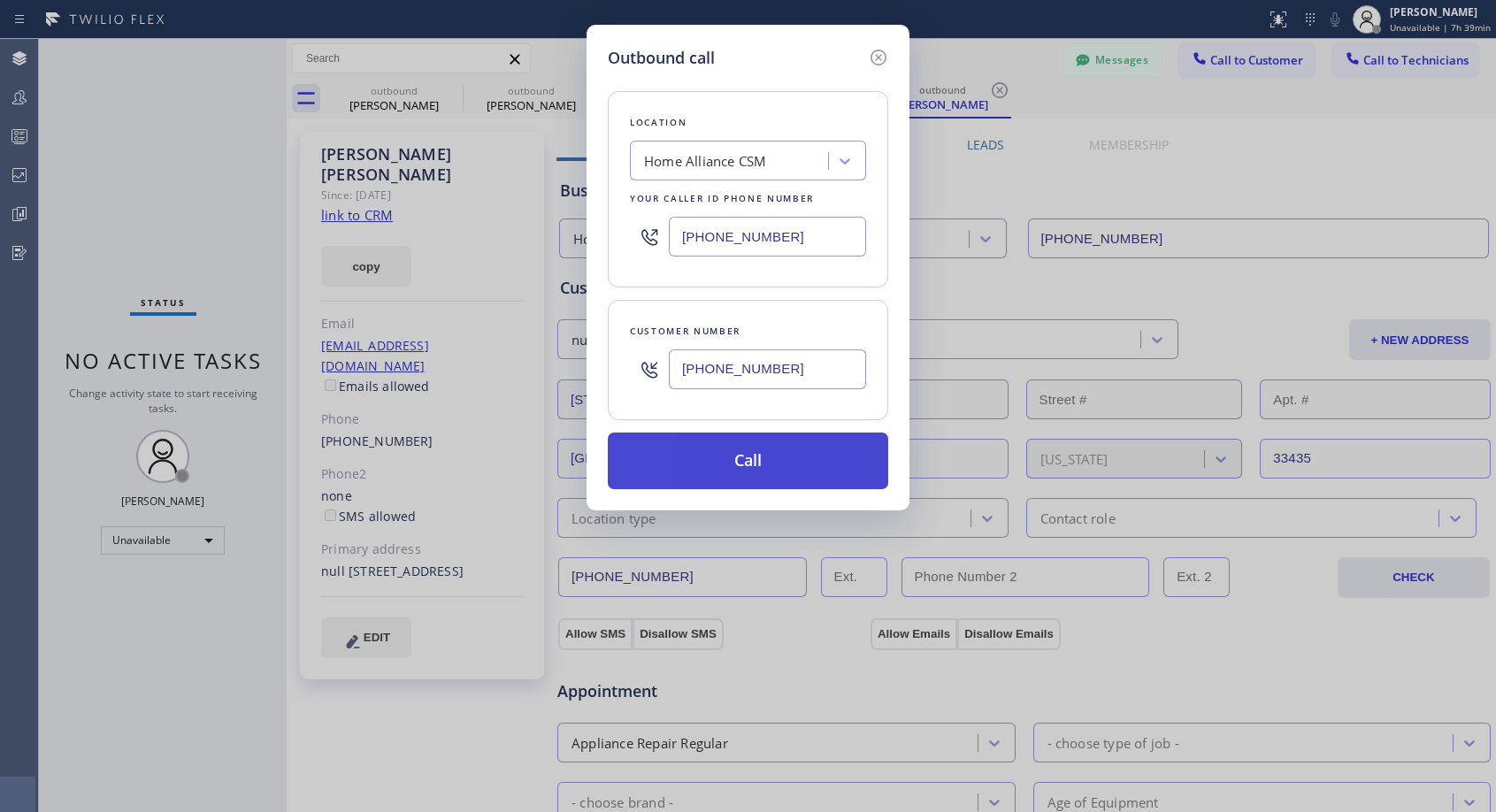
click at [730, 451] on button "Call" at bounding box center [747, 460] width 280 height 56
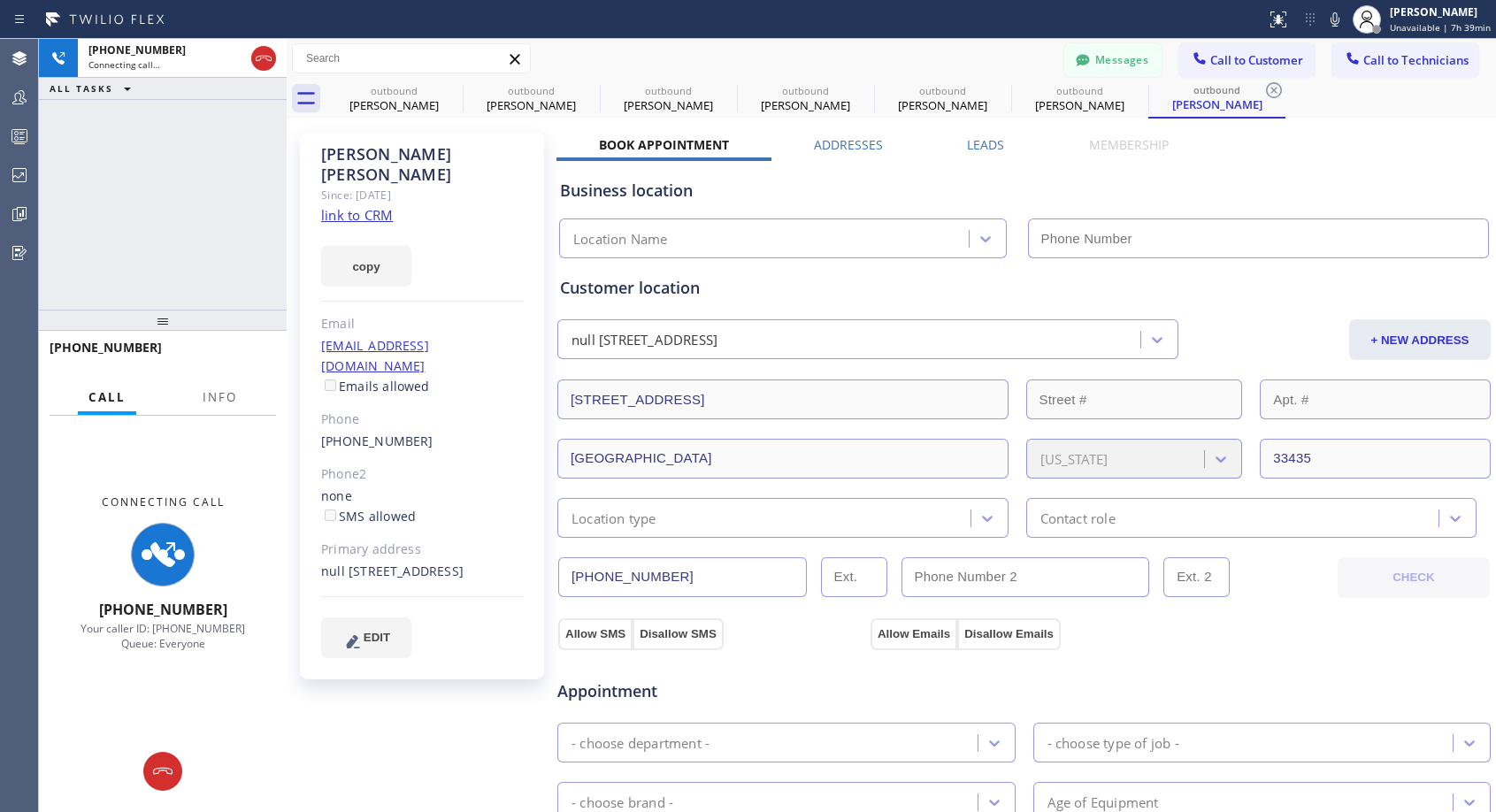
type input "[PHONE_NUMBER]"
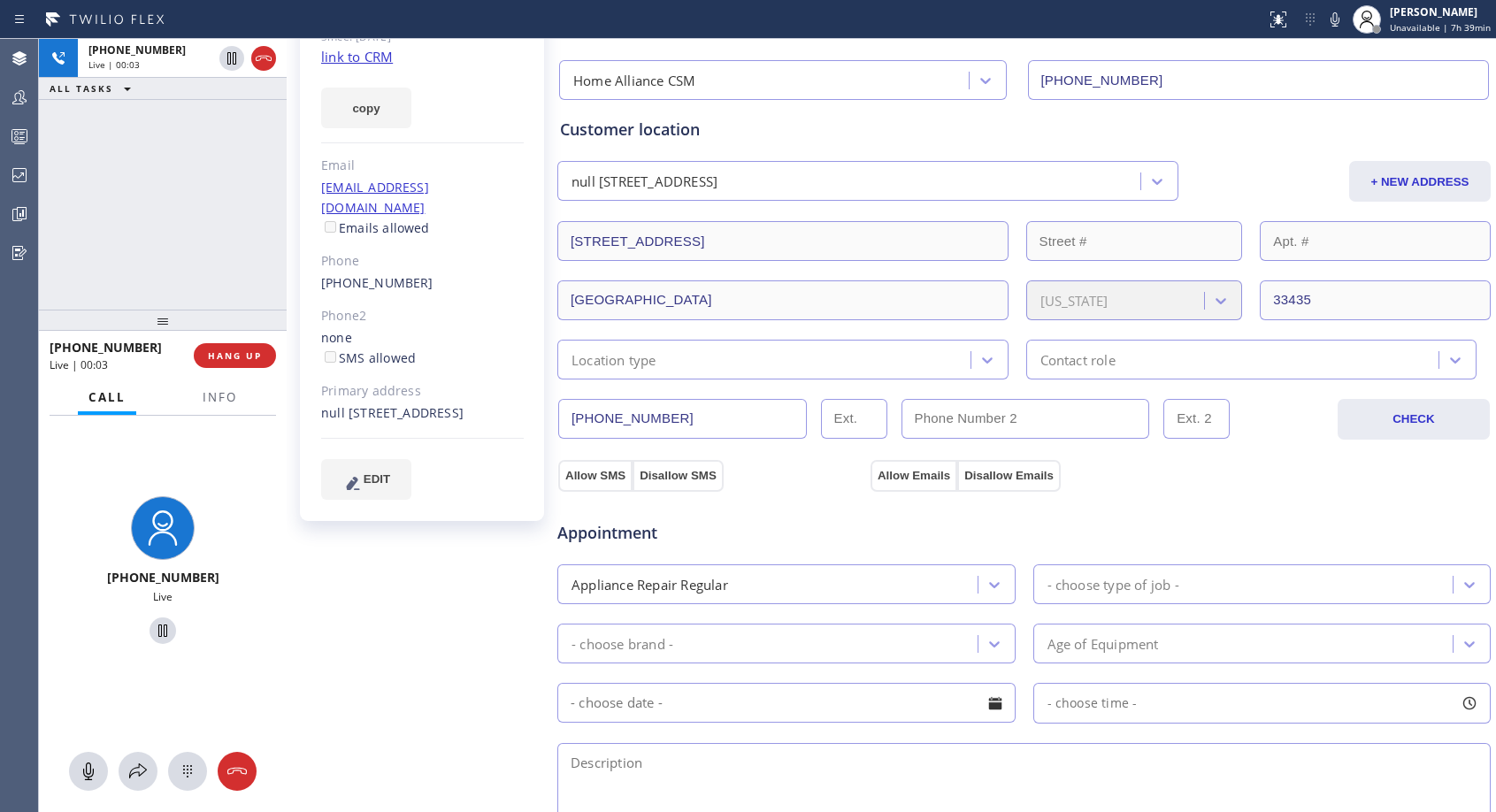
scroll to position [265, 0]
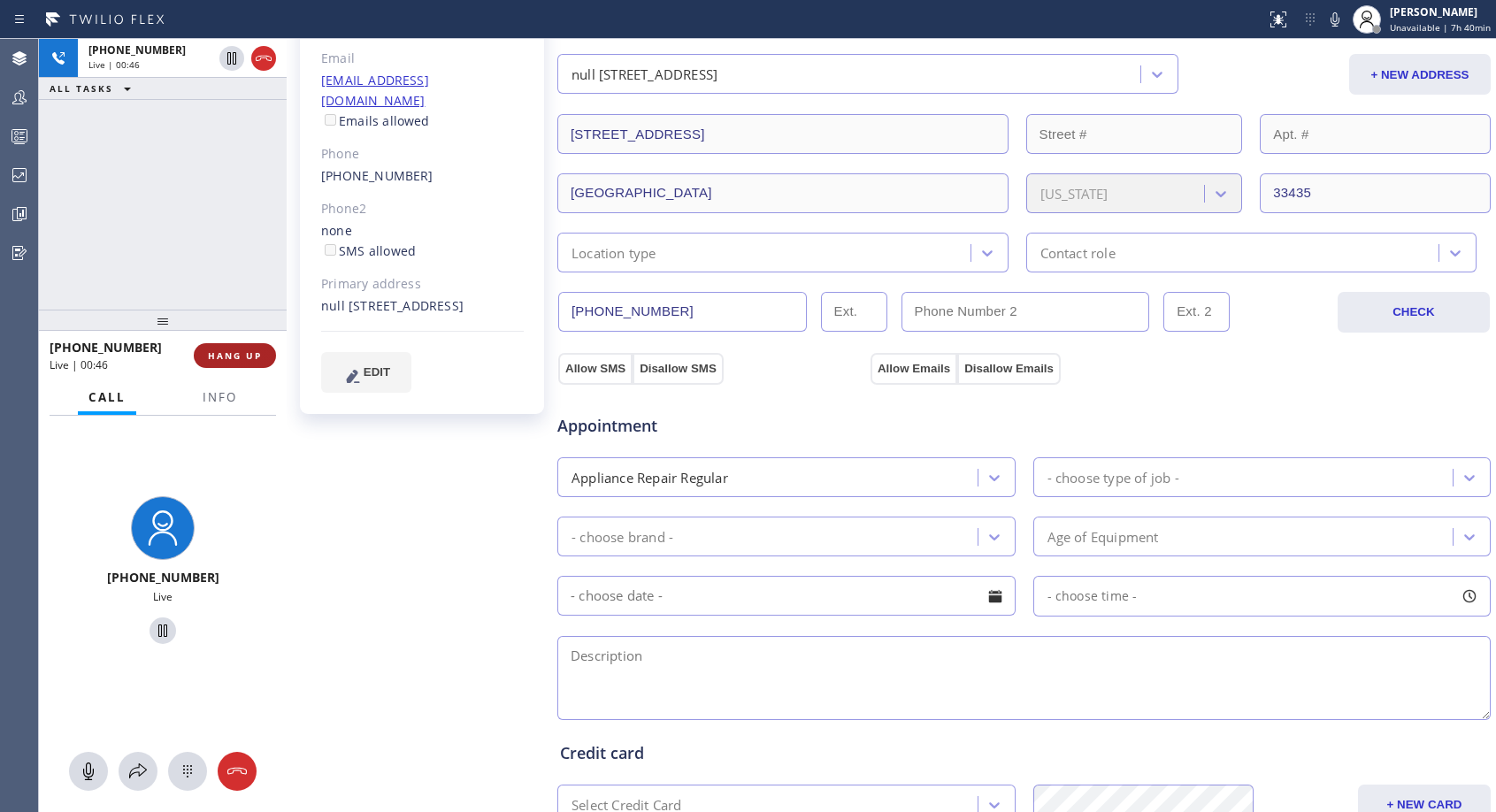
click at [235, 351] on span "HANG UP" at bounding box center [234, 355] width 54 height 13
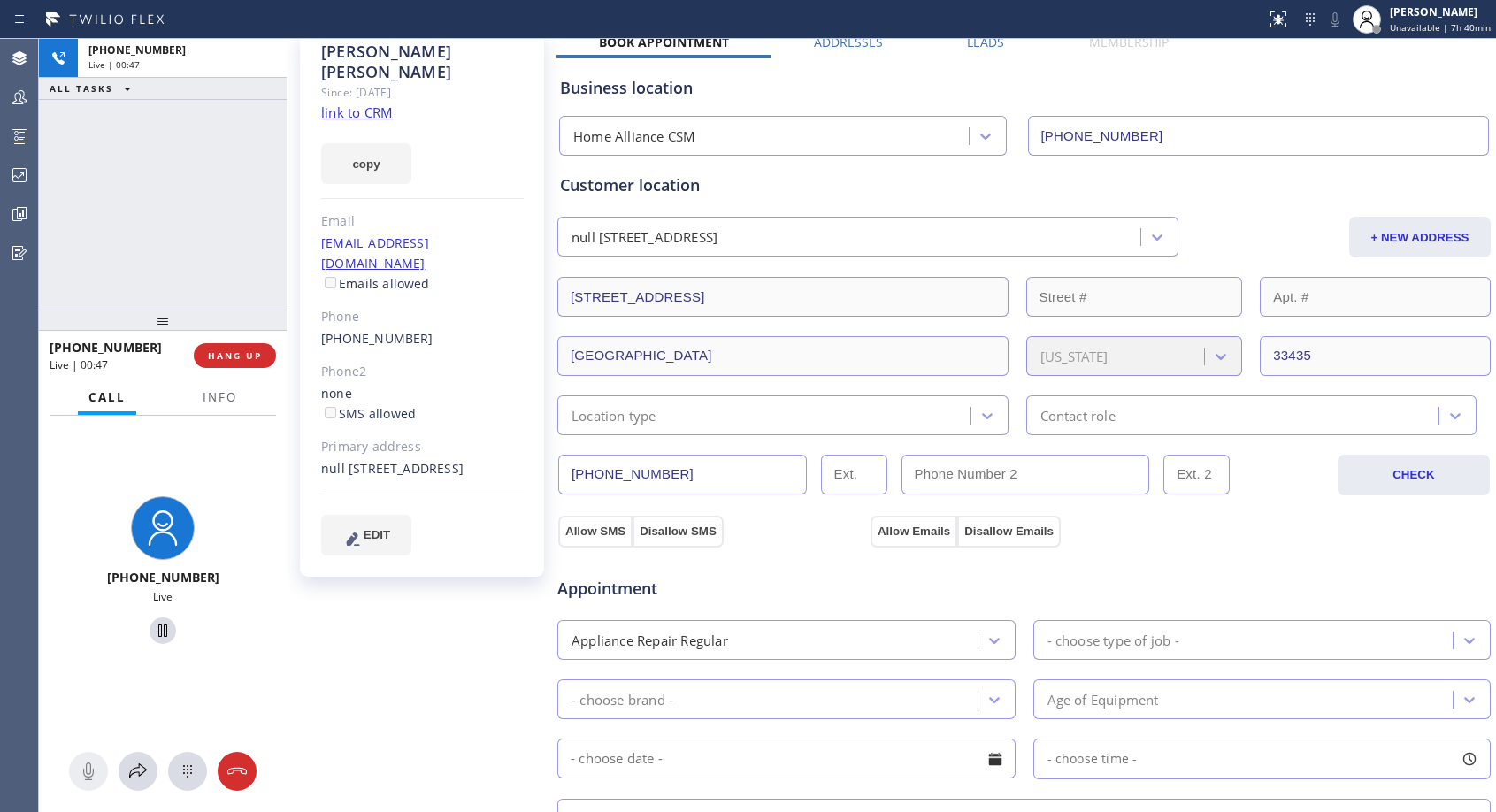
scroll to position [0, 0]
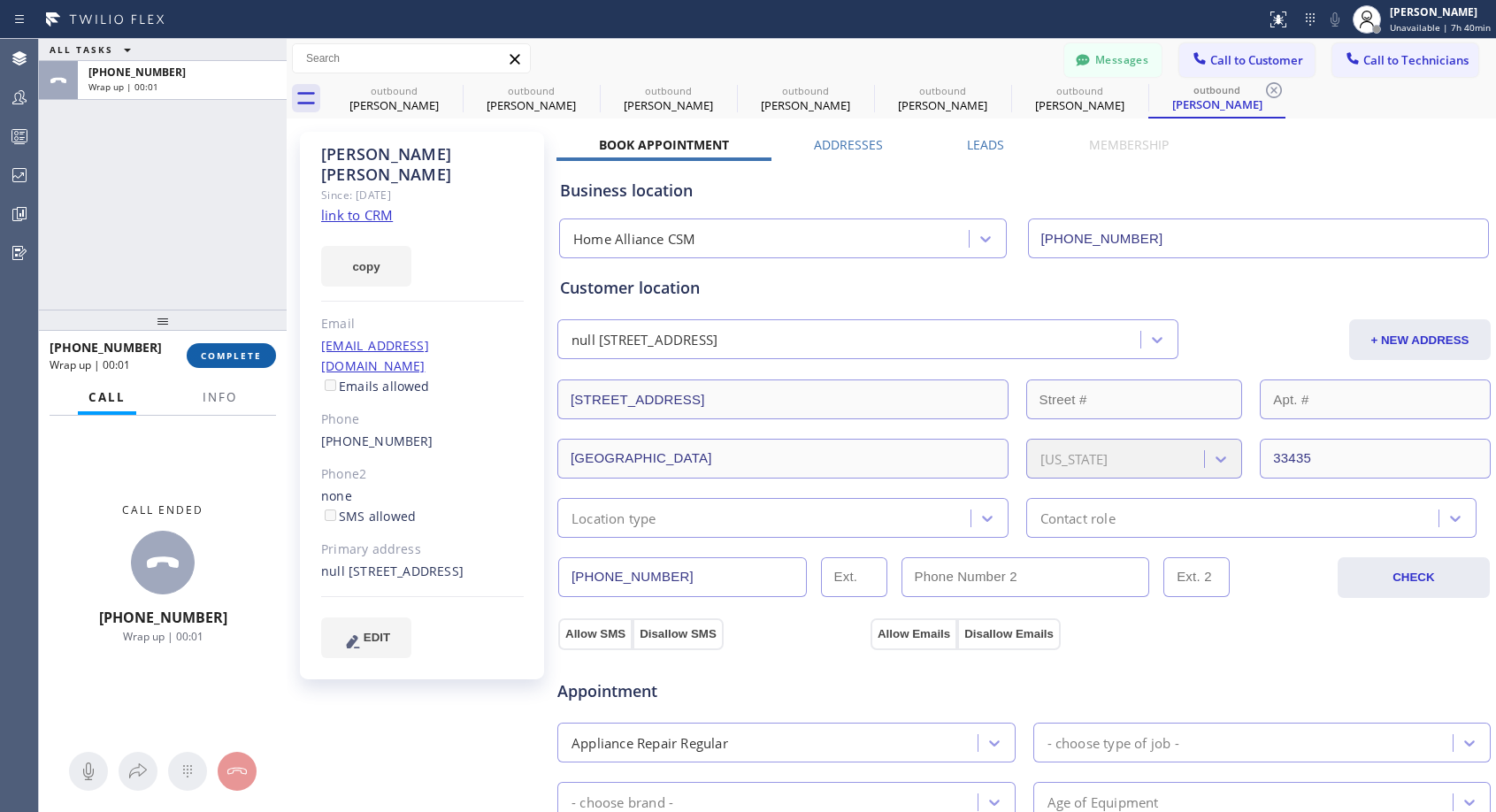
click at [254, 347] on button "COMPLETE" at bounding box center [232, 355] width 89 height 25
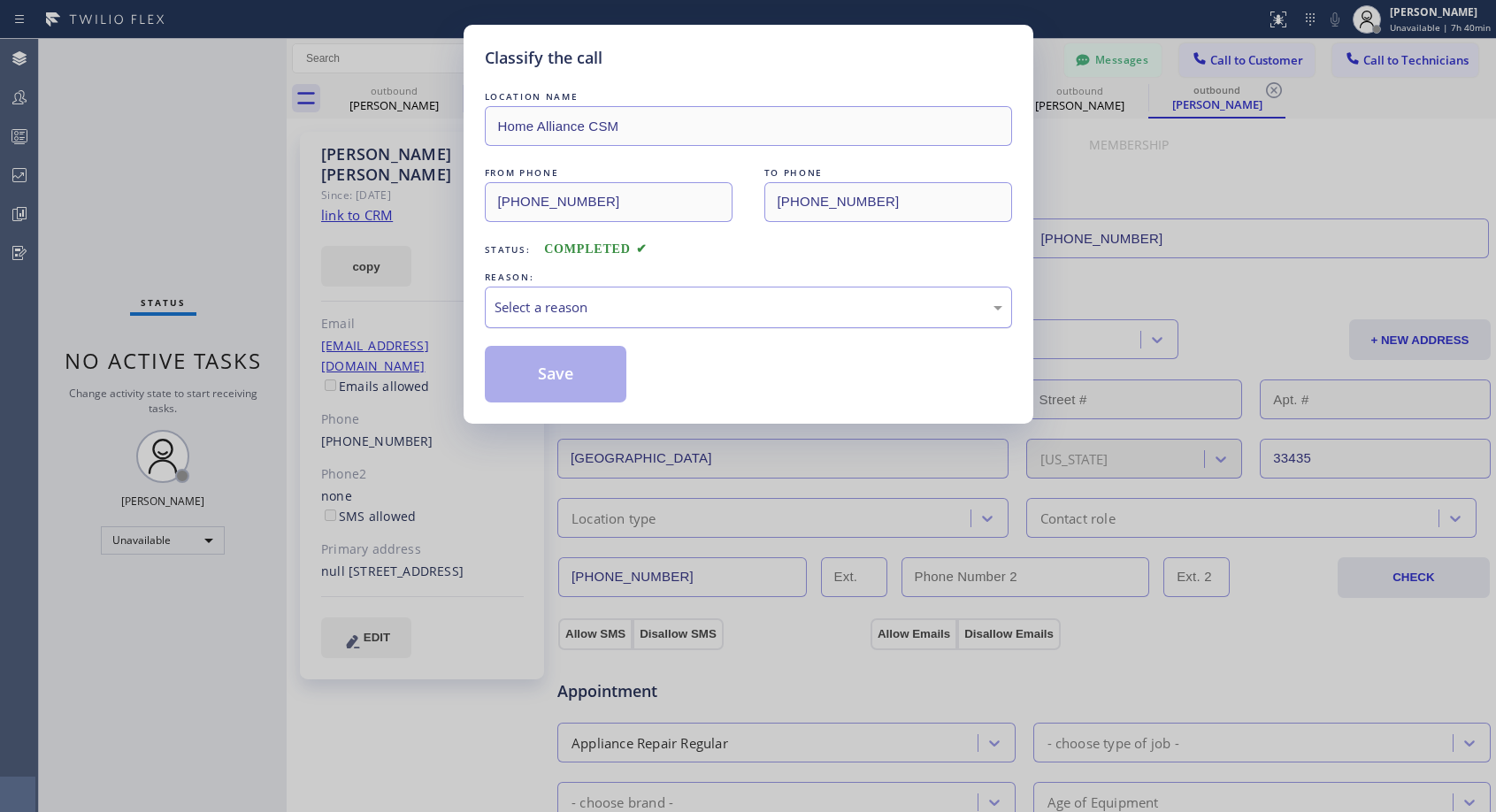
click at [709, 296] on div "Select a reason" at bounding box center [748, 308] width 527 height 42
click at [548, 370] on button "Save" at bounding box center [556, 374] width 142 height 56
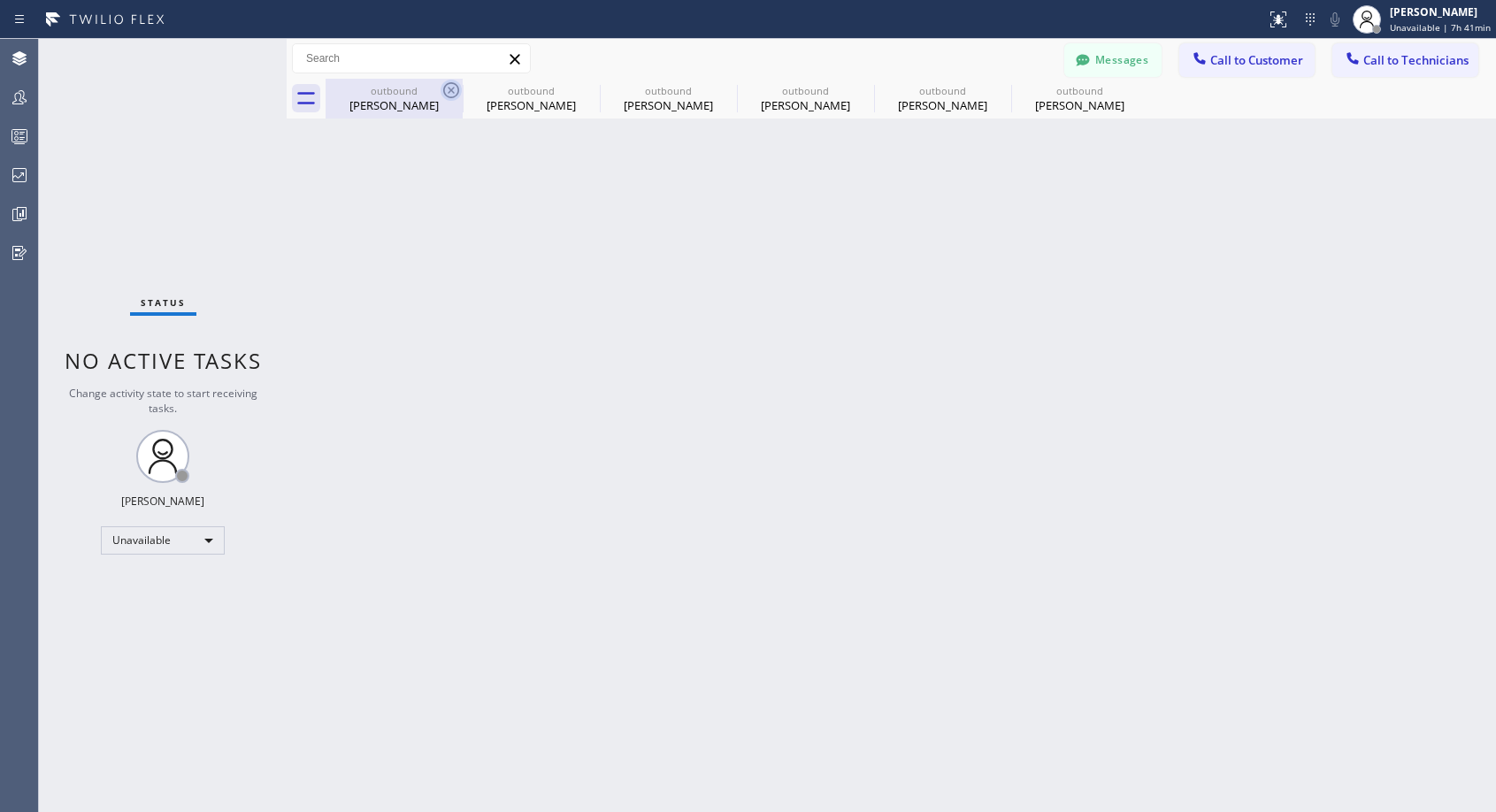
click at [455, 87] on icon at bounding box center [450, 89] width 21 height 21
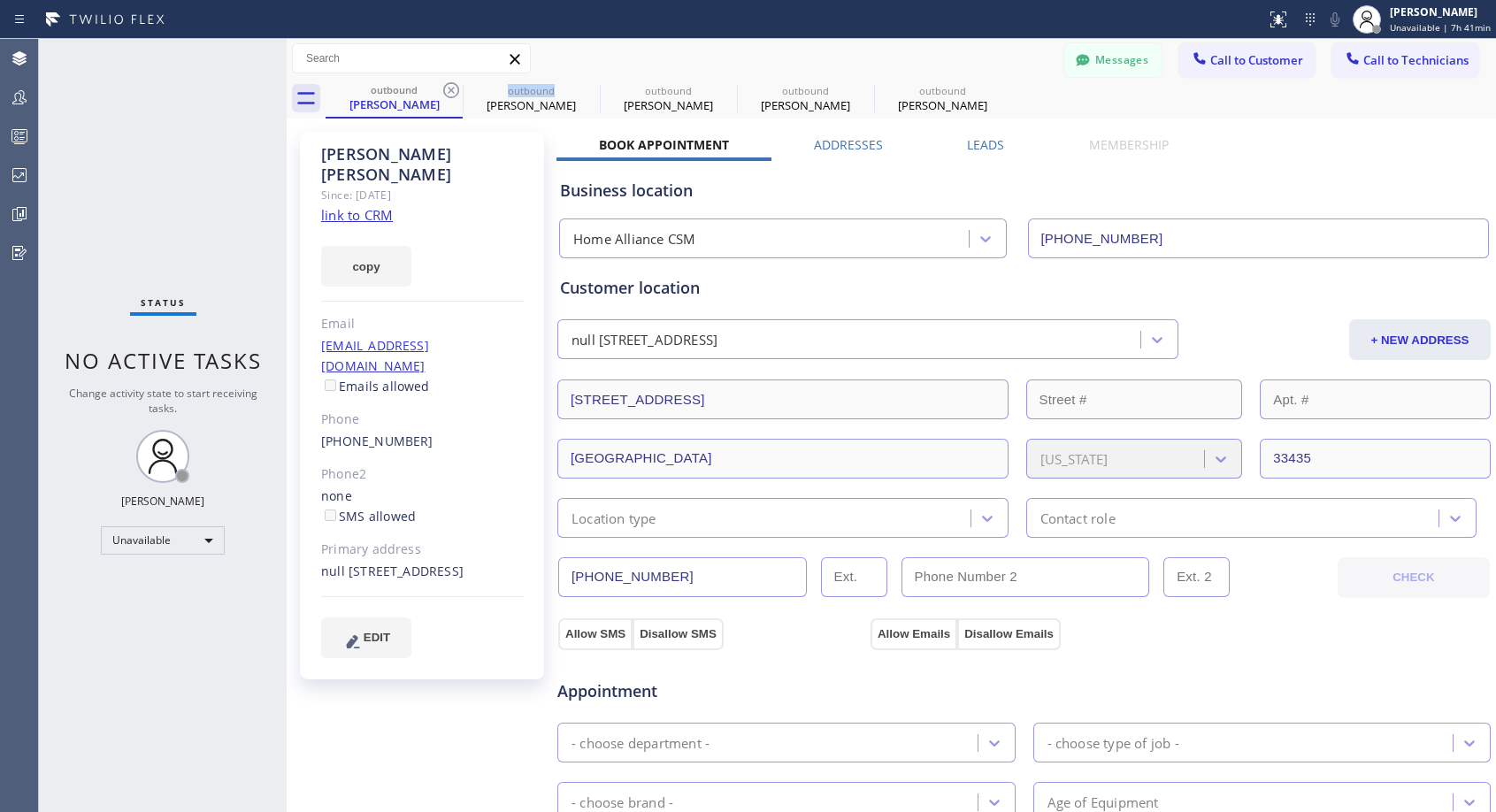
click at [455, 87] on icon at bounding box center [450, 89] width 21 height 21
click at [0, 0] on icon at bounding box center [0, 0] width 0 height 0
click at [455, 87] on icon at bounding box center [450, 89] width 21 height 21
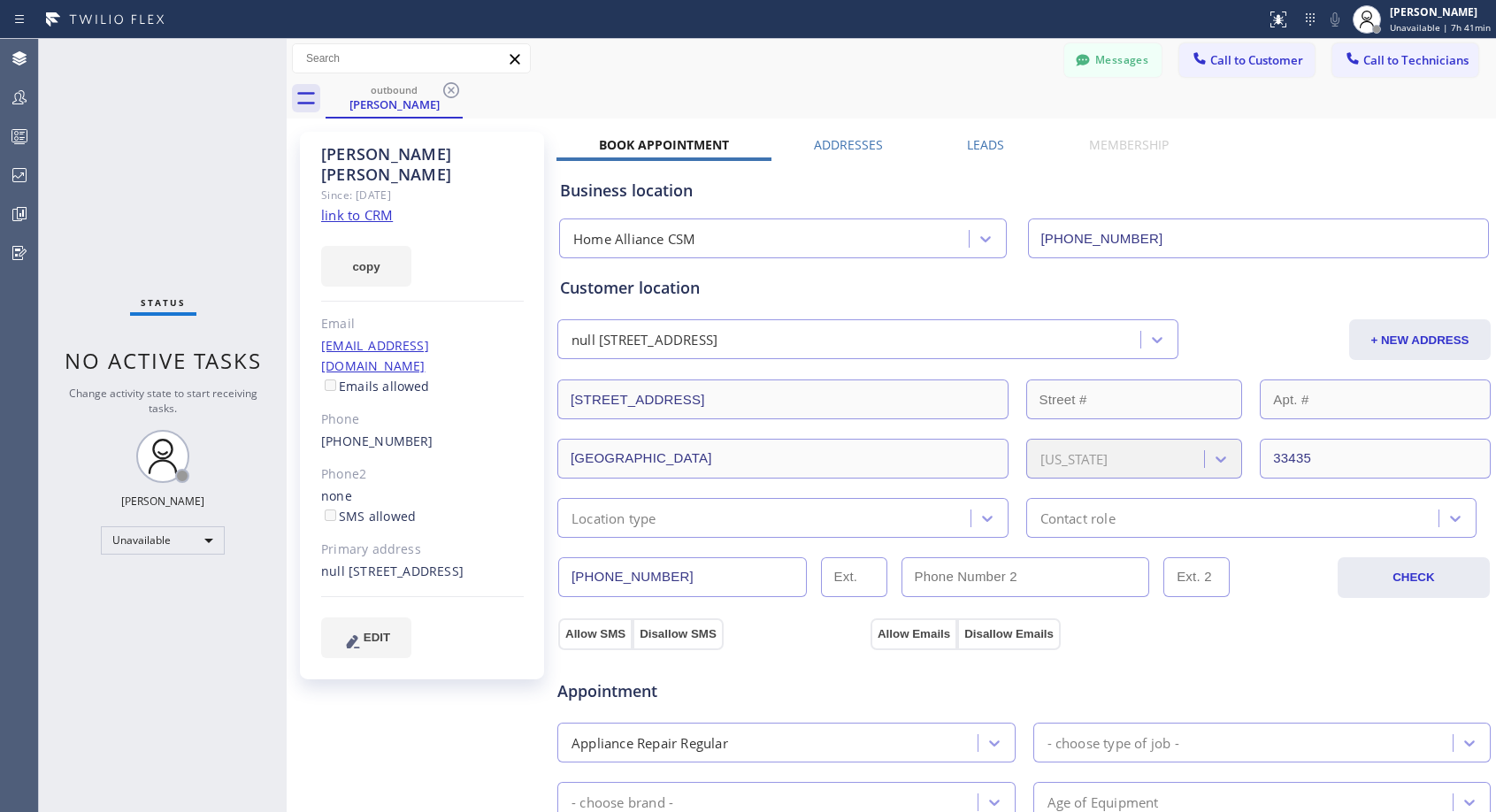
click at [455, 87] on icon at bounding box center [450, 89] width 21 height 21
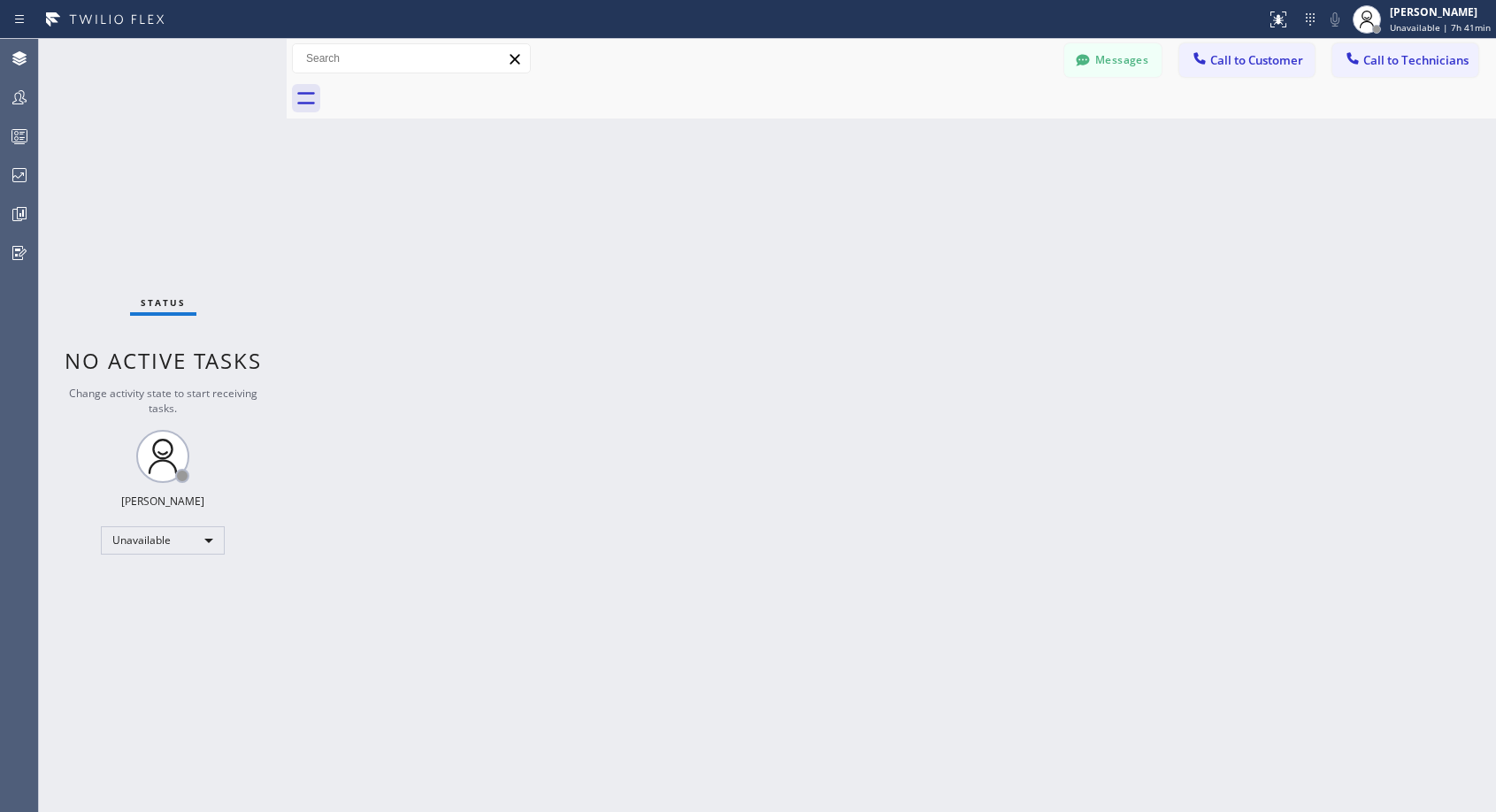
click at [1235, 55] on span "Call to Customer" at bounding box center [1257, 60] width 93 height 16
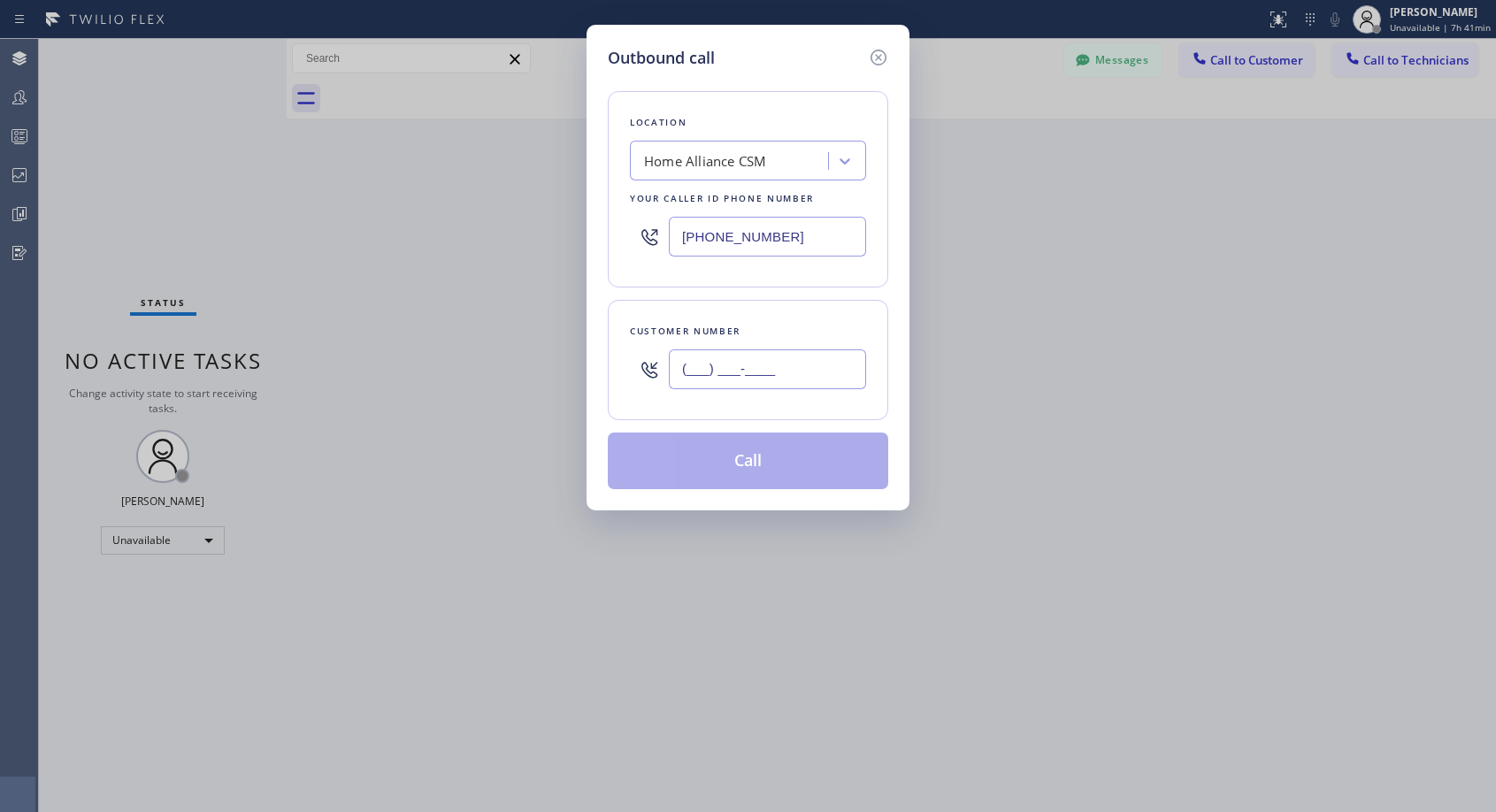
click at [741, 363] on input "(___) ___-____" at bounding box center [767, 369] width 197 height 40
paste input "916) 752-9848"
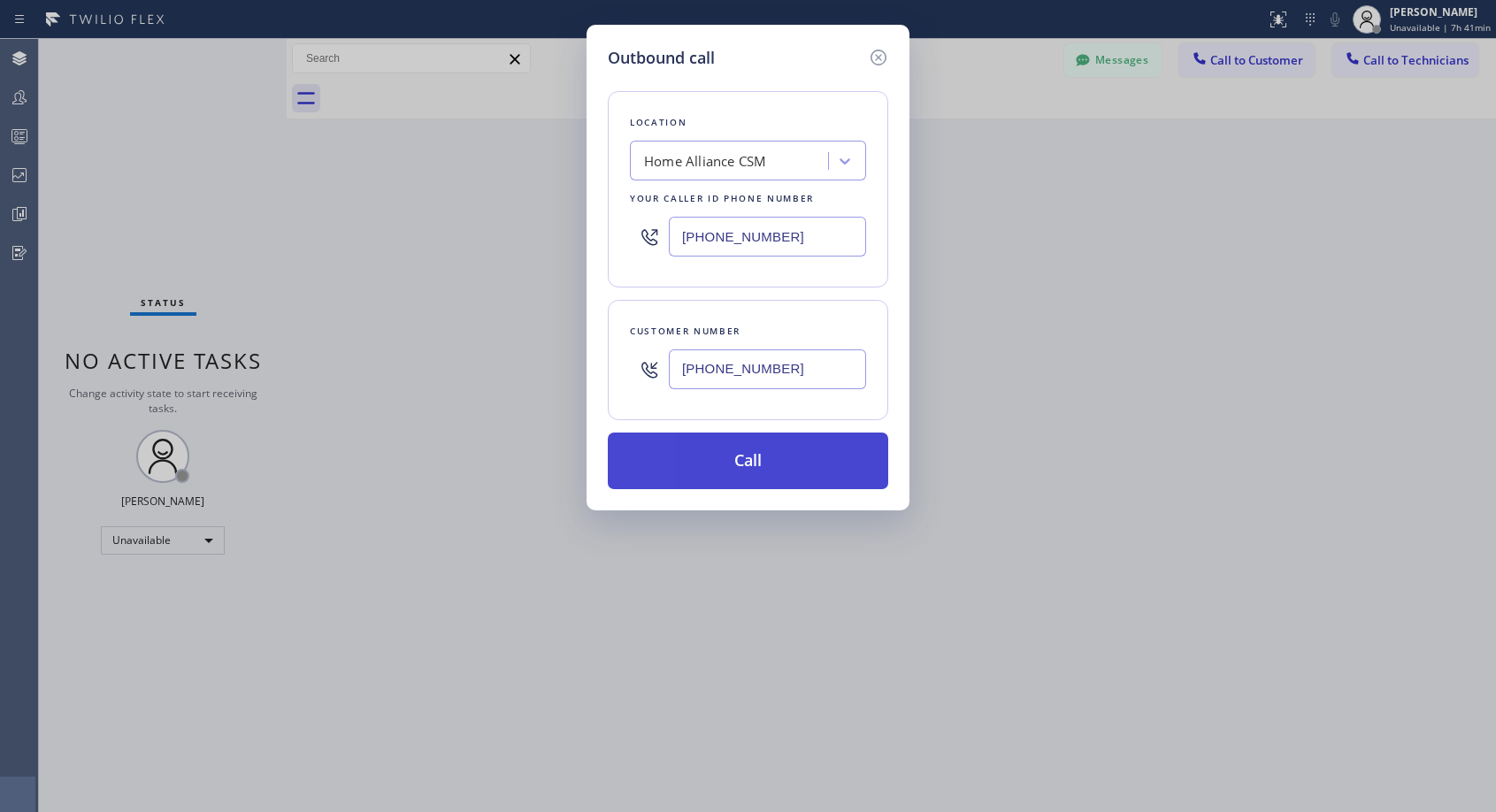
type input "[PHONE_NUMBER]"
click at [746, 440] on button "Call" at bounding box center [747, 460] width 280 height 56
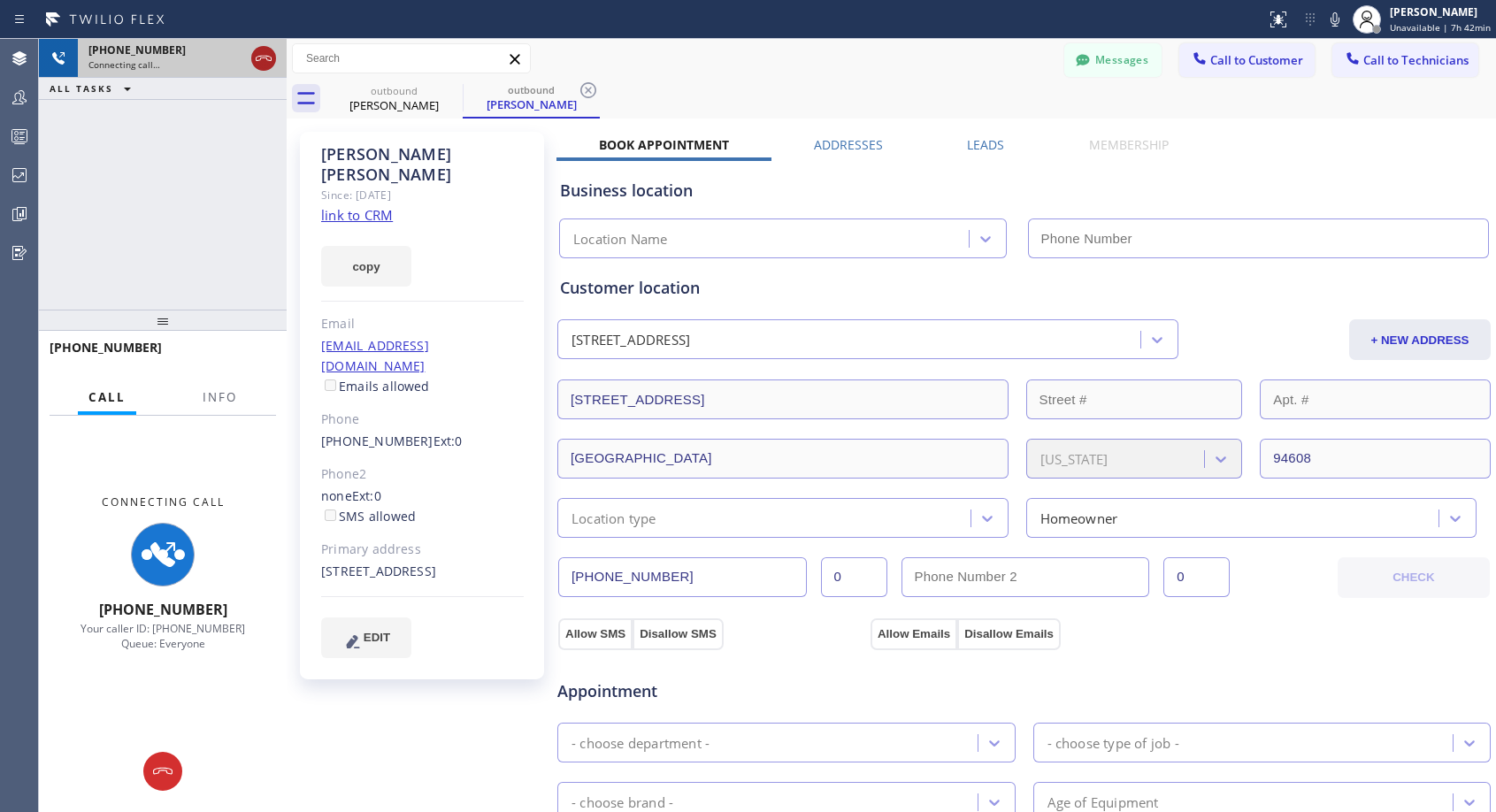
type input "[PHONE_NUMBER]"
click at [269, 61] on icon at bounding box center [263, 57] width 21 height 21
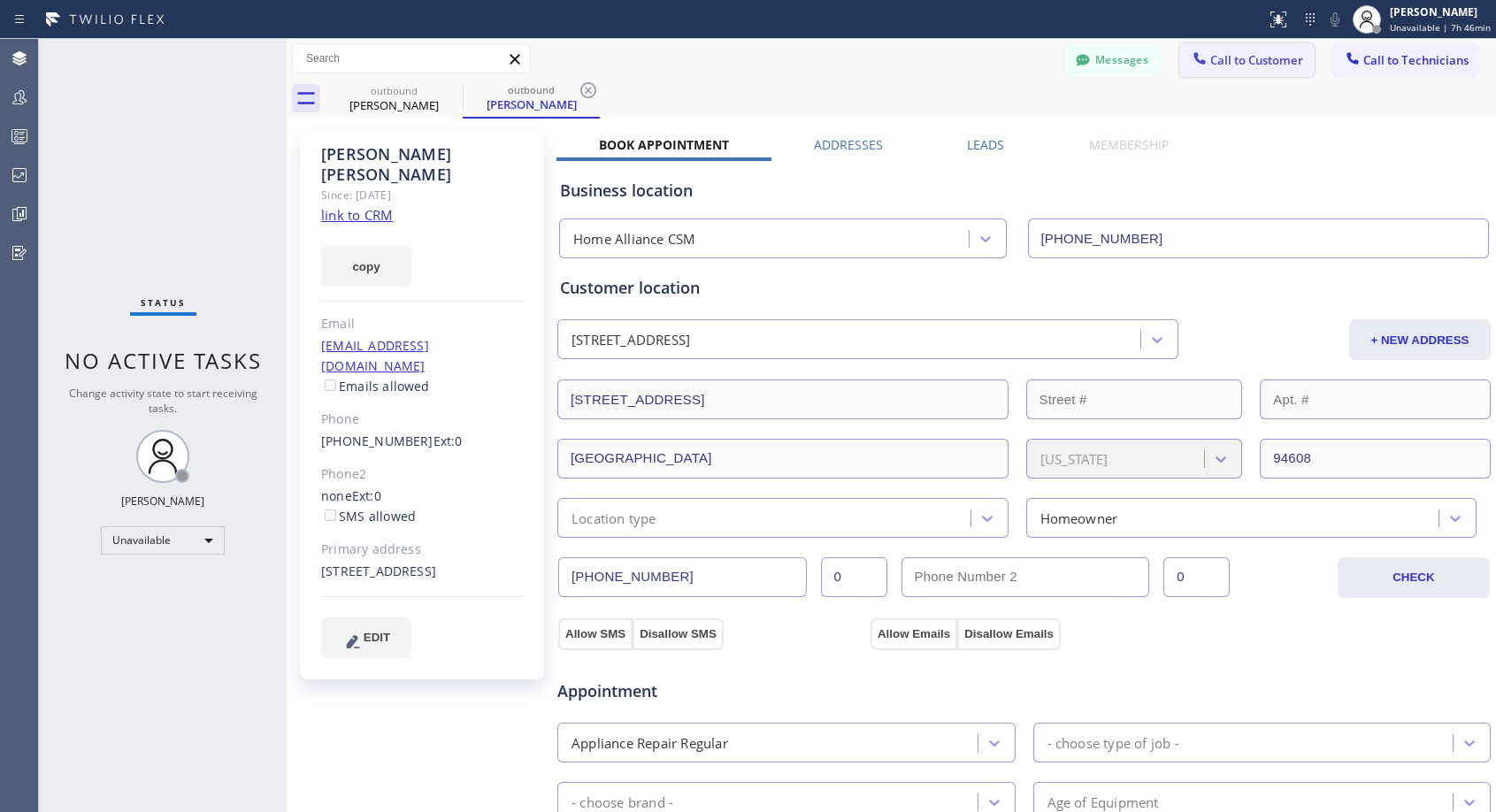
click at [1210, 54] on span "Call to Customer" at bounding box center [1257, 60] width 93 height 16
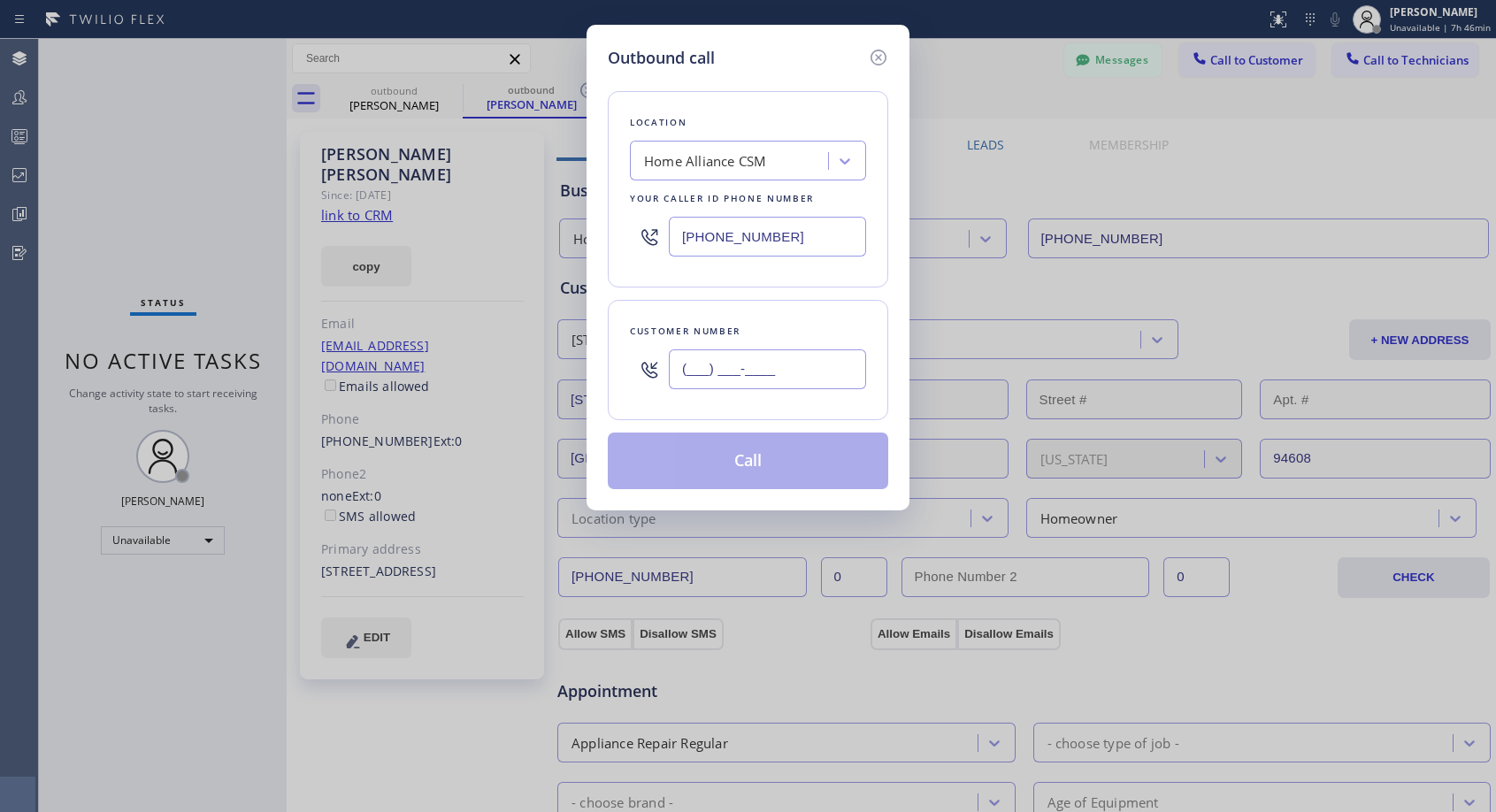
click at [701, 372] on input "(___) ___-____" at bounding box center [767, 369] width 197 height 40
paste input "718) 352-5179"
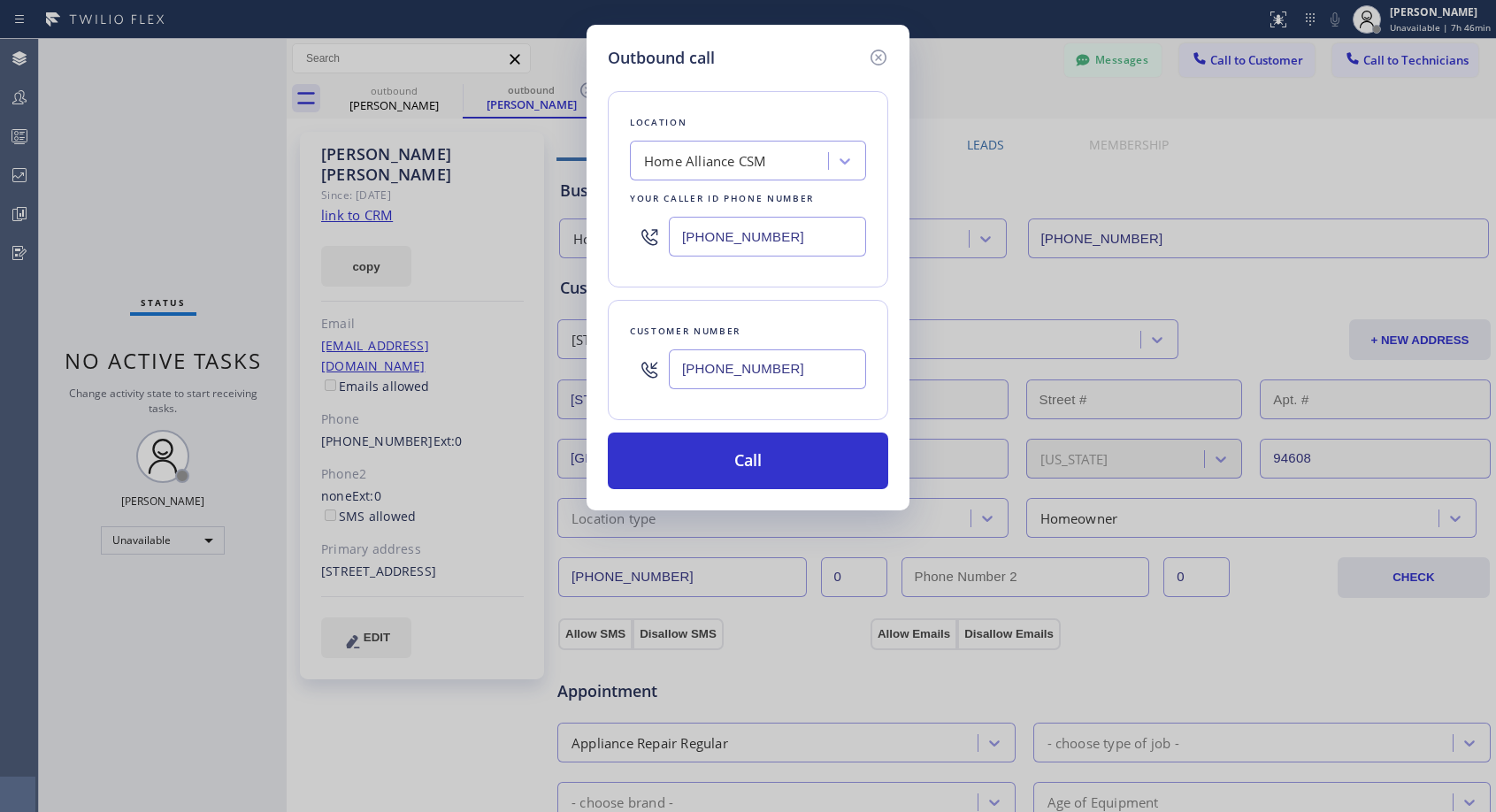
type input "[PHONE_NUMBER]"
click at [880, 49] on icon at bounding box center [878, 56] width 21 height 21
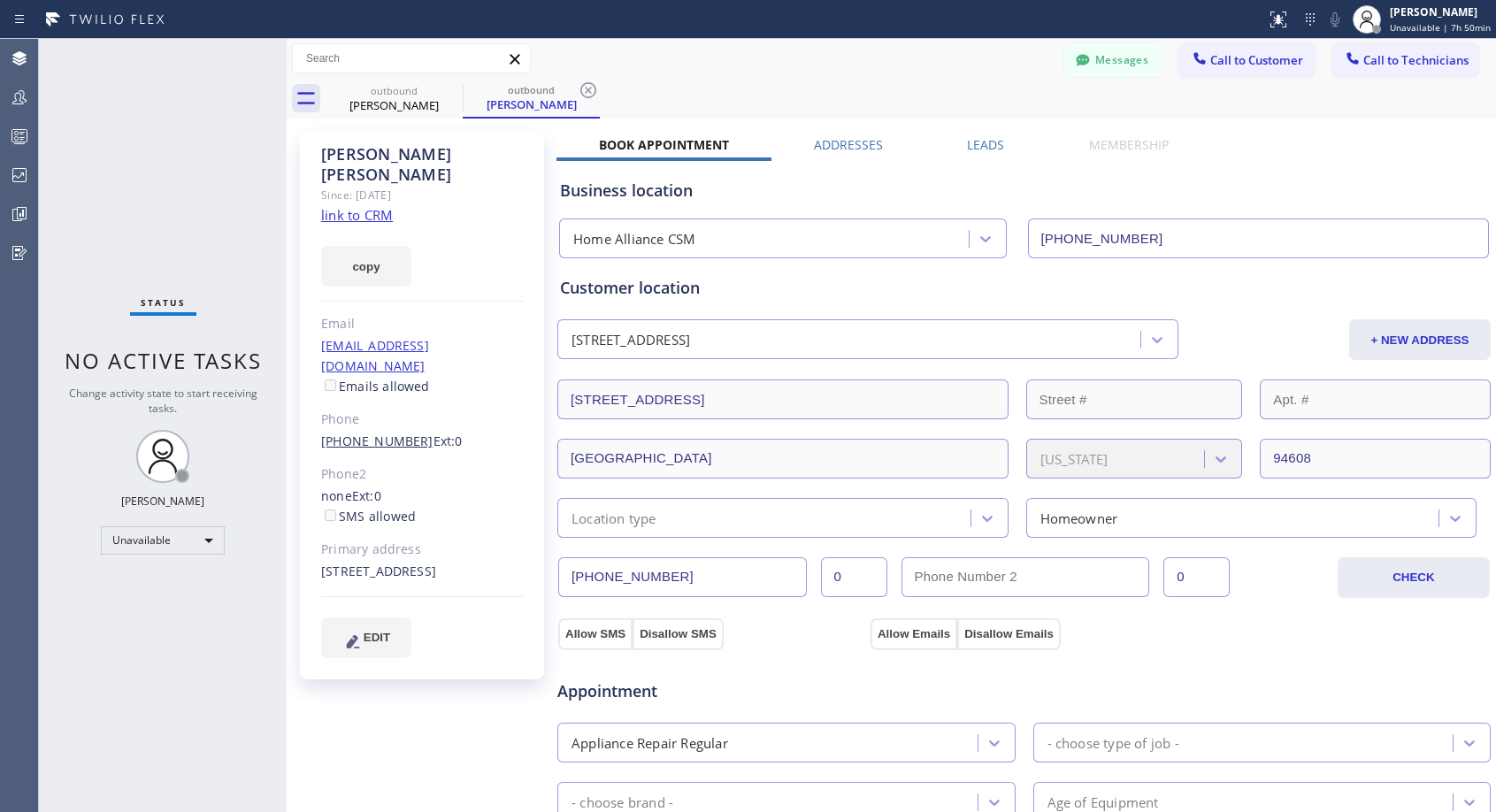
click at [369, 432] on link "[PHONE_NUMBER]" at bounding box center [377, 440] width 113 height 17
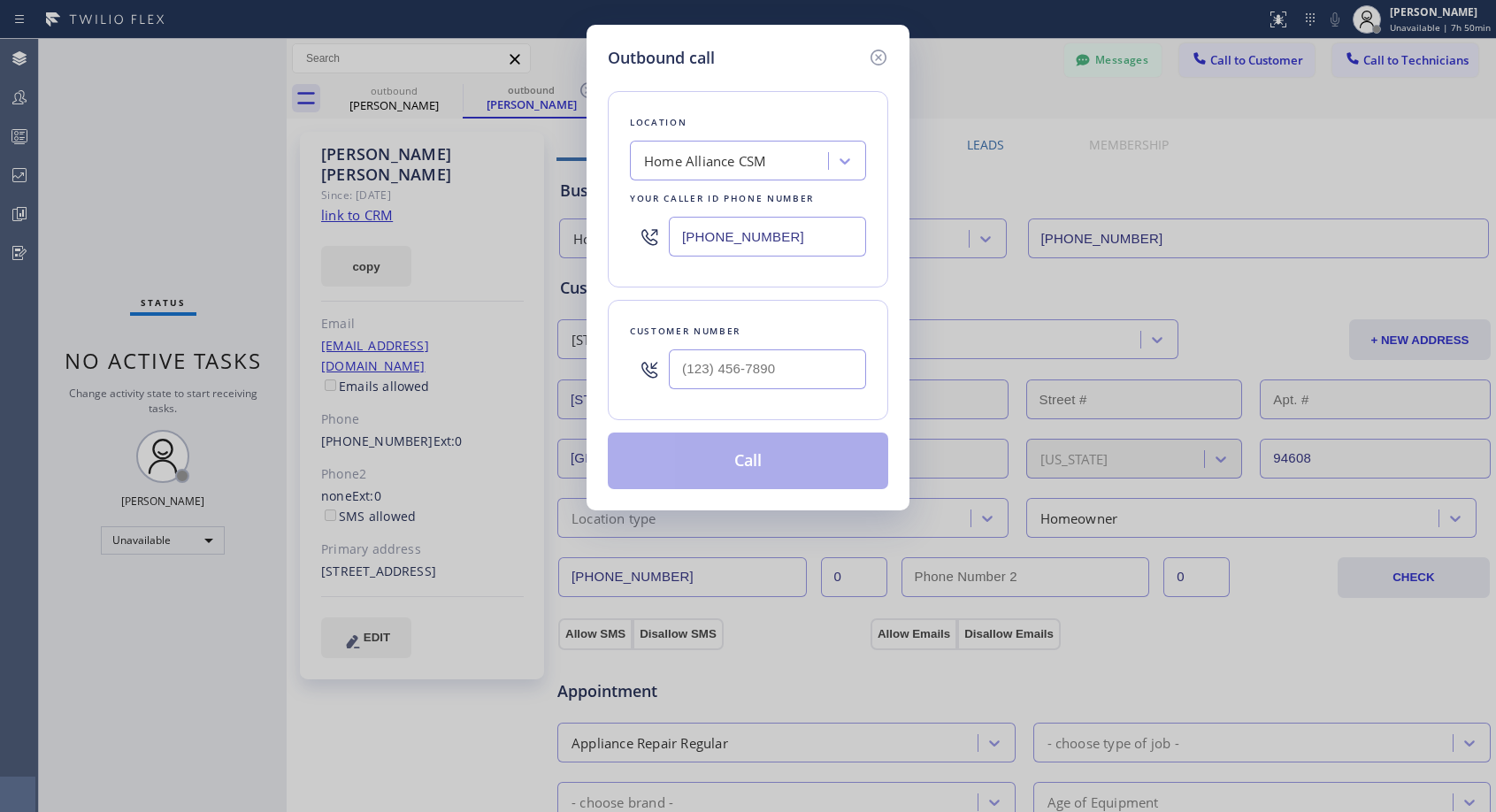
type input "[PHONE_NUMBER]"
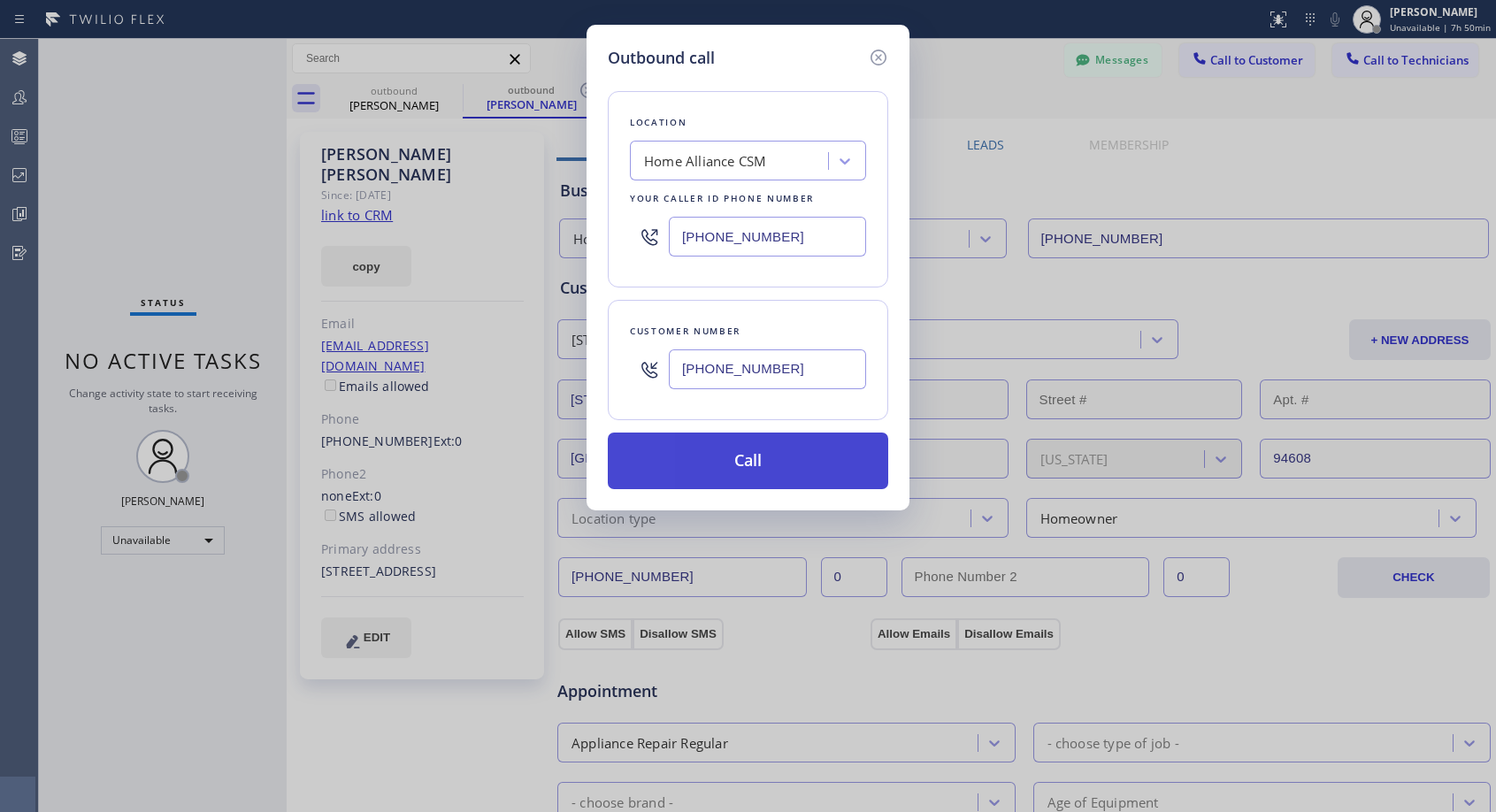
click at [704, 456] on button "Call" at bounding box center [747, 460] width 280 height 56
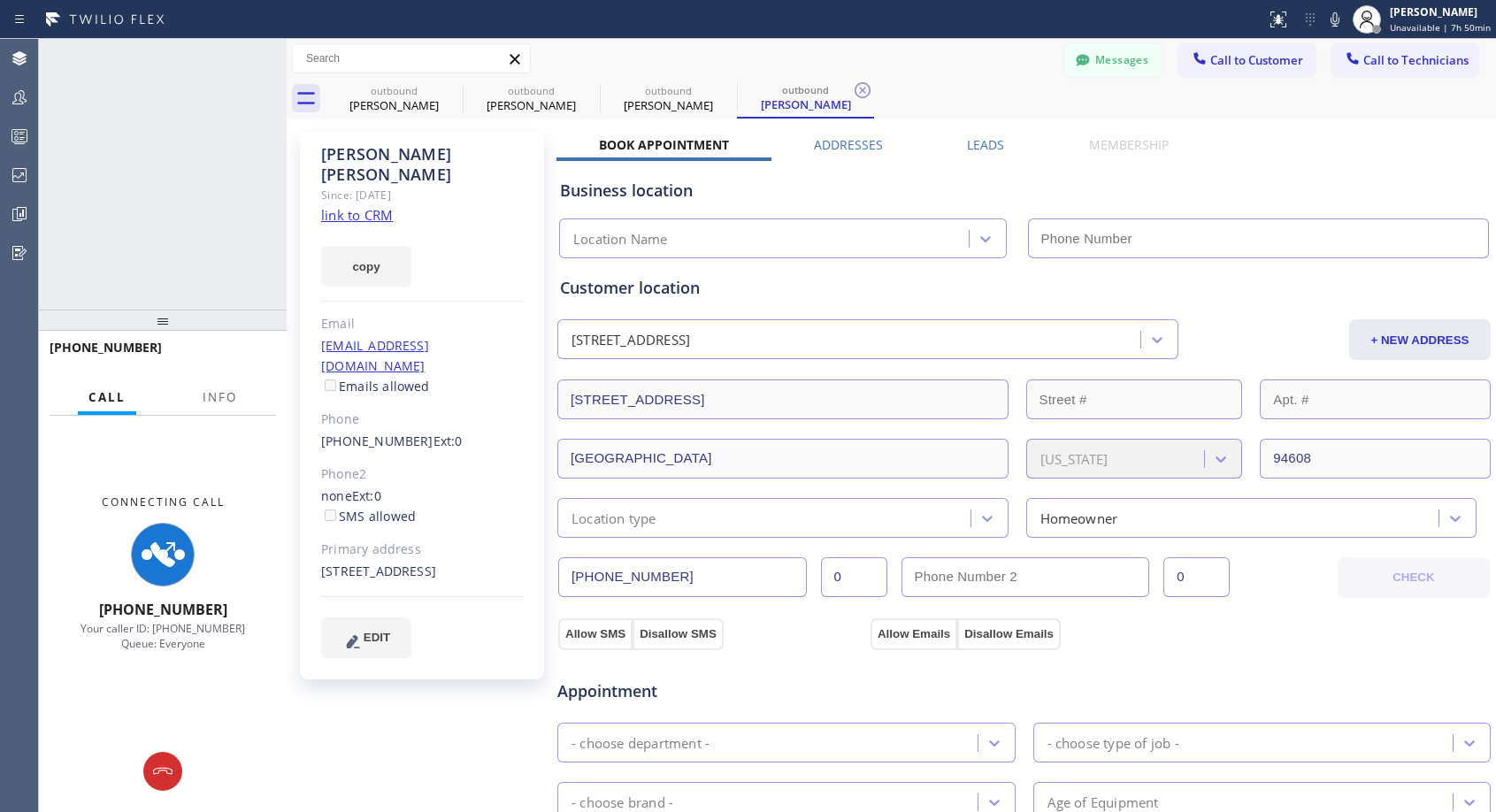
type input "[PHONE_NUMBER]"
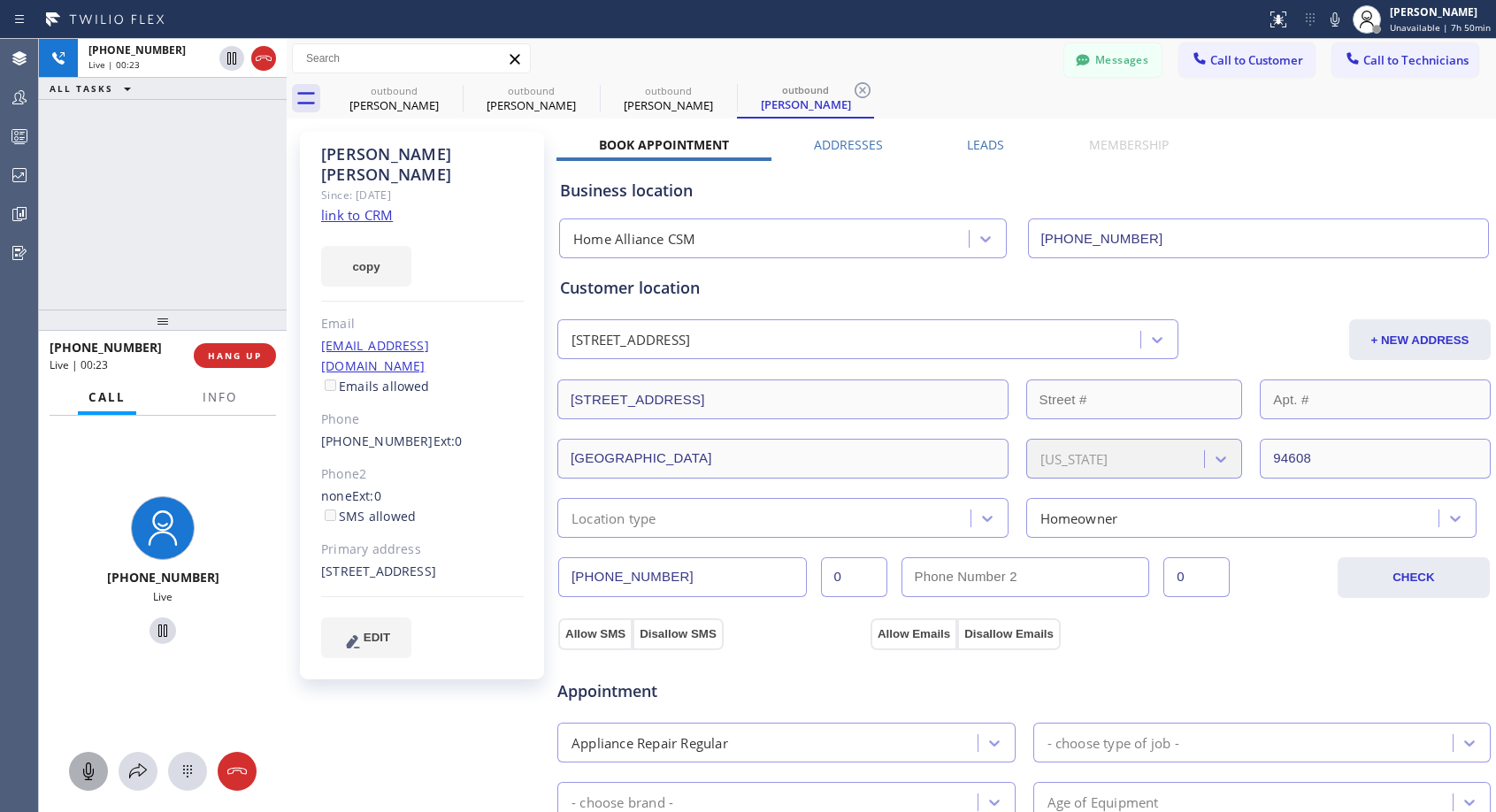
click at [80, 768] on icon at bounding box center [88, 770] width 21 height 21
click at [82, 766] on icon at bounding box center [88, 770] width 21 height 21
click at [246, 359] on span "HANG UP" at bounding box center [234, 355] width 54 height 13
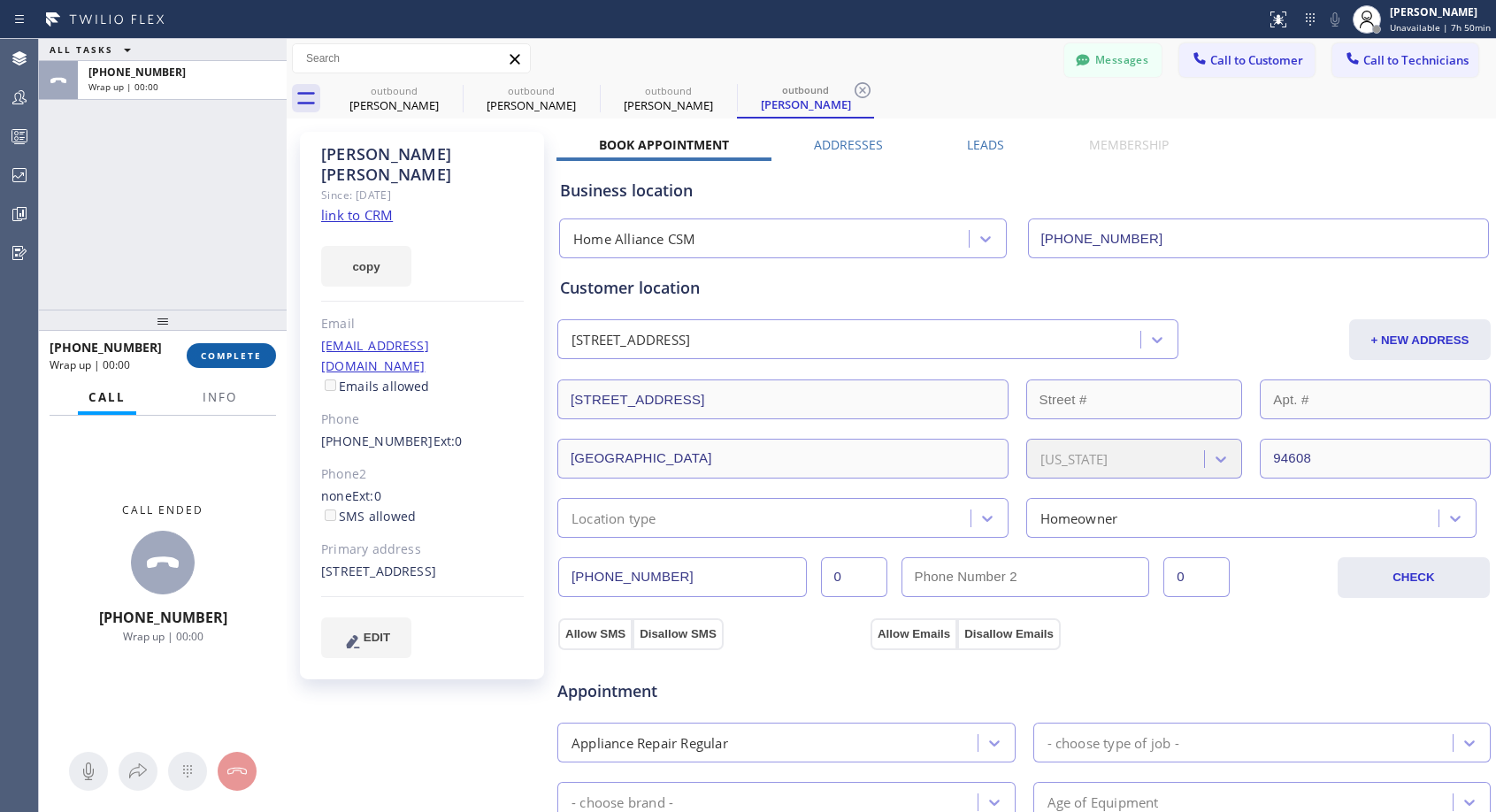
click at [260, 349] on span "COMPLETE" at bounding box center [232, 355] width 61 height 13
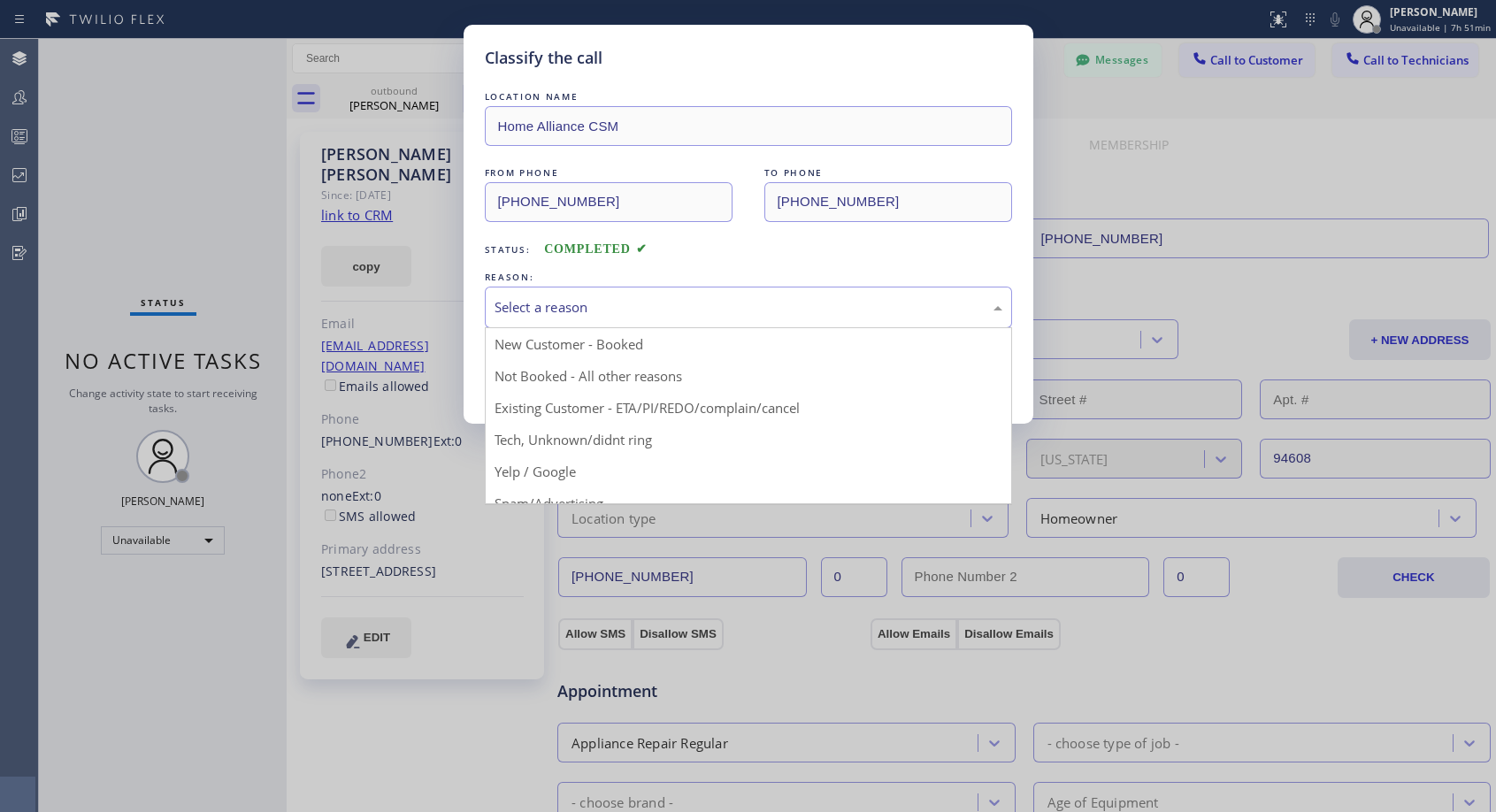
click at [740, 290] on div "Select a reason" at bounding box center [748, 308] width 527 height 42
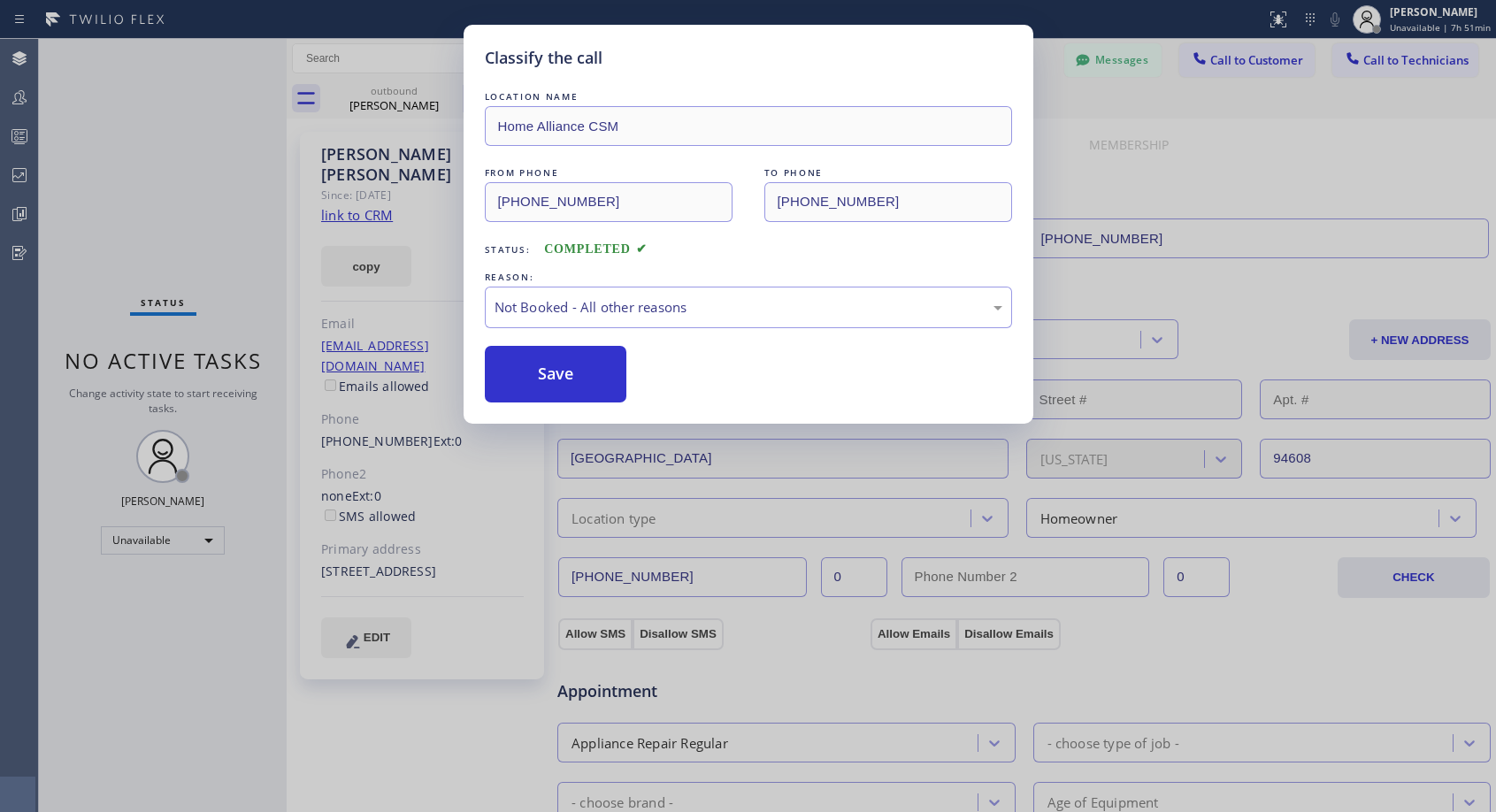
click at [588, 371] on button "Save" at bounding box center [556, 374] width 142 height 56
